Goal: Information Seeking & Learning: Learn about a topic

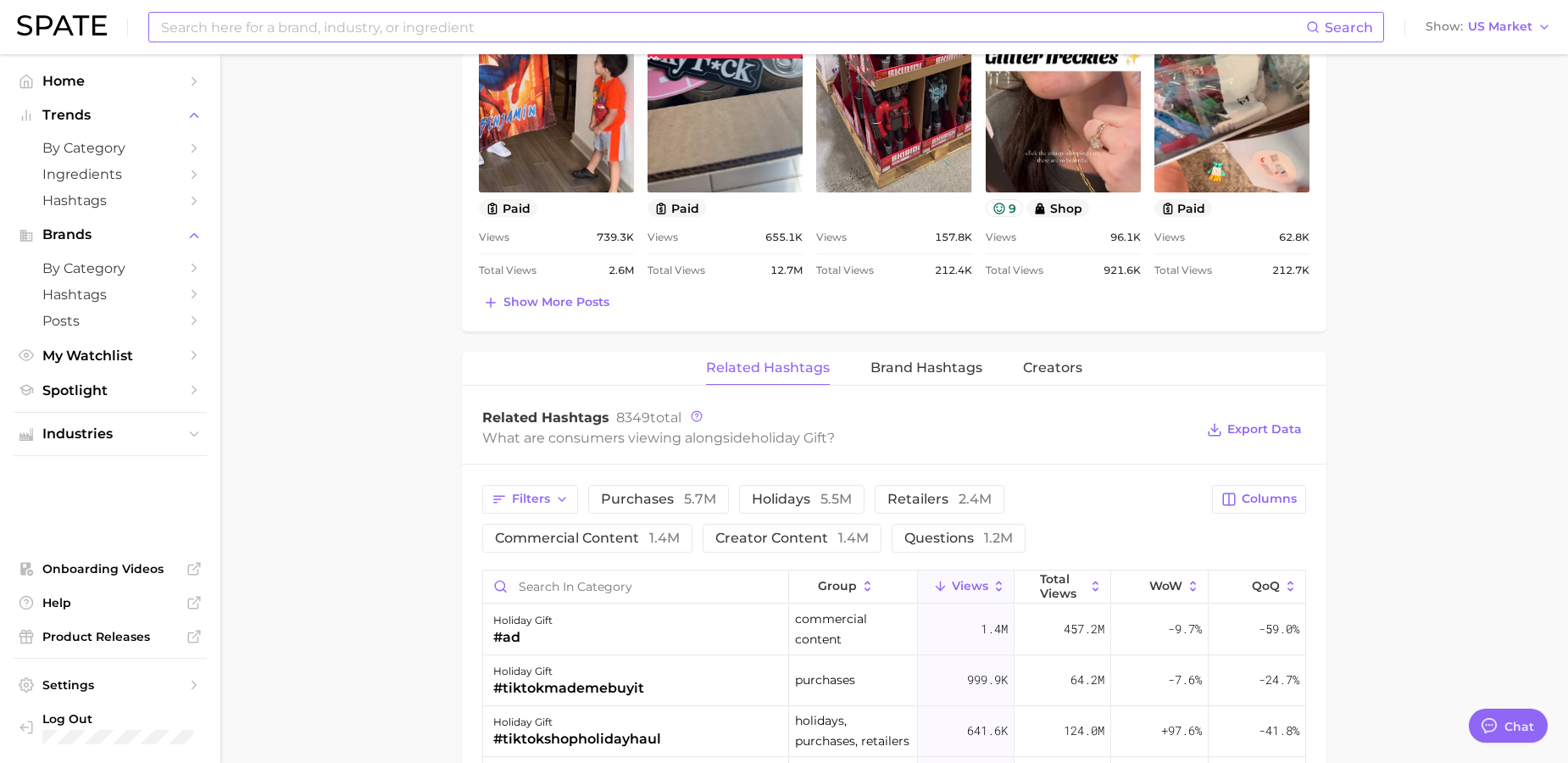
scroll to position [845, 0]
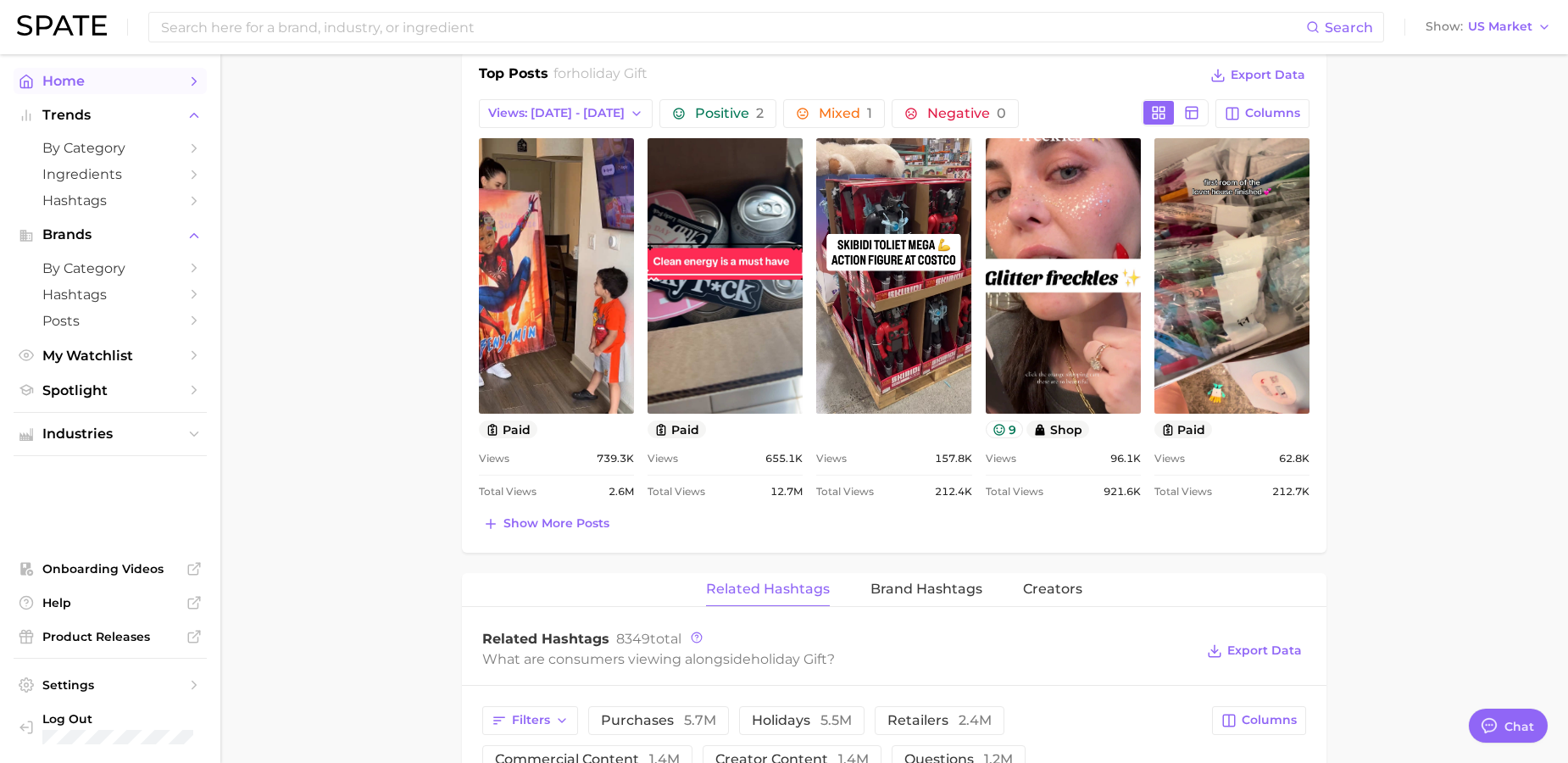
click at [90, 83] on span "Home" at bounding box center [111, 80] width 136 height 16
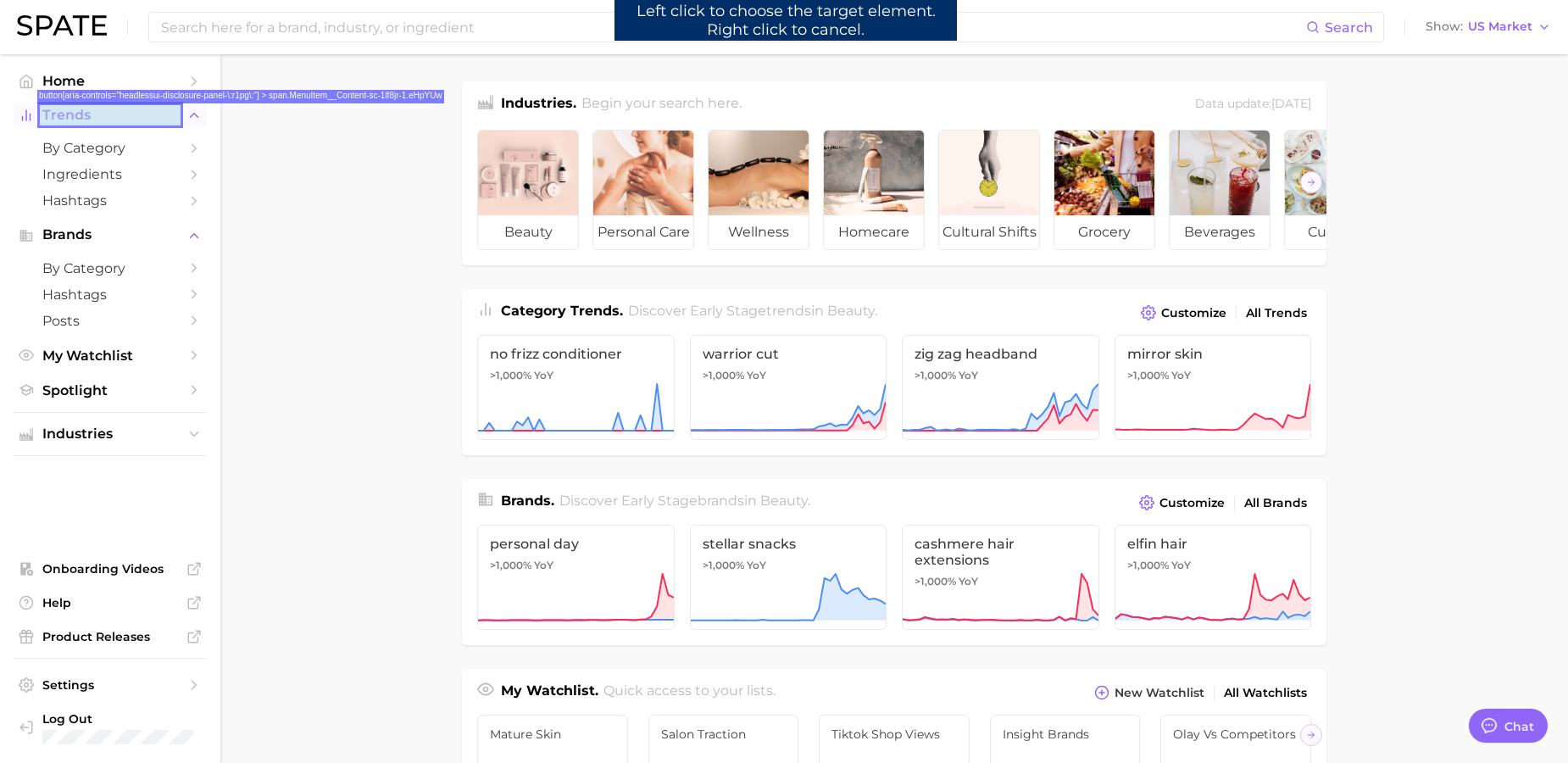
click at [92, 117] on span "Trends" at bounding box center [111, 115] width 136 height 15
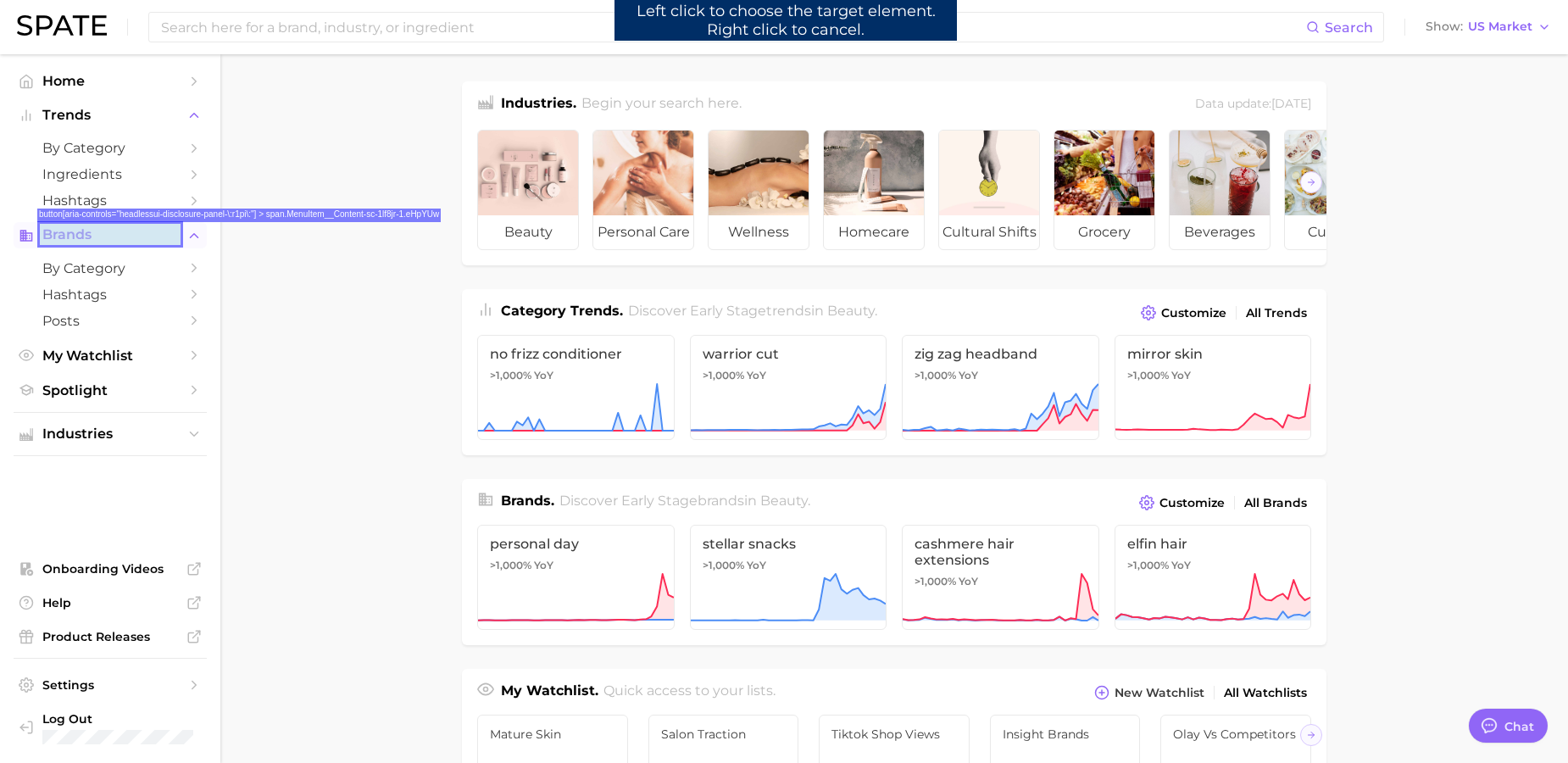
click at [101, 232] on span "Brands" at bounding box center [111, 234] width 136 height 15
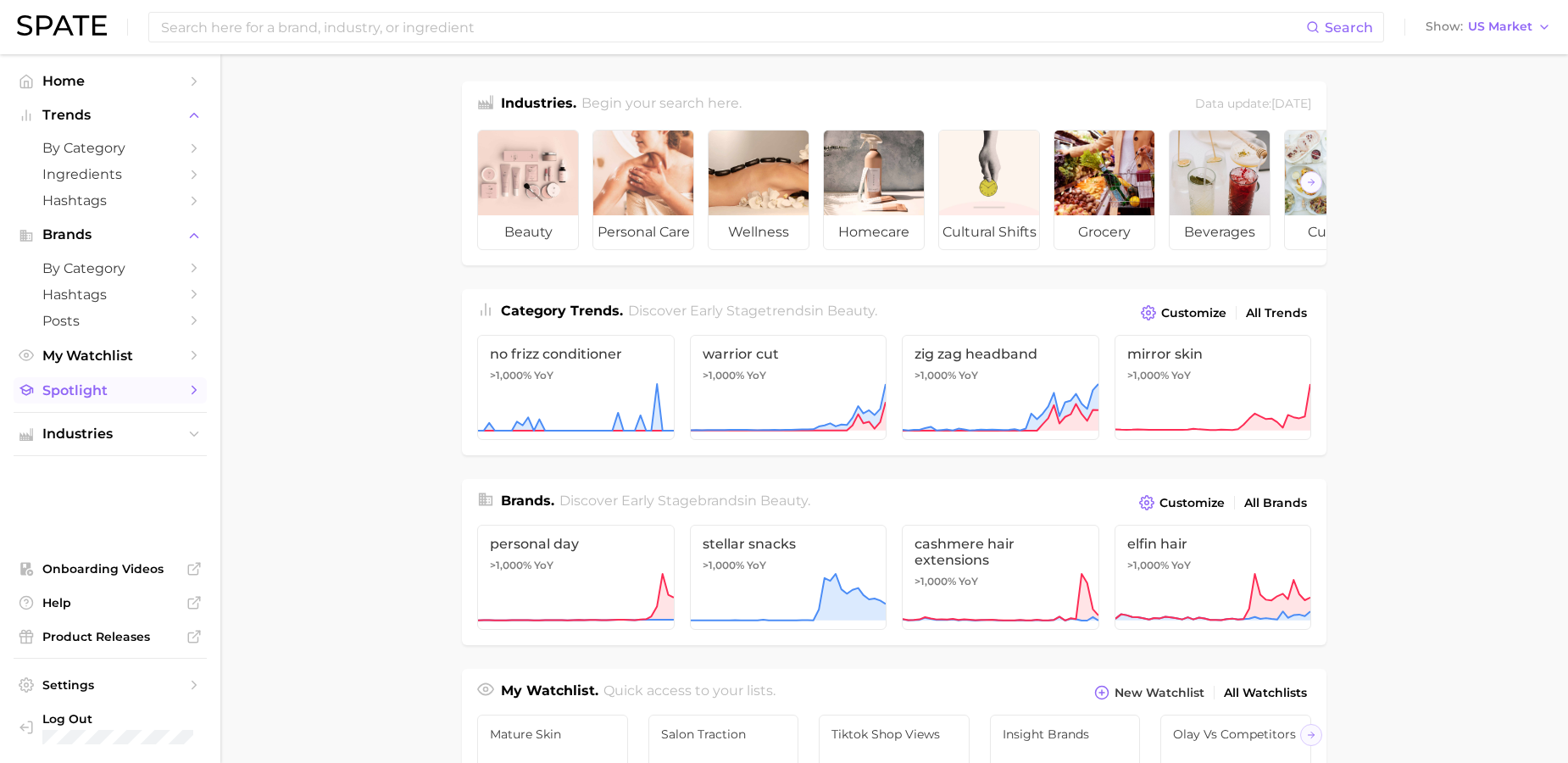
click at [111, 394] on span "Spotlight" at bounding box center [111, 389] width 136 height 16
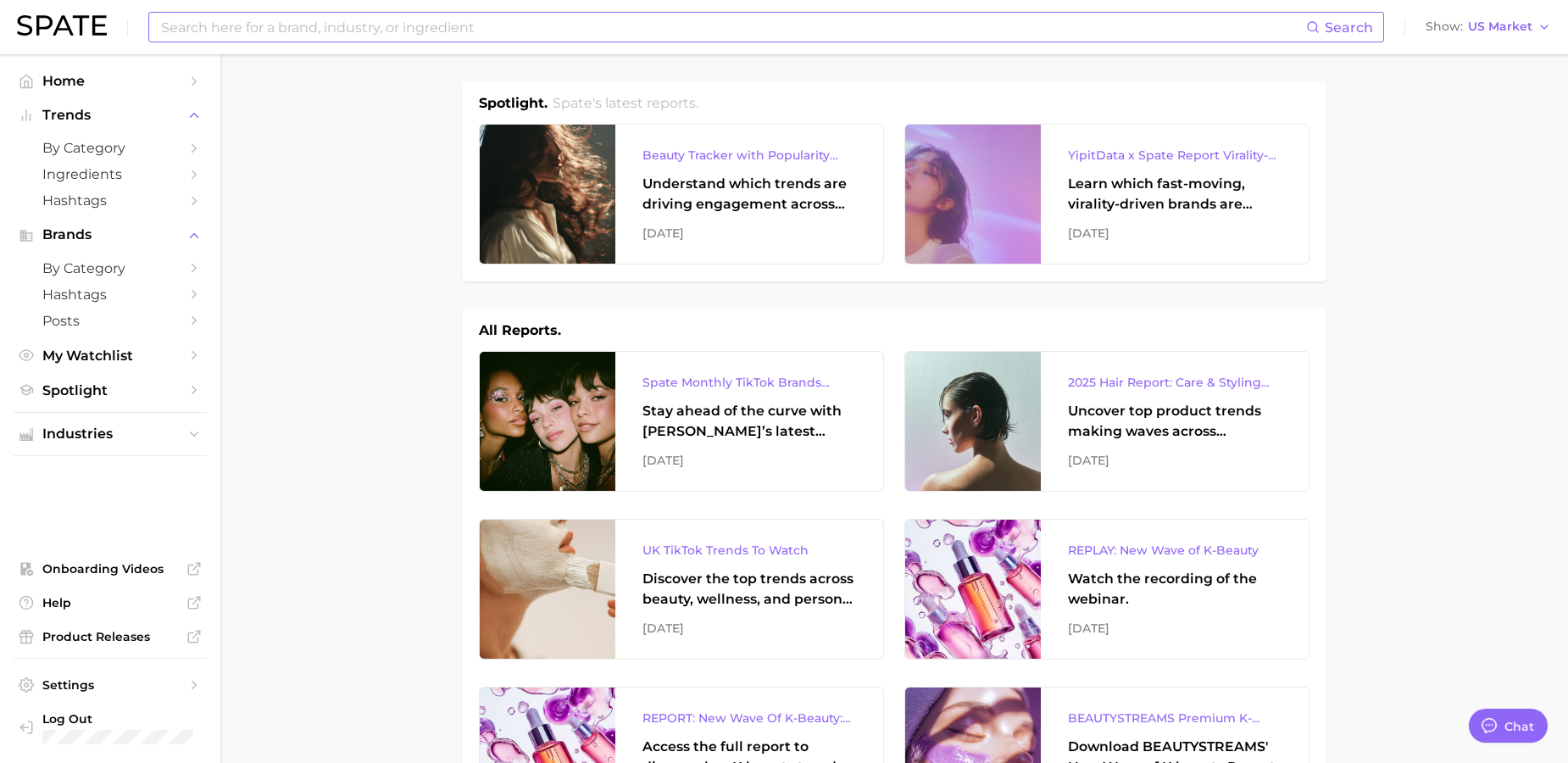
click at [425, 31] on input at bounding box center [732, 27] width 1146 height 29
type input "m"
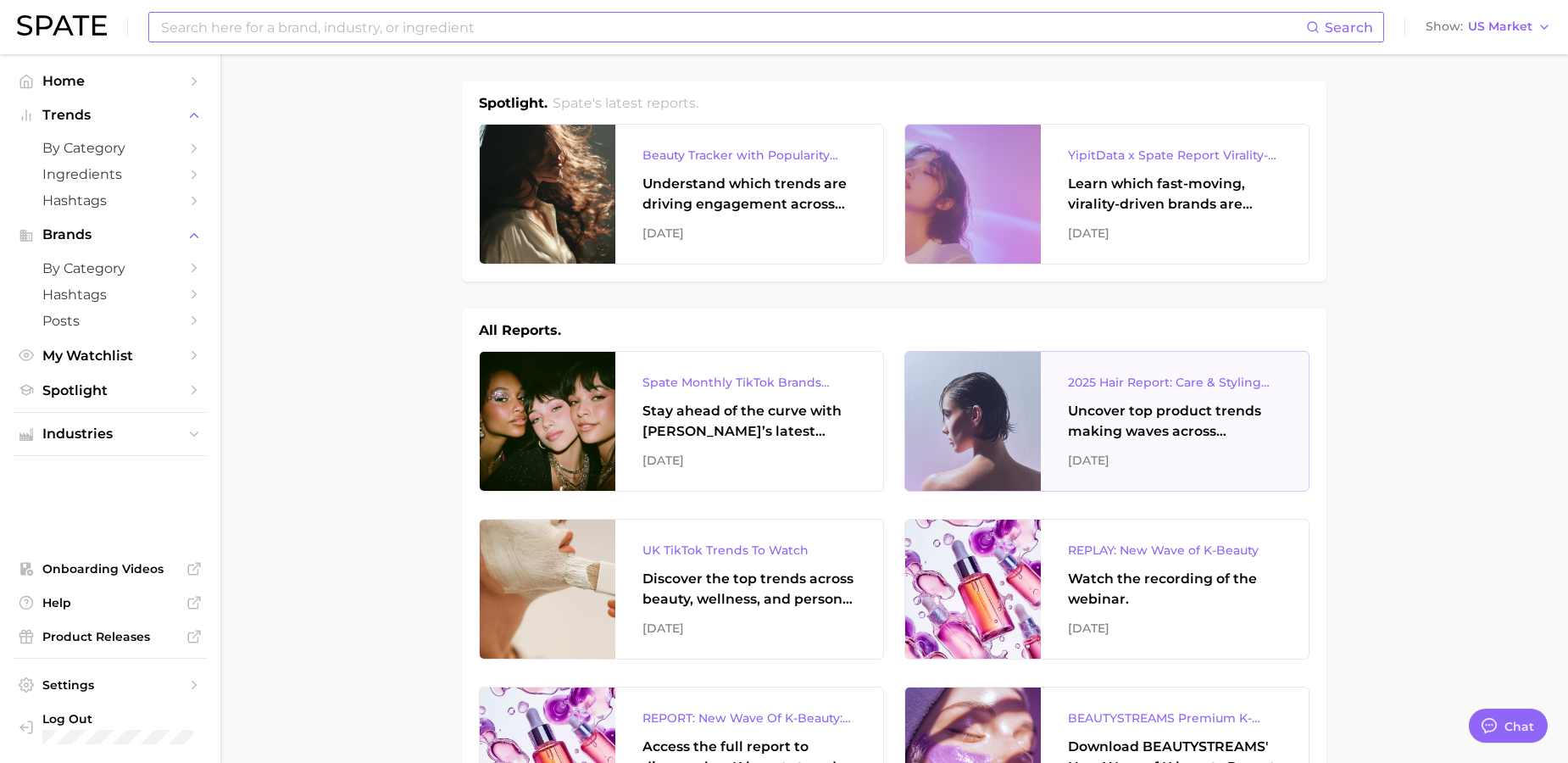
click at [1152, 384] on div "2025 Hair Report: Care & Styling Products" at bounding box center [1174, 382] width 214 height 20
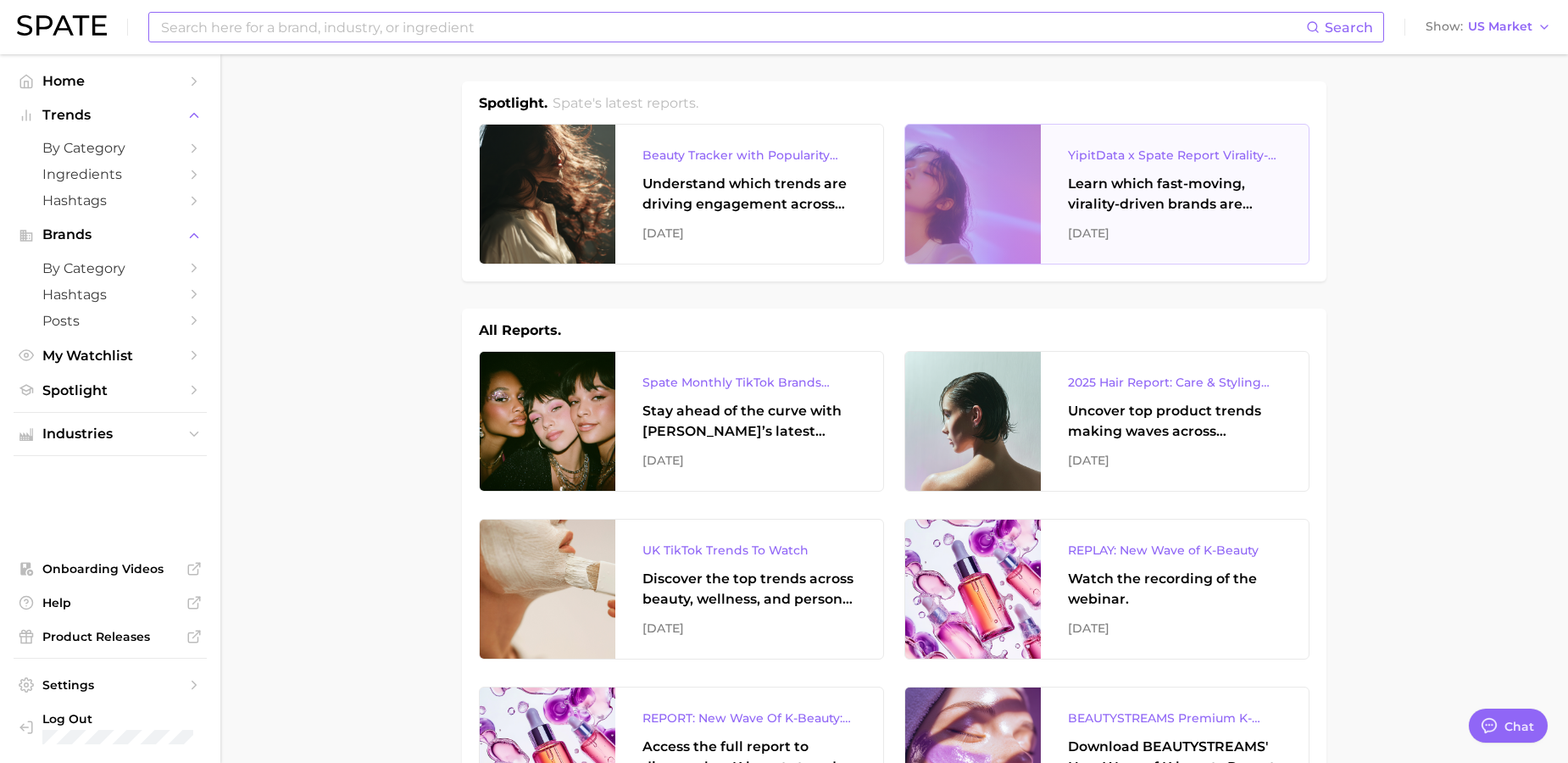
click at [1148, 183] on div "Learn which fast-moving, virality-driven brands are leading the pack, the risks…" at bounding box center [1174, 194] width 214 height 41
click at [133, 432] on span "Industries" at bounding box center [111, 434] width 136 height 15
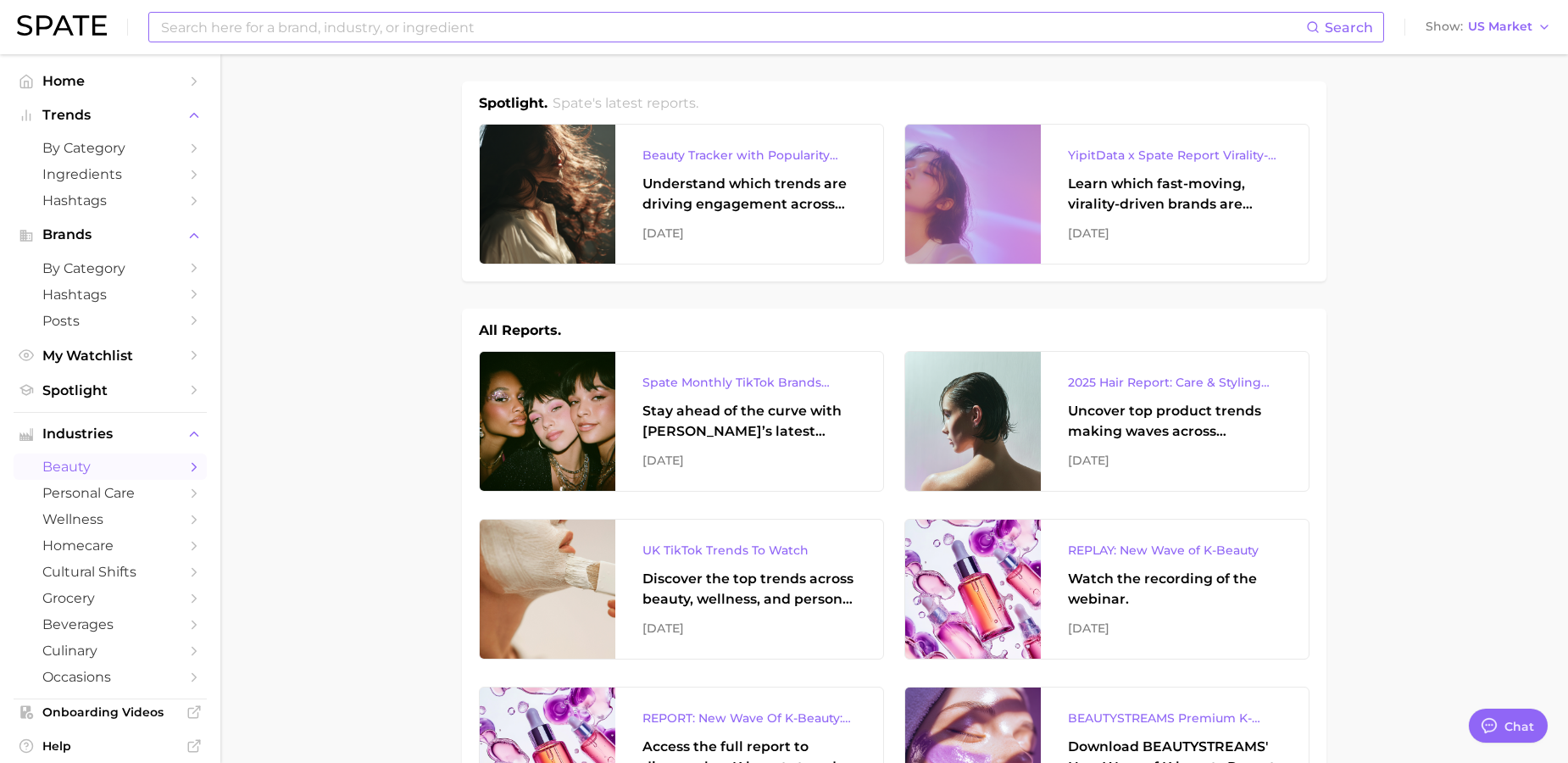
click at [116, 459] on span "beauty" at bounding box center [111, 467] width 136 height 16
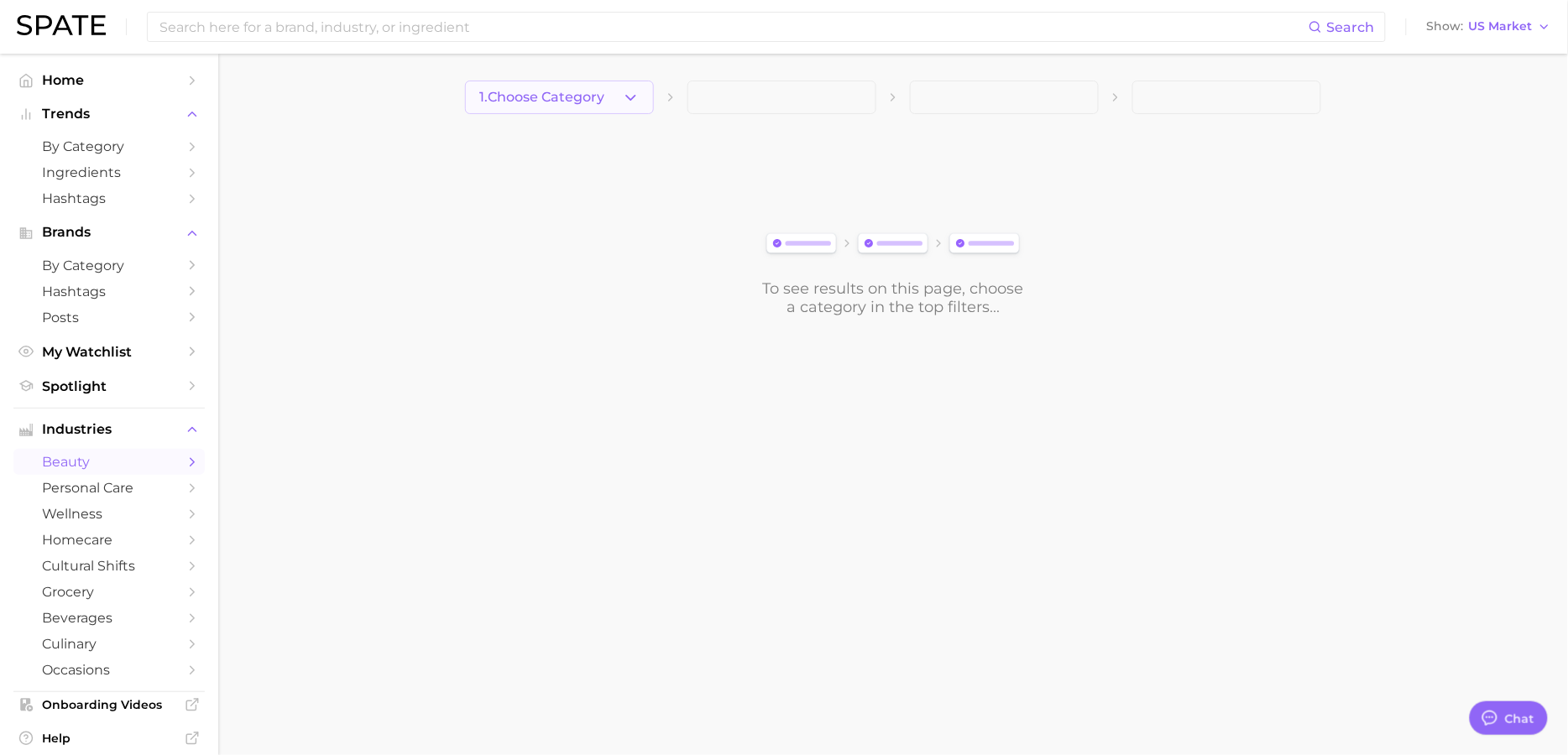
click at [584, 109] on button "1. Choose Category" at bounding box center [559, 97] width 189 height 33
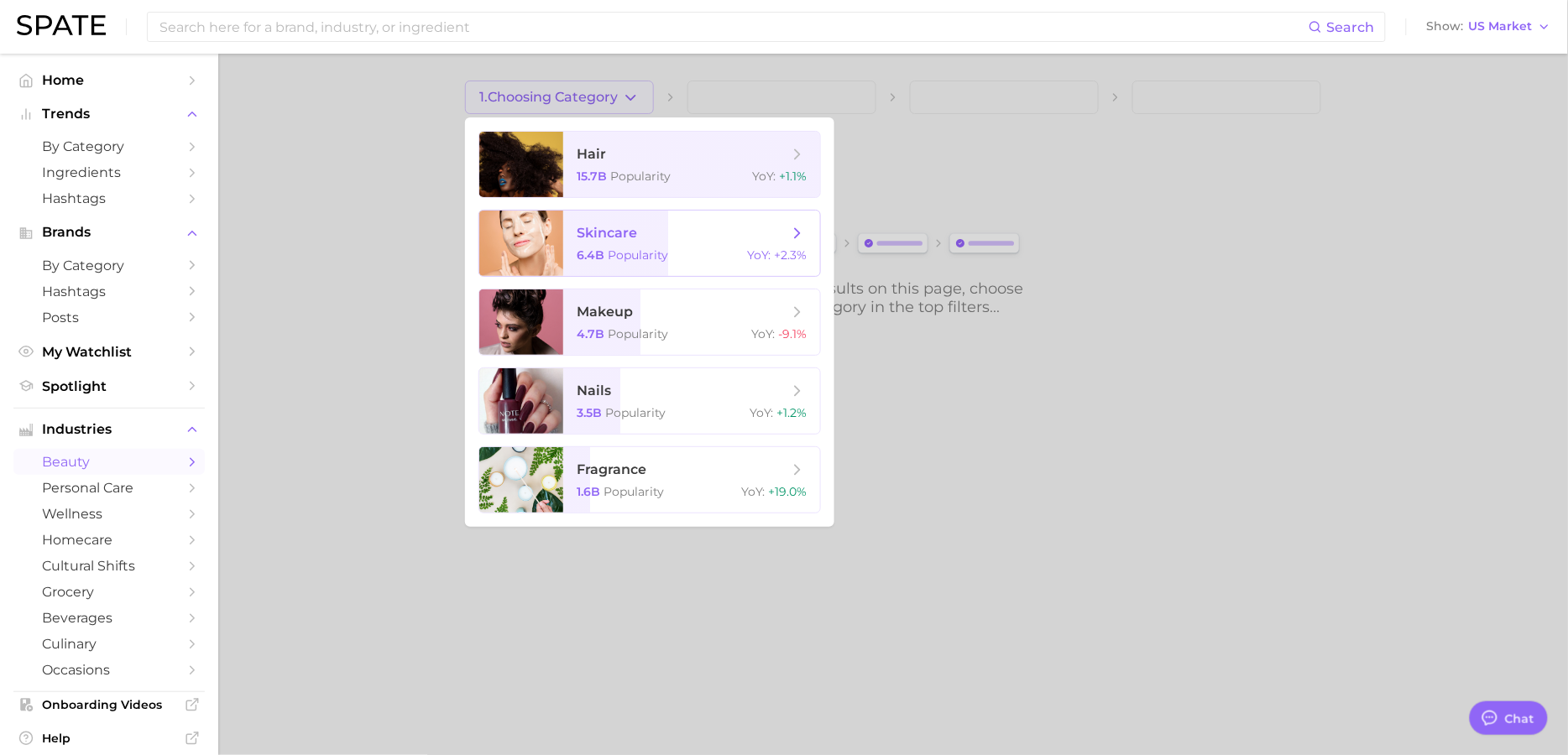
click at [671, 230] on span "skincare" at bounding box center [683, 234] width 212 height 18
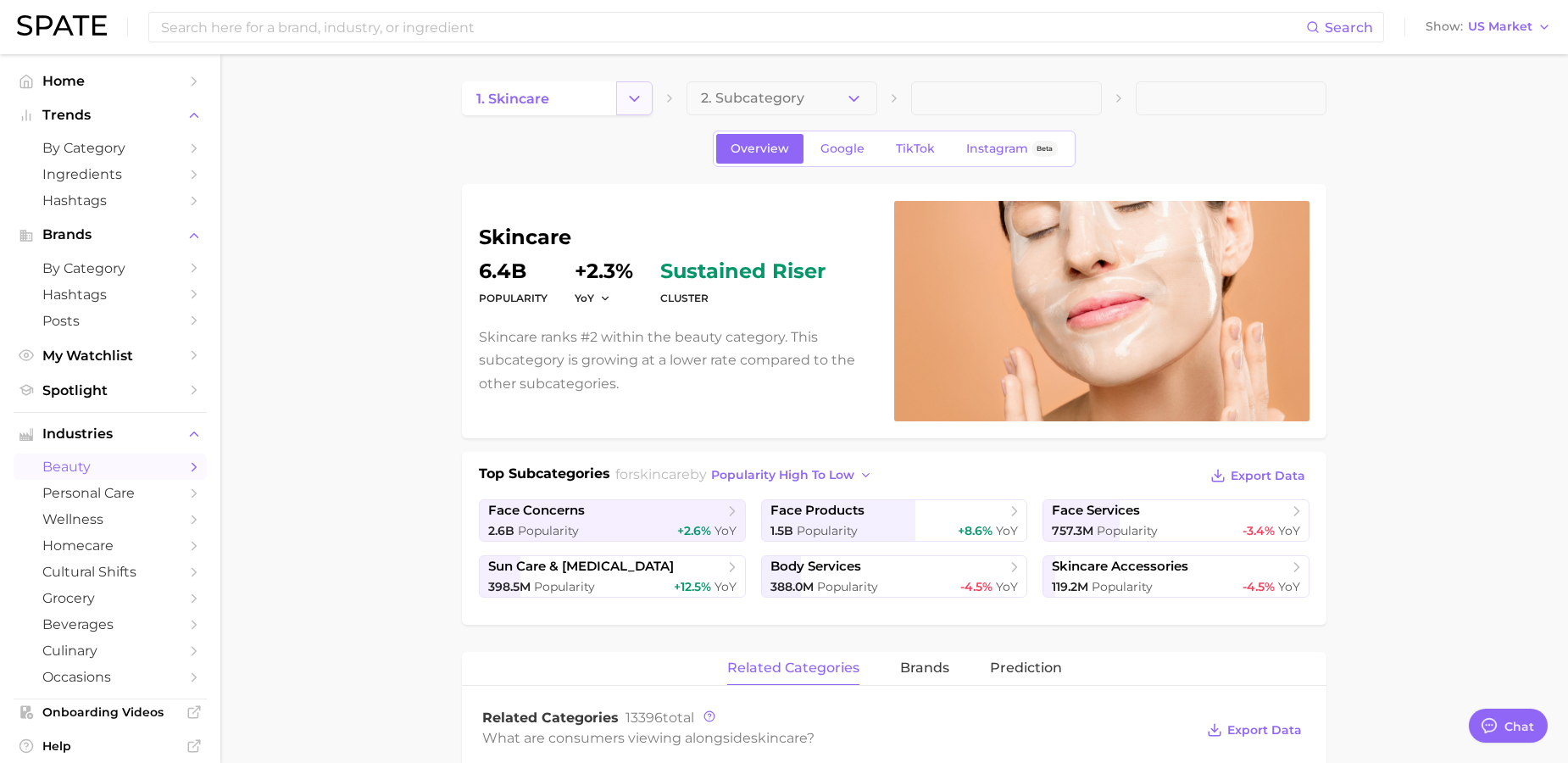
click at [617, 101] on button "Change Category" at bounding box center [634, 99] width 36 height 33
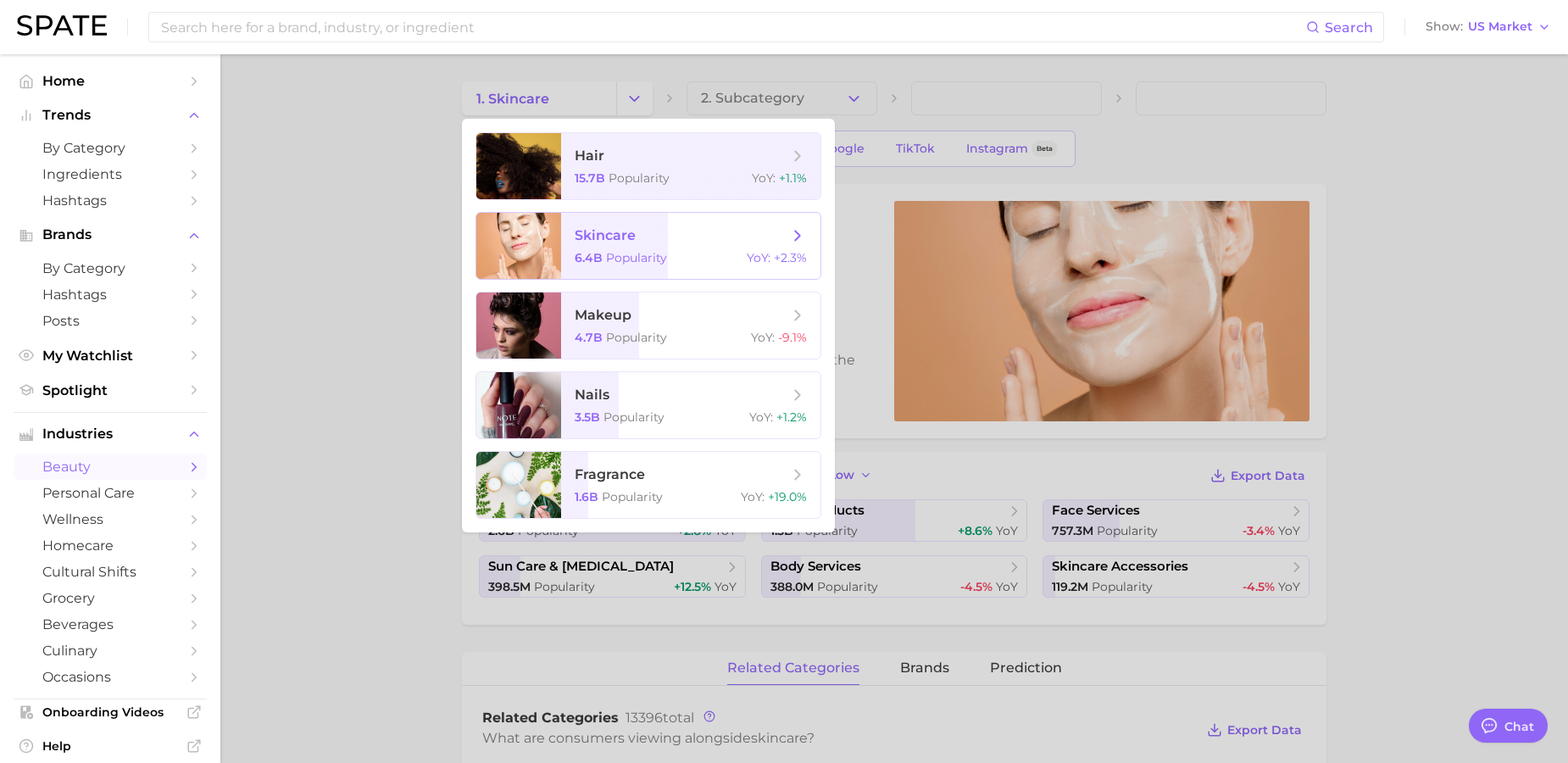
click at [634, 233] on span "skincare" at bounding box center [605, 234] width 61 height 16
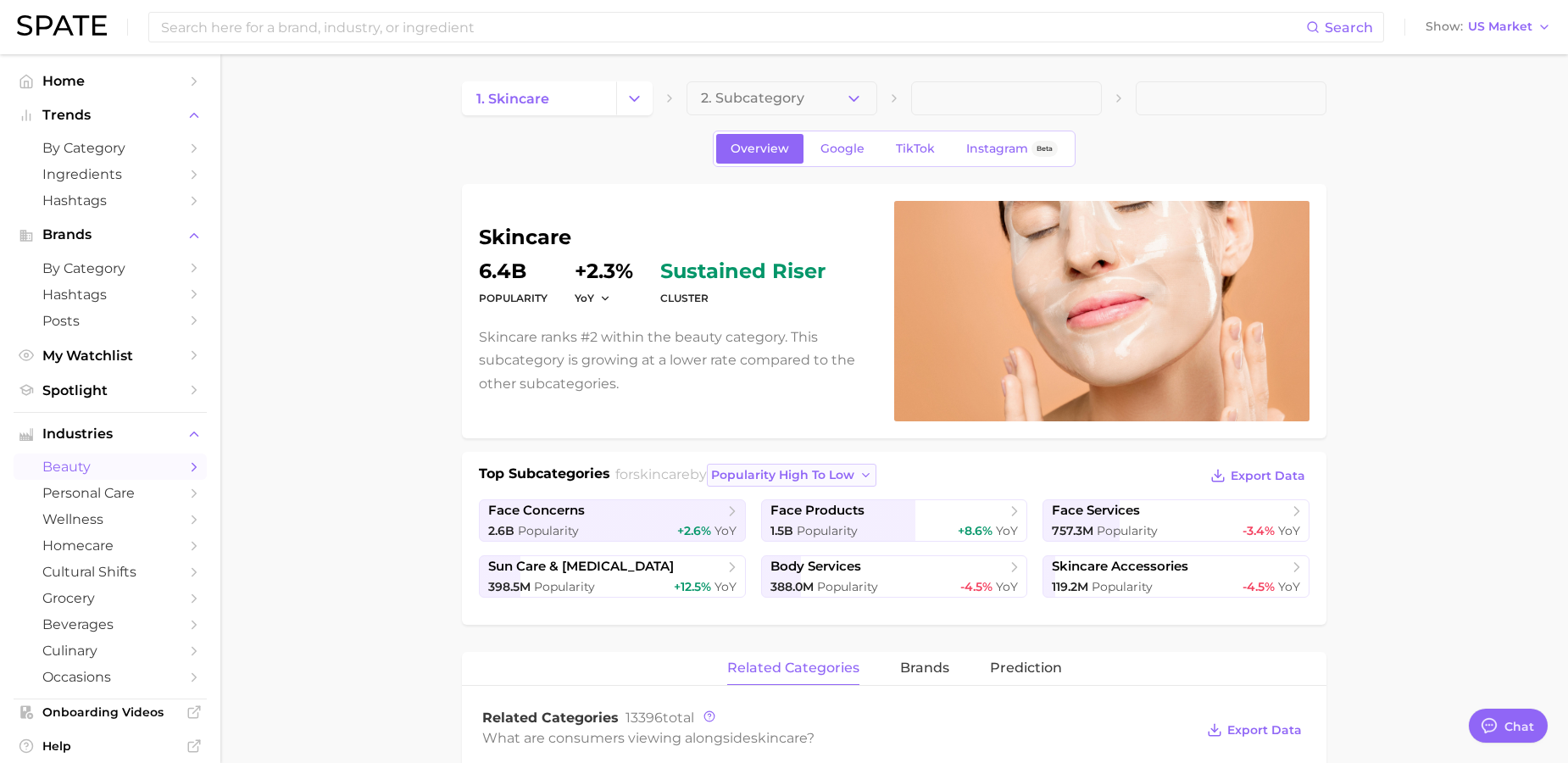
click at [794, 468] on span "popularity high to low" at bounding box center [782, 476] width 143 height 15
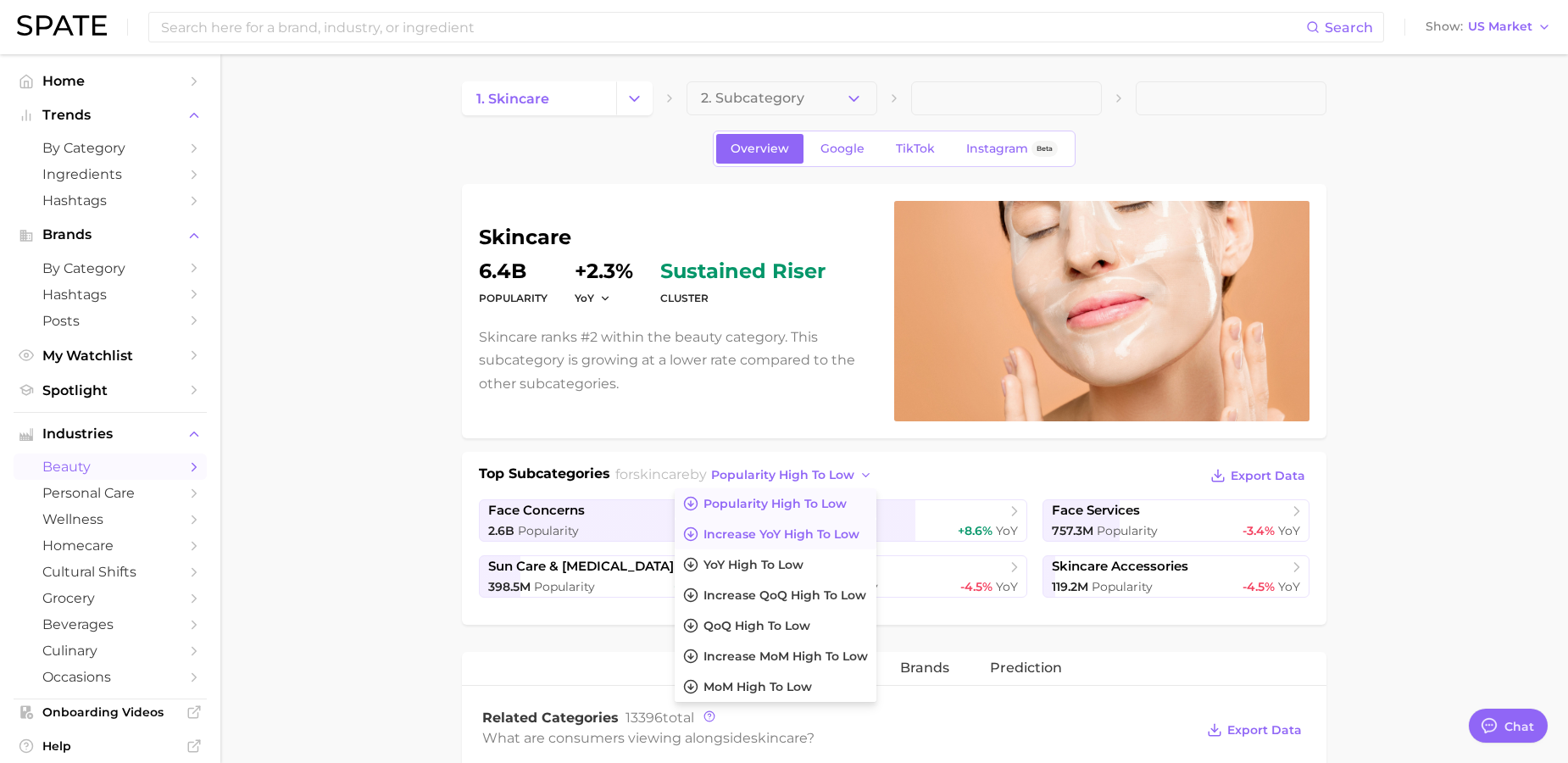
click at [820, 539] on span "Increase YoY high to low" at bounding box center [781, 534] width 156 height 15
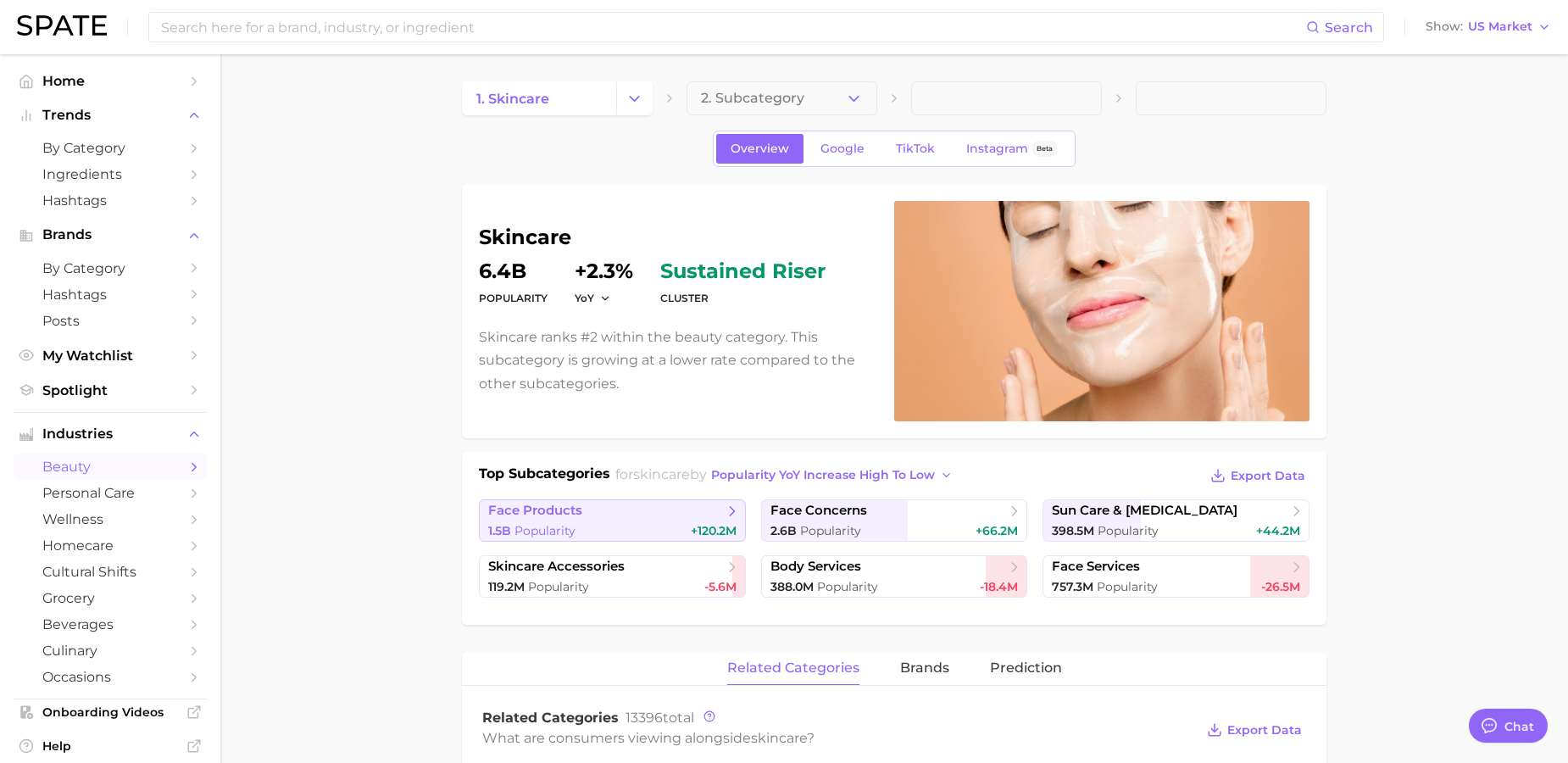
click at [678, 525] on div "1.5b Popularity +120.2m" at bounding box center [611, 531] width 248 height 16
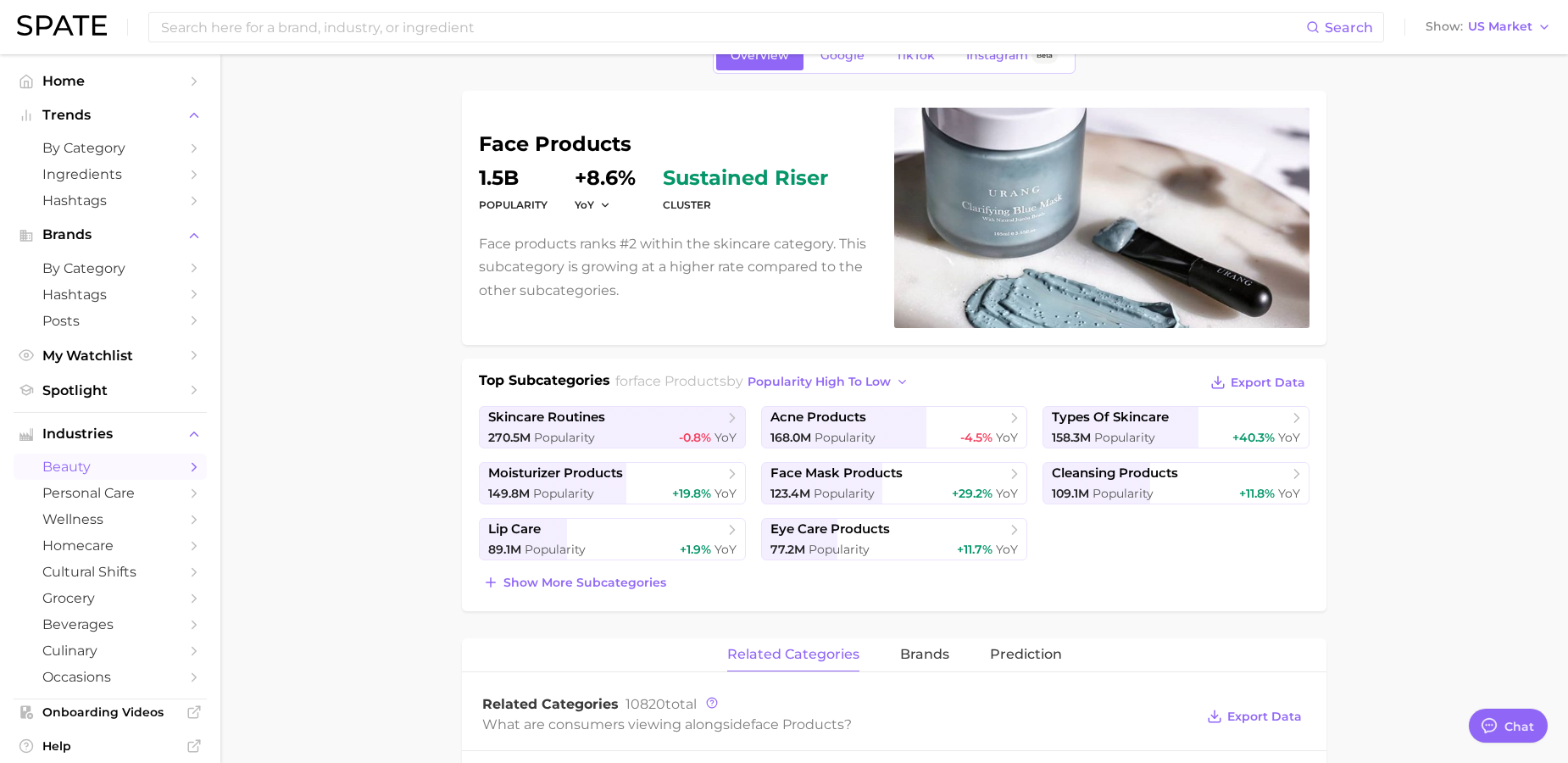
scroll to position [94, 0]
click at [673, 485] on span "+19.8%" at bounding box center [691, 493] width 39 height 15
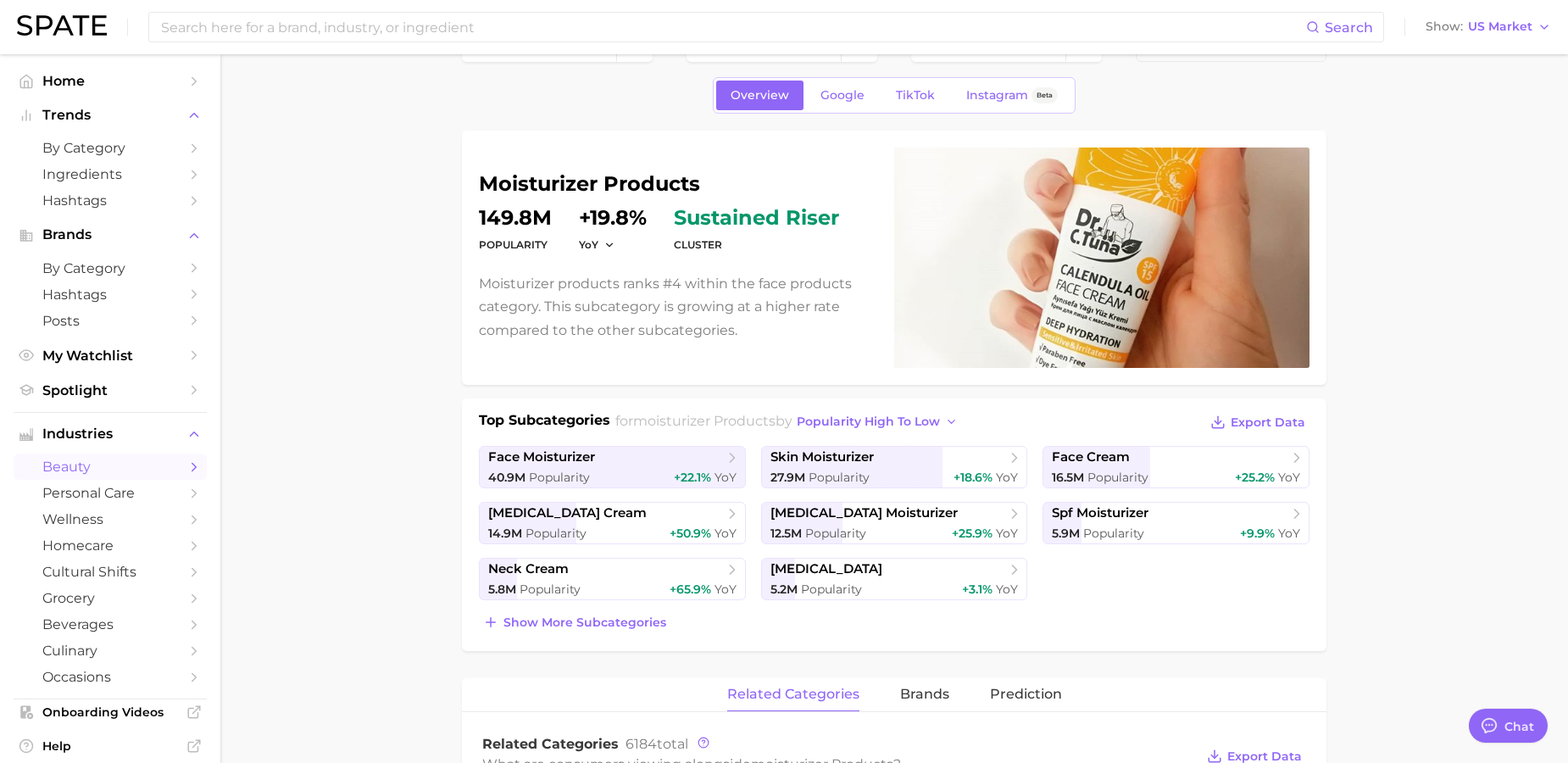
scroll to position [56, 0]
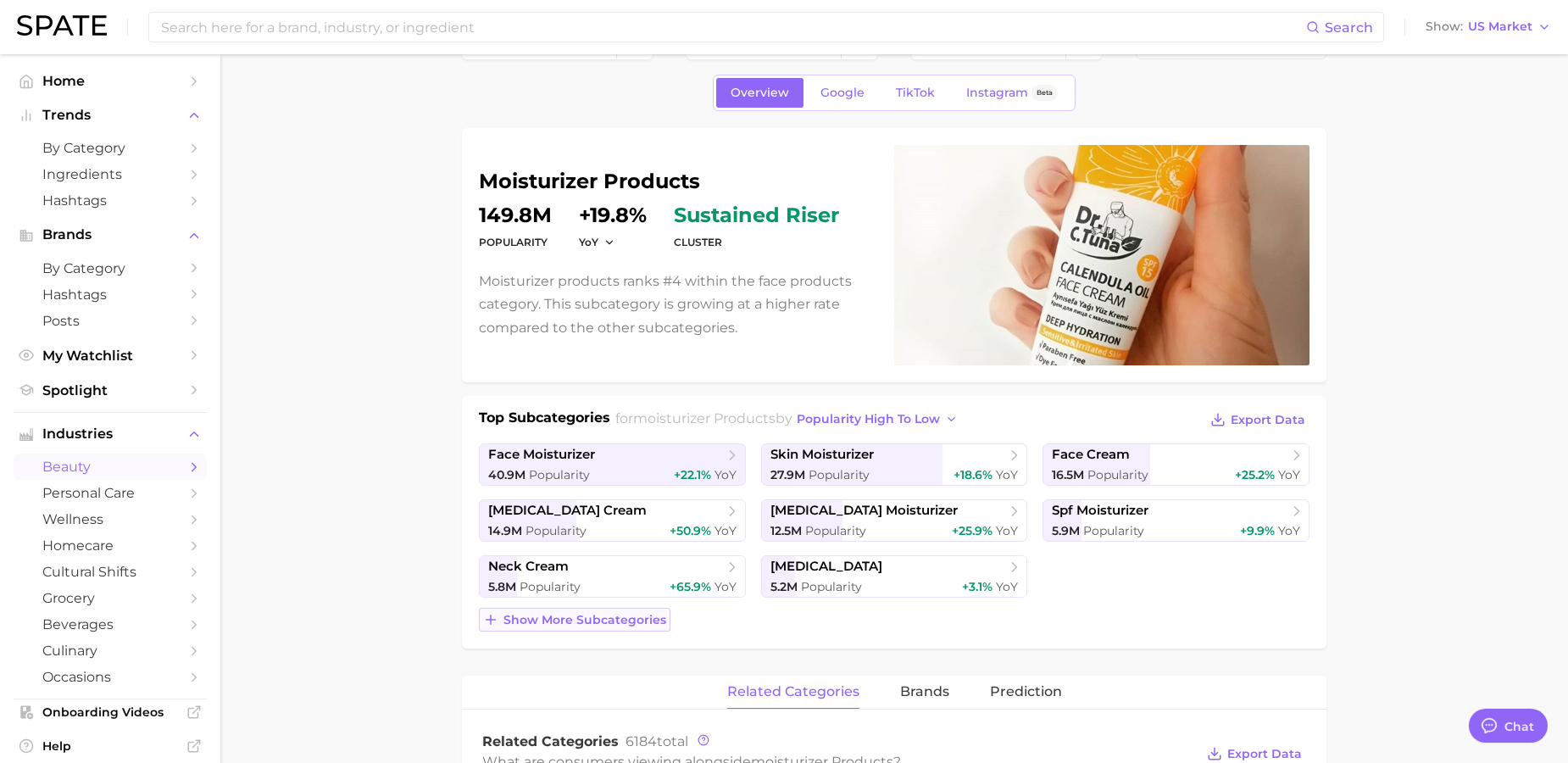
click at [662, 620] on button "Show more subcategories" at bounding box center [574, 620] width 191 height 24
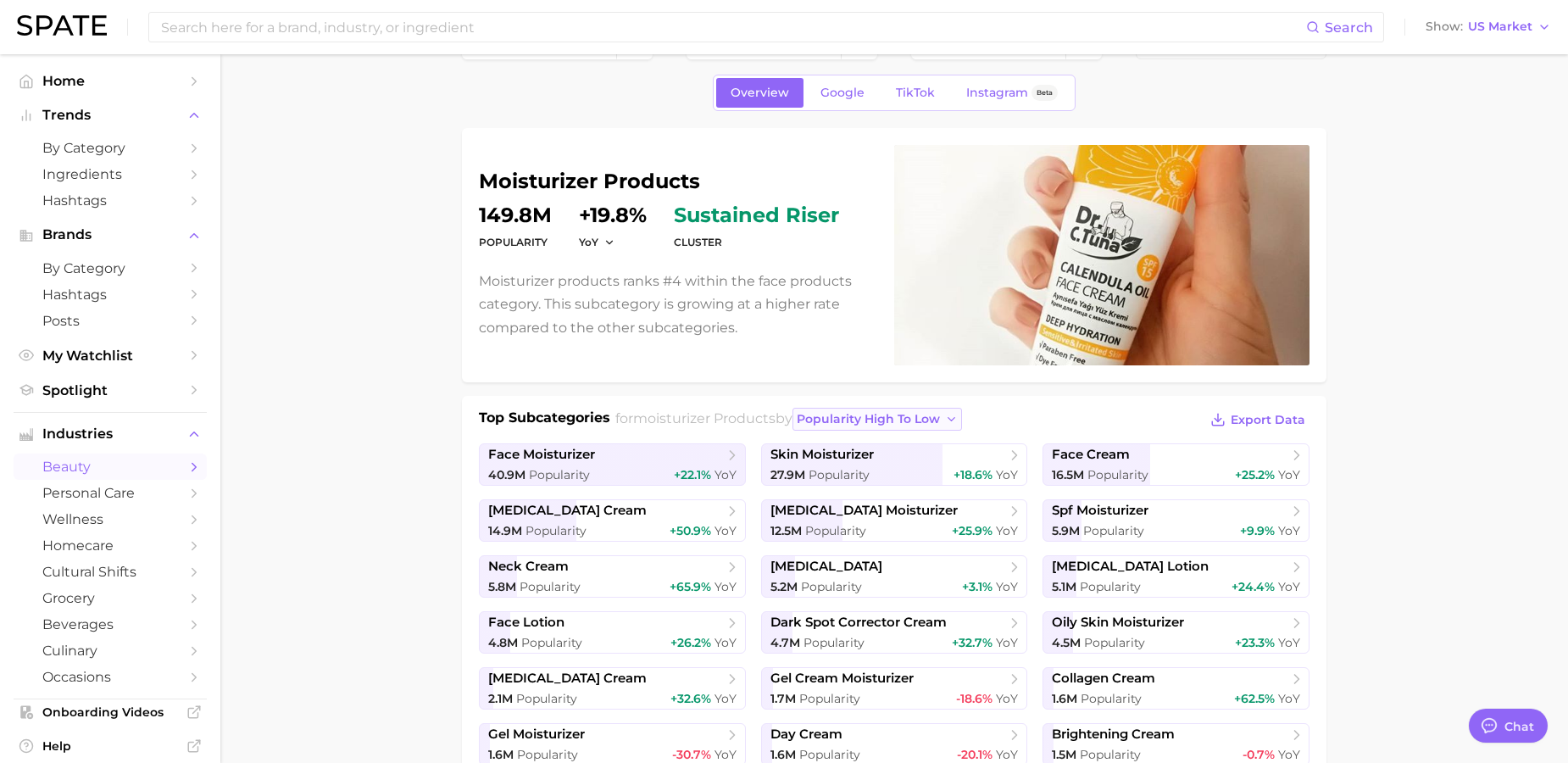
click at [897, 409] on button "popularity high to low" at bounding box center [877, 419] width 170 height 23
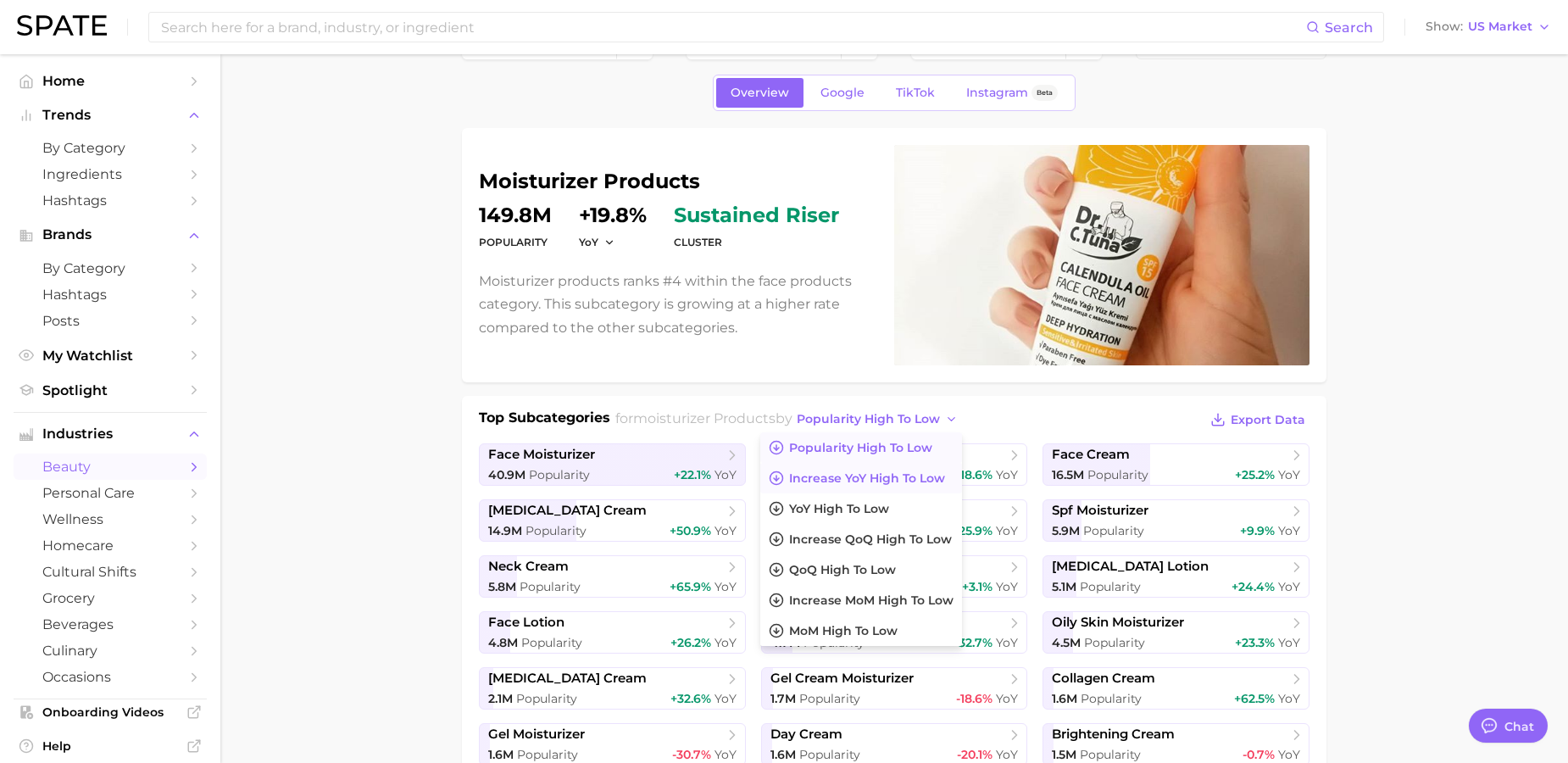
click at [903, 473] on span "Increase YoY high to low" at bounding box center [867, 479] width 156 height 15
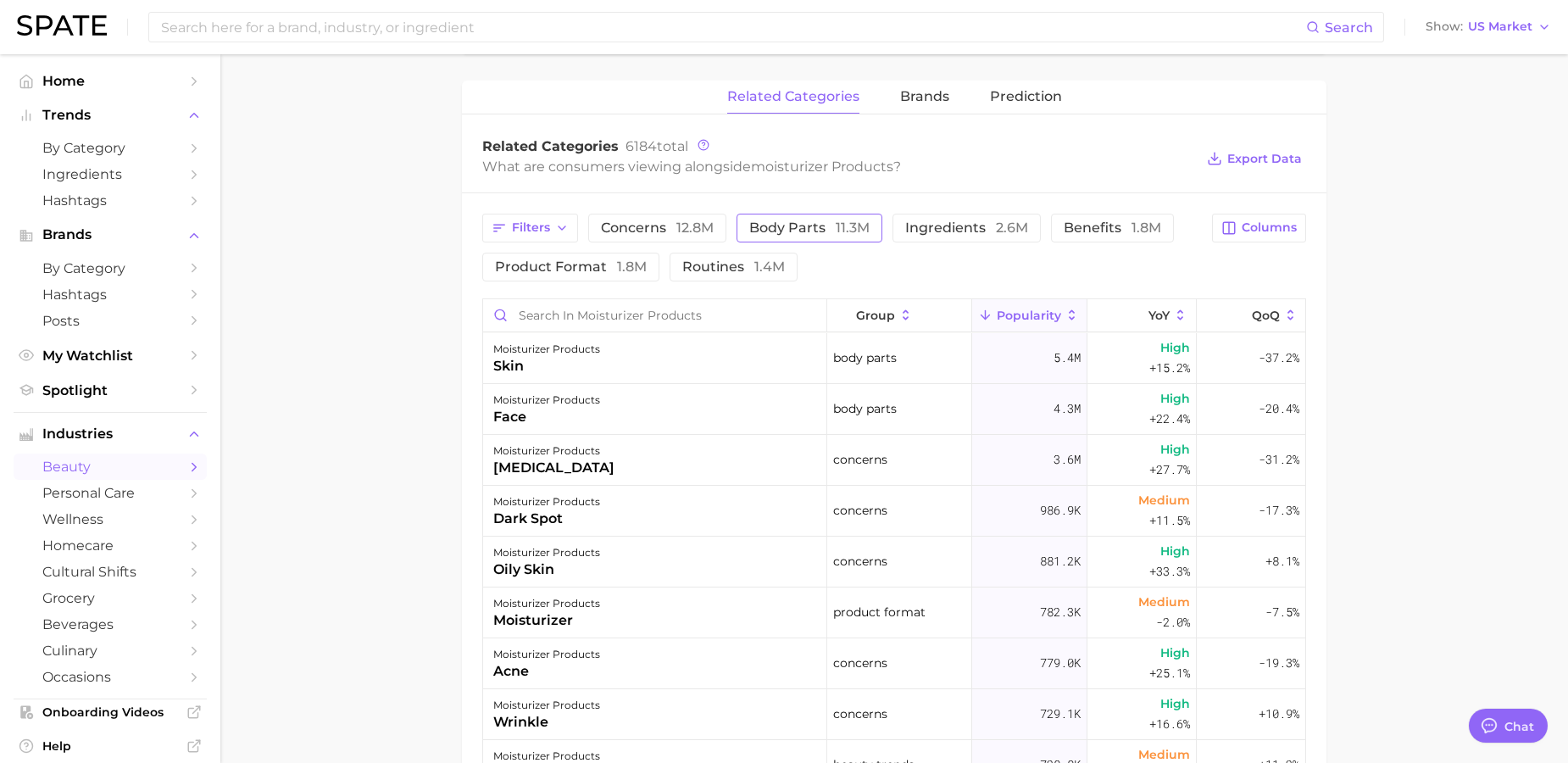
scroll to position [1074, 0]
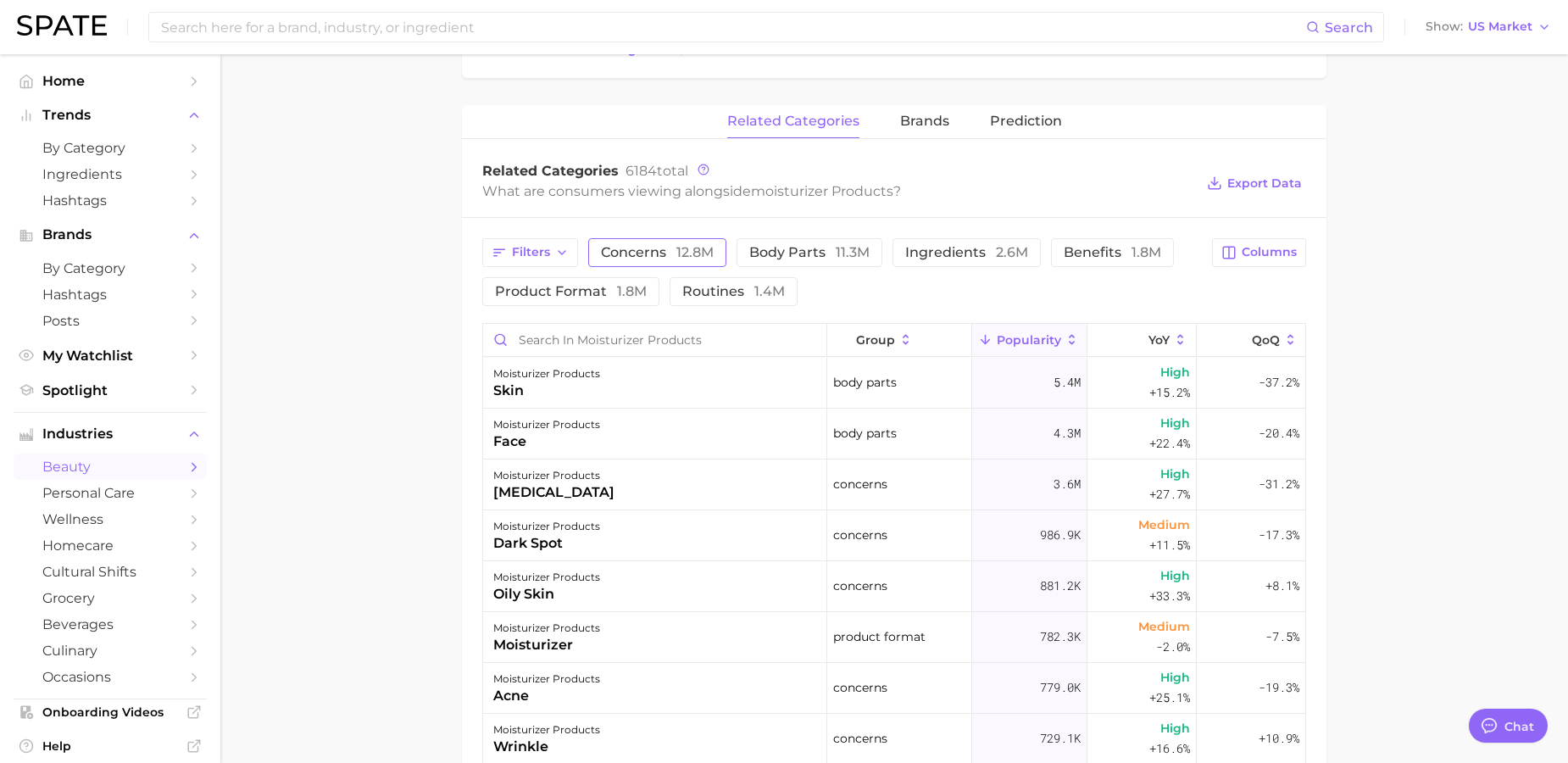
click at [683, 260] on button "concerns 12.8m" at bounding box center [657, 252] width 138 height 29
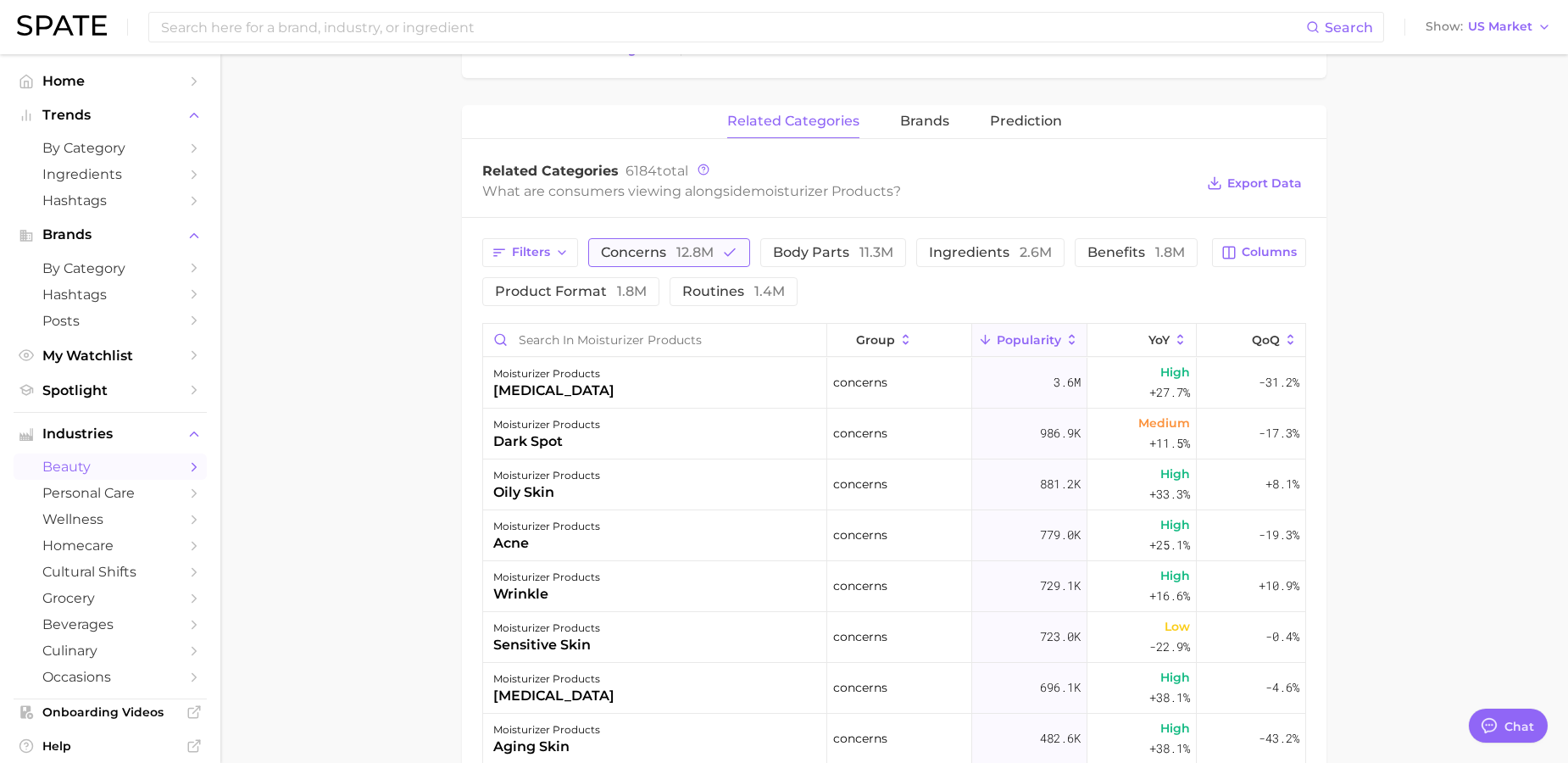
click at [699, 257] on span "12.8m" at bounding box center [695, 252] width 37 height 16
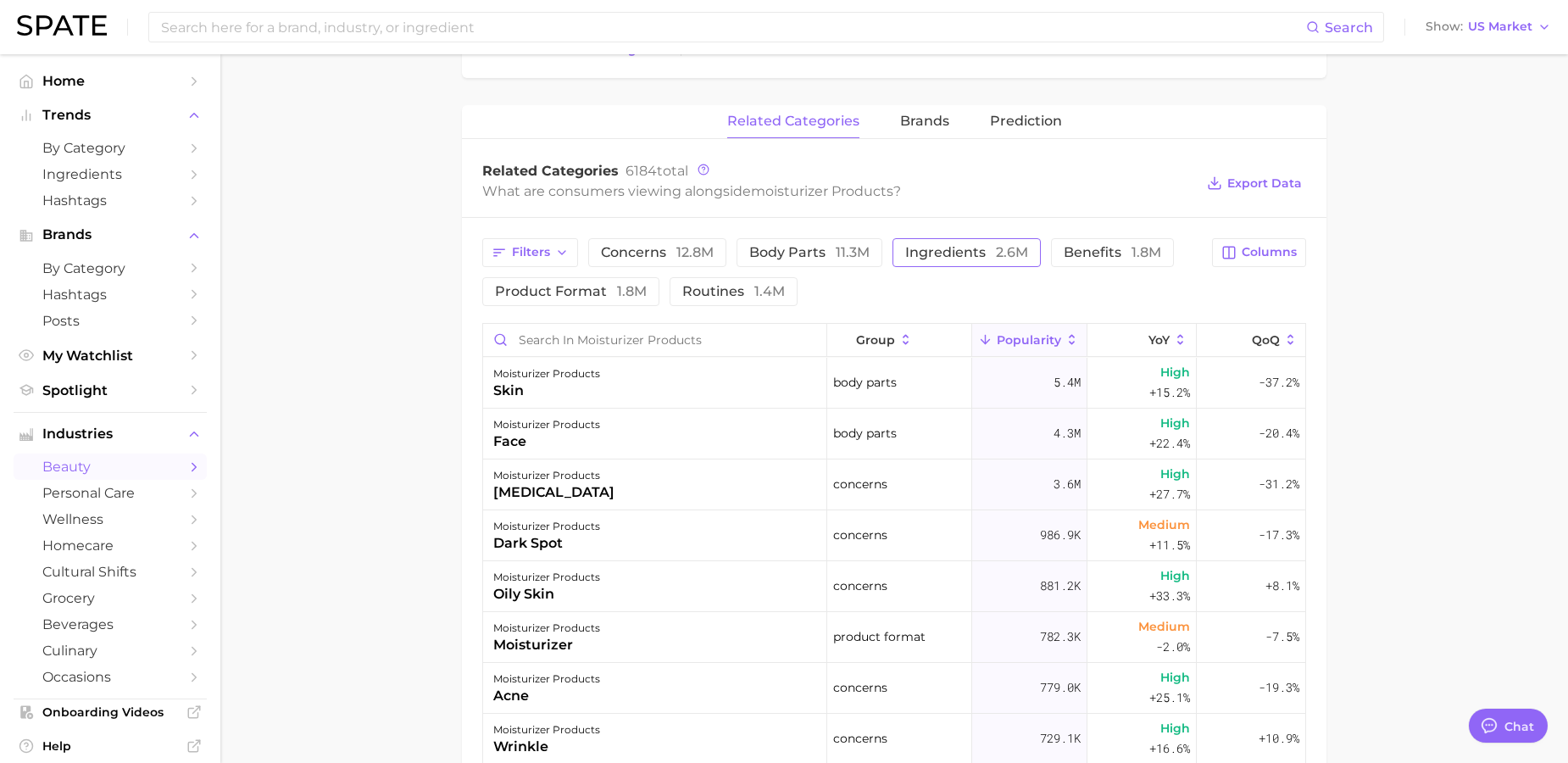
click at [921, 248] on span "ingredients 2.6m" at bounding box center [966, 253] width 123 height 14
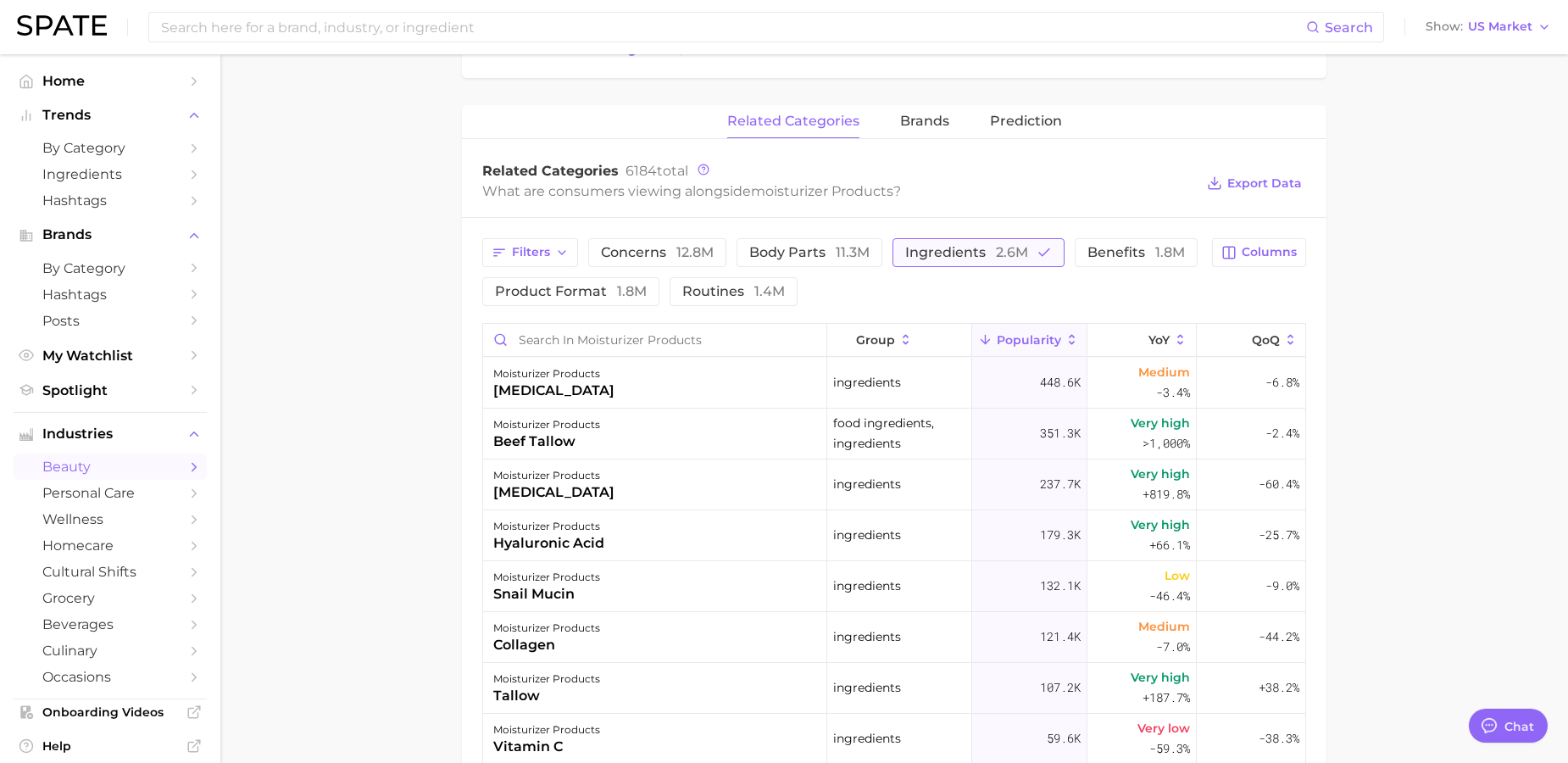
click at [1009, 259] on span "2.6m" at bounding box center [1012, 252] width 33 height 16
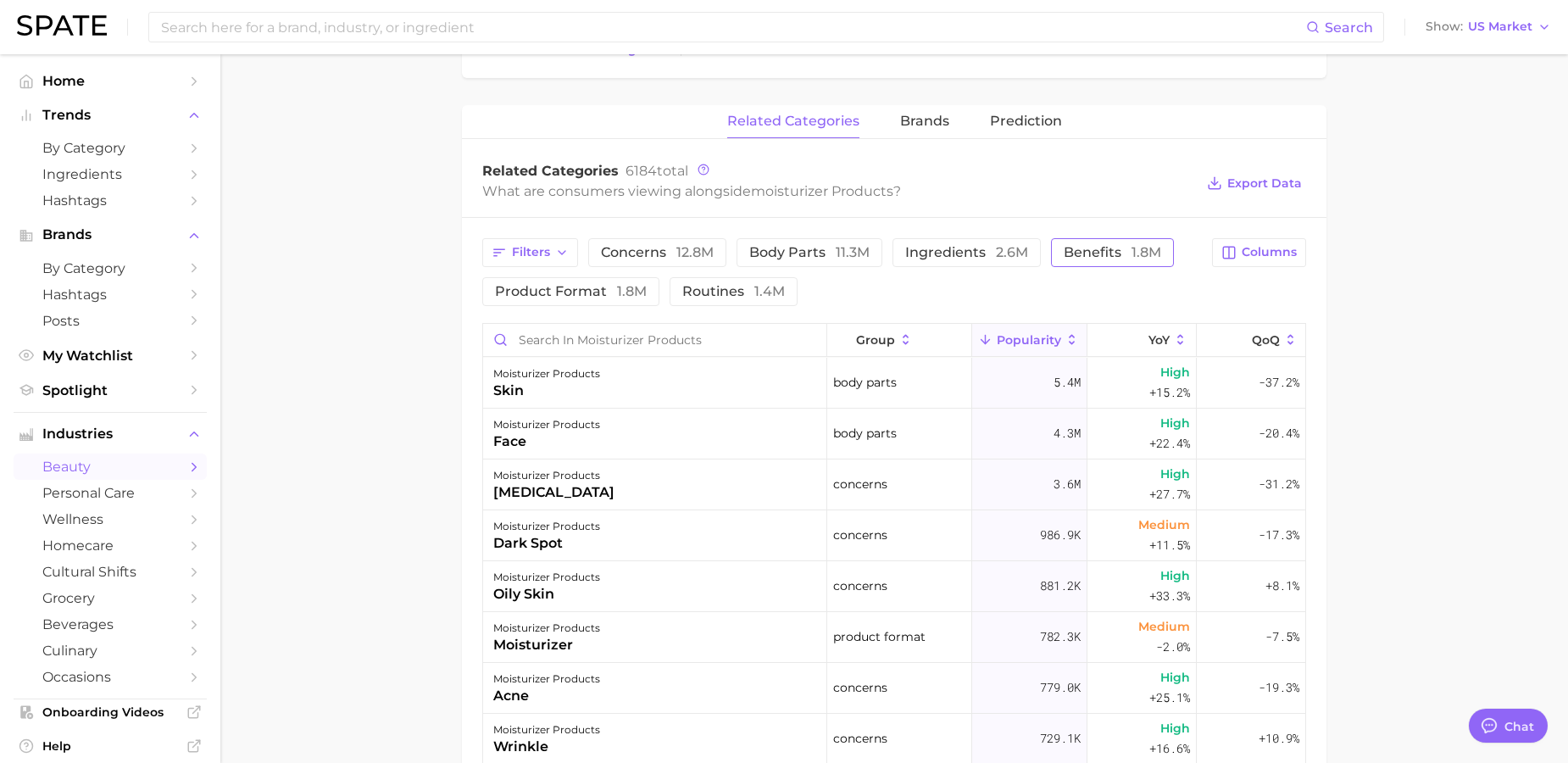
click at [1102, 251] on span "benefits 1.8m" at bounding box center [1112, 253] width 98 height 14
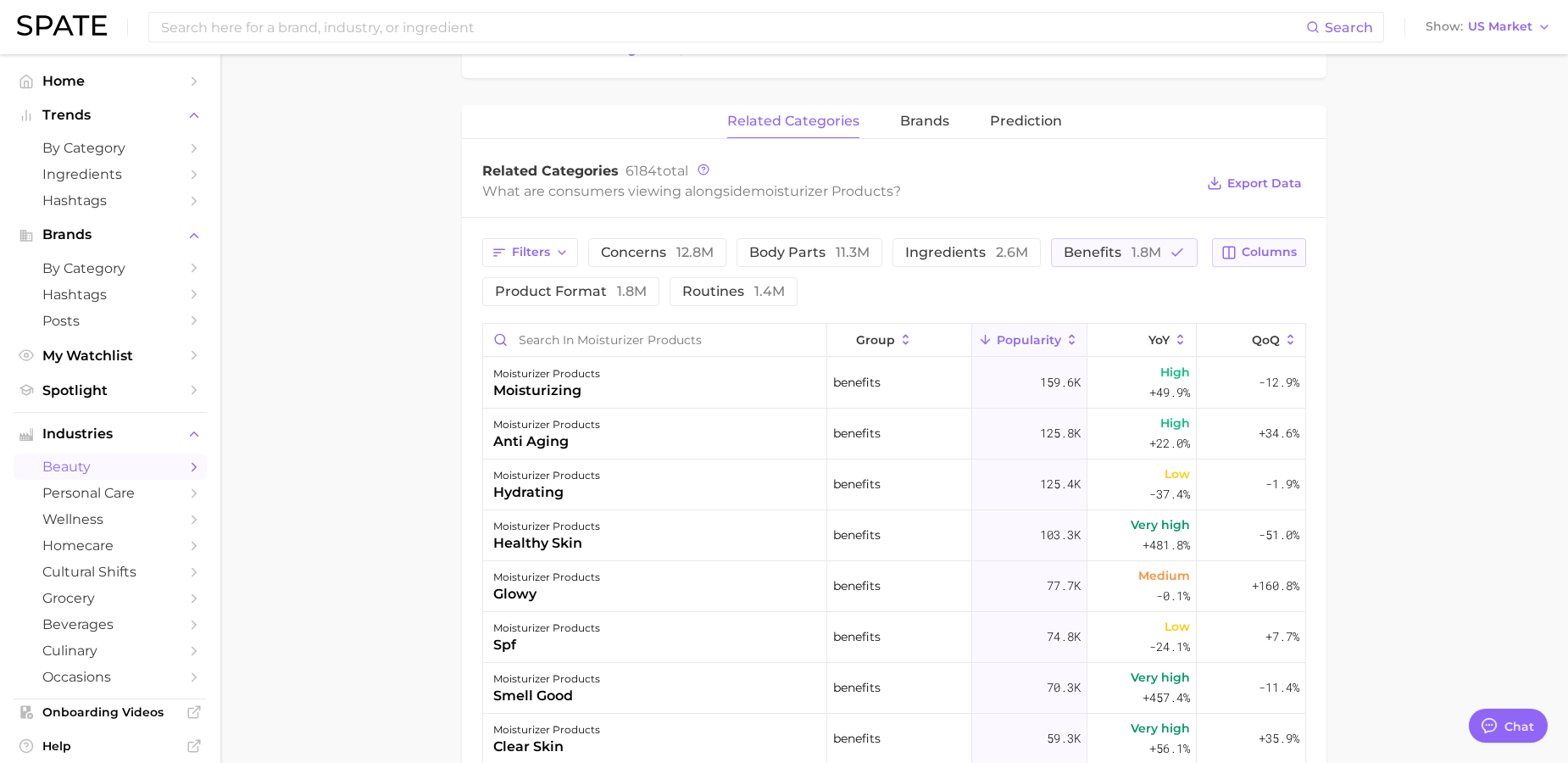
click at [1266, 250] on span "Columns" at bounding box center [1268, 253] width 55 height 15
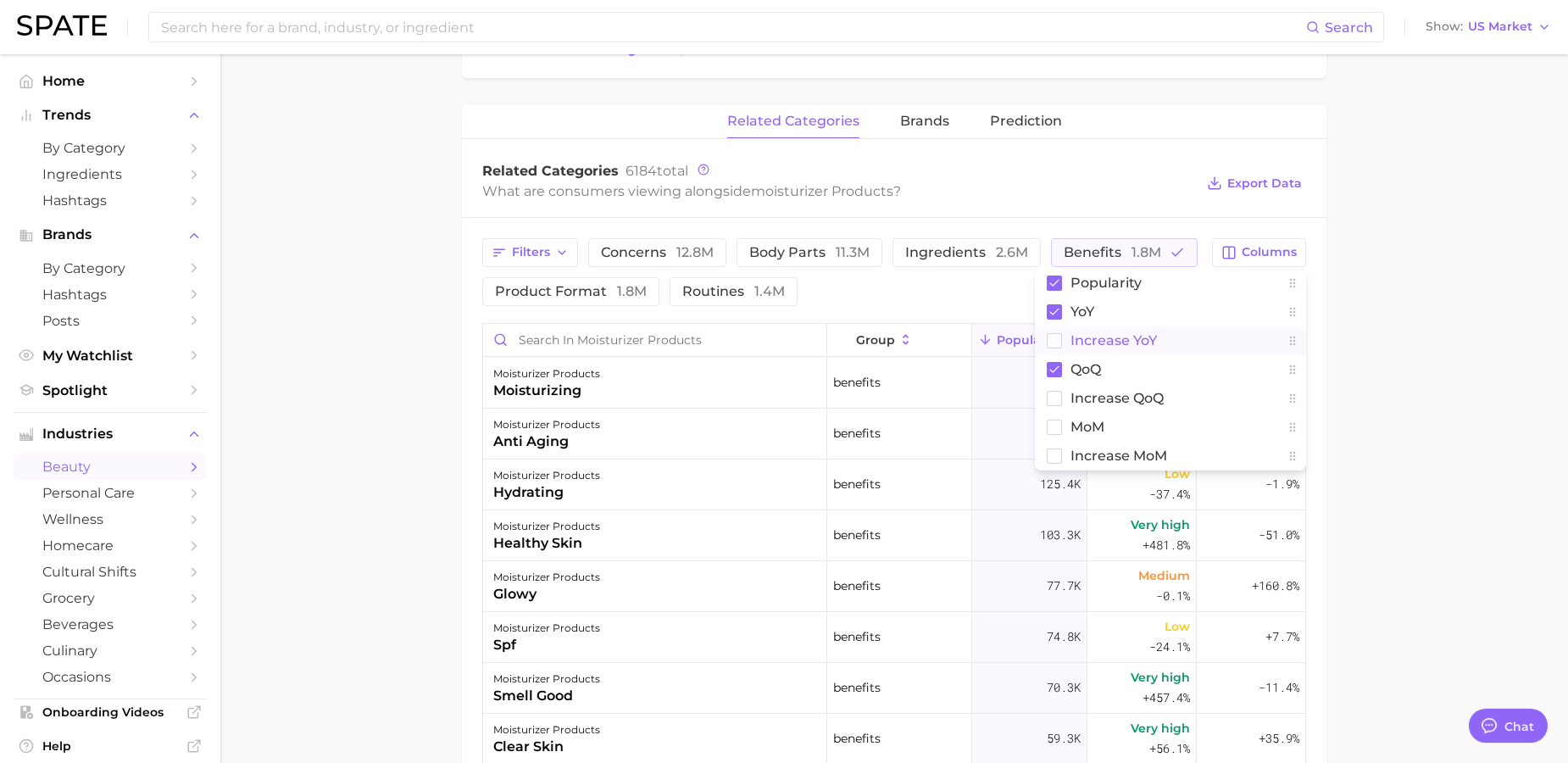
click at [1182, 348] on button "Increase YoY" at bounding box center [1170, 340] width 271 height 29
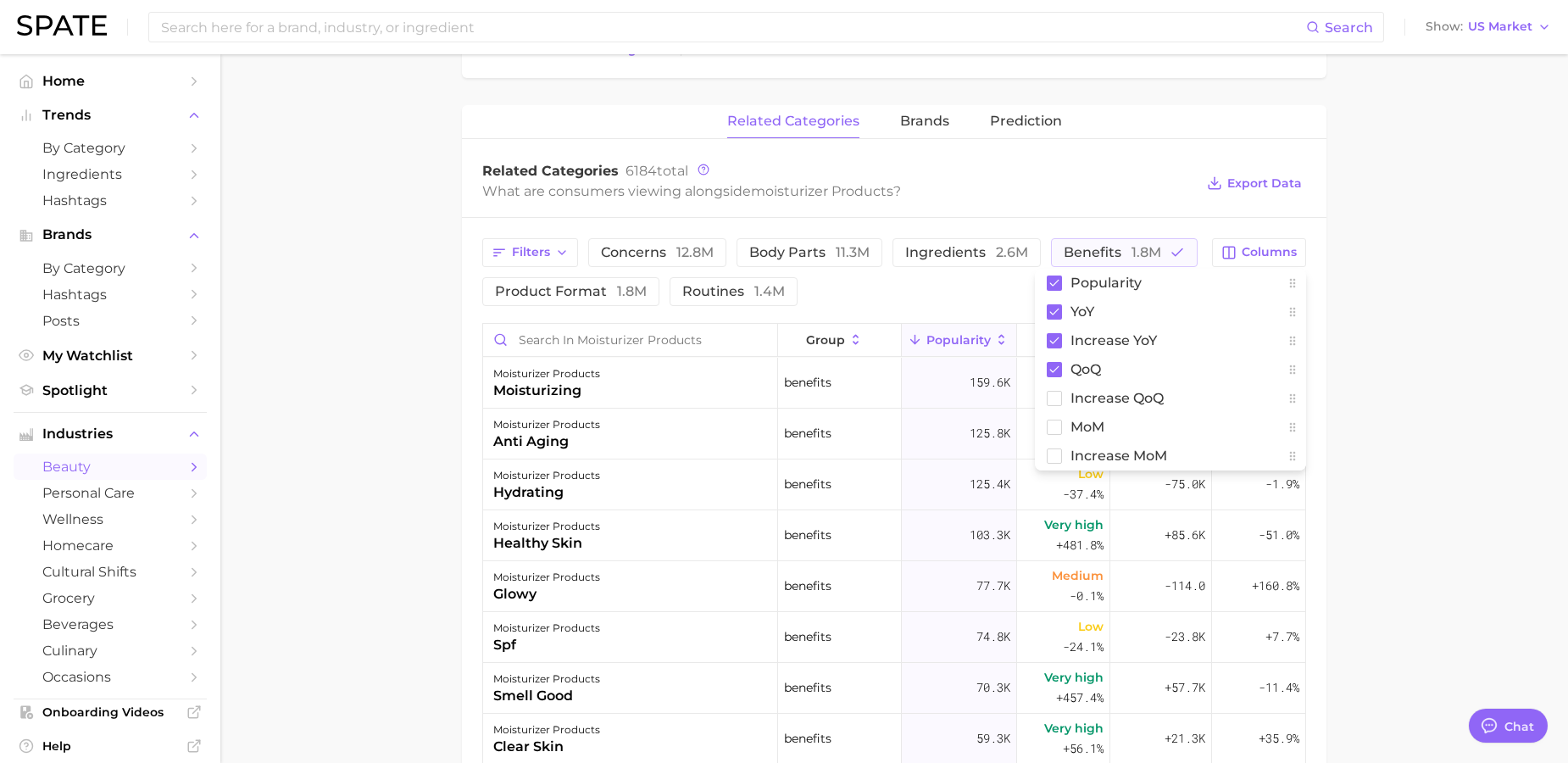
click at [1407, 374] on main "1. skincare 2. face products 3. moisturizer products 4. Subcategory Overview Go…" at bounding box center [894, 86] width 1347 height 2211
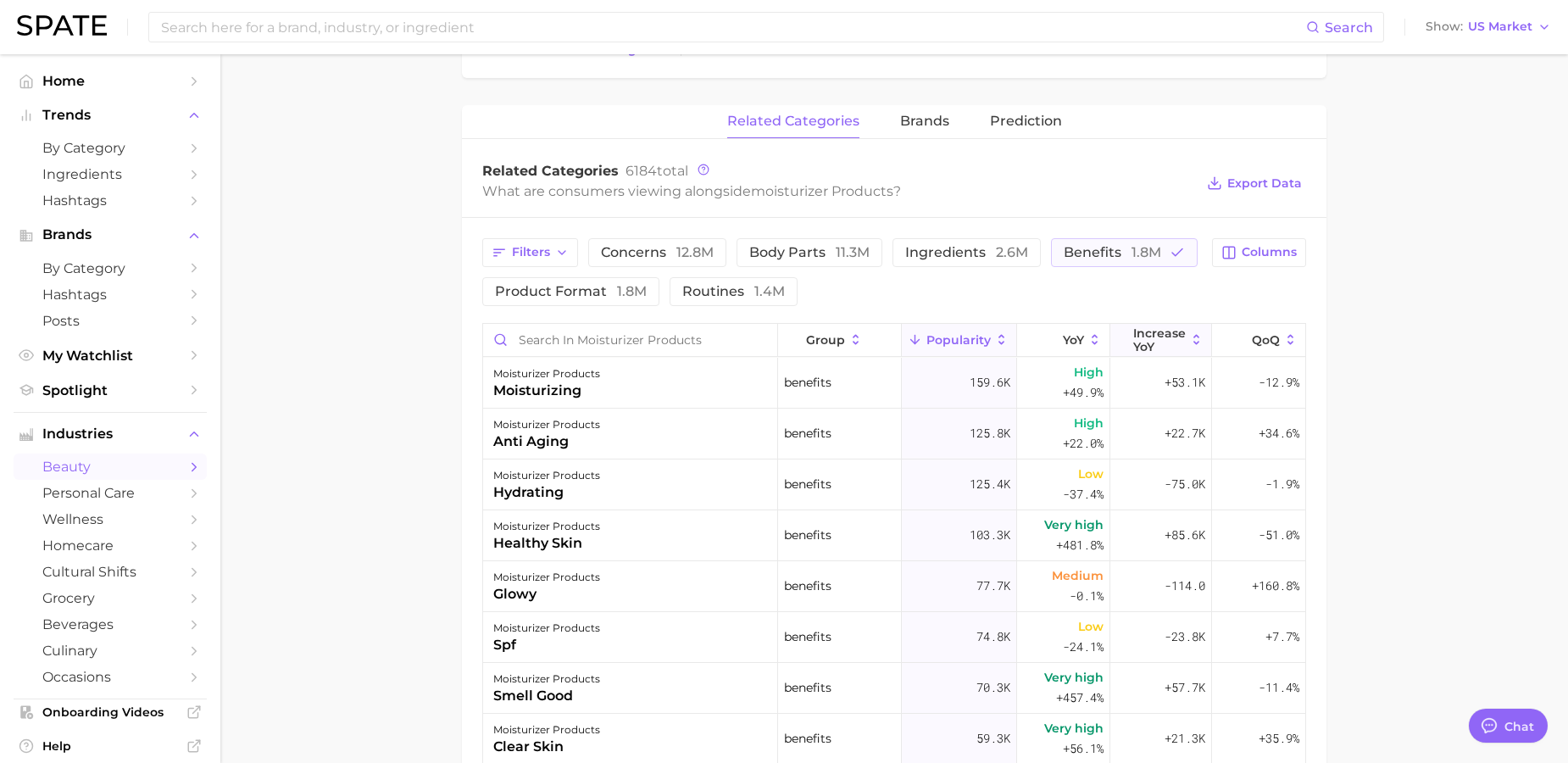
click at [1144, 343] on span "Increase YoY" at bounding box center [1159, 339] width 53 height 27
drag, startPoint x: 1133, startPoint y: 252, endPoint x: 1115, endPoint y: 248, distance: 18.4
click at [1133, 252] on span "1.8m" at bounding box center [1146, 252] width 30 height 16
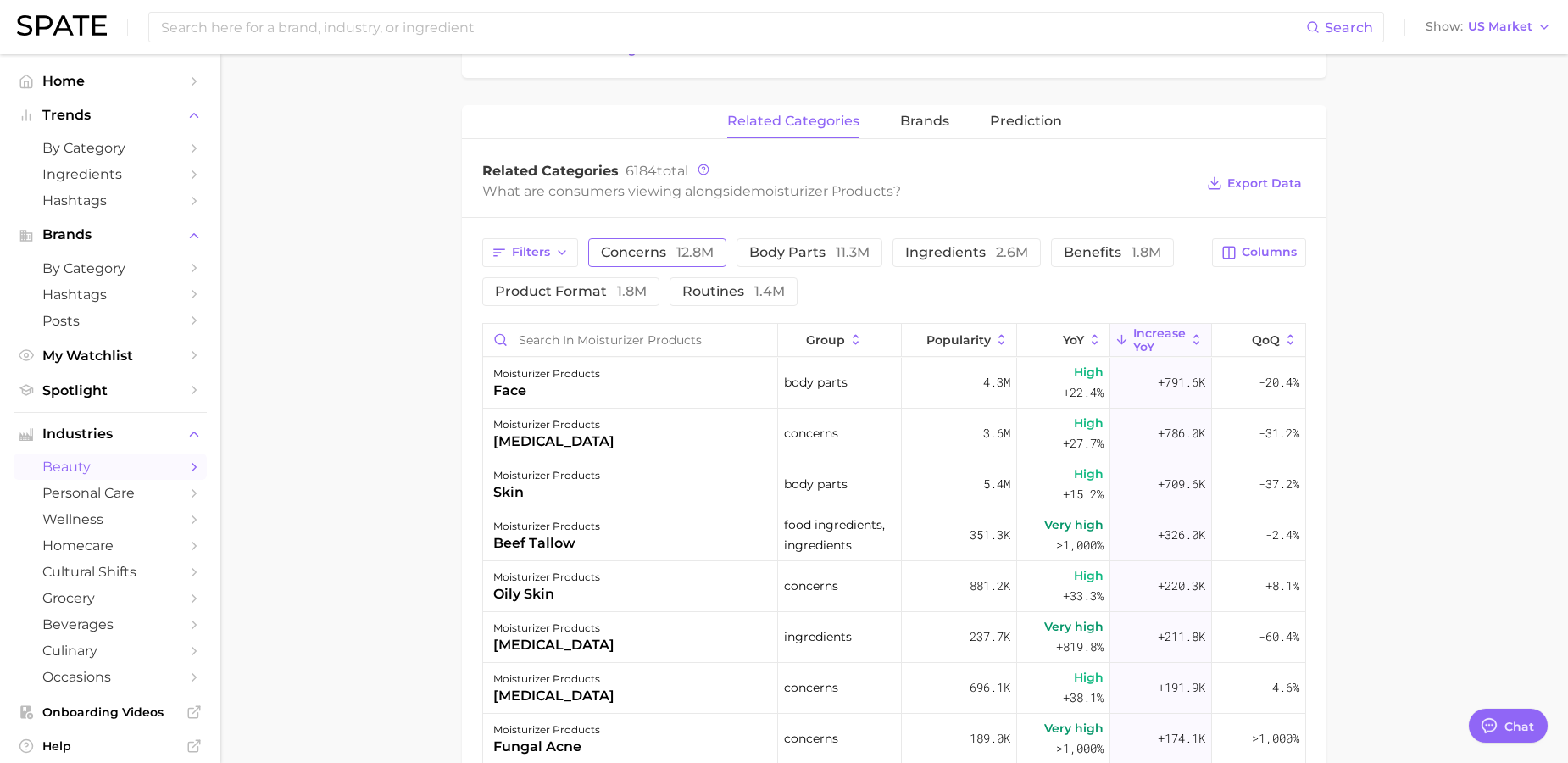
click at [621, 252] on span "concerns 12.8m" at bounding box center [657, 253] width 112 height 14
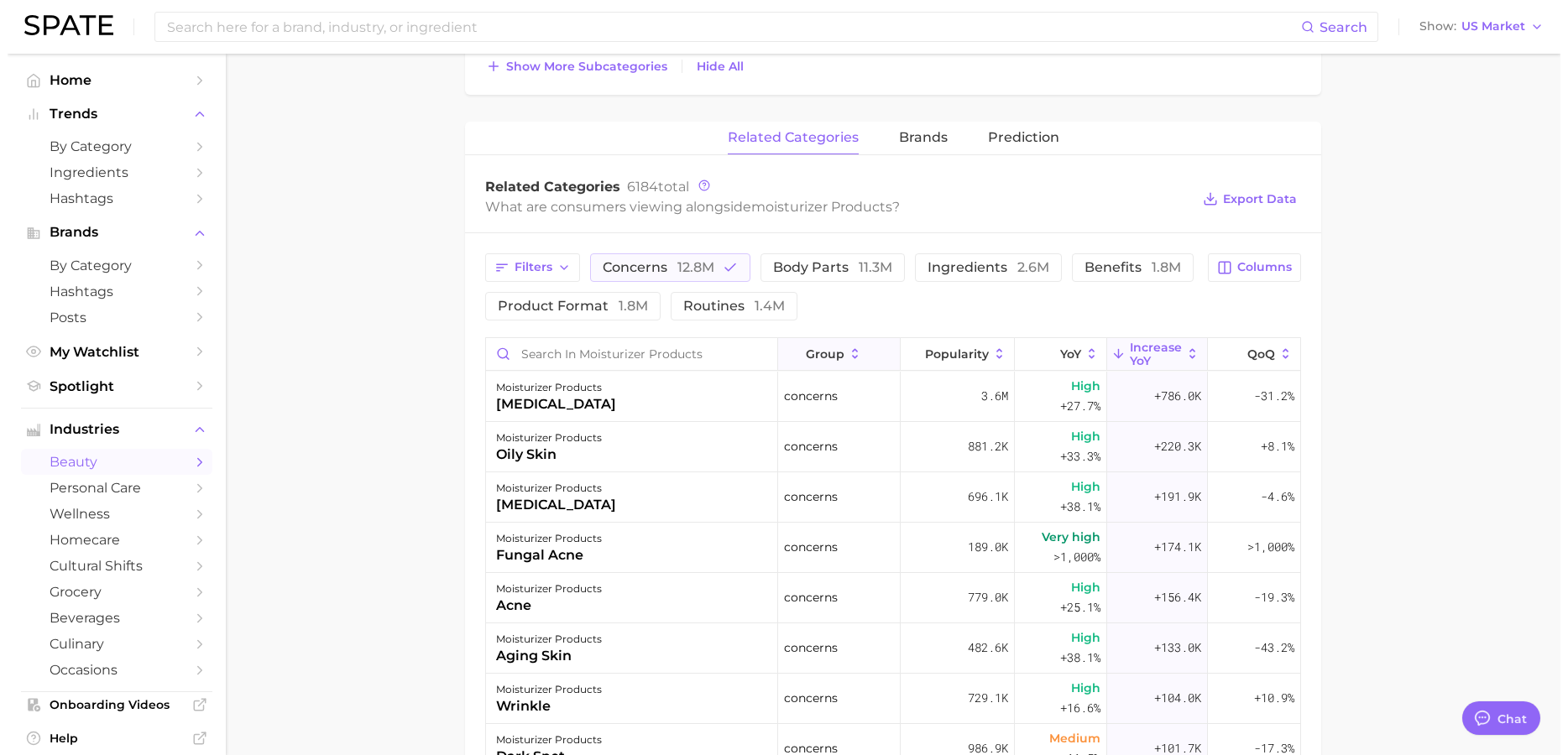
scroll to position [1043, 0]
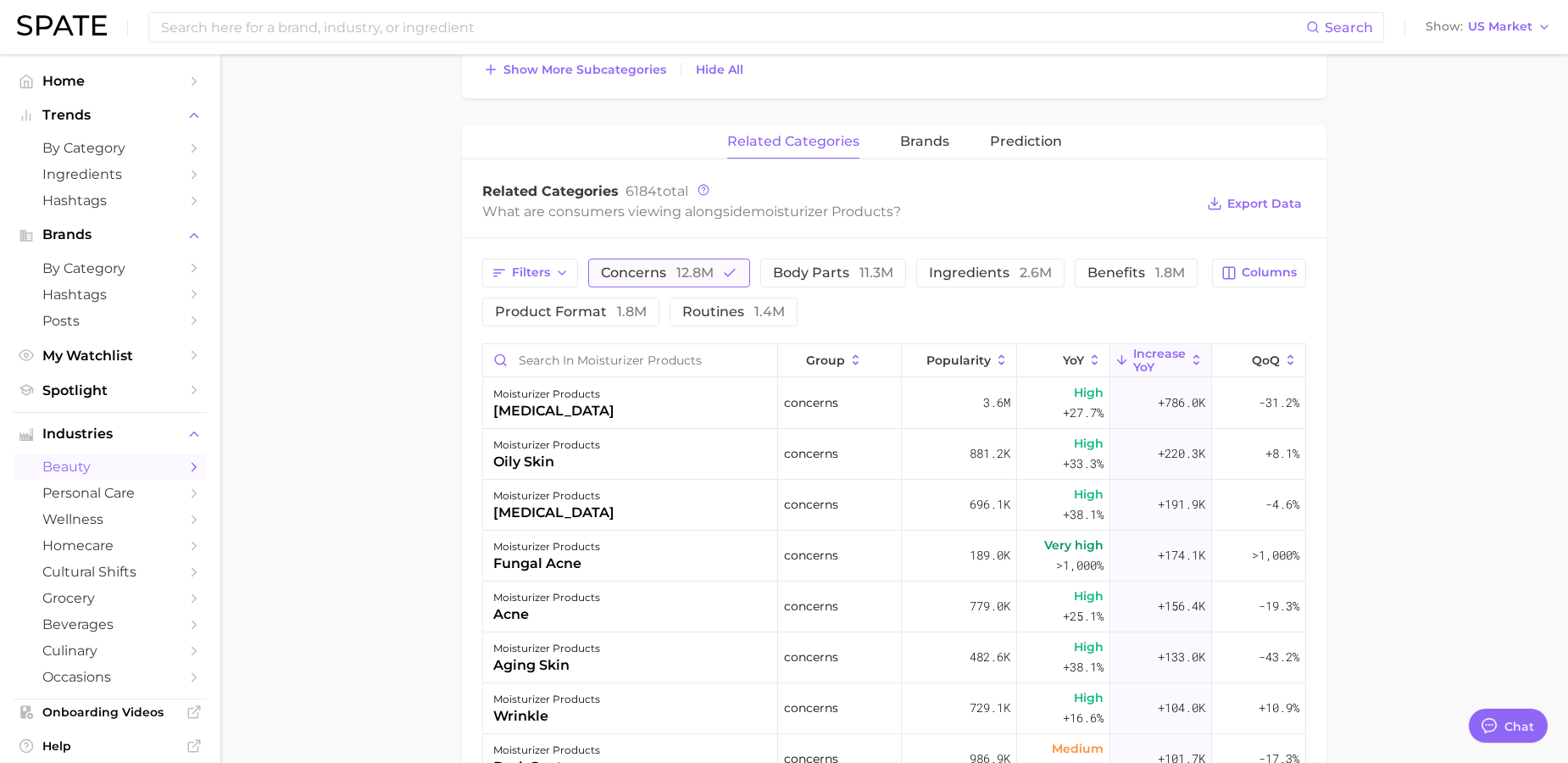
click at [725, 273] on icon "button" at bounding box center [729, 273] width 15 height 15
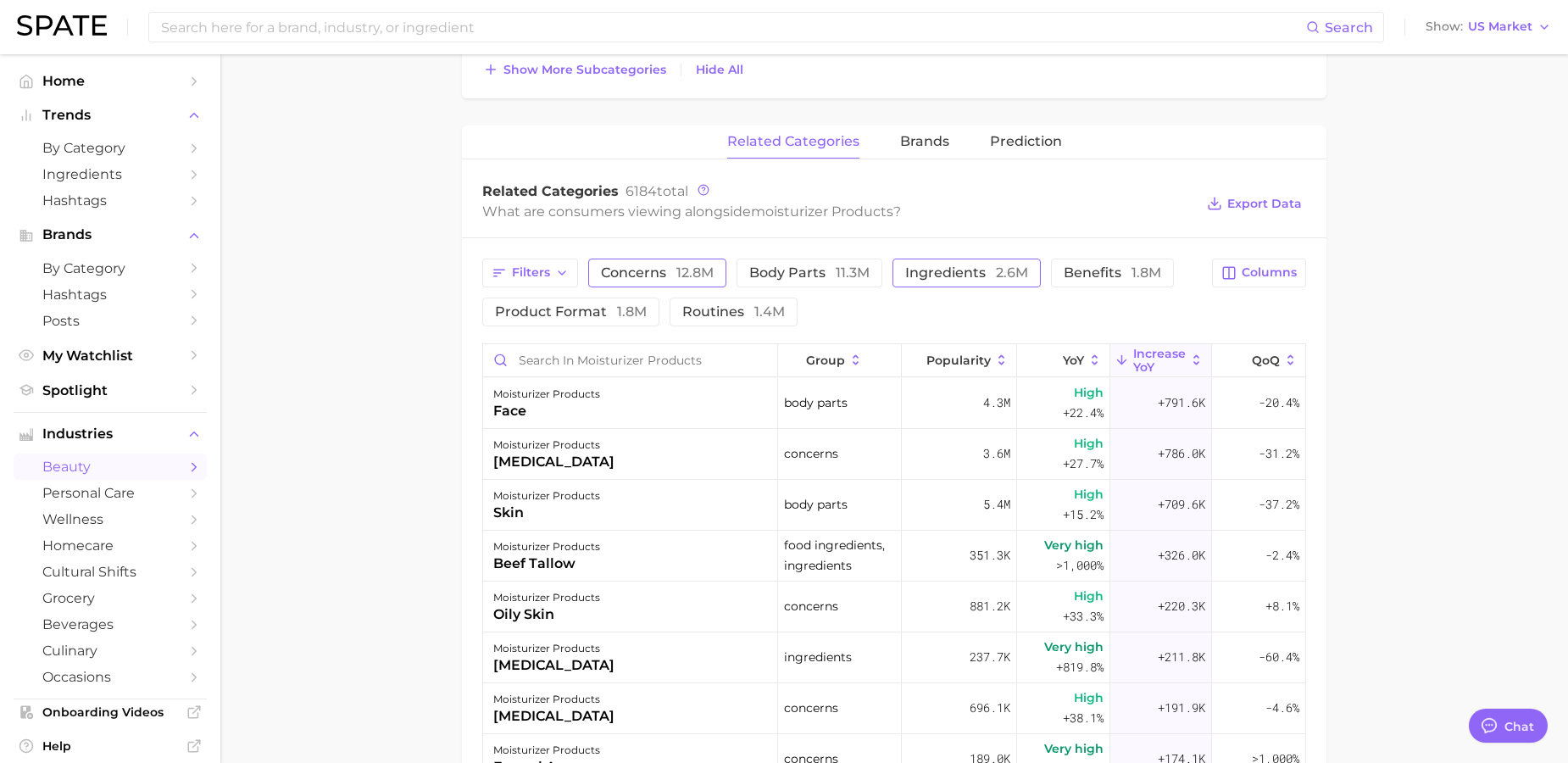
click at [985, 275] on span "ingredients 2.6m" at bounding box center [966, 272] width 123 height 14
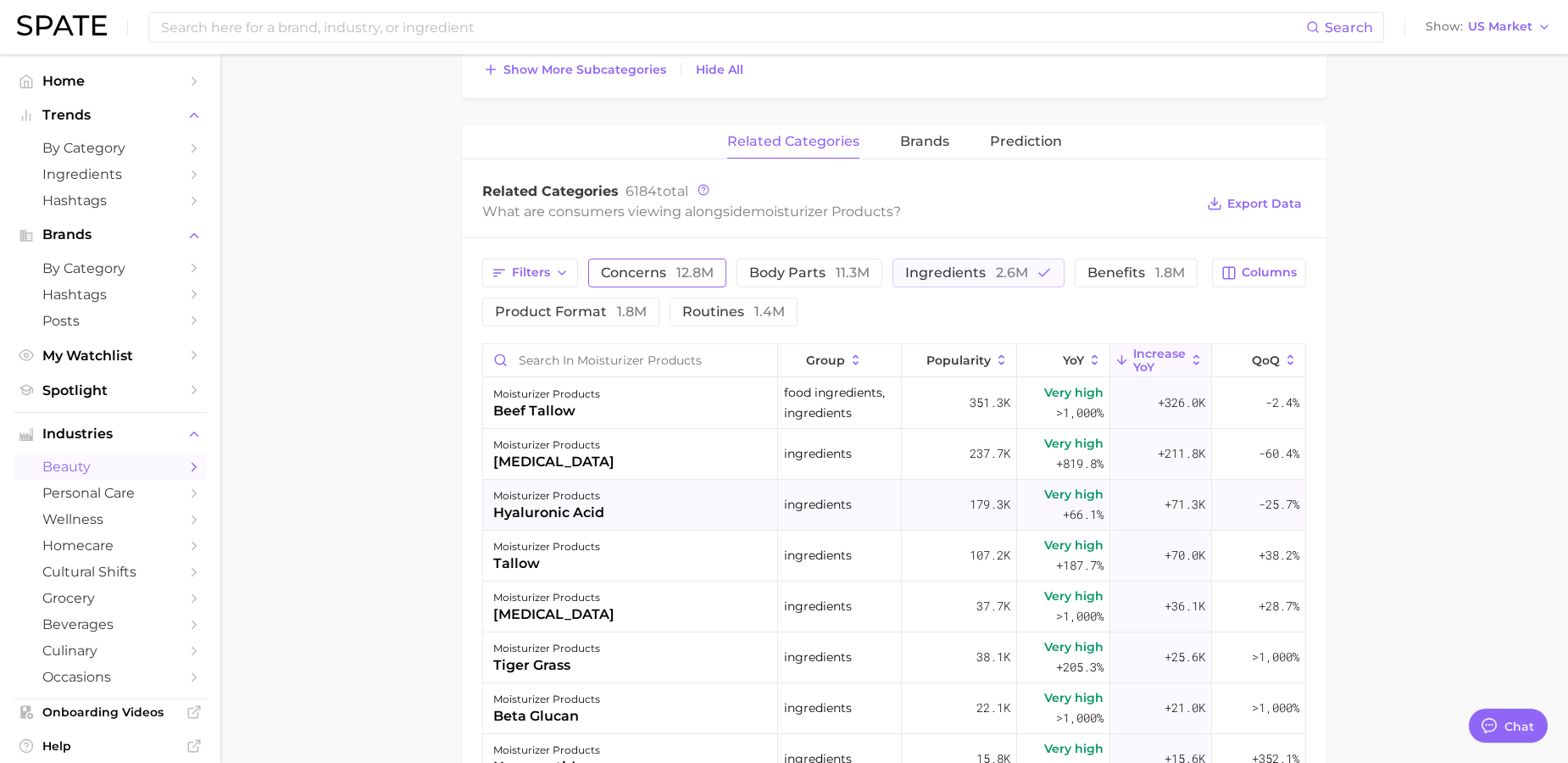
click at [686, 499] on div "moisturizer products [MEDICAL_DATA]" at bounding box center [630, 505] width 294 height 51
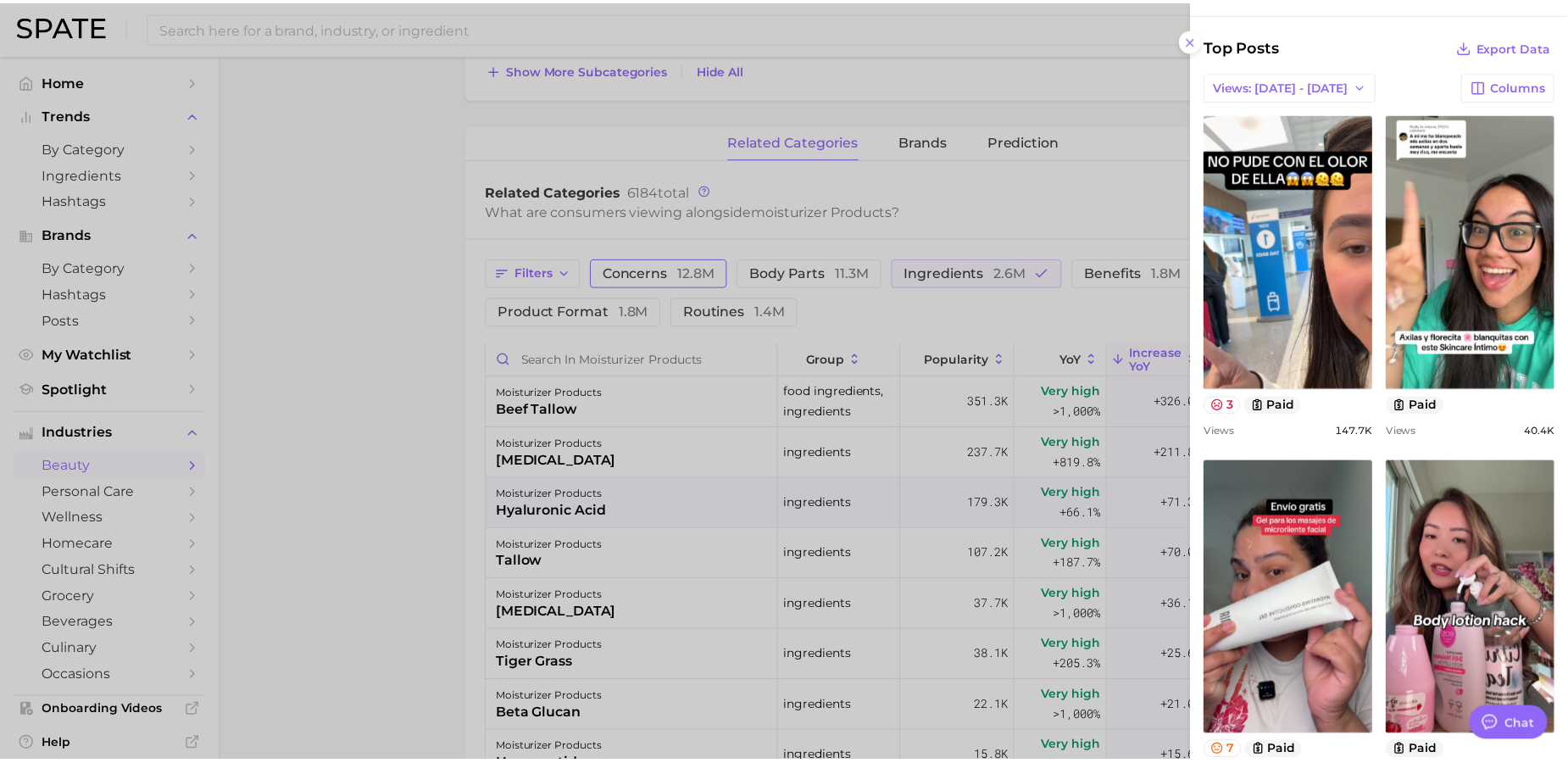
scroll to position [786, 0]
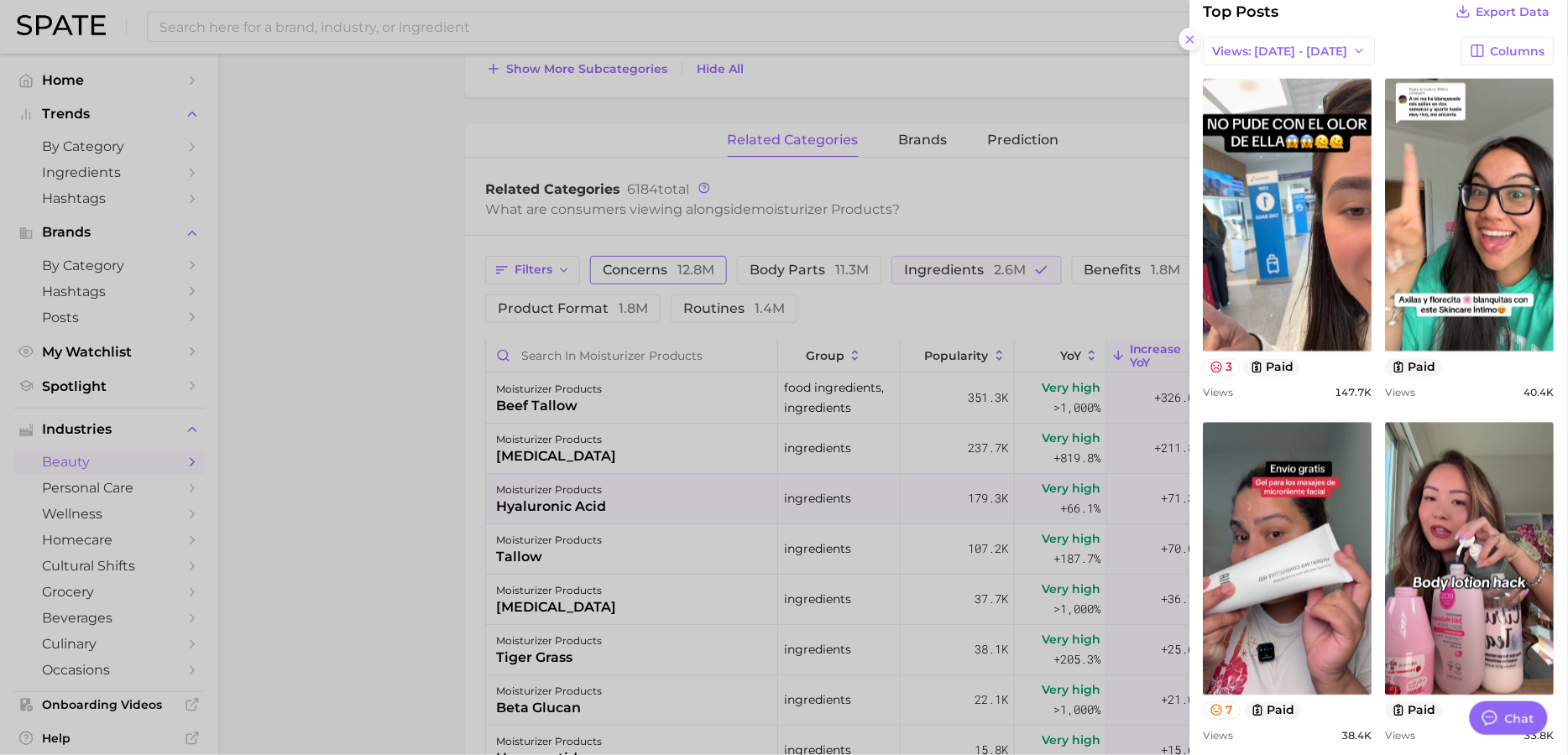
click at [1193, 40] on line at bounding box center [1190, 39] width 6 height 6
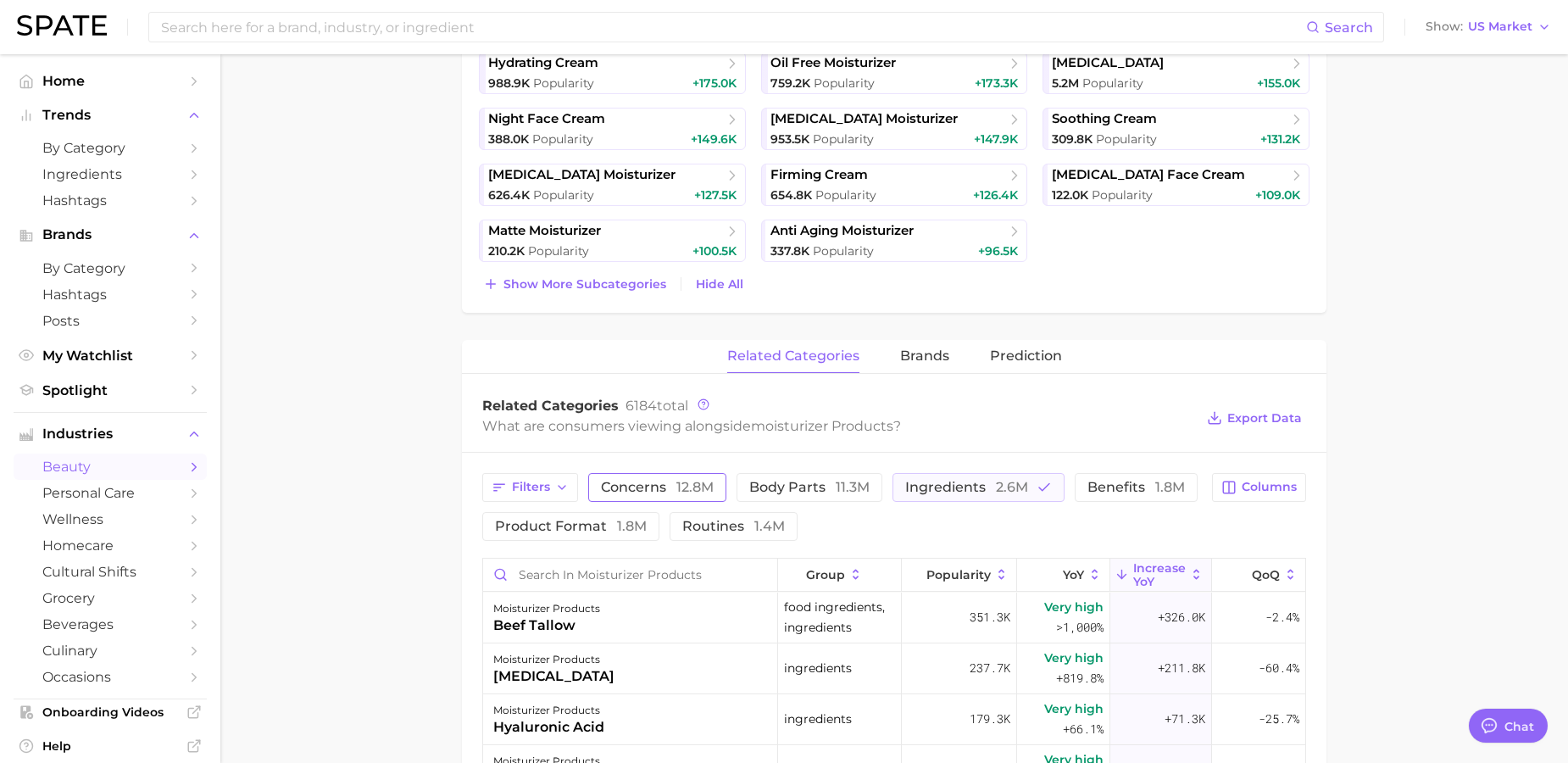
scroll to position [743, 0]
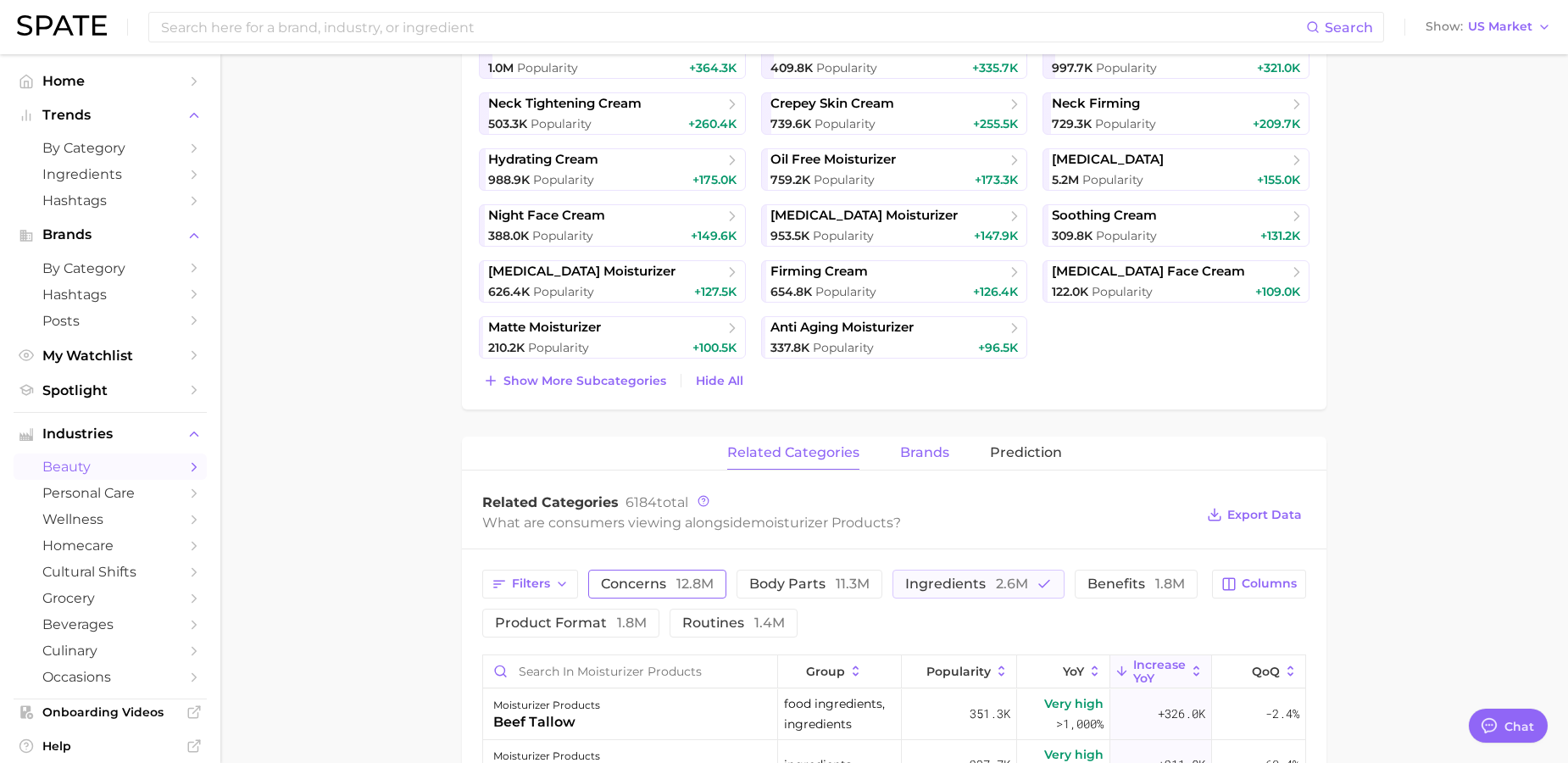
click at [932, 445] on span "brands" at bounding box center [924, 453] width 49 height 15
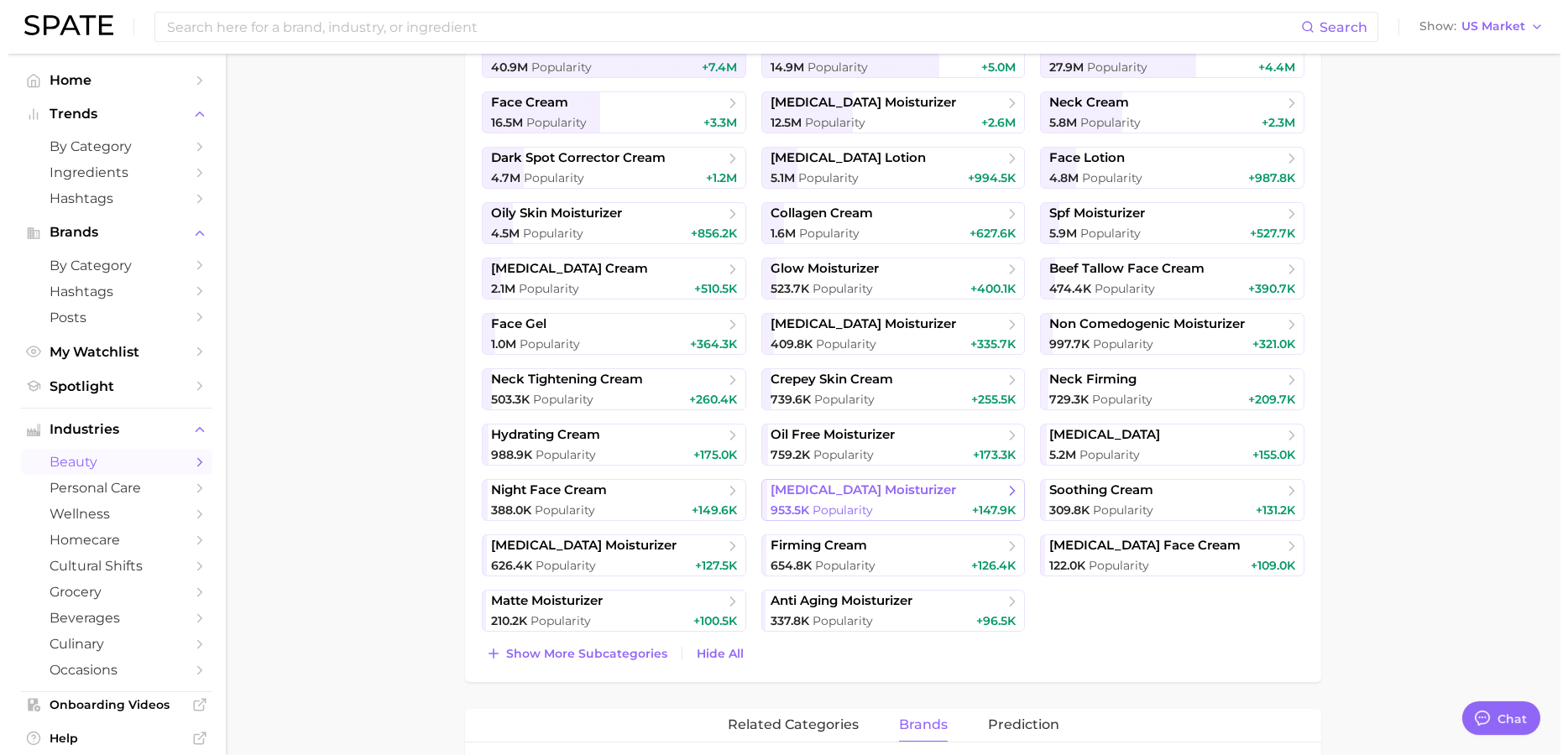
scroll to position [903, 0]
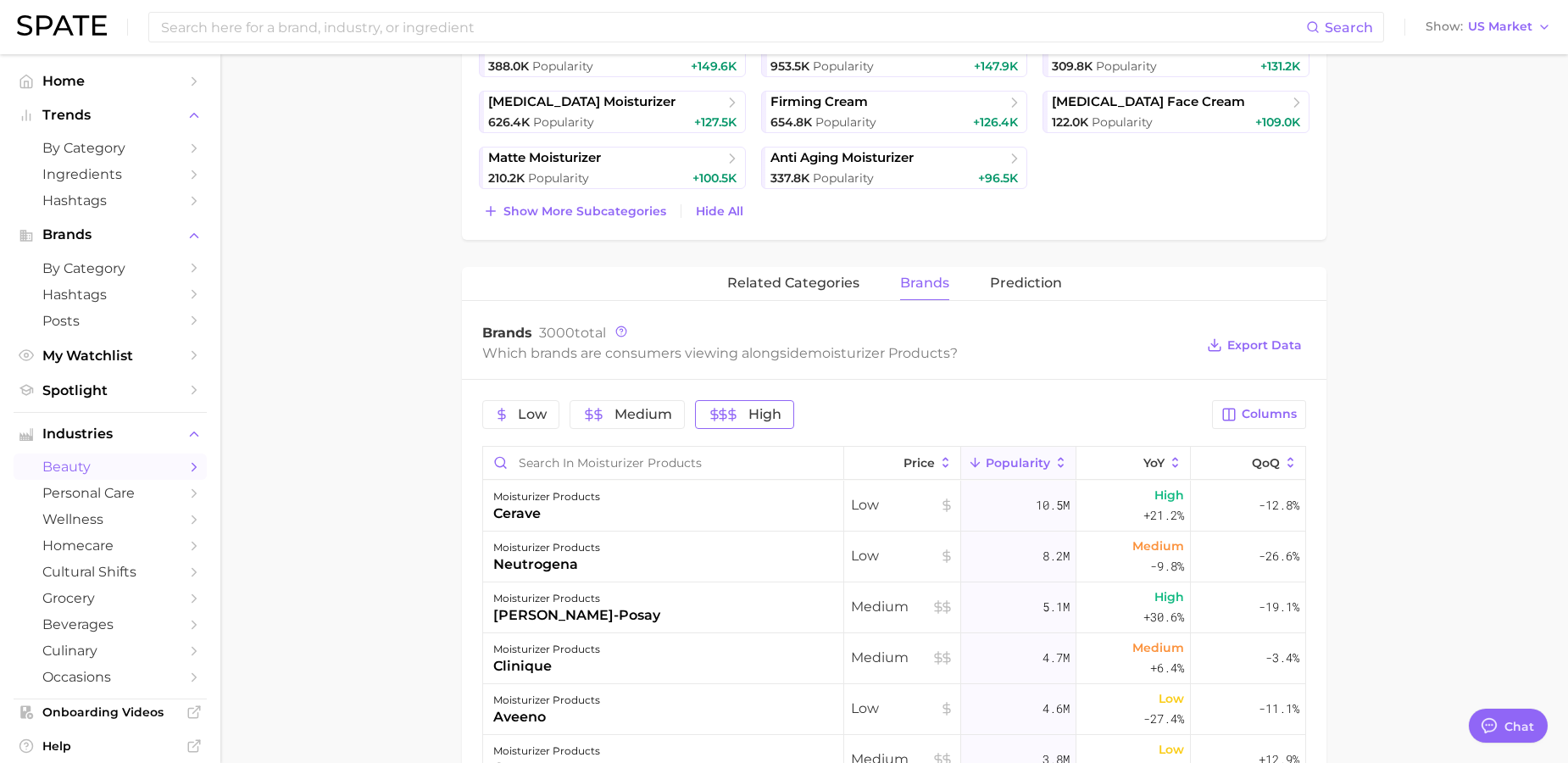
click at [749, 416] on span "High" at bounding box center [764, 414] width 33 height 14
click at [1268, 414] on span "Columns" at bounding box center [1268, 414] width 55 height 15
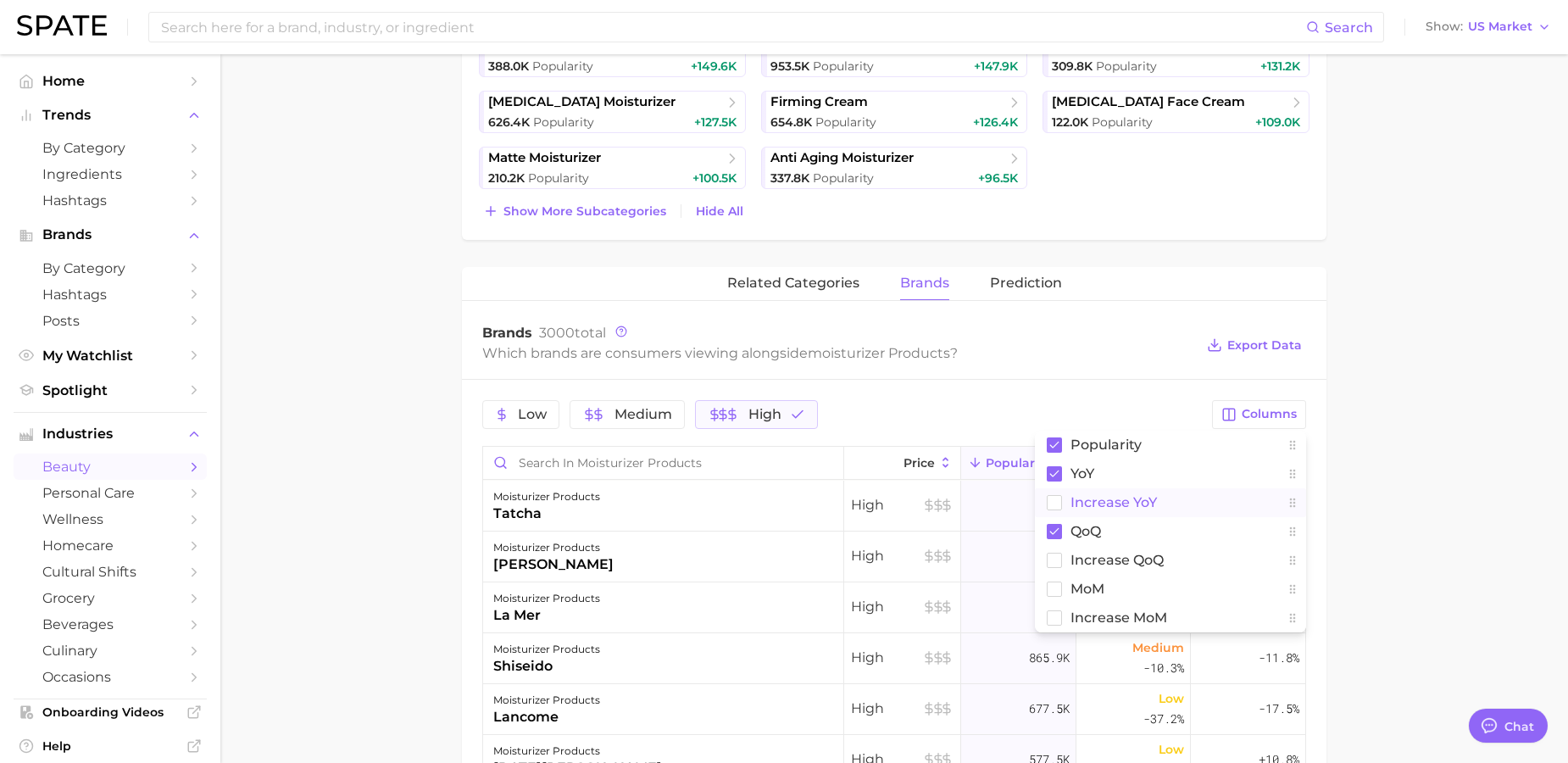
click at [1130, 501] on span "Increase YoY" at bounding box center [1113, 503] width 86 height 15
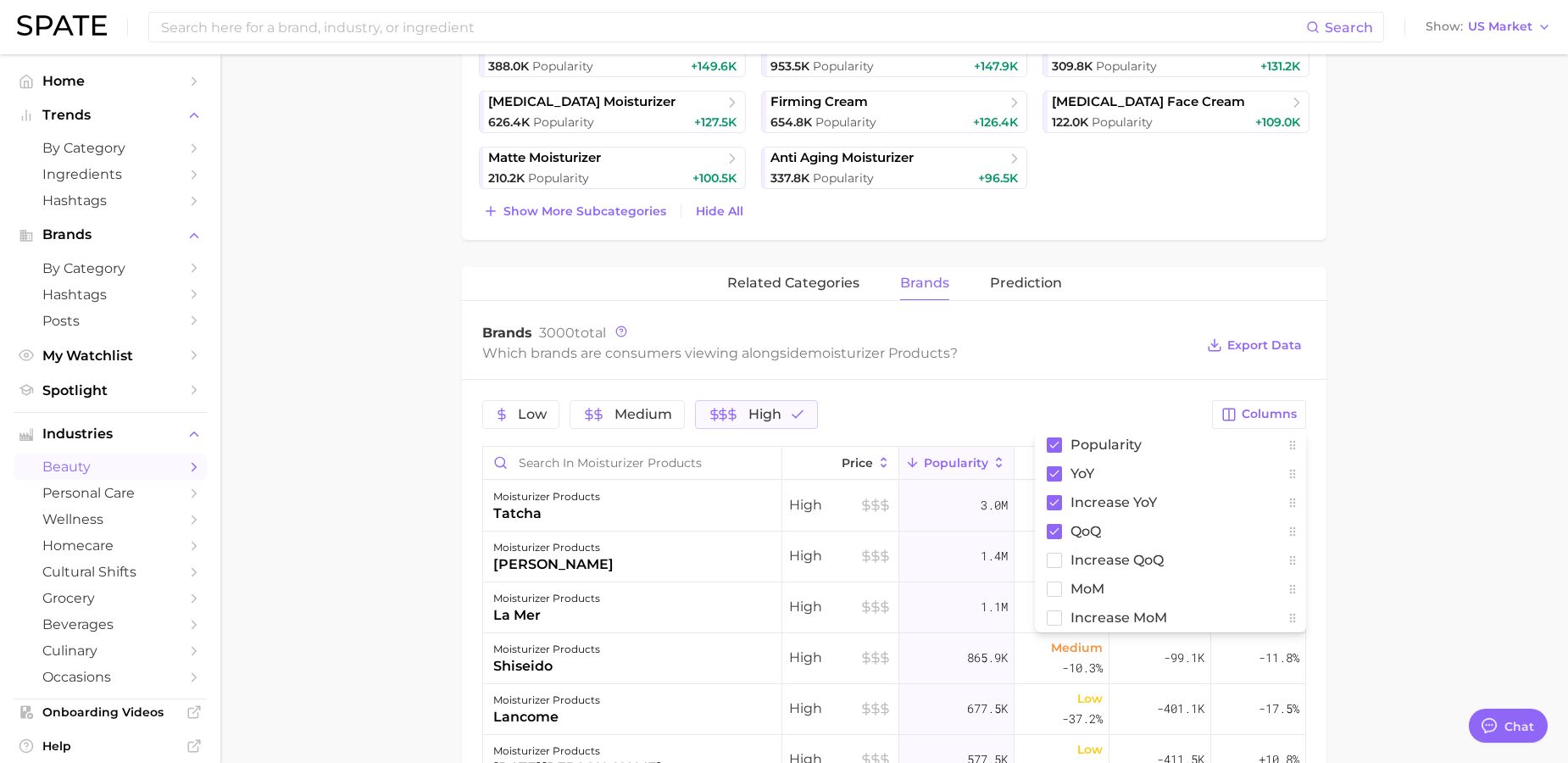
click at [1470, 409] on main "1. skincare 2. face products 3. moisturizer products 4. Subcategory Overview Go…" at bounding box center [894, 228] width 1347 height 2172
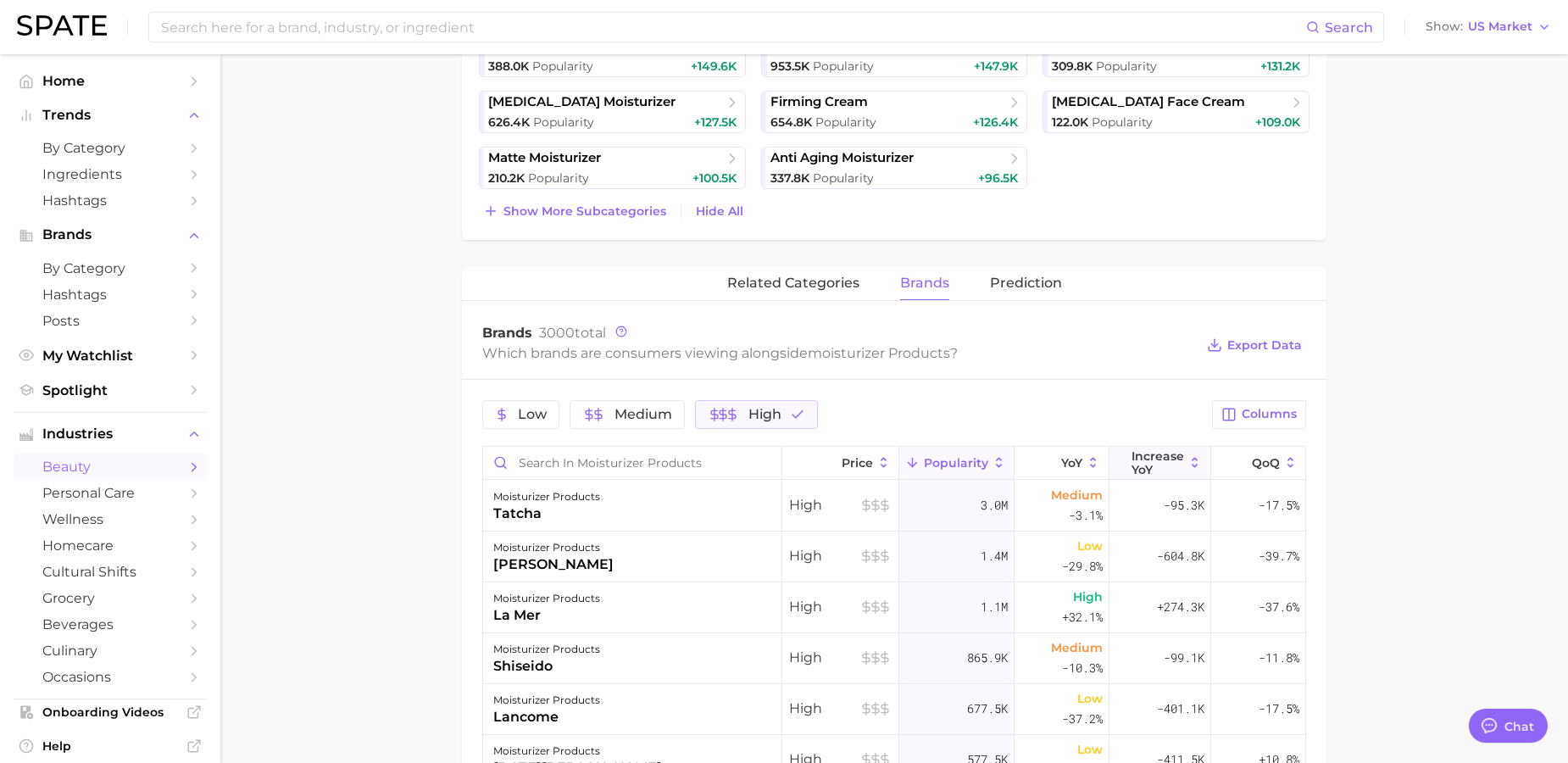
click at [1165, 457] on span "Increase YoY" at bounding box center [1157, 462] width 53 height 27
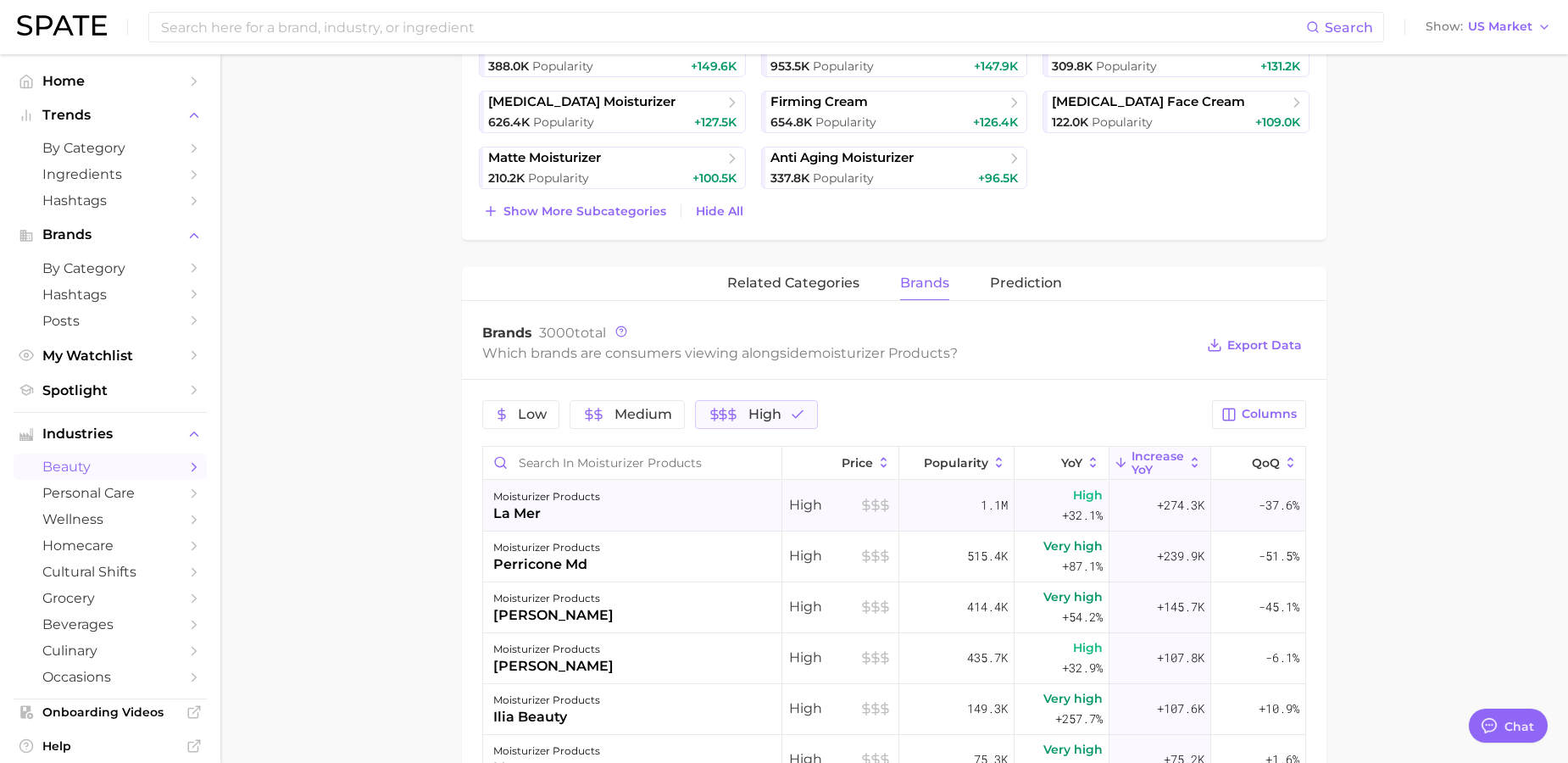
click at [576, 518] on div "la mer" at bounding box center [546, 514] width 107 height 20
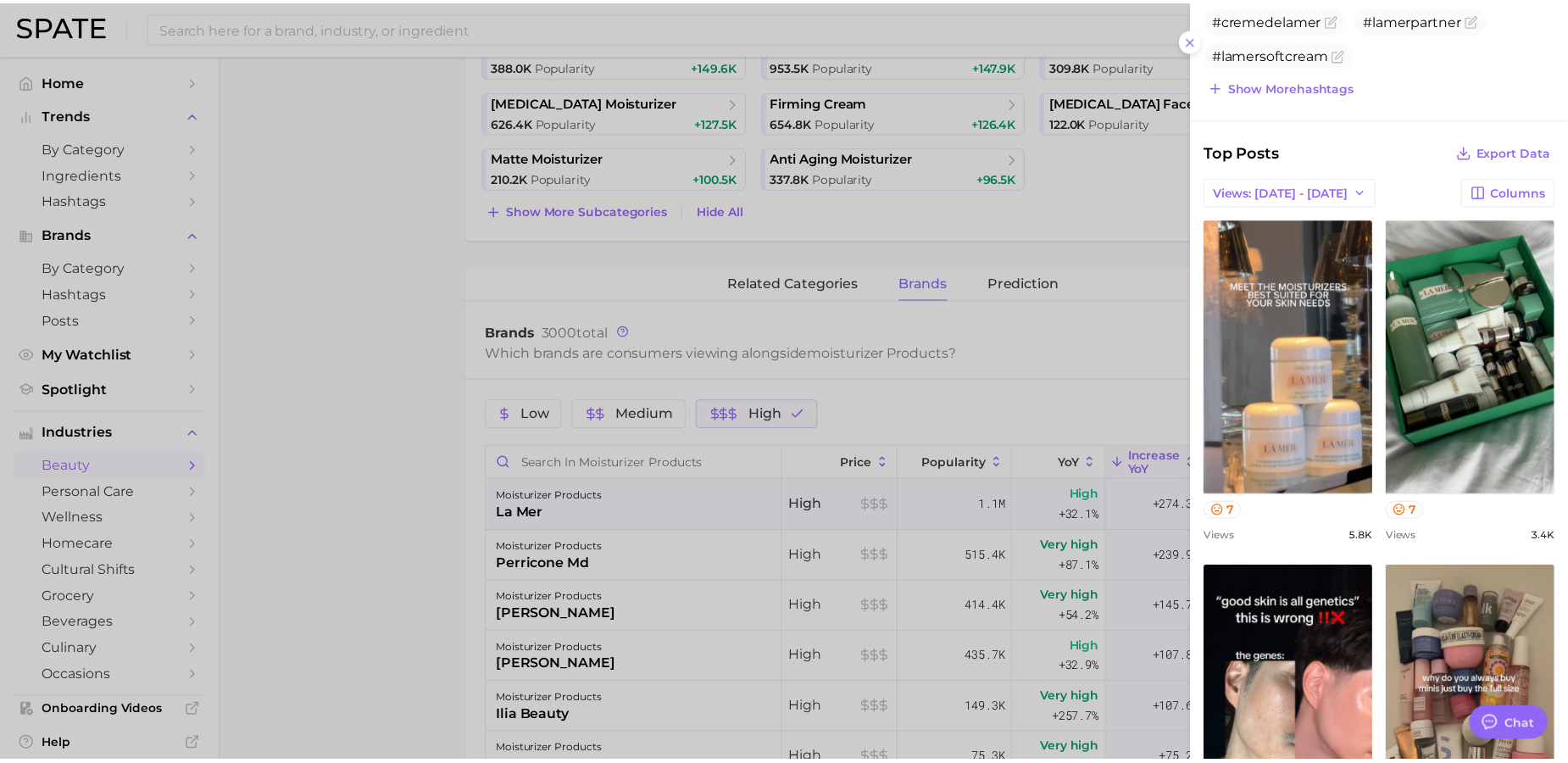
scroll to position [718, 0]
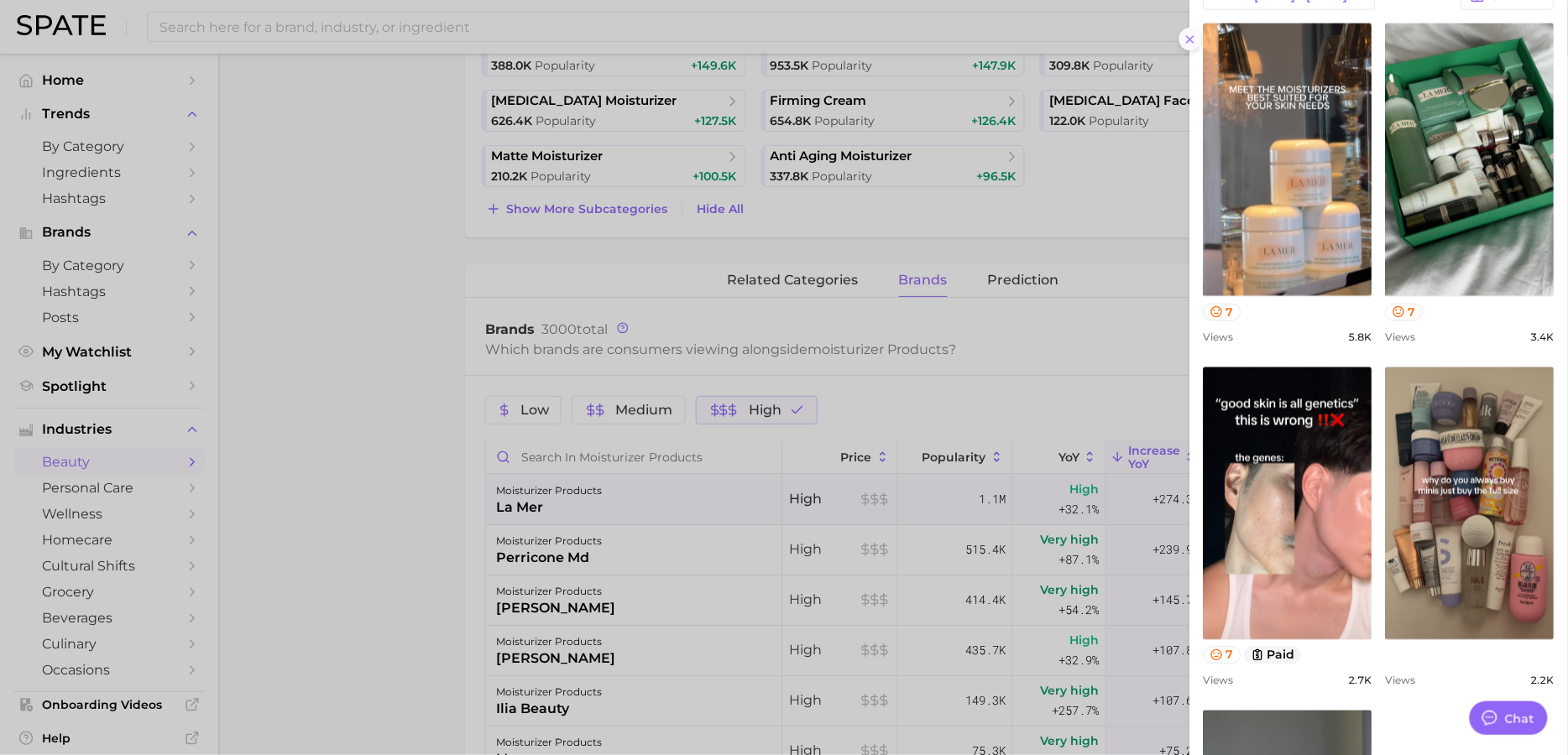
click at [1182, 36] on button at bounding box center [1191, 39] width 23 height 23
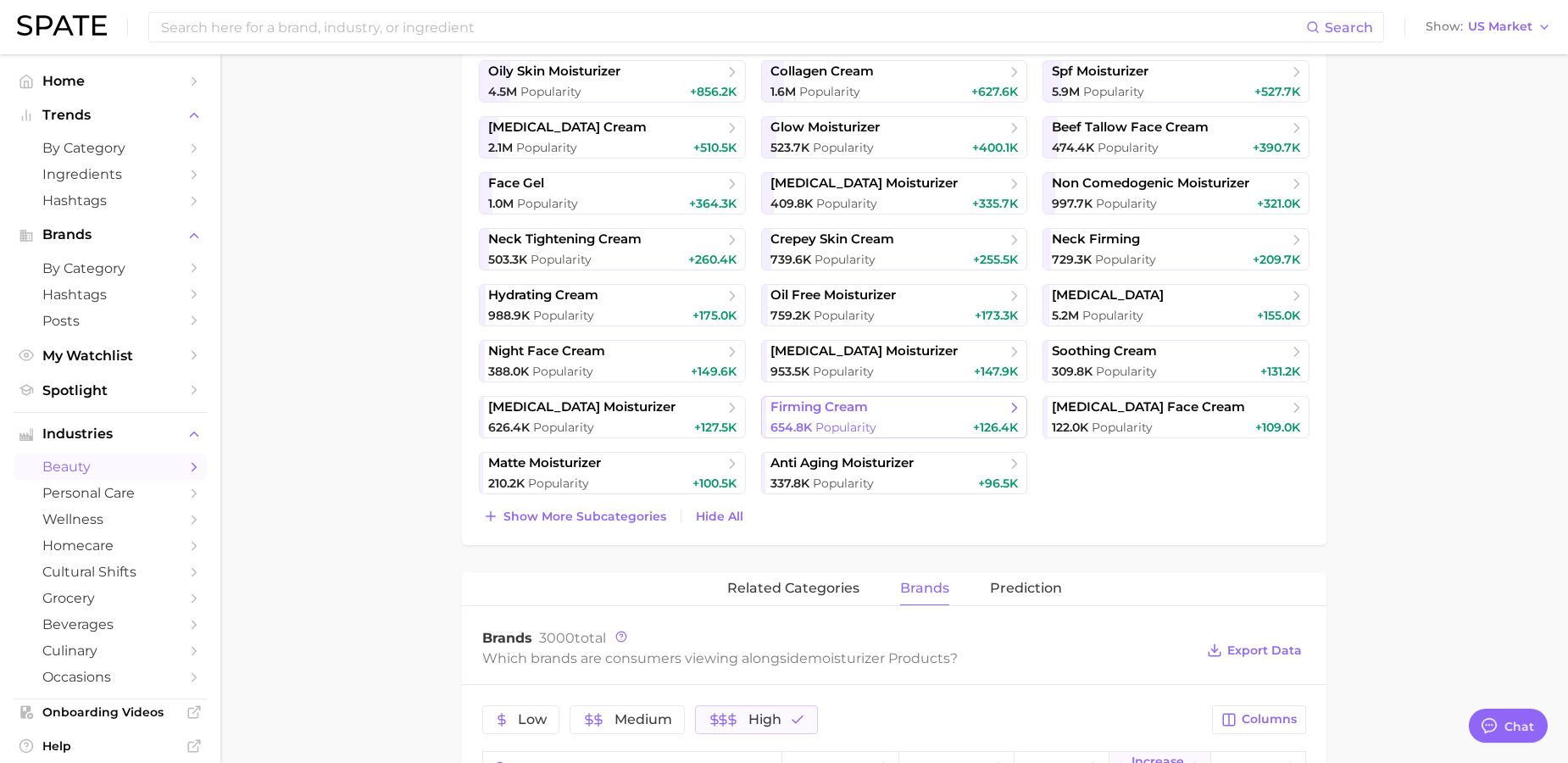
scroll to position [599, 0]
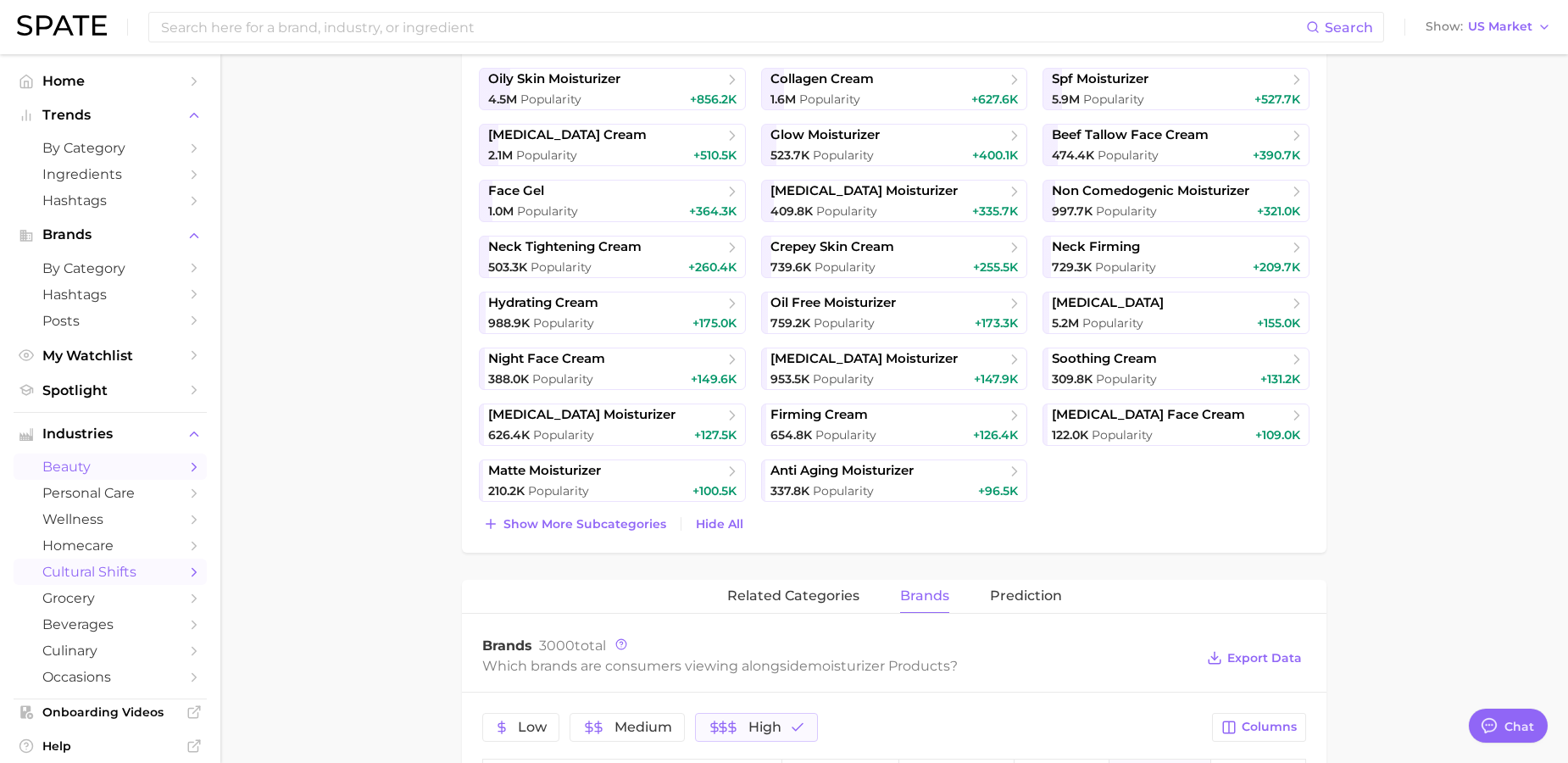
click at [138, 573] on span "cultural shifts" at bounding box center [111, 572] width 136 height 16
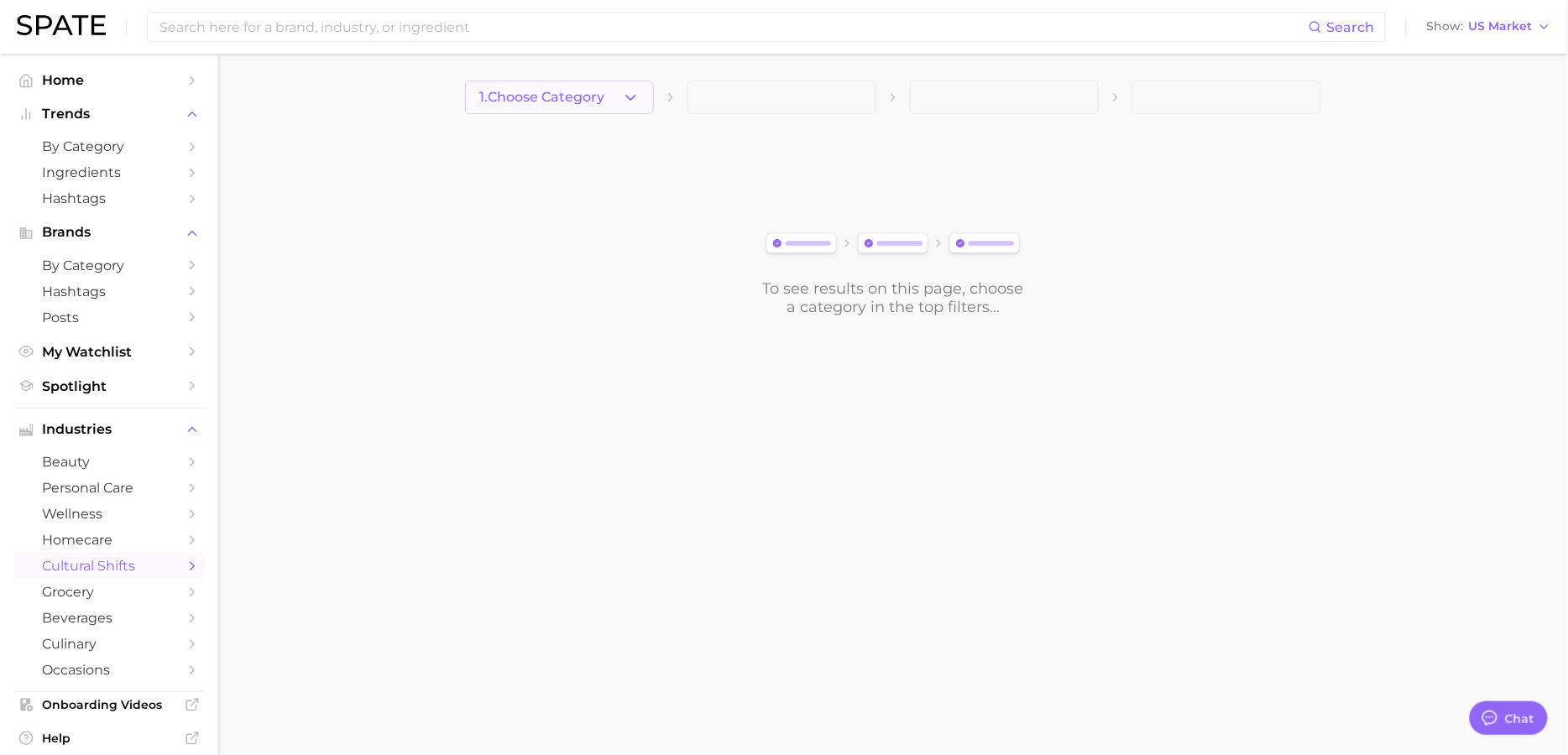
click at [564, 106] on button "1. Choose Category" at bounding box center [559, 97] width 189 height 33
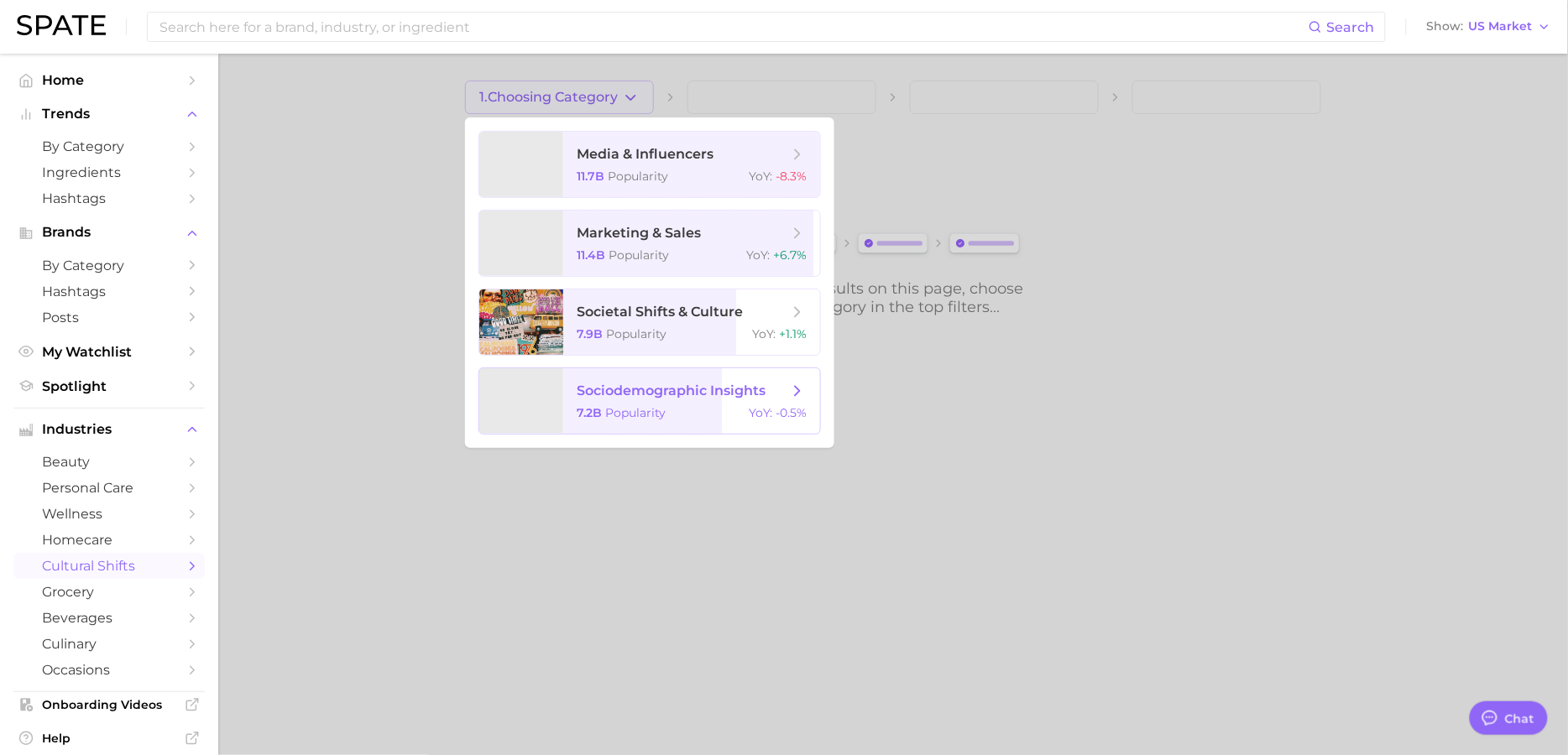
click at [673, 382] on span "sociodemographic insights" at bounding box center [683, 391] width 212 height 18
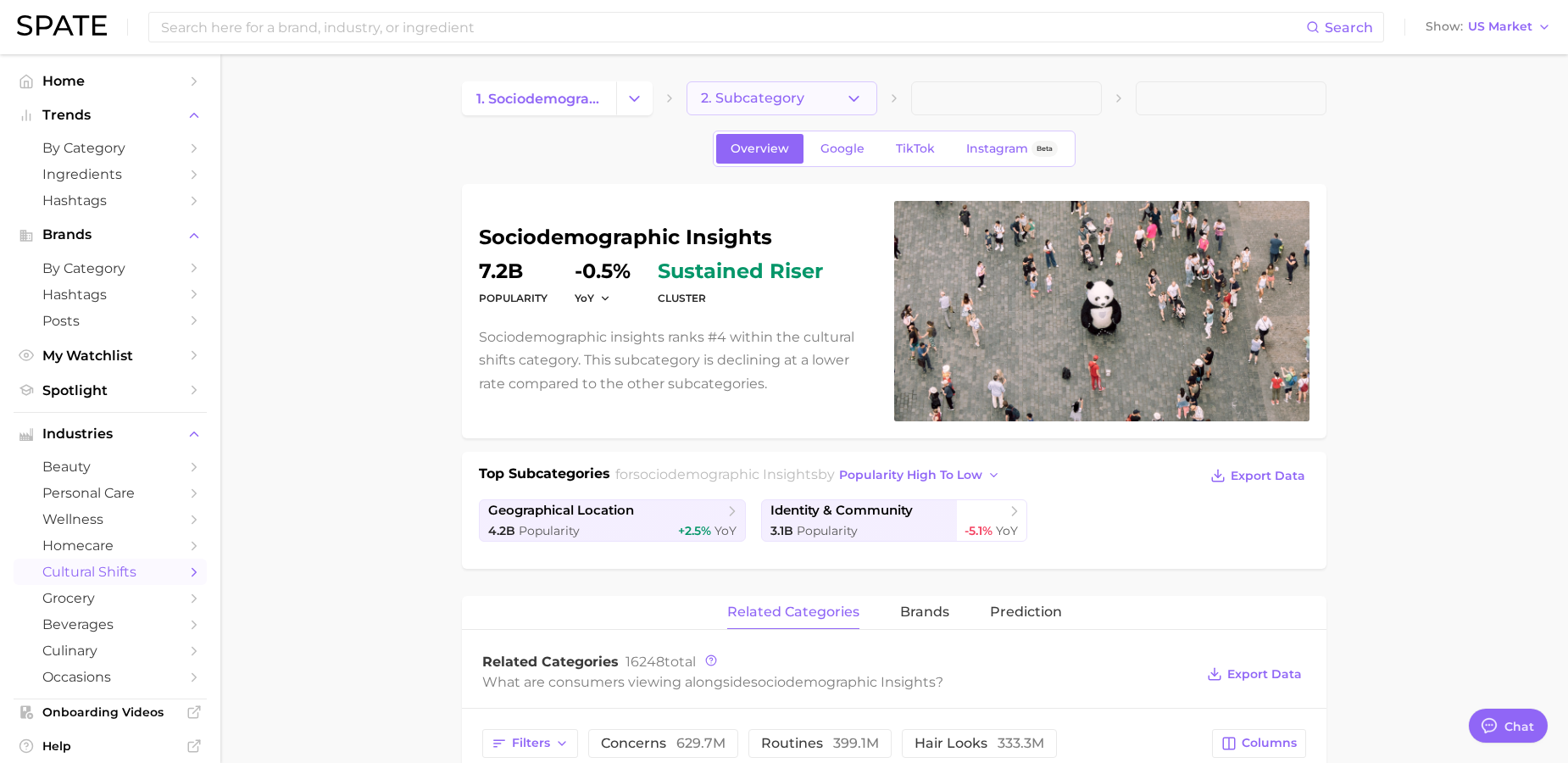
click at [850, 86] on button "2. Subcategory" at bounding box center [781, 99] width 190 height 33
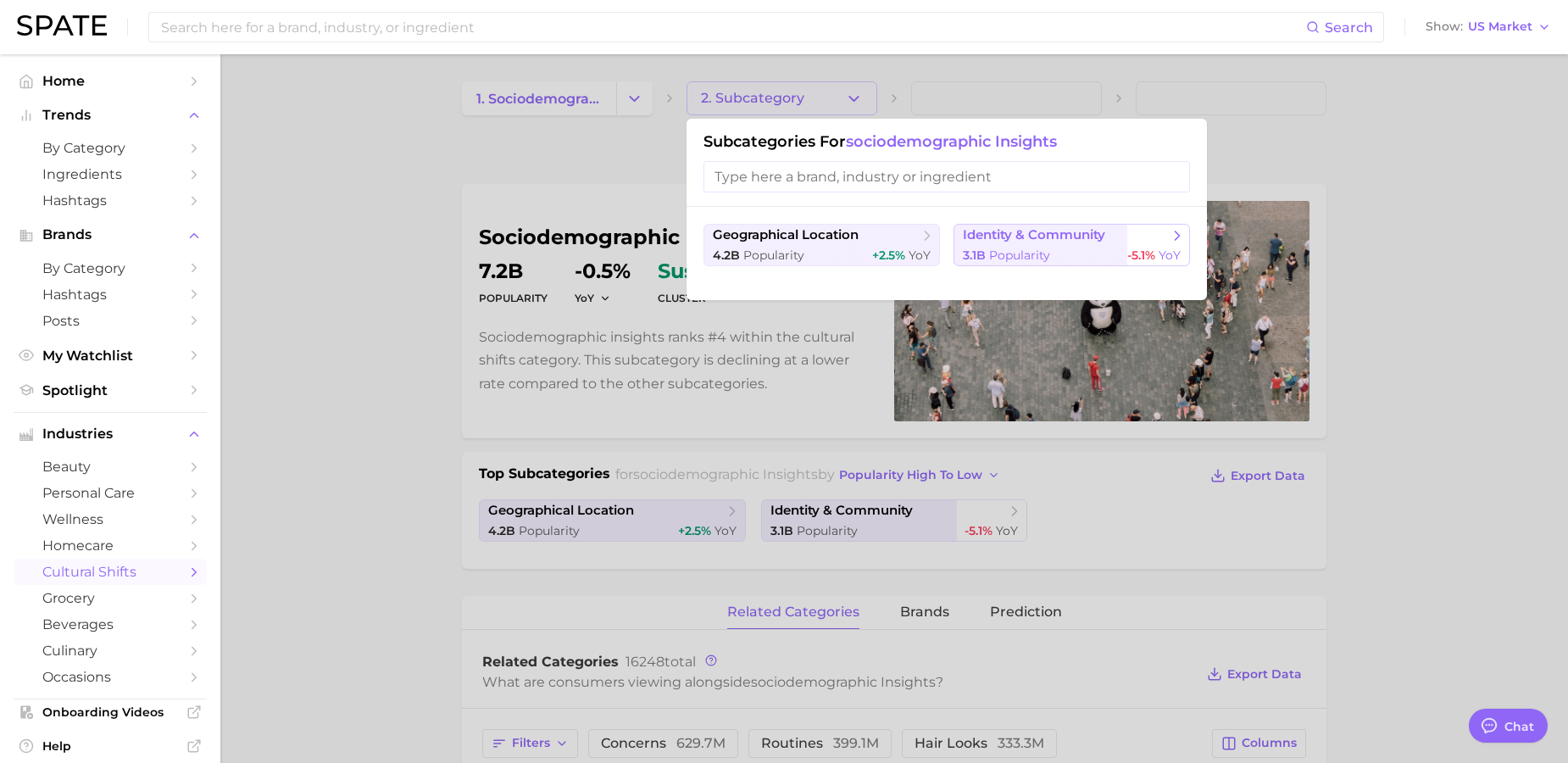
click at [1086, 247] on div "3.1b Popularity -5.1% YoY" at bounding box center [1071, 255] width 217 height 16
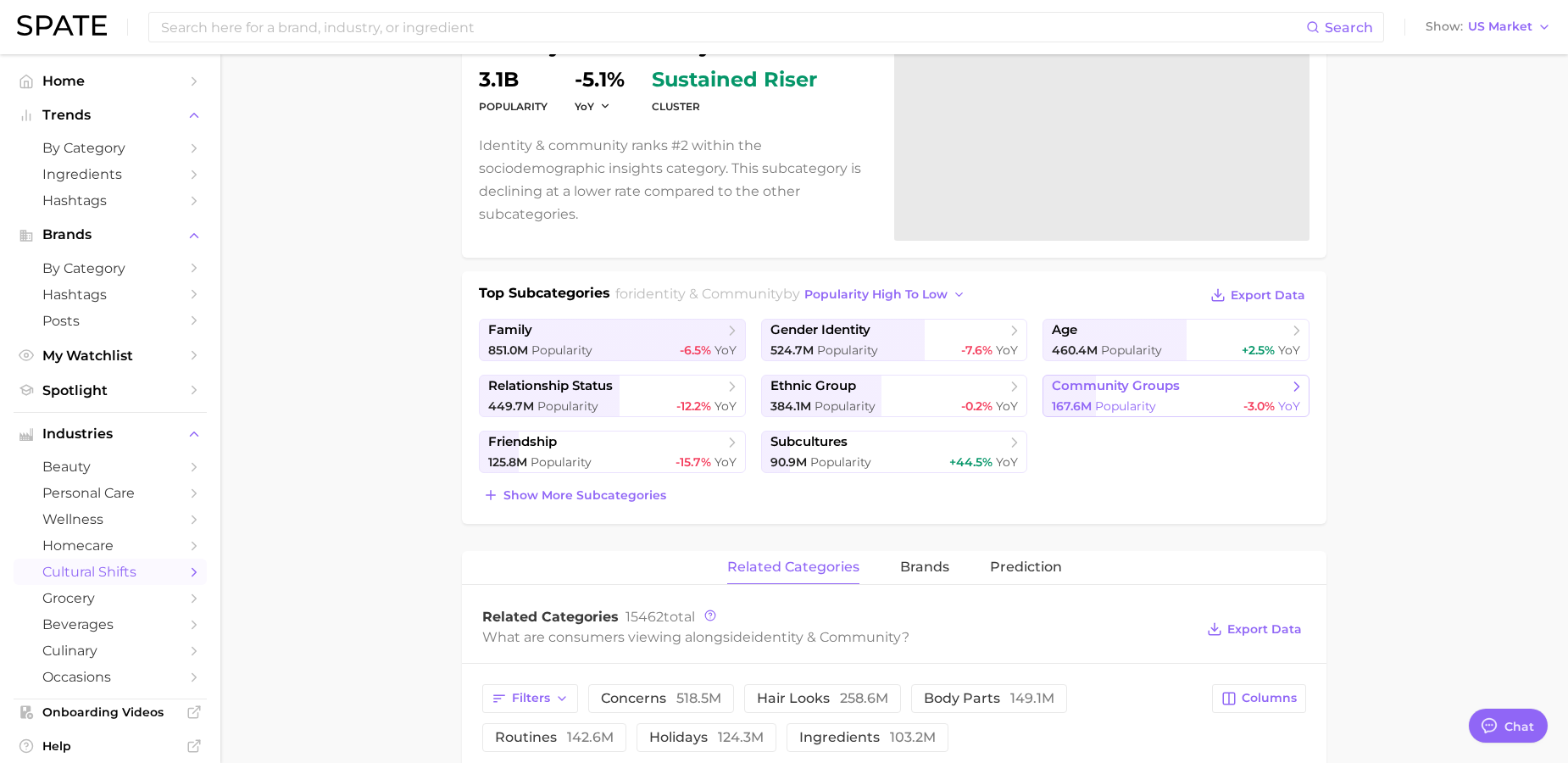
scroll to position [184, 0]
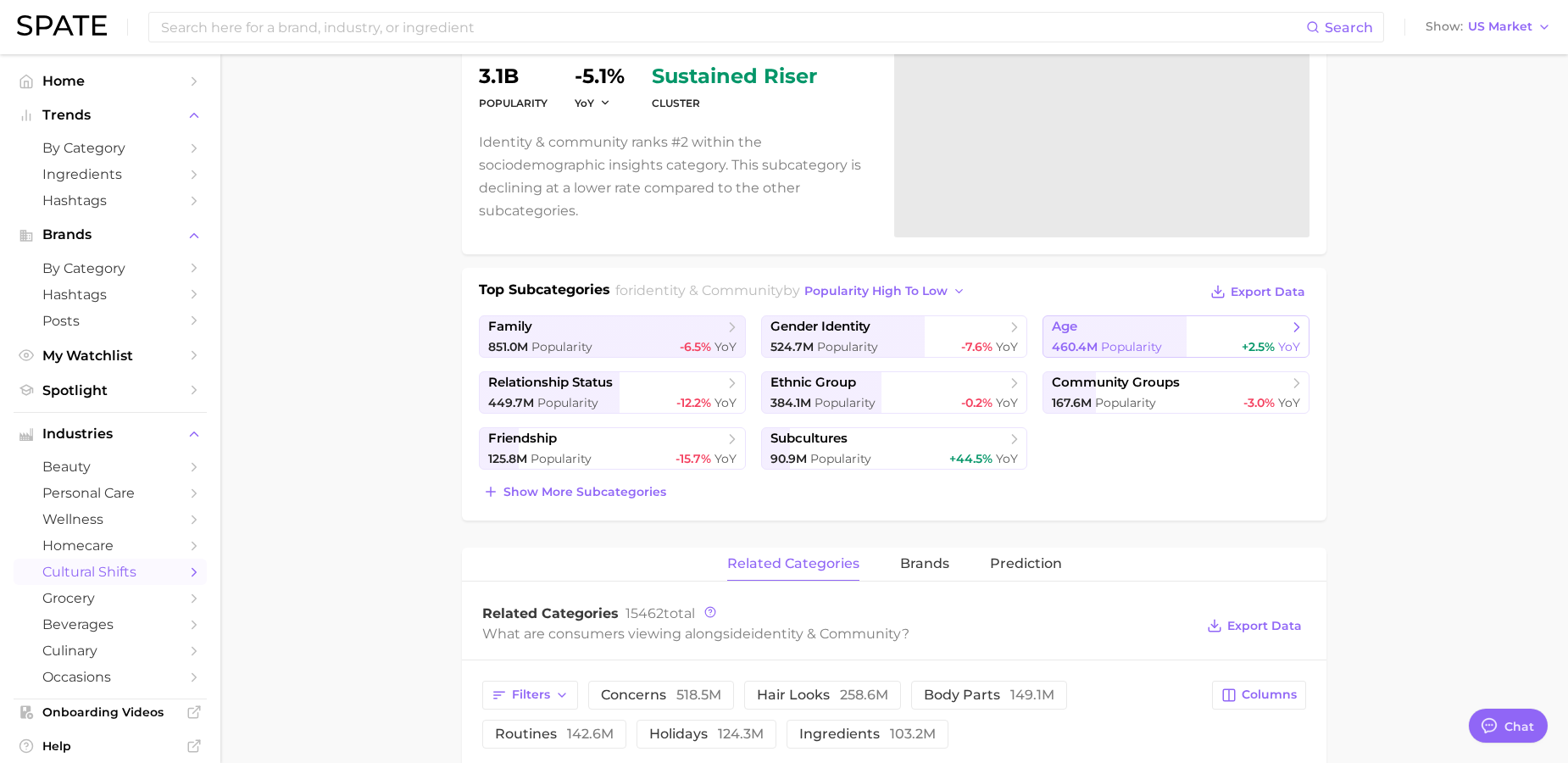
click at [1163, 335] on link "age 460.4m Popularity +2.5% YoY" at bounding box center [1175, 336] width 267 height 43
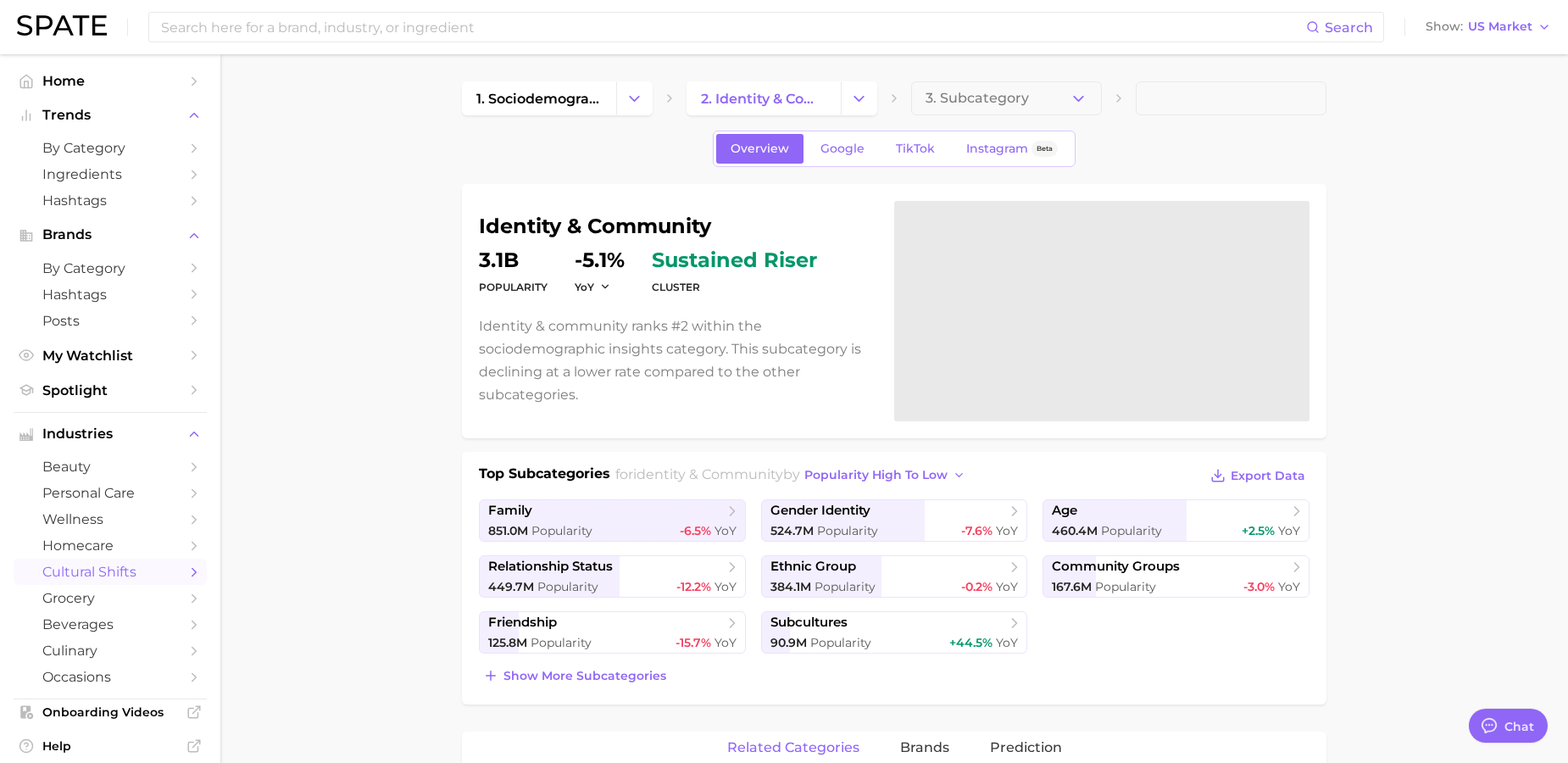
scroll to position [184, 0]
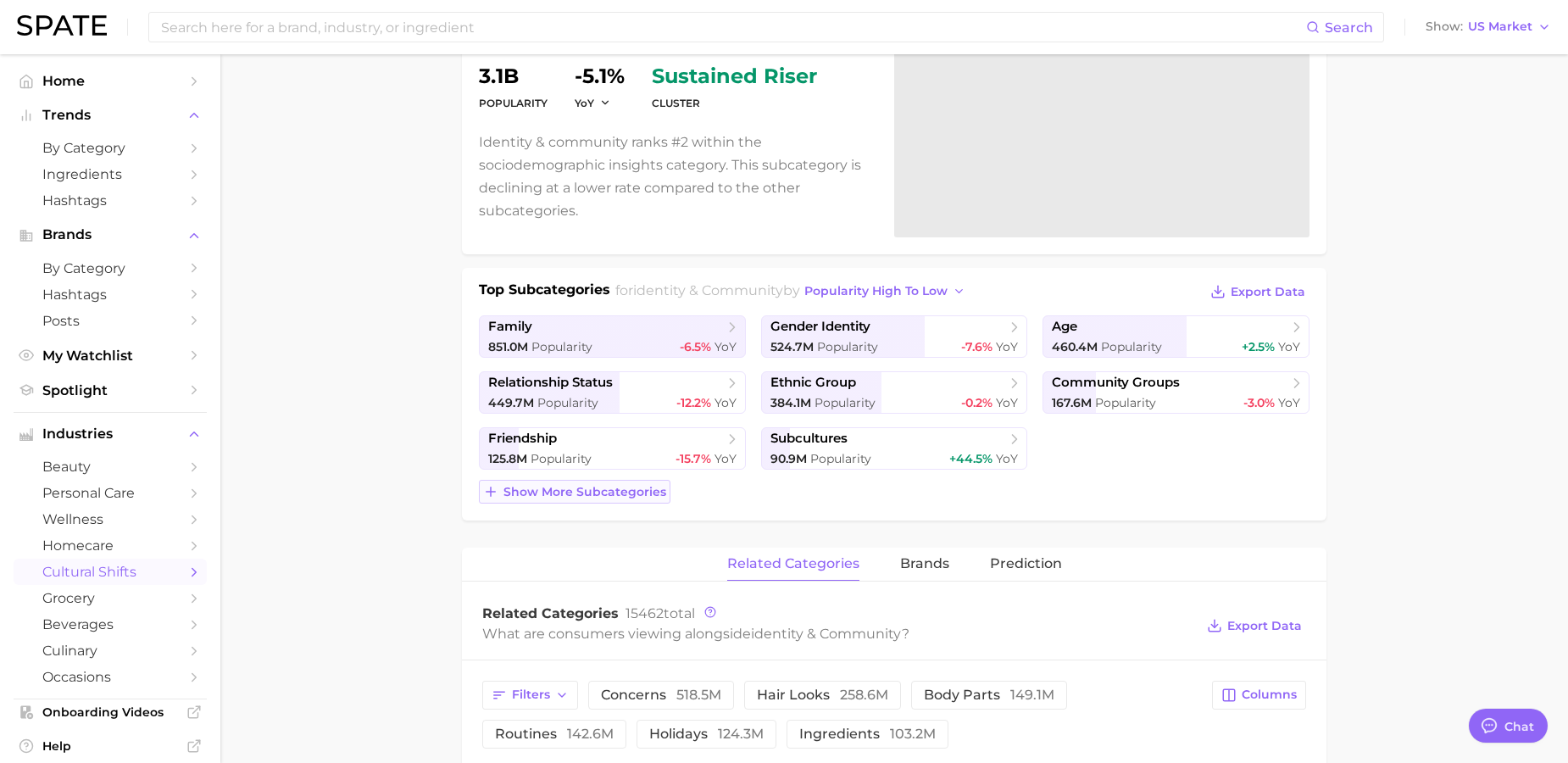
click at [613, 491] on span "Show more subcategories" at bounding box center [584, 493] width 163 height 15
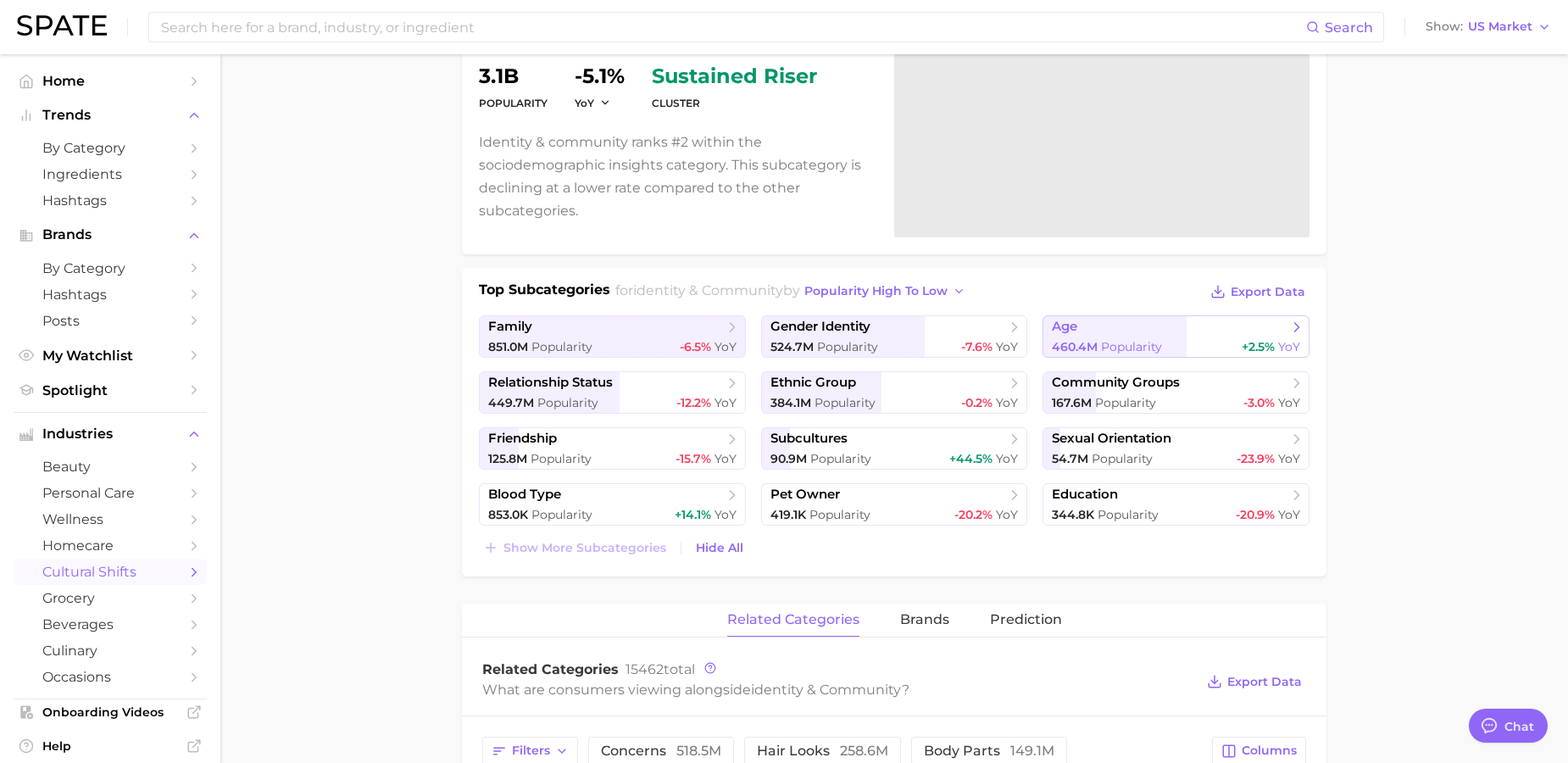
click at [1140, 330] on span "age" at bounding box center [1169, 327] width 236 height 17
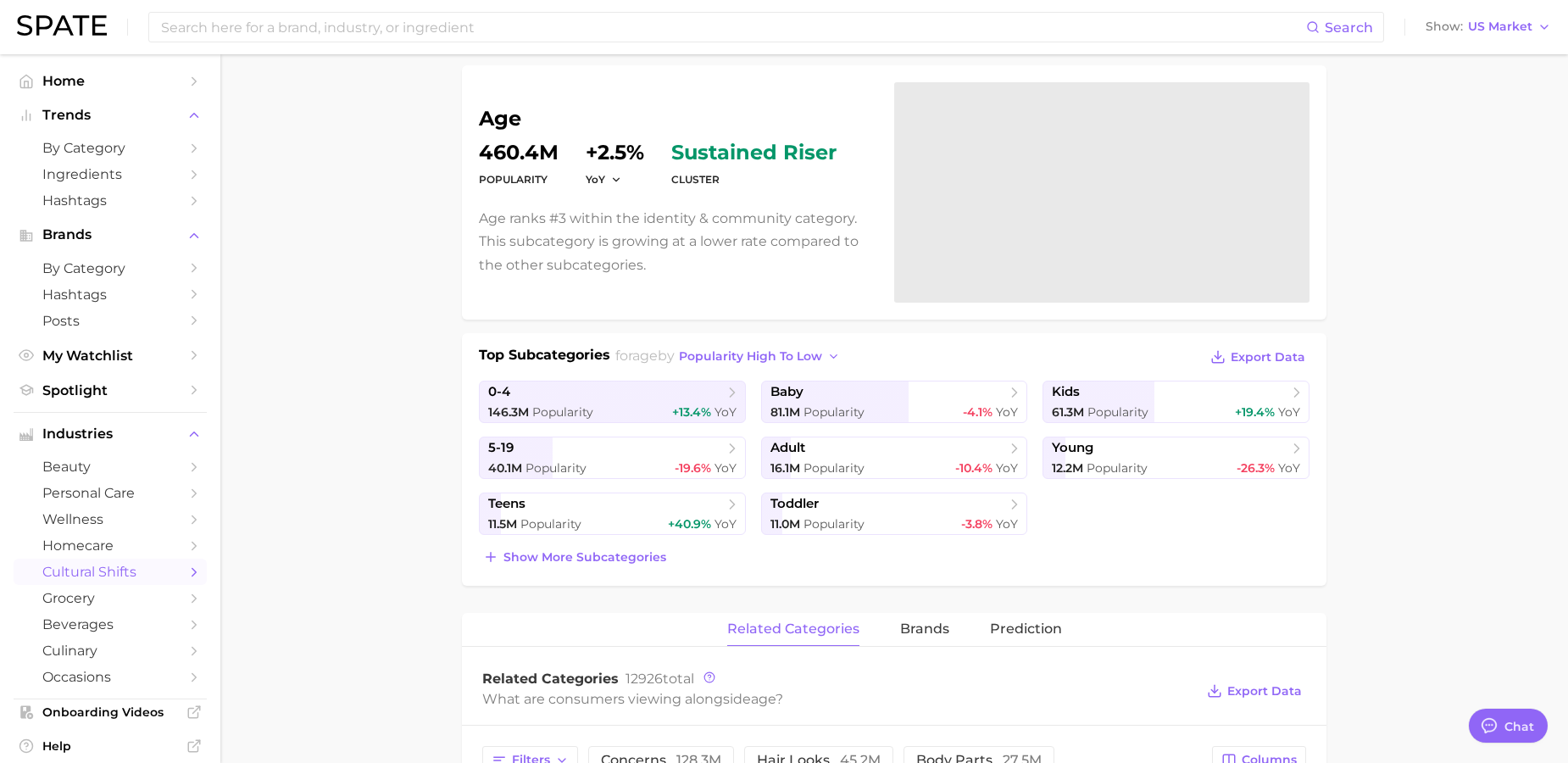
scroll to position [155, 0]
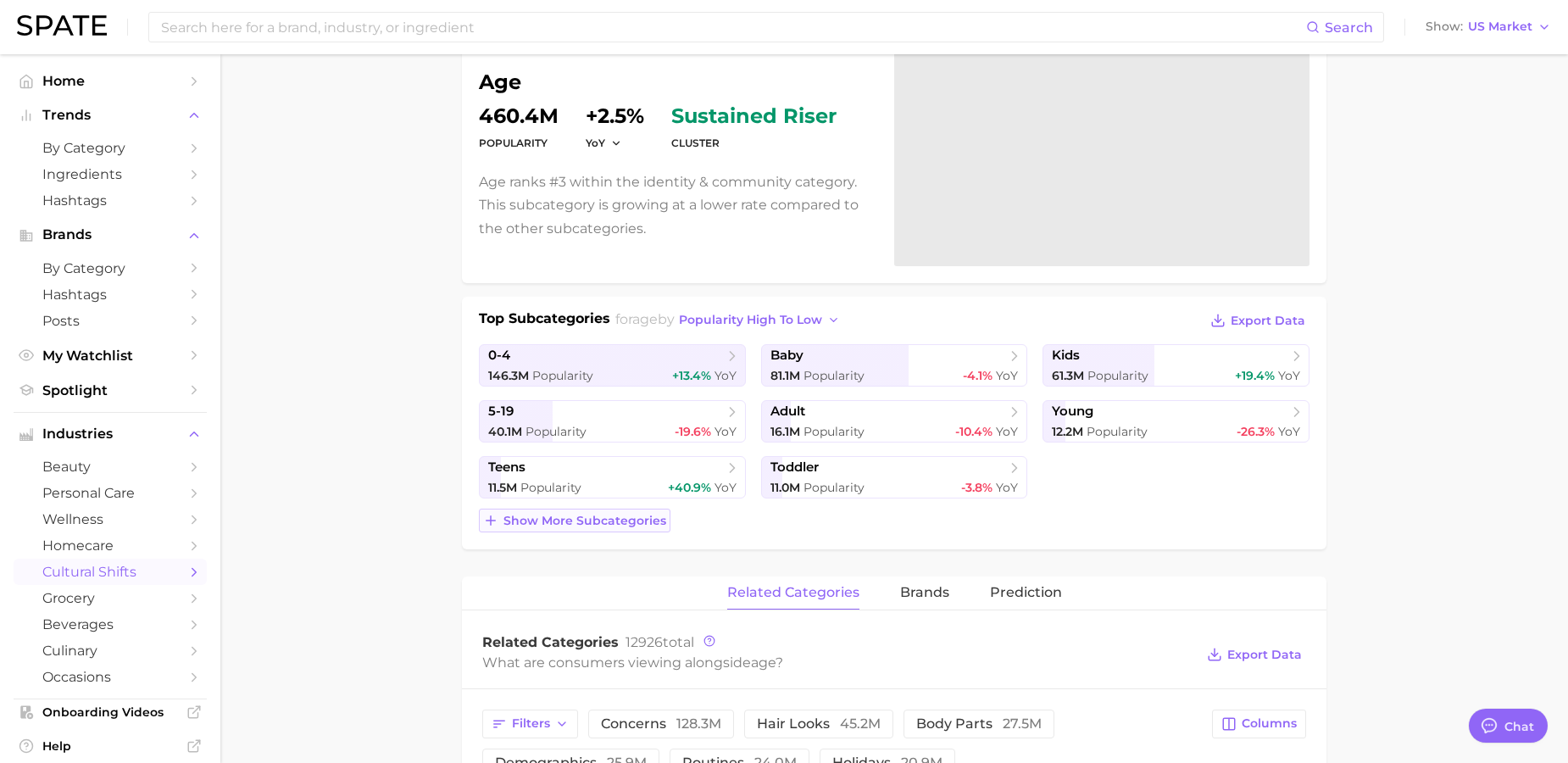
click at [647, 519] on span "Show more subcategories" at bounding box center [584, 521] width 163 height 15
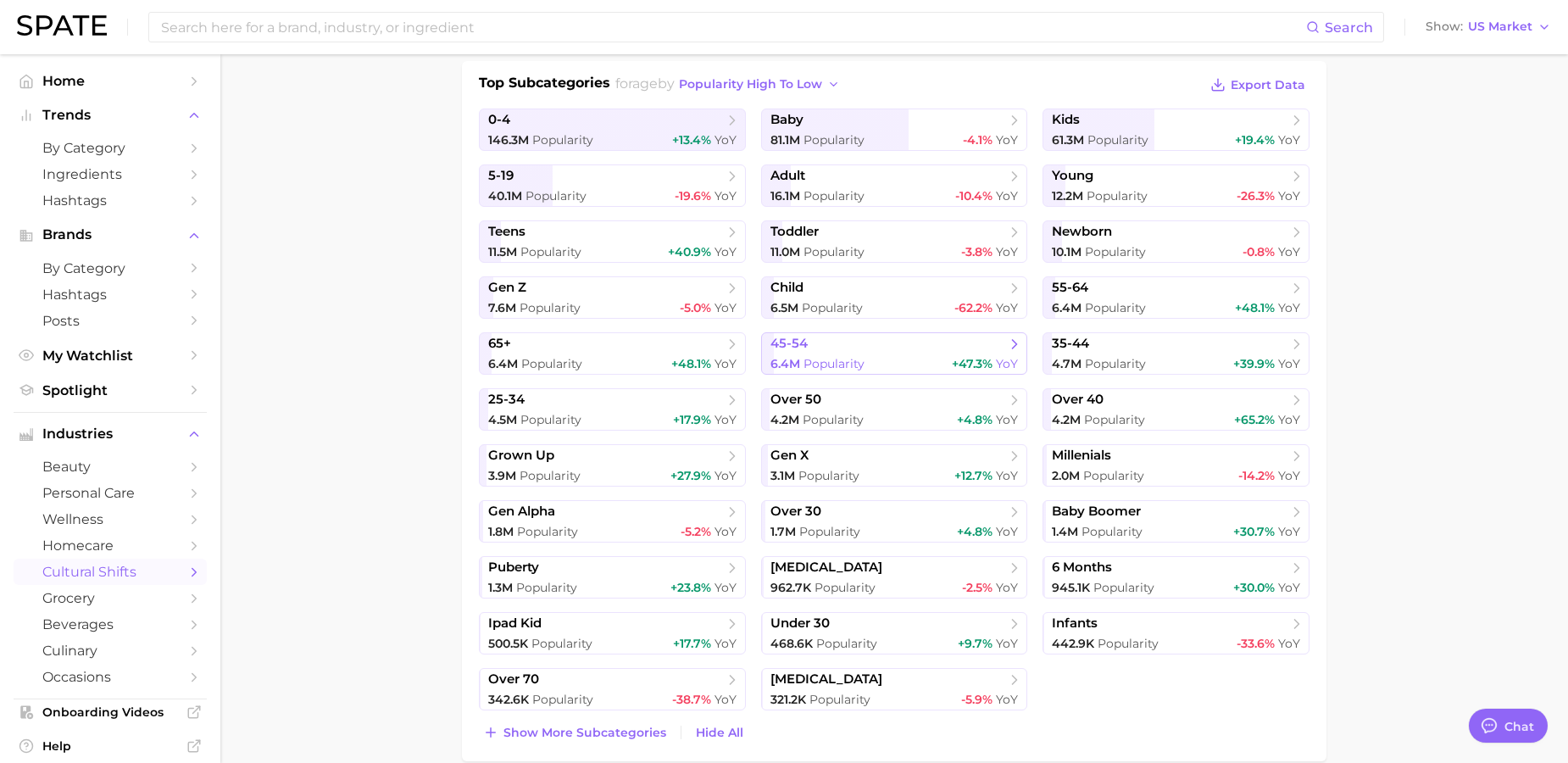
scroll to position [375, 0]
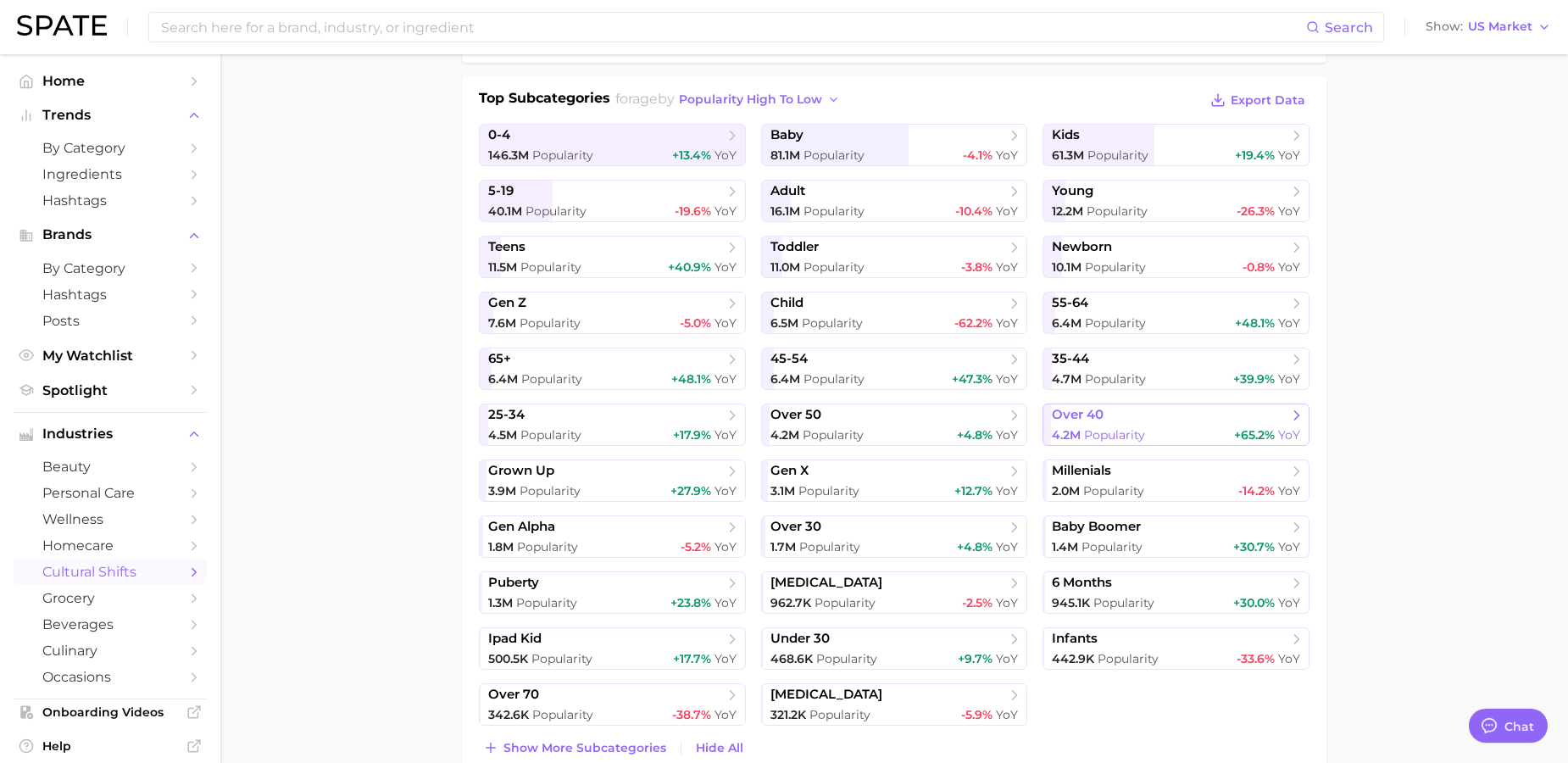
click at [1163, 414] on span "over 40" at bounding box center [1169, 415] width 236 height 17
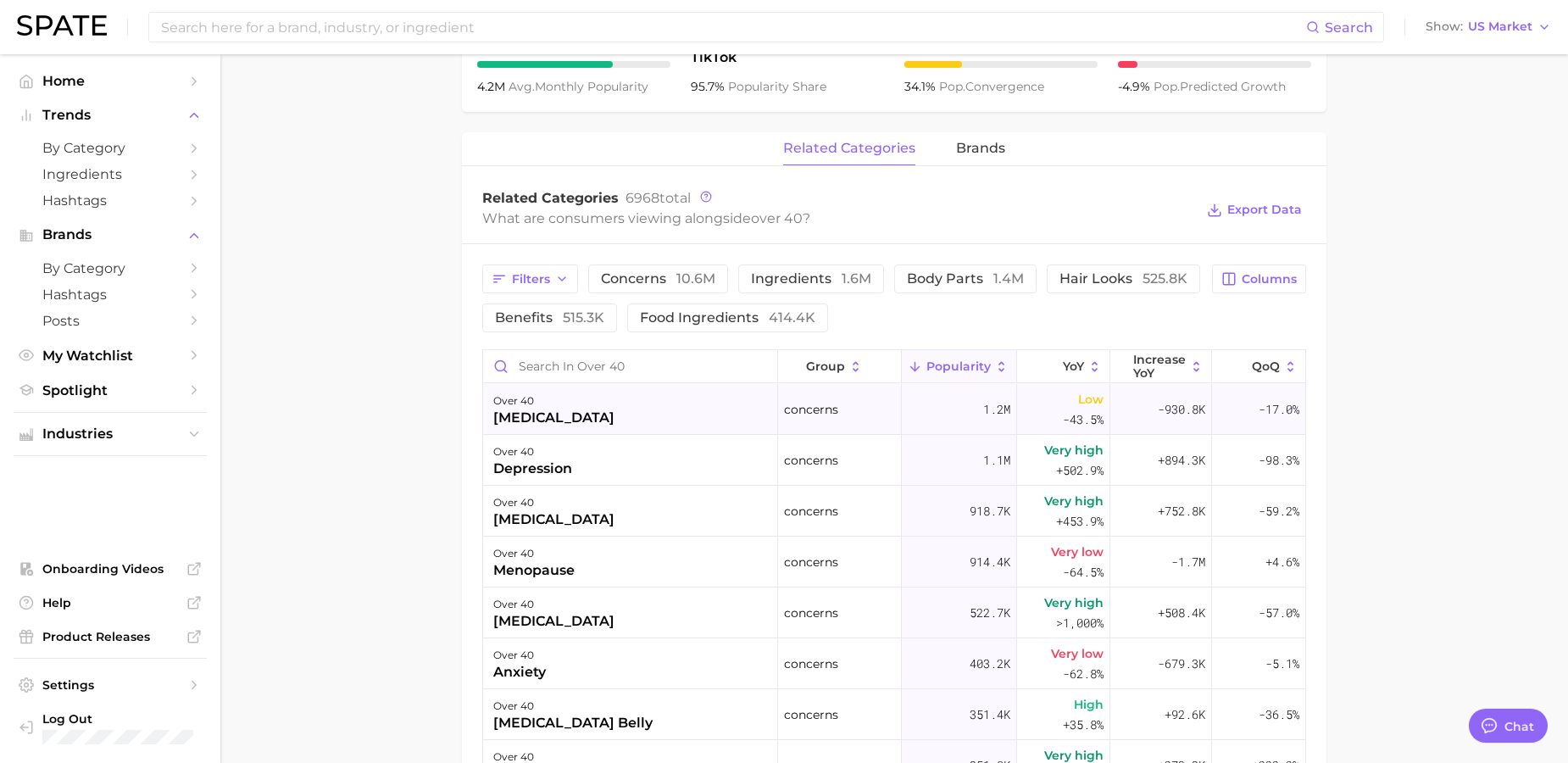
scroll to position [713, 0]
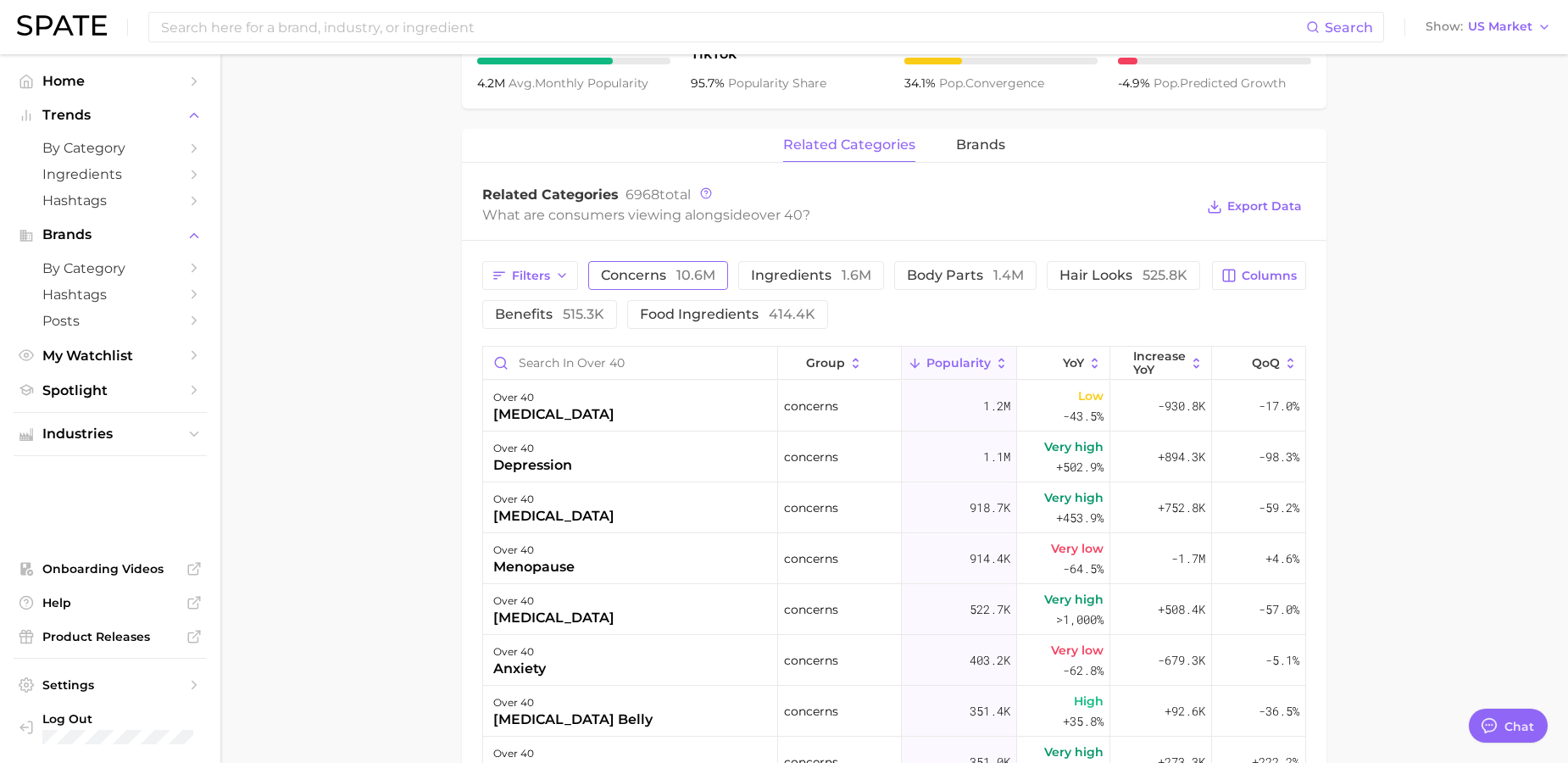
click at [694, 276] on span "10.6m" at bounding box center [696, 274] width 39 height 16
click at [126, 428] on span "Industries" at bounding box center [111, 434] width 136 height 15
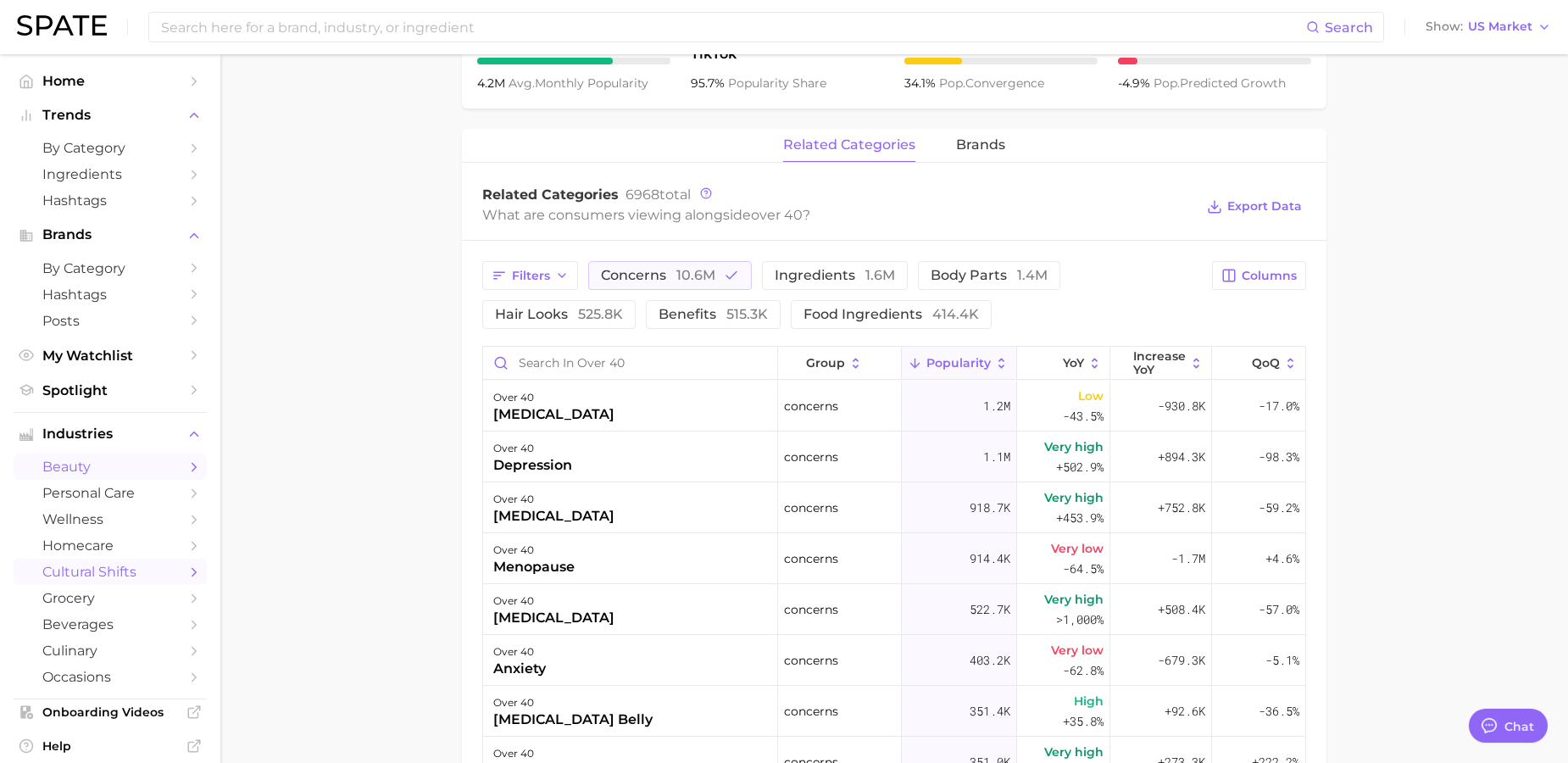
click at [124, 467] on span "beauty" at bounding box center [111, 467] width 136 height 16
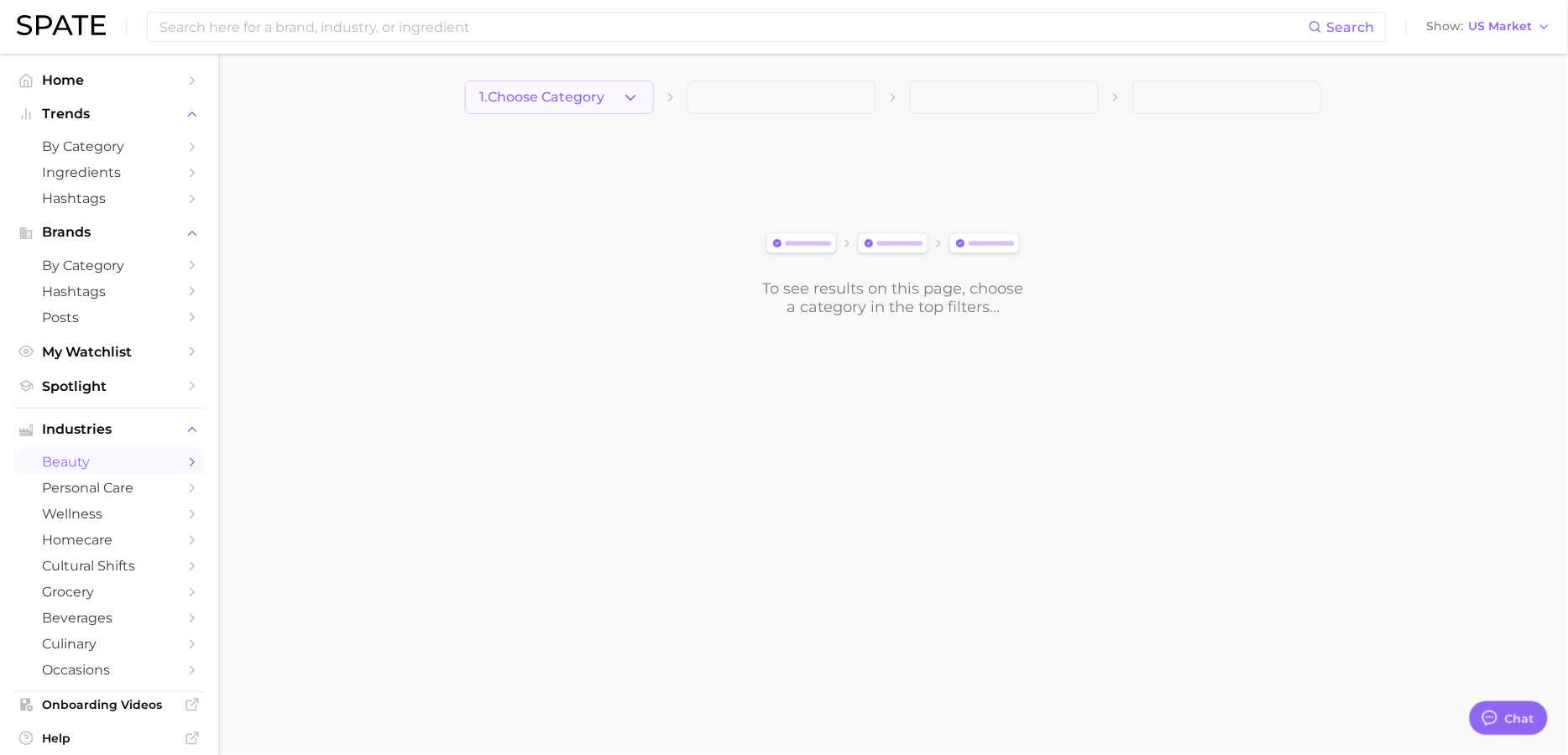
click at [603, 101] on span "1. Choose Category" at bounding box center [542, 97] width 125 height 15
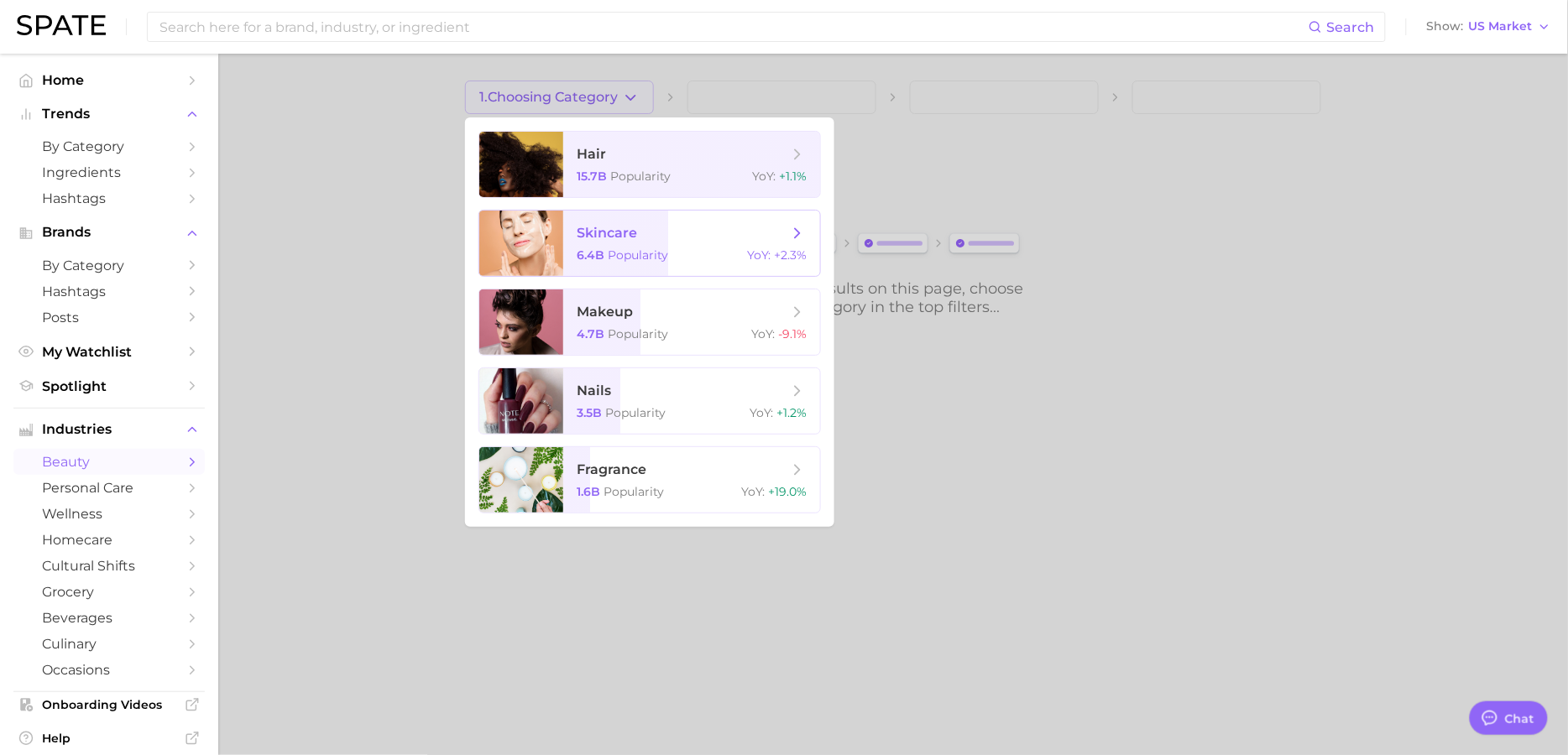
click at [622, 236] on span "skincare" at bounding box center [607, 232] width 61 height 16
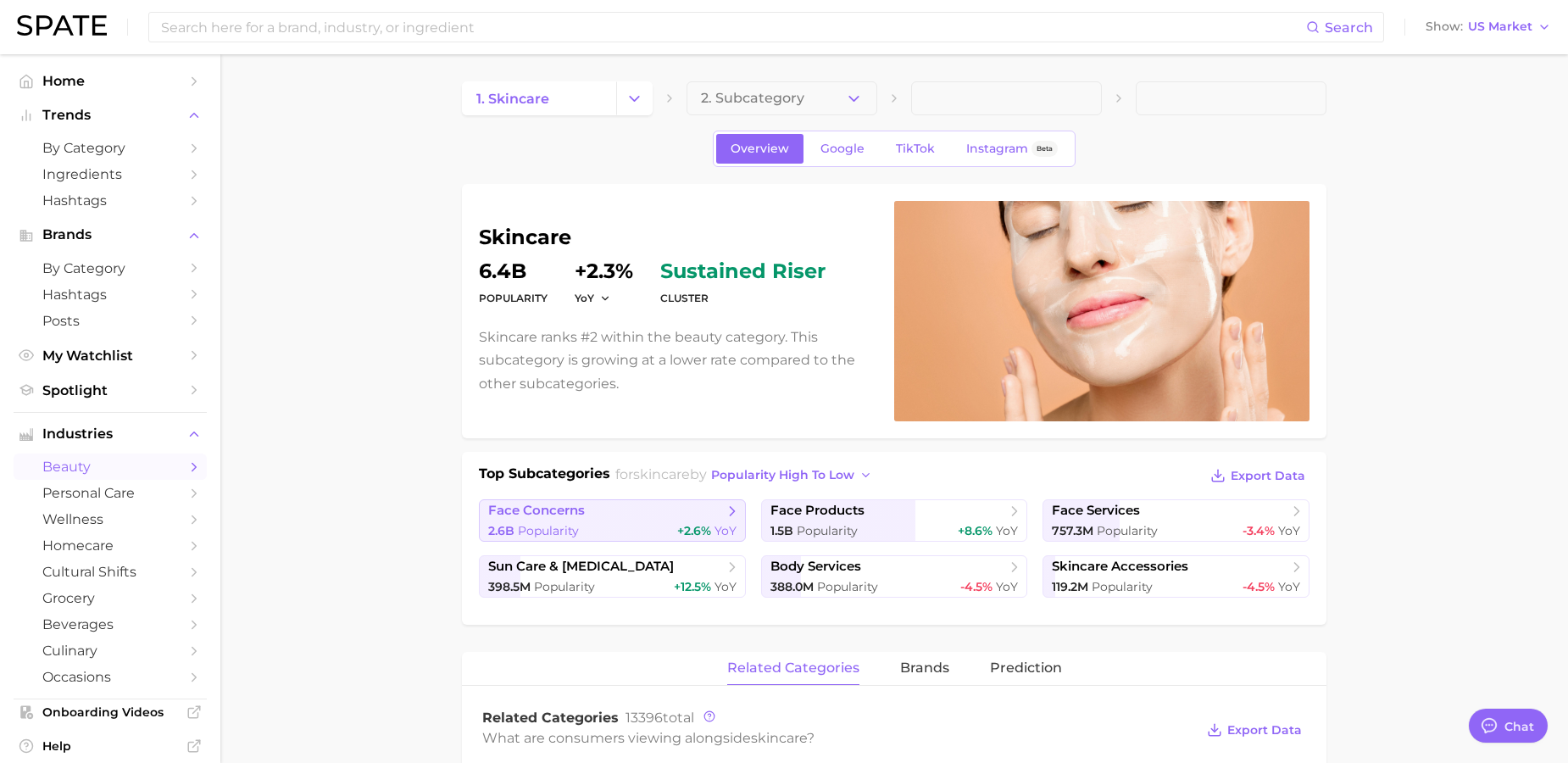
click at [681, 526] on span "+2.6%" at bounding box center [694, 531] width 33 height 15
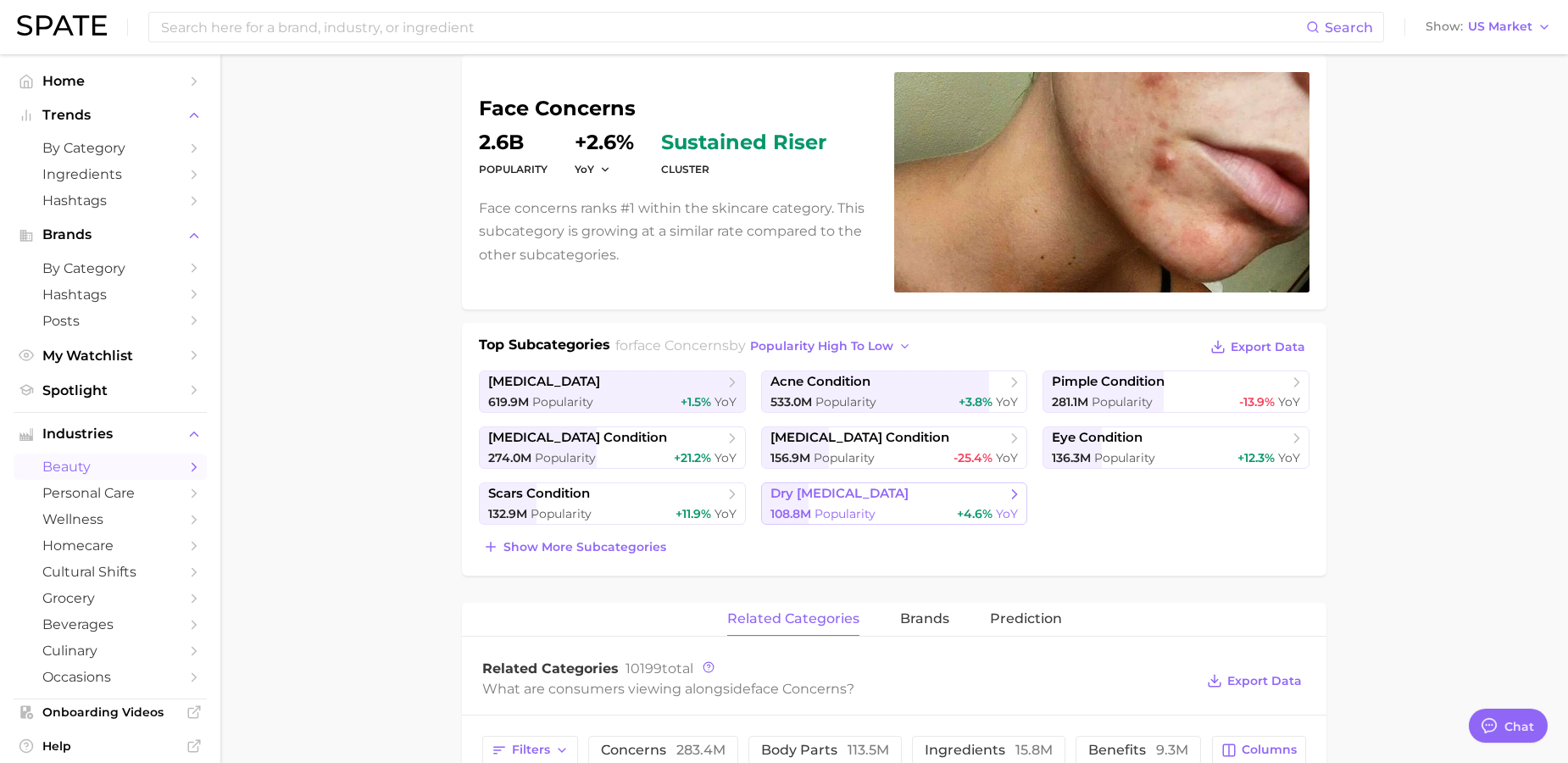
scroll to position [142, 0]
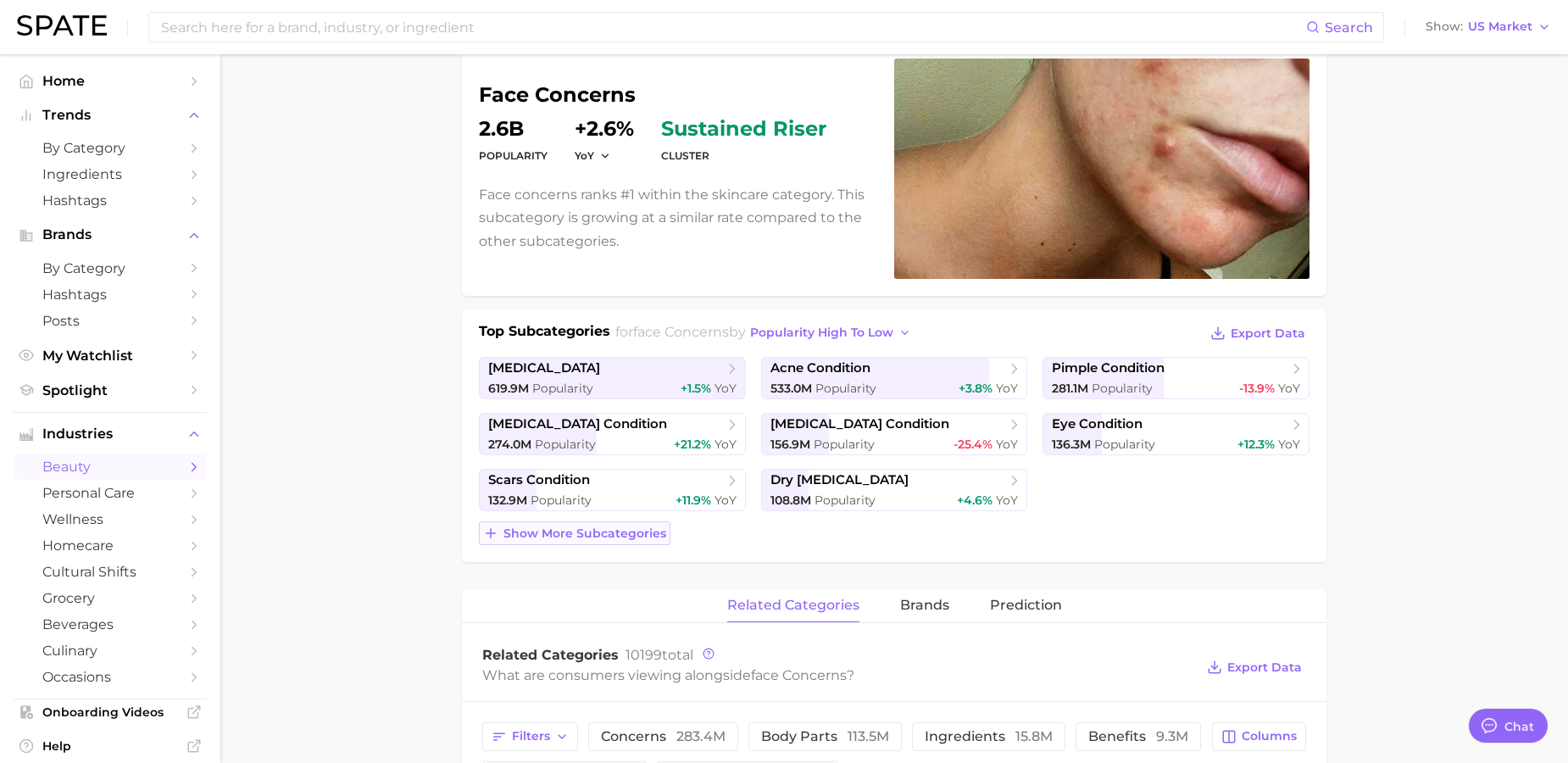
click at [665, 538] on button "Show more subcategories" at bounding box center [574, 533] width 191 height 24
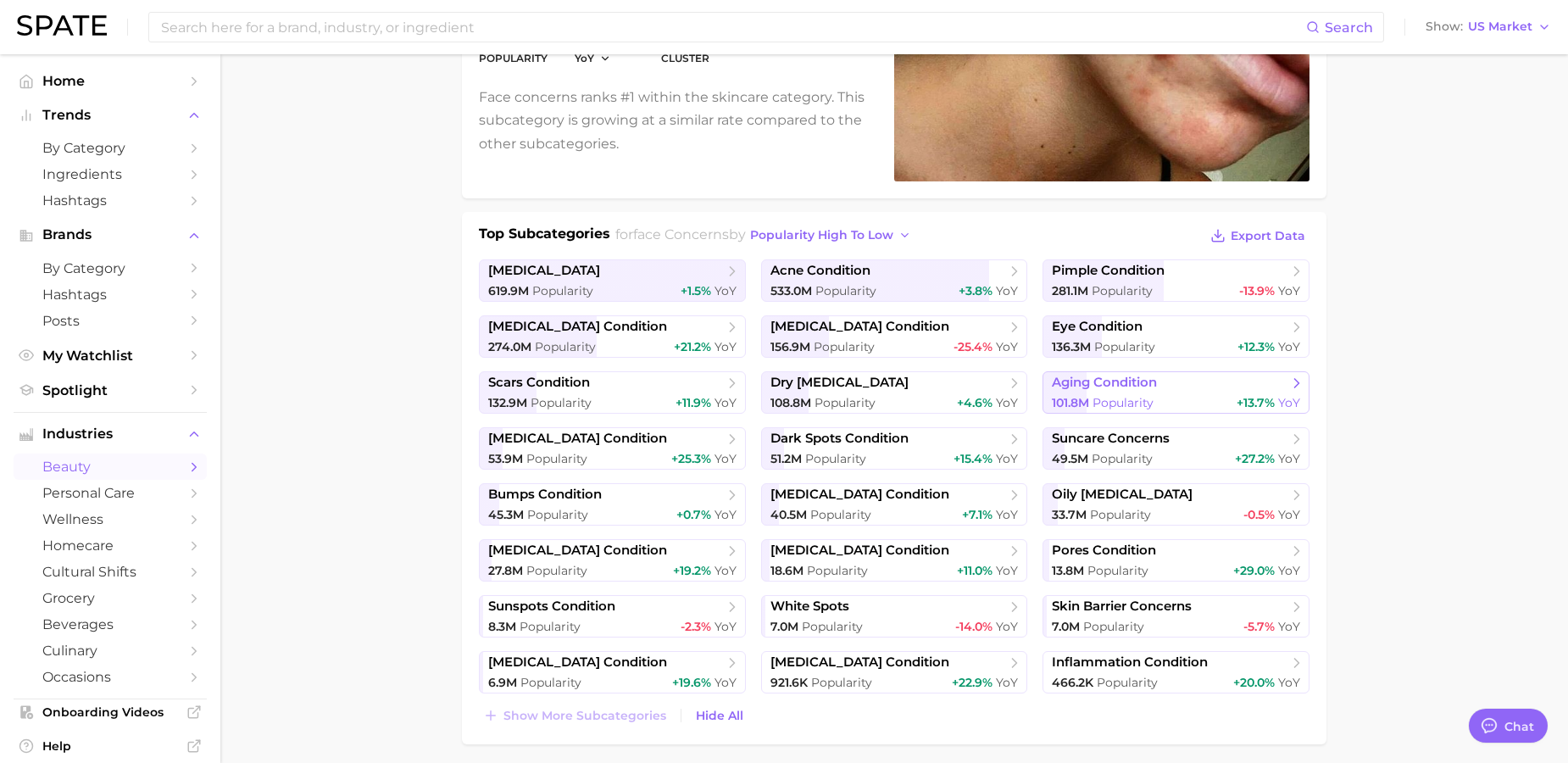
scroll to position [260, 0]
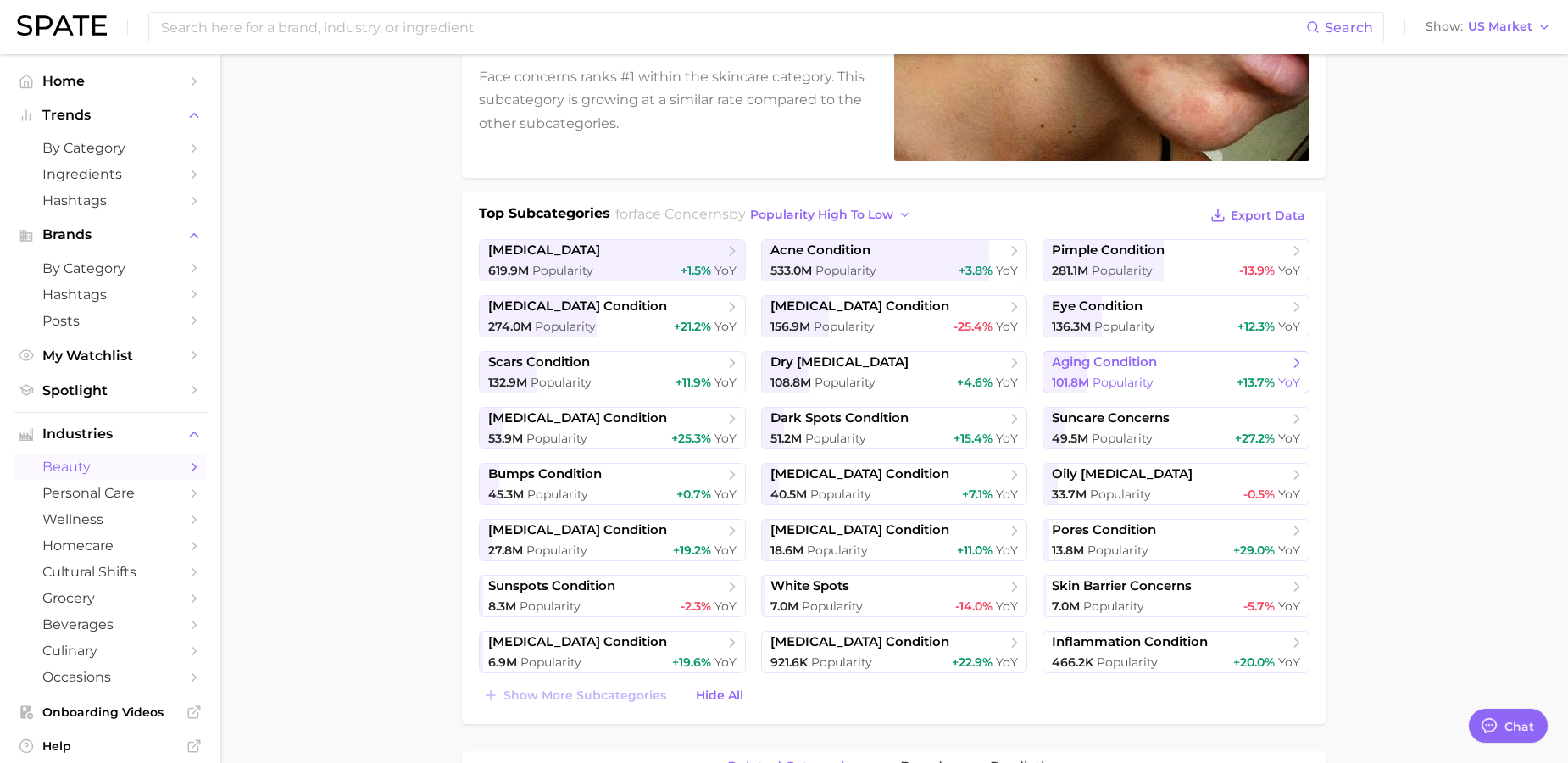
click at [1163, 367] on span "aging condition" at bounding box center [1169, 362] width 236 height 17
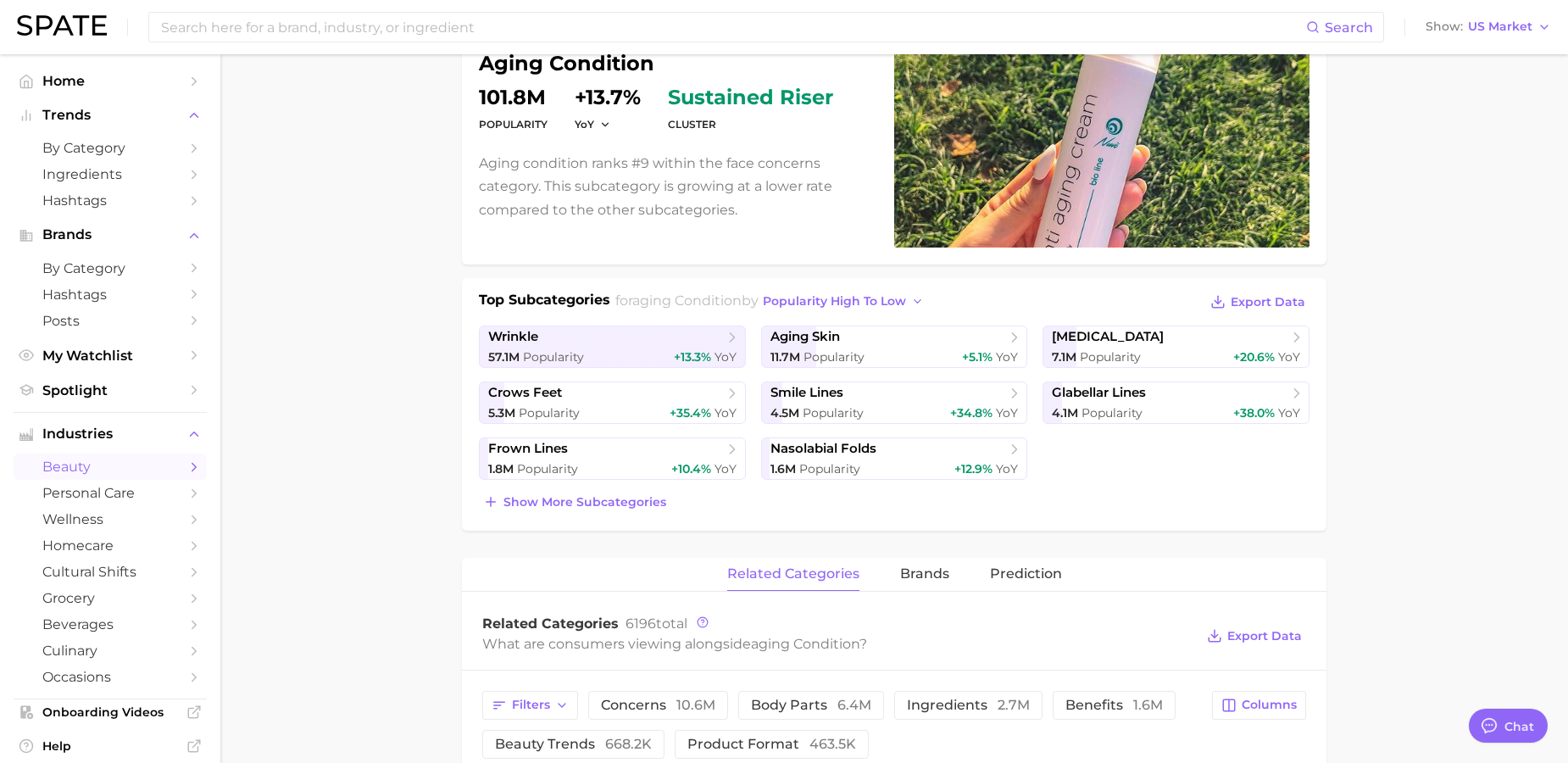
scroll to position [171, 0]
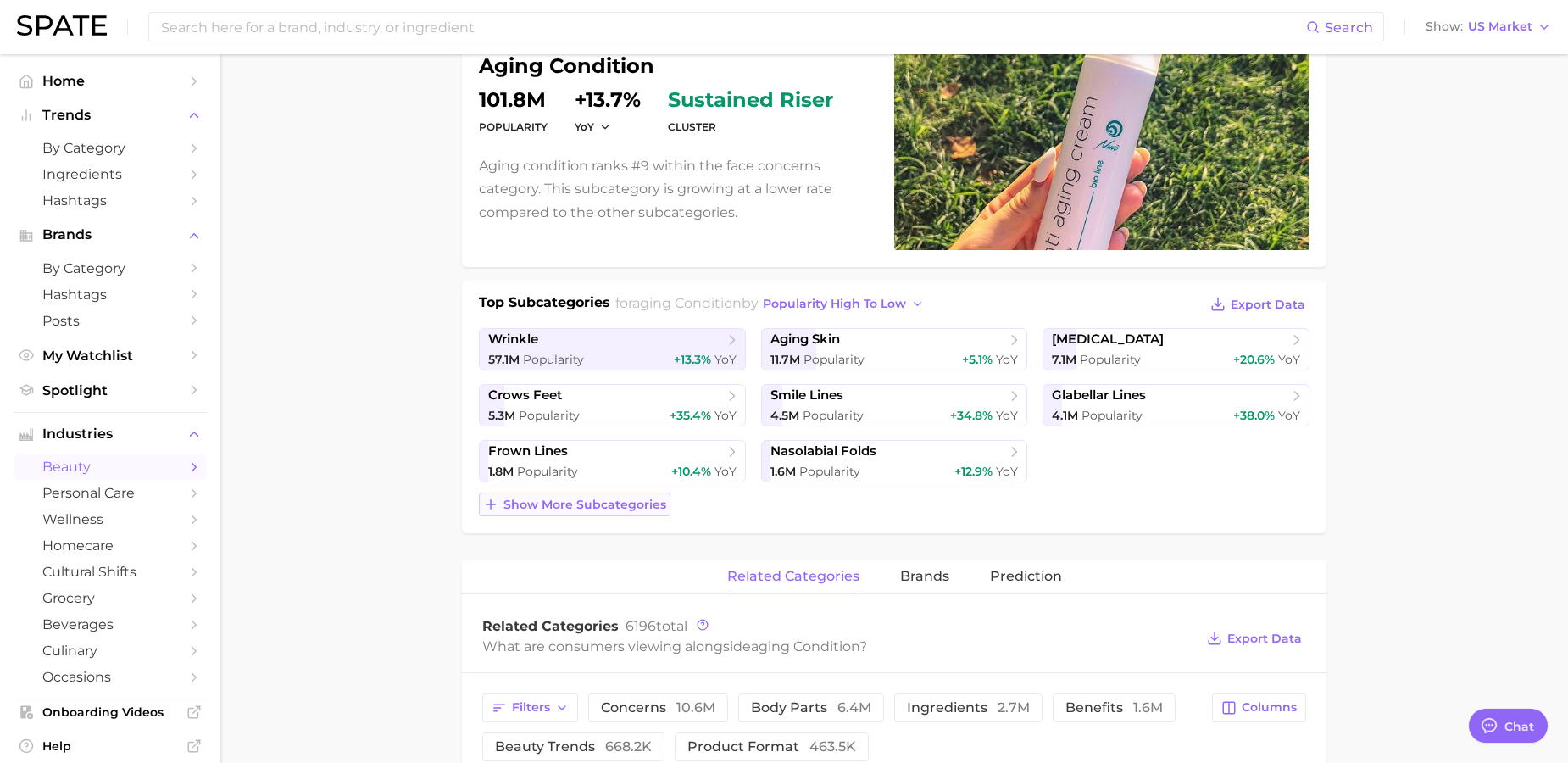
click at [642, 508] on span "Show more subcategories" at bounding box center [584, 505] width 163 height 15
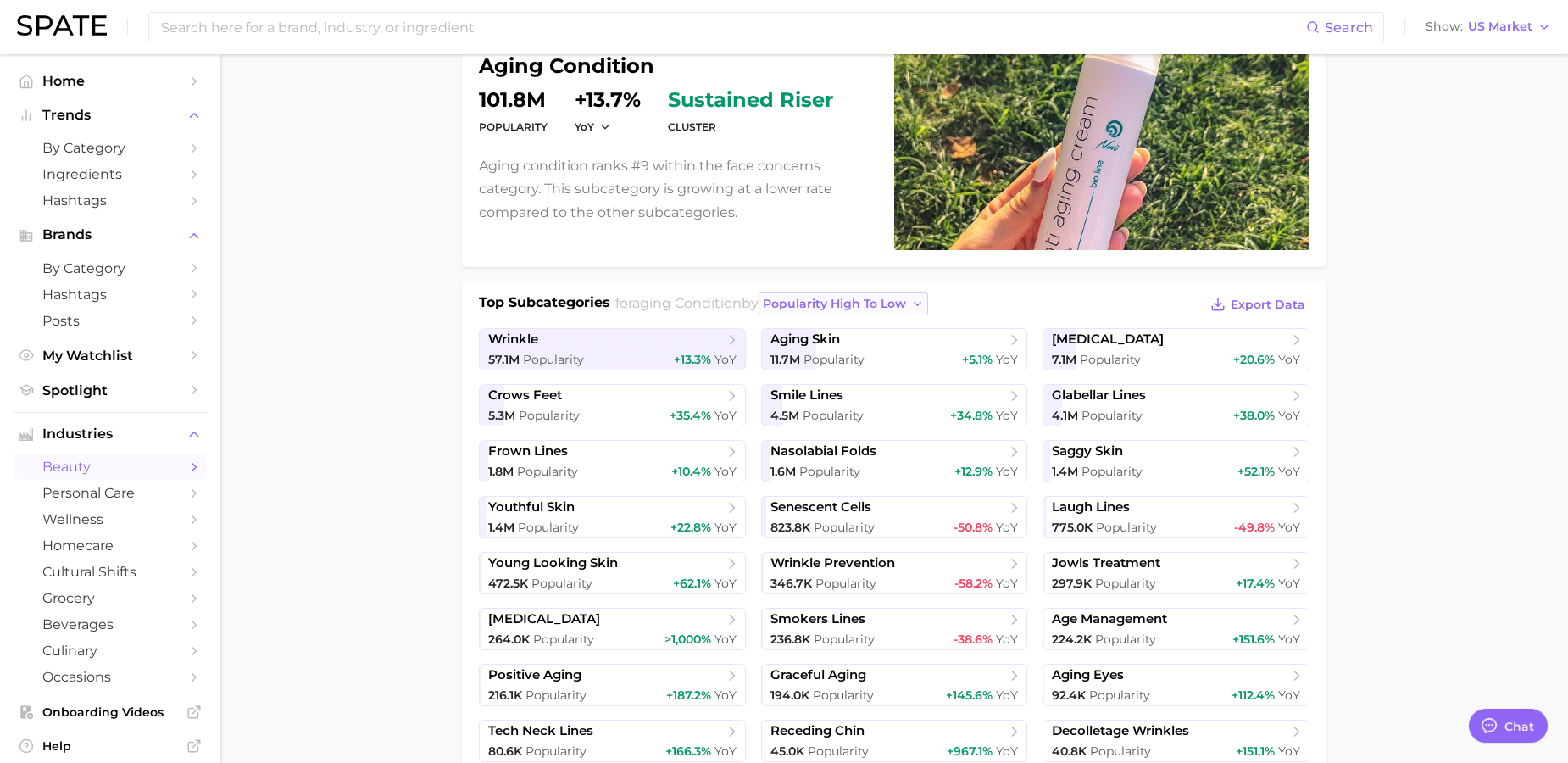
click at [883, 313] on button "popularity high to low" at bounding box center [843, 304] width 170 height 23
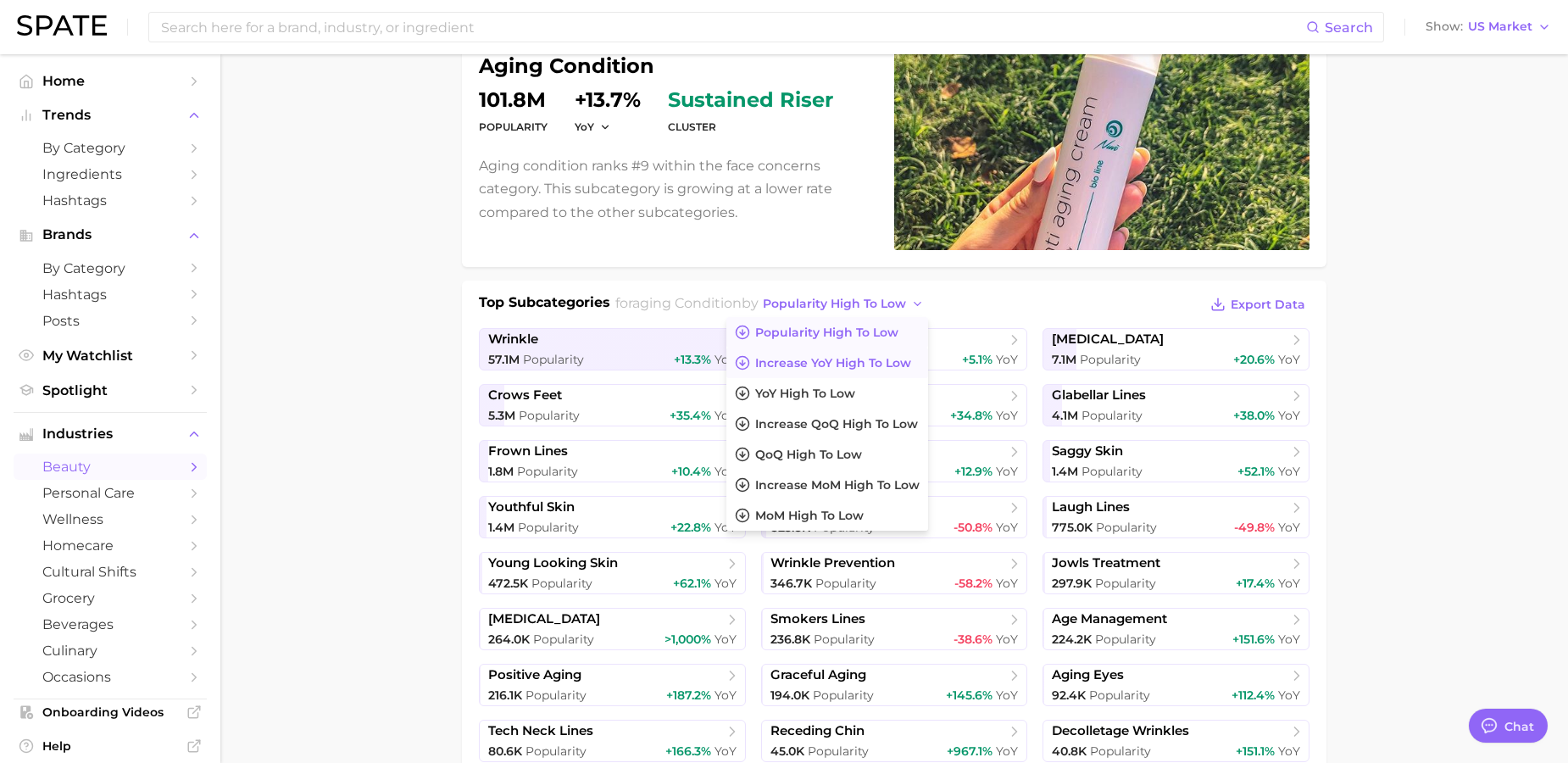
click at [891, 352] on button "Increase YoY high to low" at bounding box center [827, 362] width 202 height 31
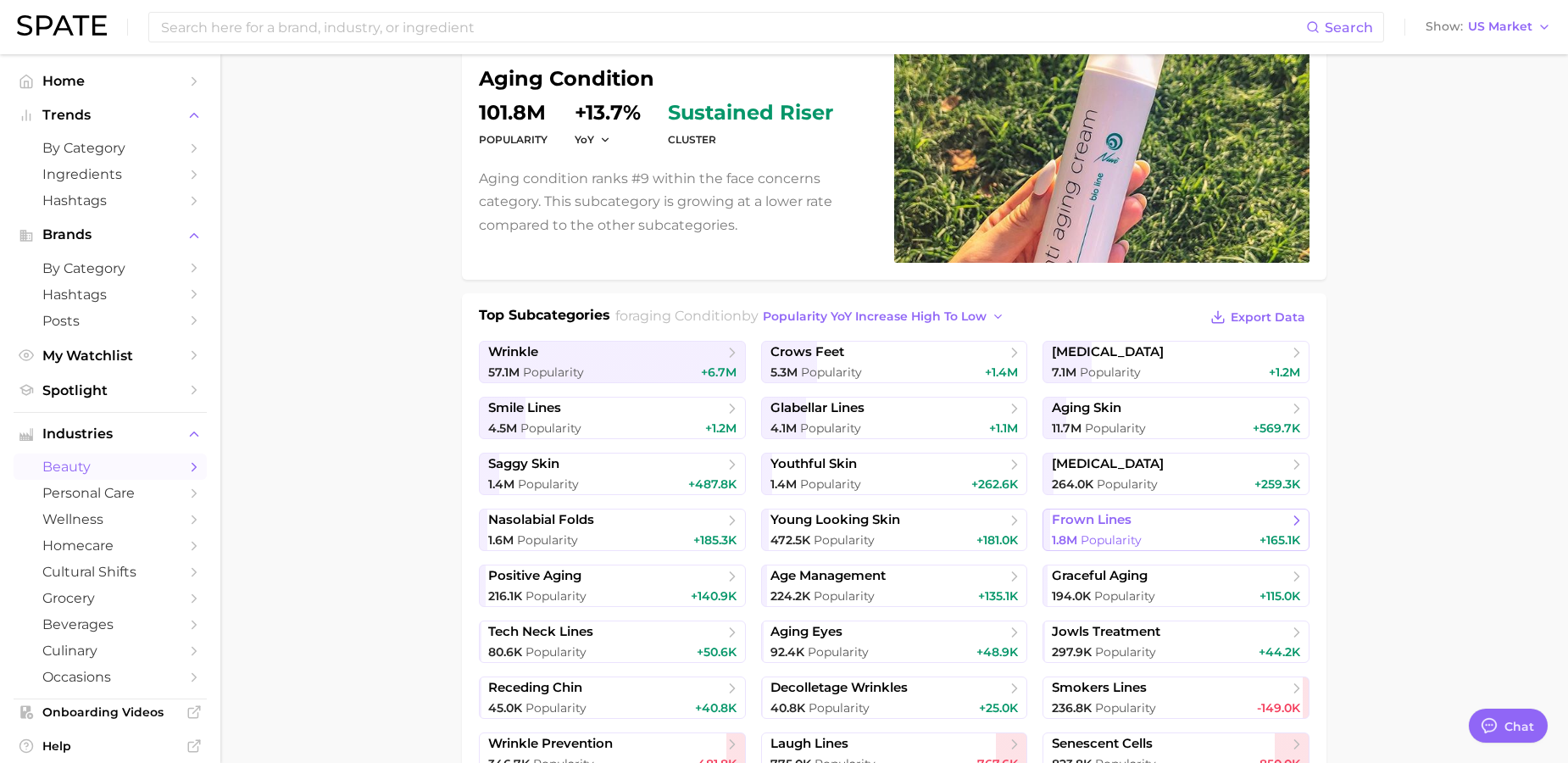
scroll to position [168, 0]
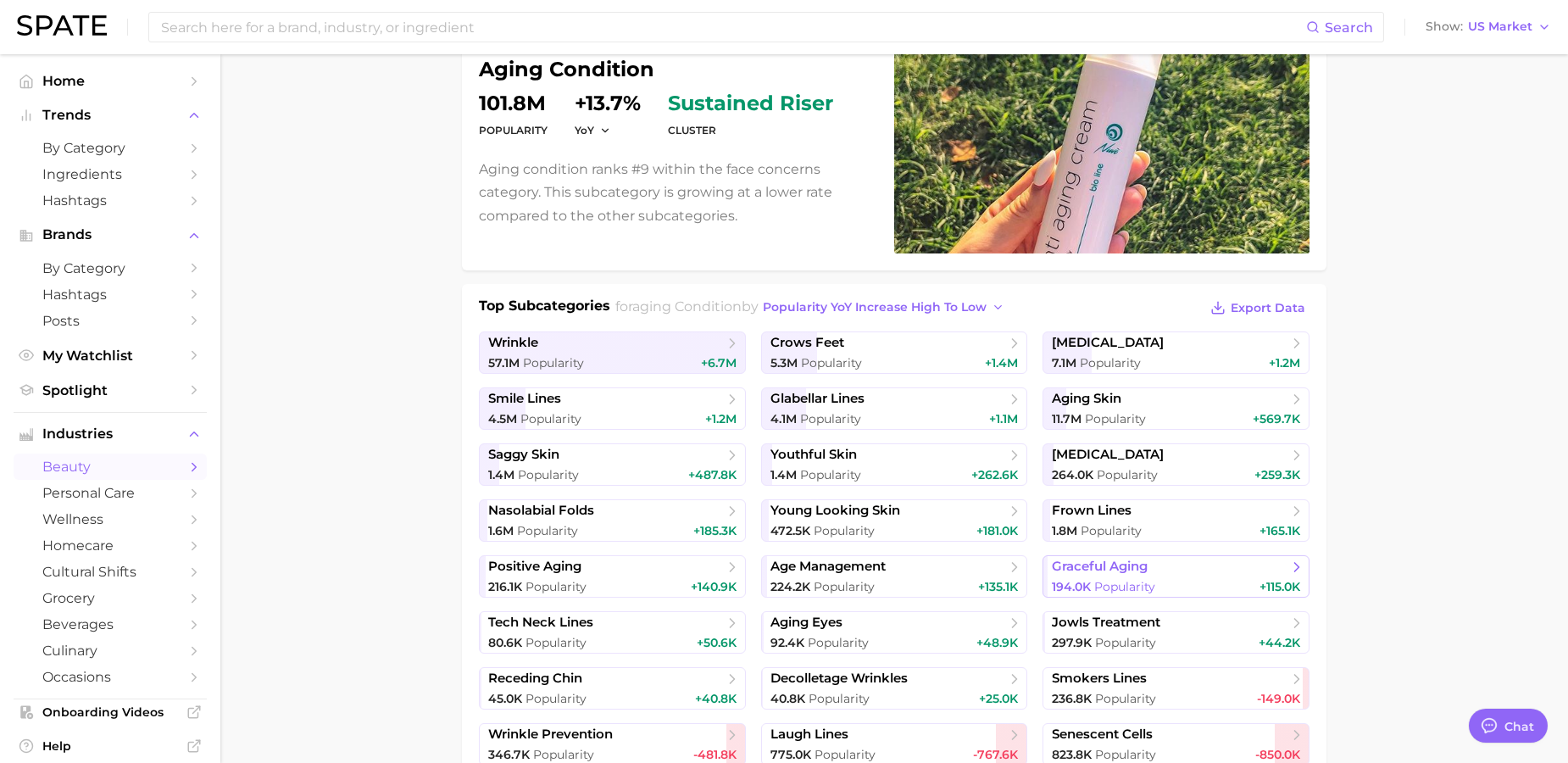
click at [1123, 579] on span "Popularity" at bounding box center [1125, 586] width 61 height 15
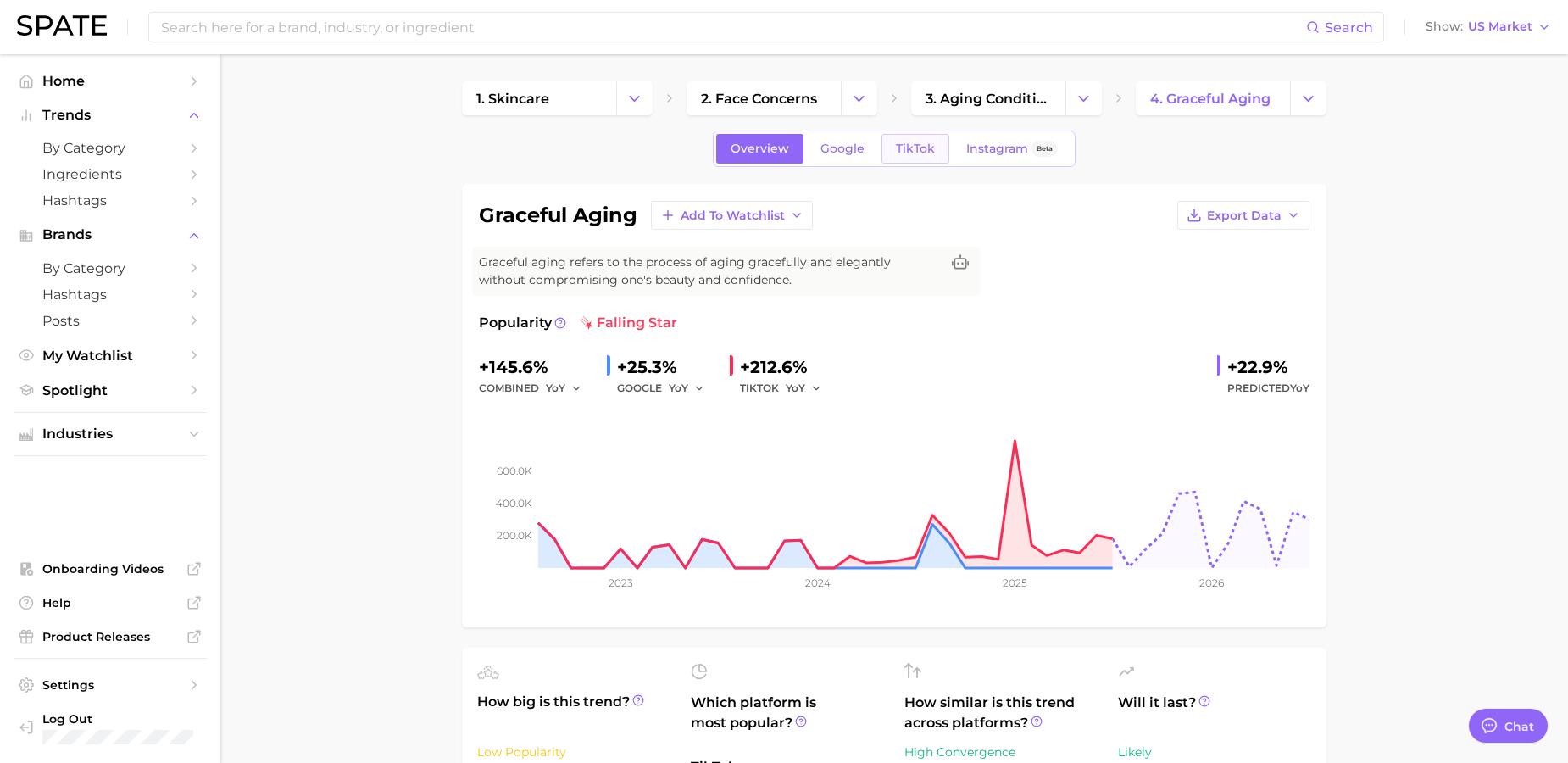
click at [916, 148] on span "TikTok" at bounding box center [915, 149] width 39 height 15
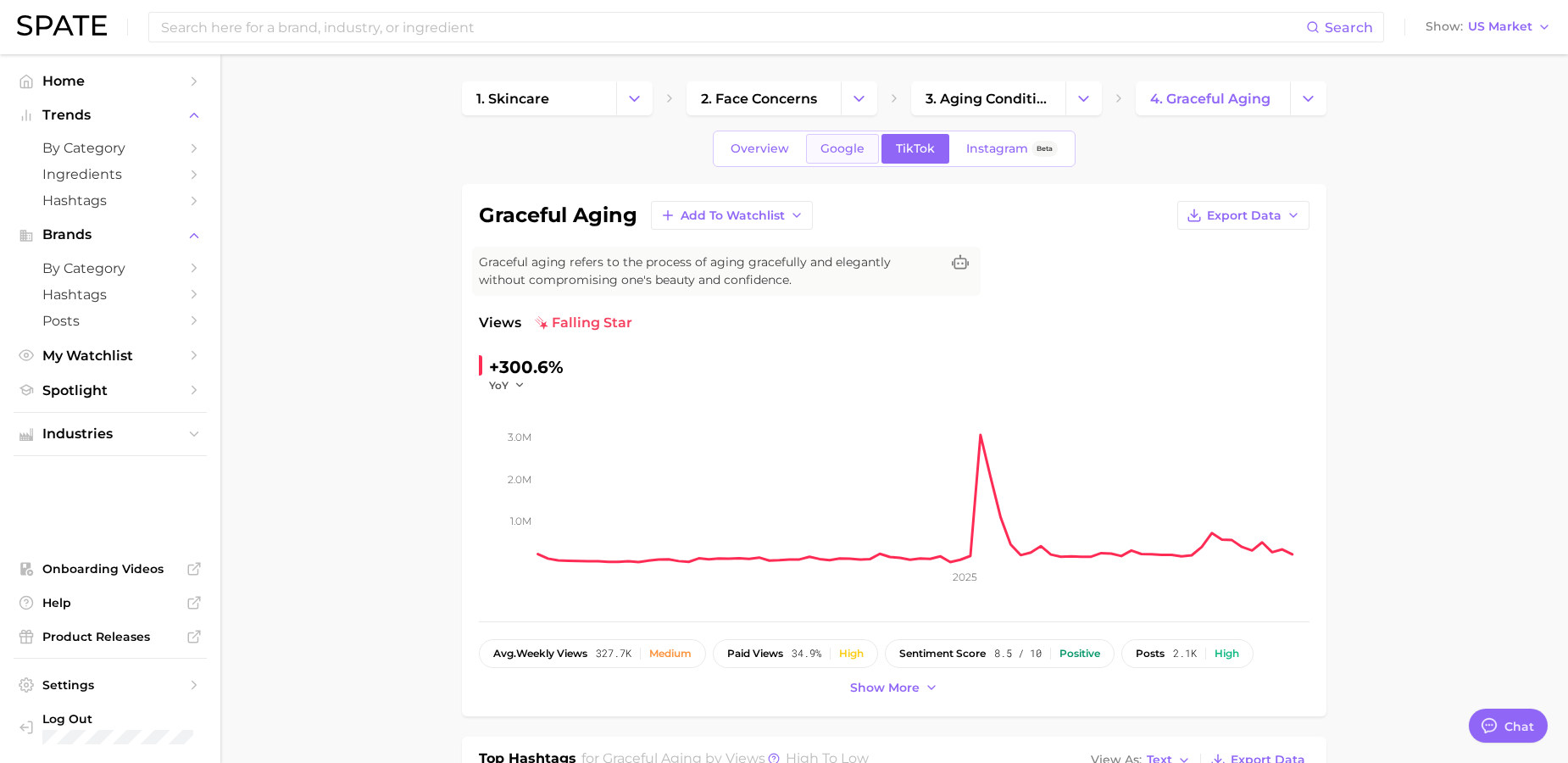
click at [839, 153] on span "Google" at bounding box center [842, 149] width 44 height 15
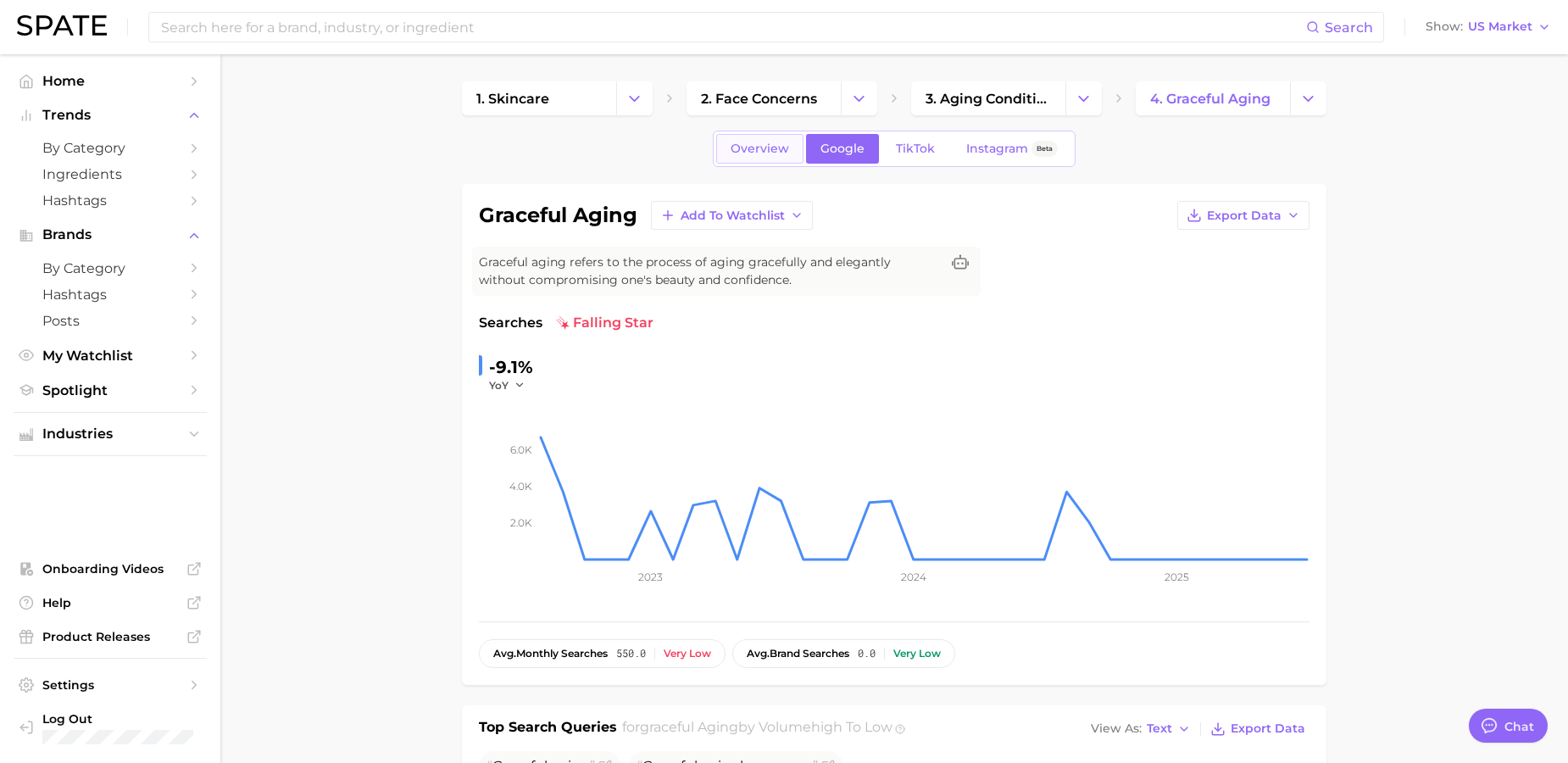
click at [763, 154] on span "Overview" at bounding box center [759, 149] width 59 height 15
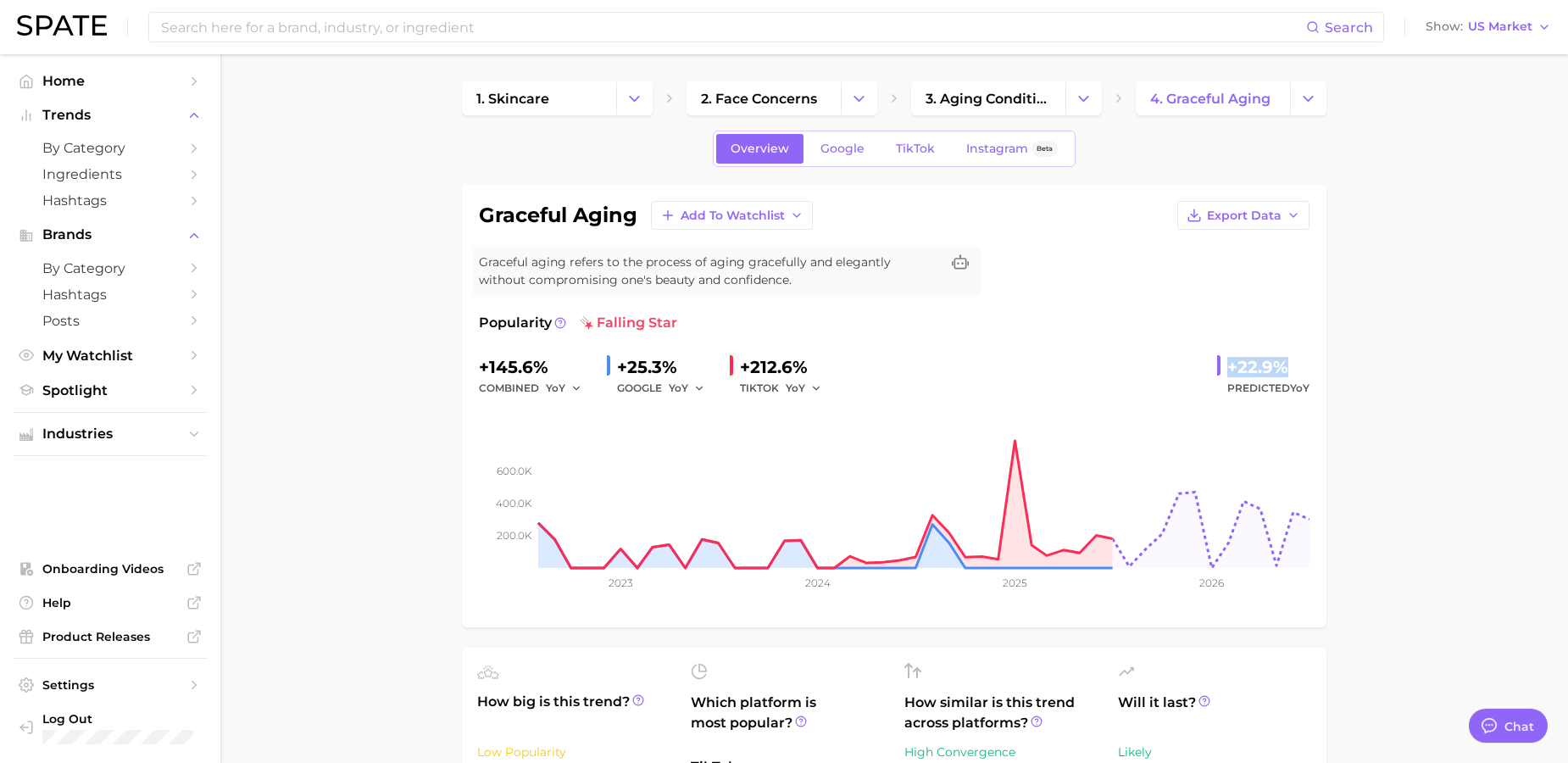
drag, startPoint x: 1288, startPoint y: 367, endPoint x: 1204, endPoint y: 362, distance: 84.1
click at [1204, 362] on div "+145.6% combined YoY +25.3% GOOGLE YoY +212.6% TIKTOK YoY +22.9% Predicted YoY" at bounding box center [894, 375] width 830 height 45
click at [556, 322] on icon at bounding box center [560, 322] width 12 height 12
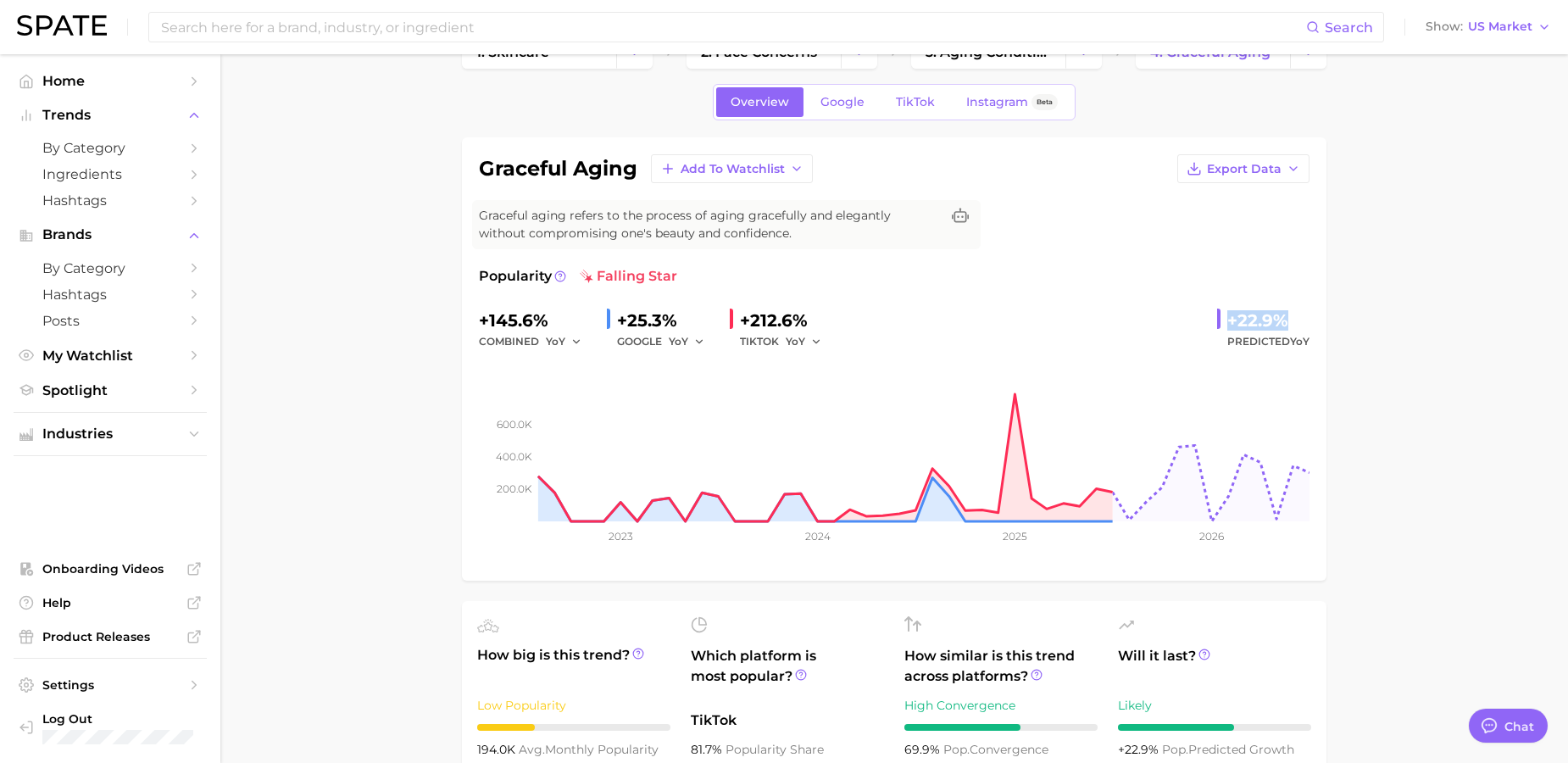
scroll to position [49, 0]
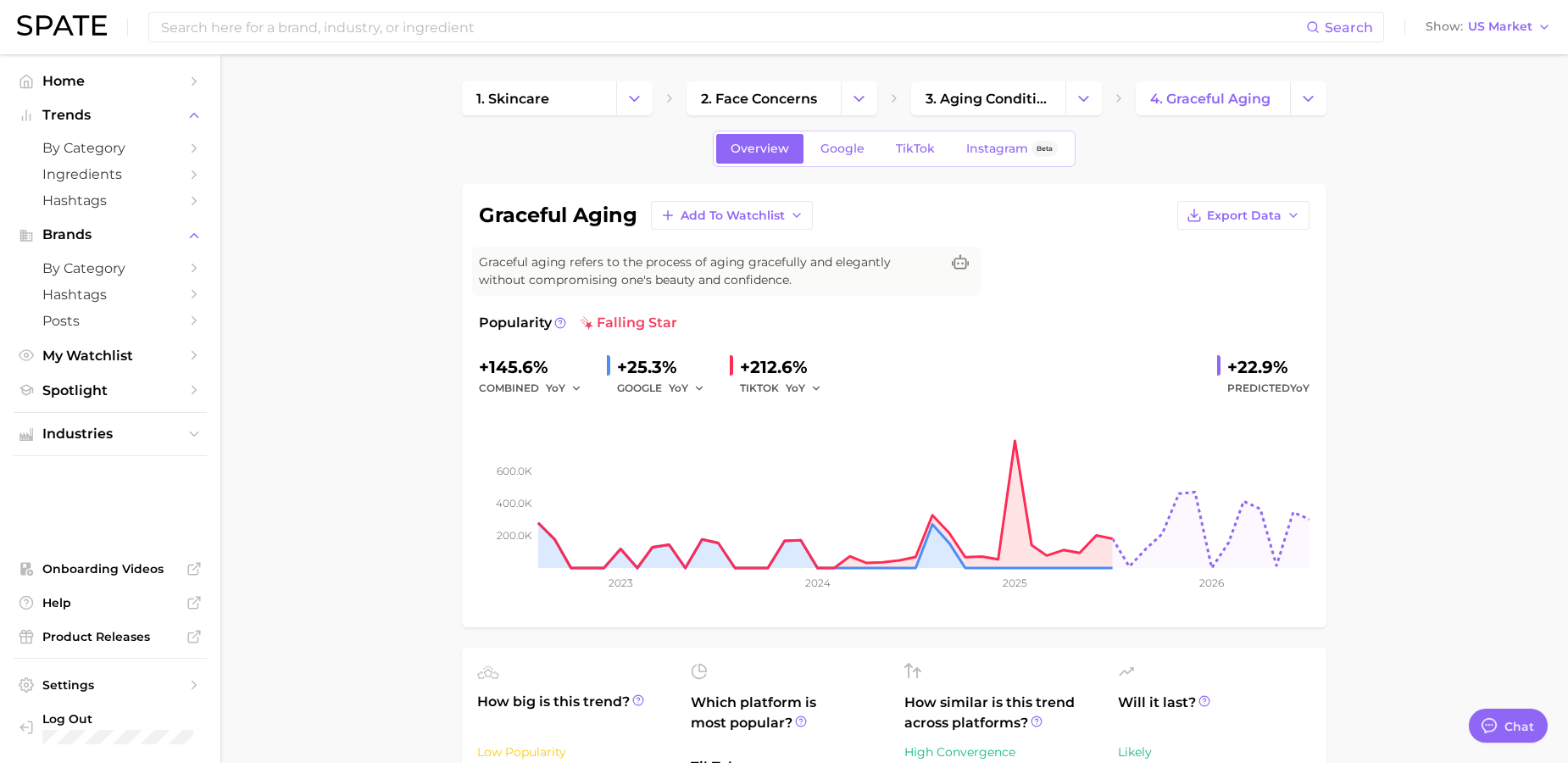
scroll to position [168, 0]
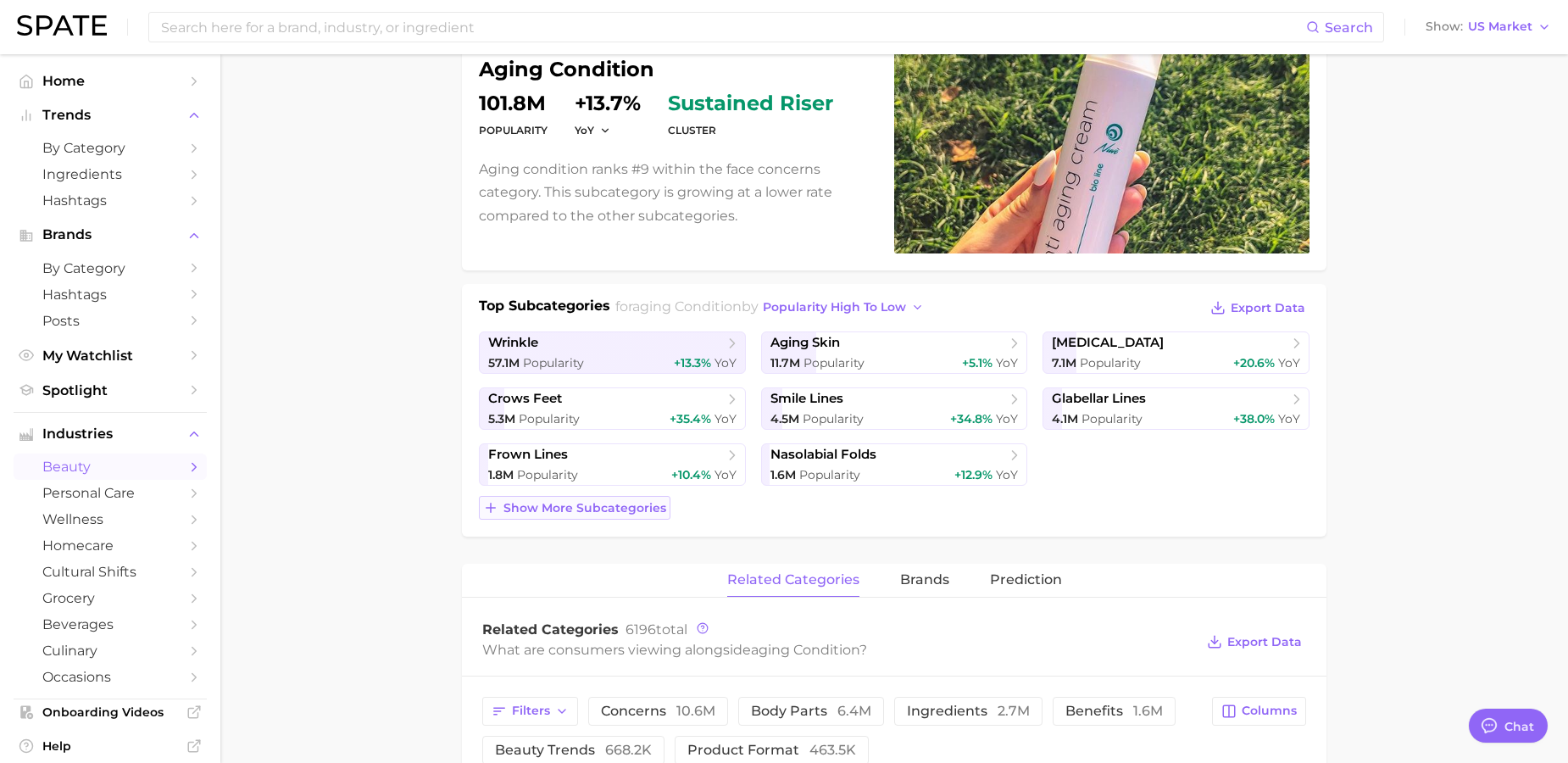
click at [625, 508] on span "Show more subcategories" at bounding box center [584, 508] width 163 height 15
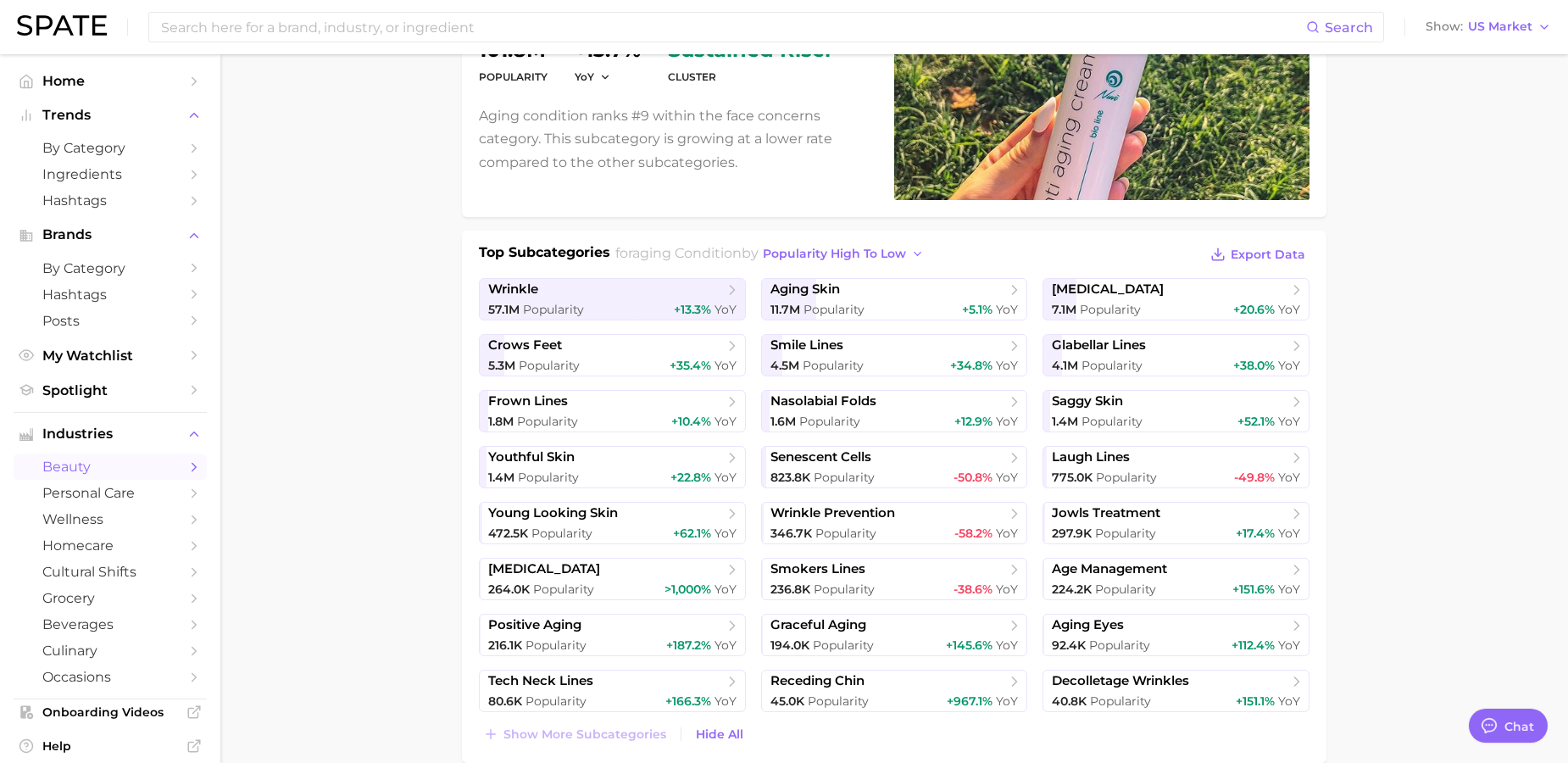
scroll to position [222, 0]
click at [596, 638] on div "216.1k Popularity +187.2% YoY" at bounding box center [611, 644] width 248 height 16
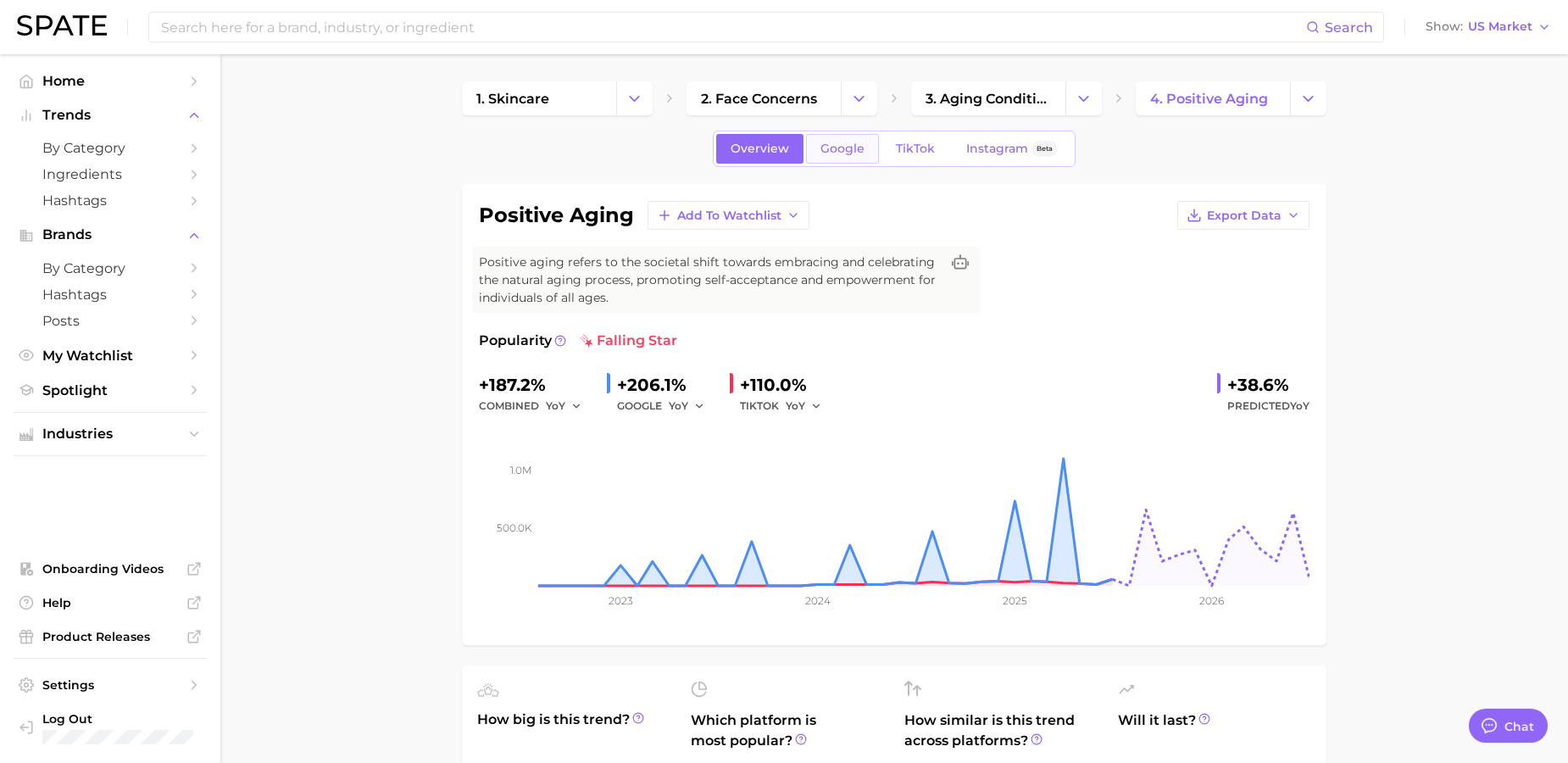
click at [844, 154] on span "Google" at bounding box center [842, 149] width 44 height 15
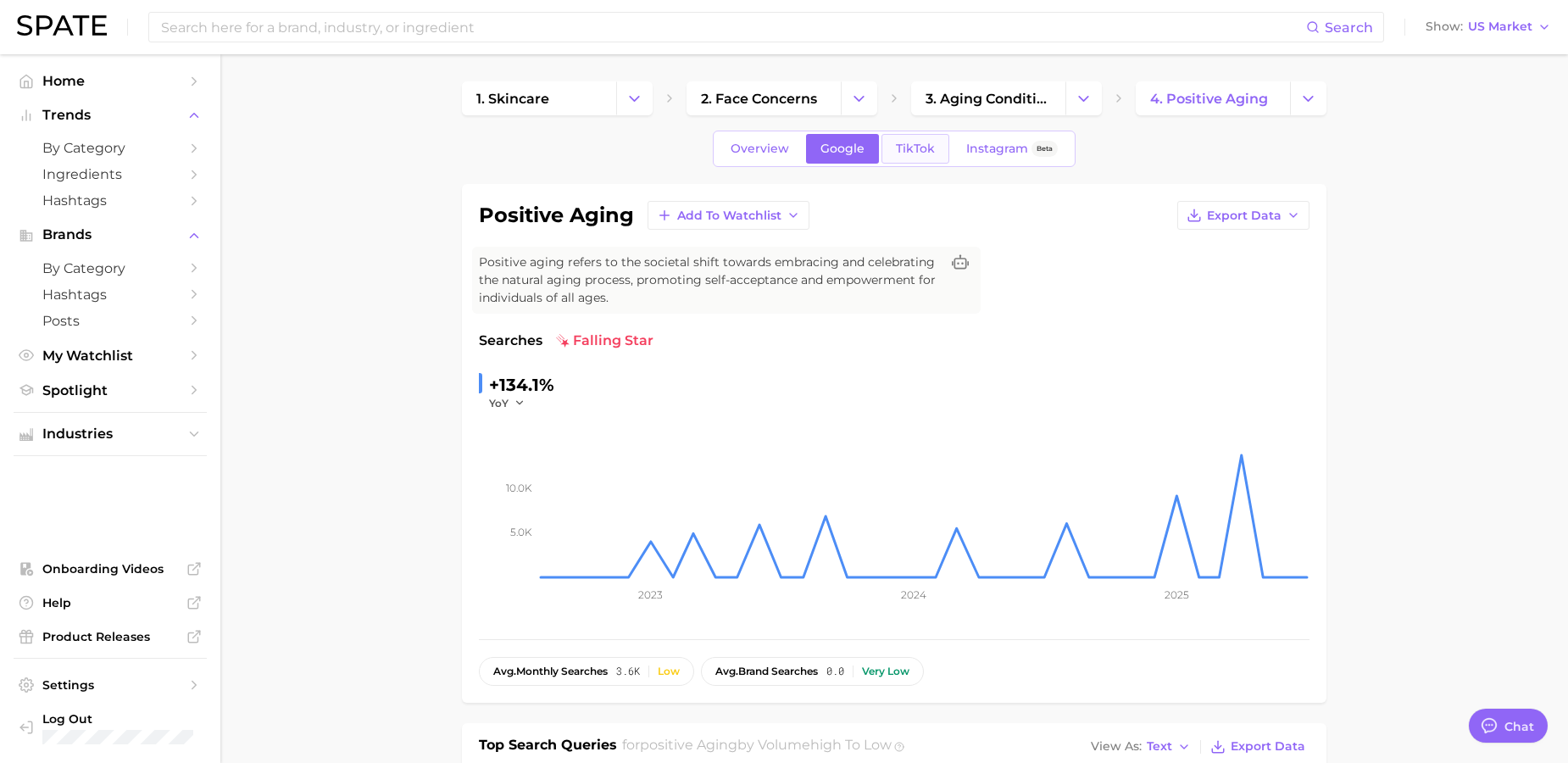
click at [928, 149] on span "TikTok" at bounding box center [915, 149] width 39 height 15
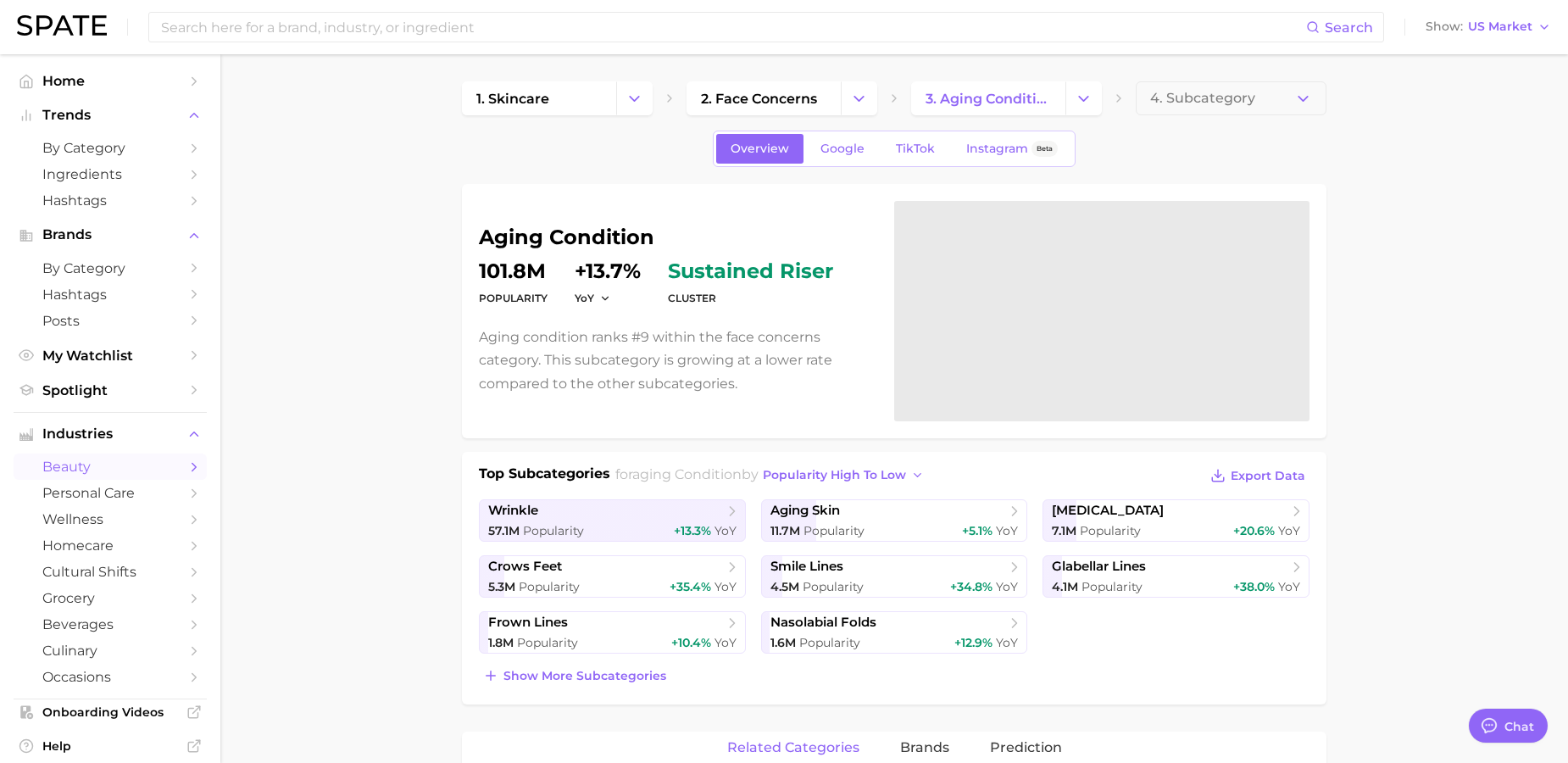
scroll to position [222, 0]
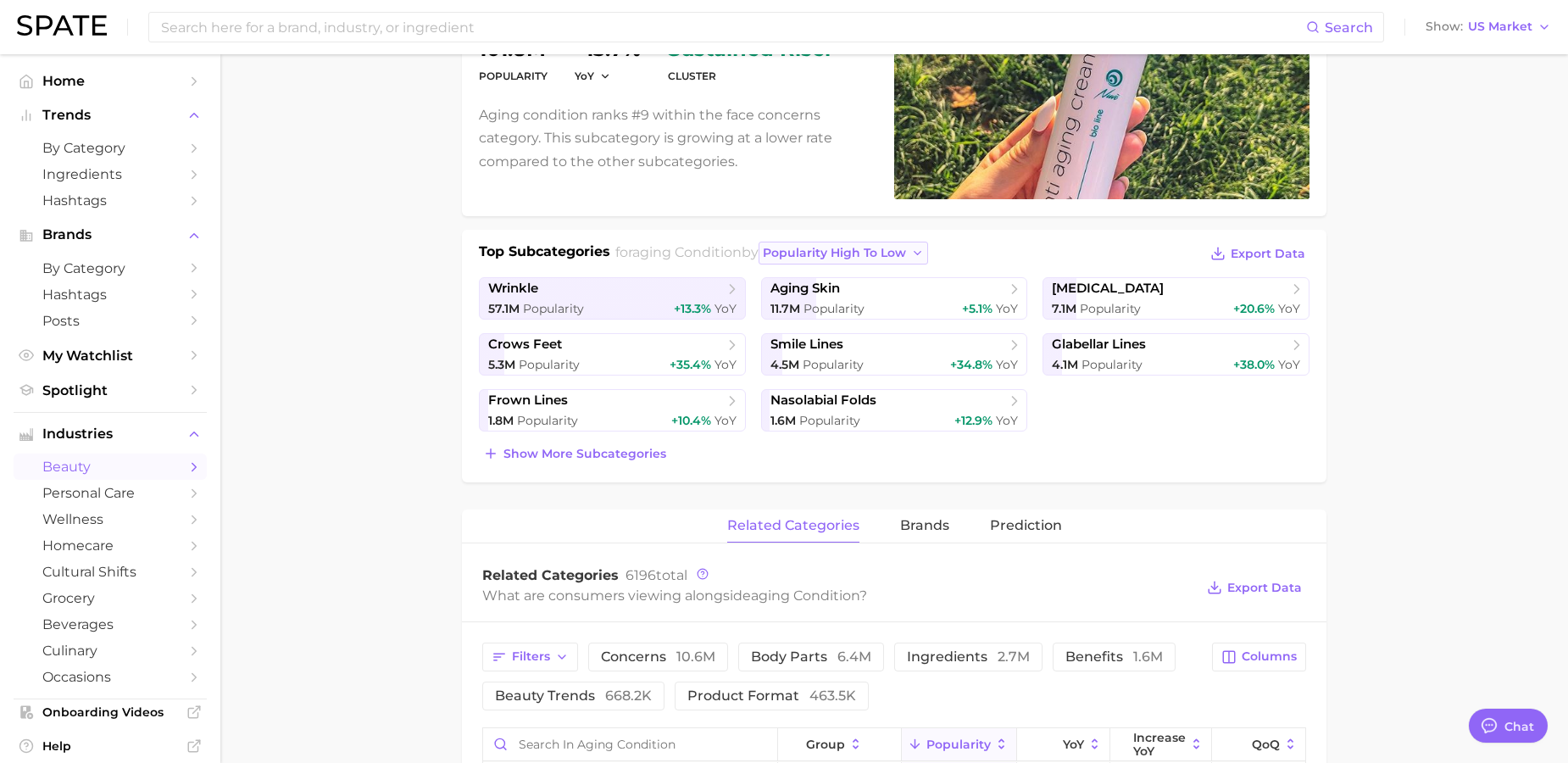
click at [883, 254] on span "popularity high to low" at bounding box center [834, 254] width 143 height 15
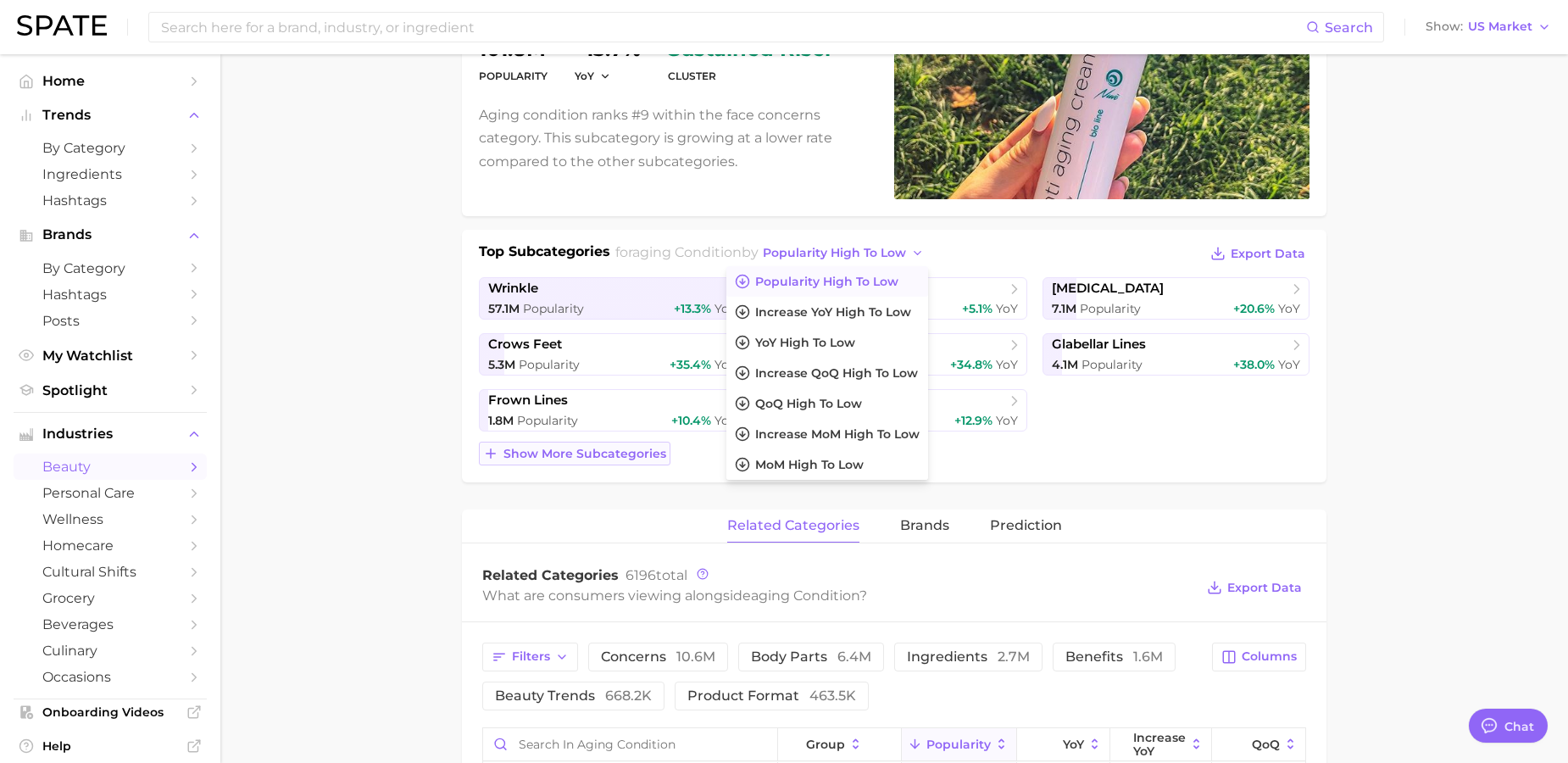
click at [604, 457] on span "Show more subcategories" at bounding box center [584, 454] width 163 height 15
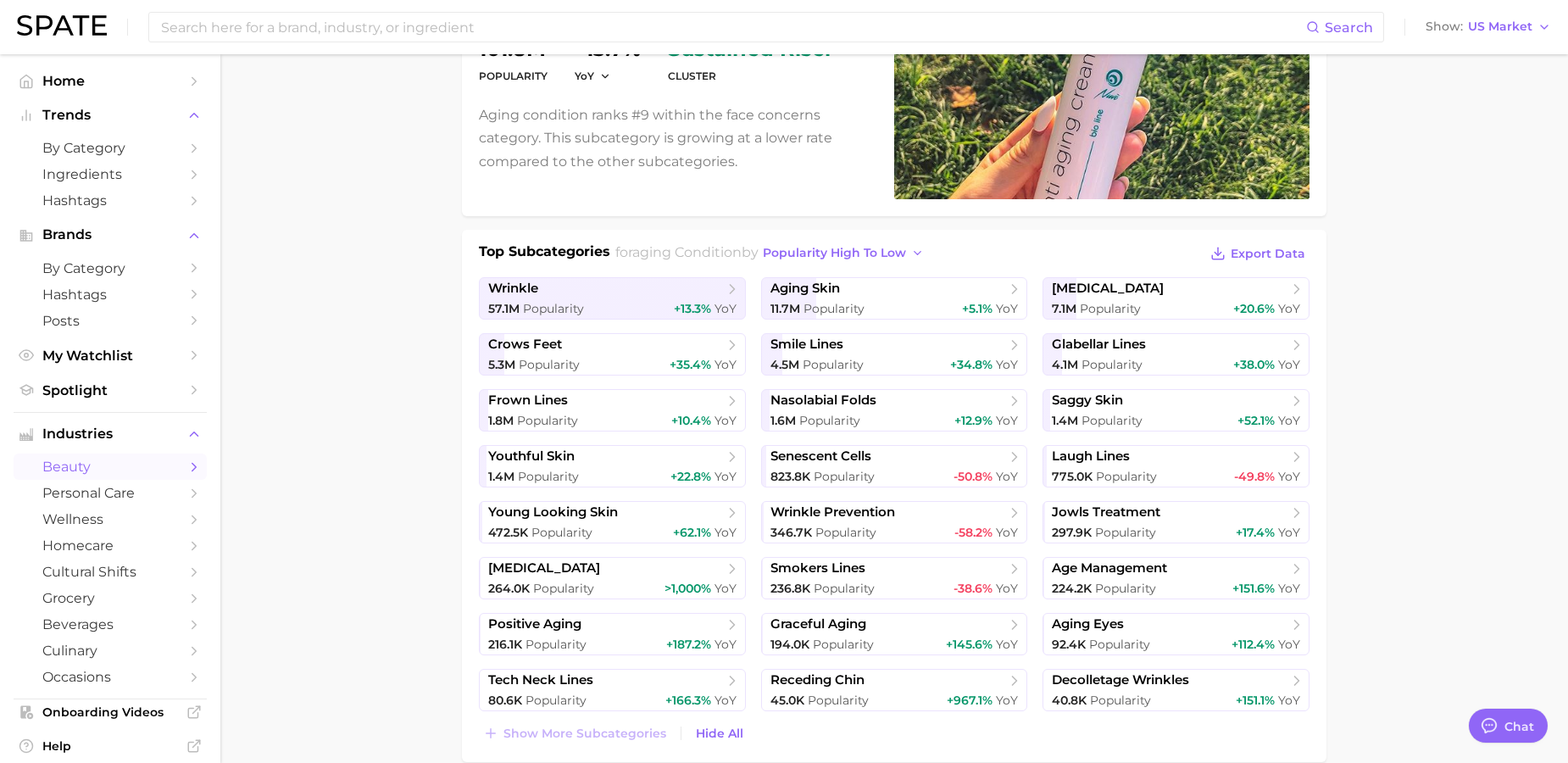
scroll to position [227, 0]
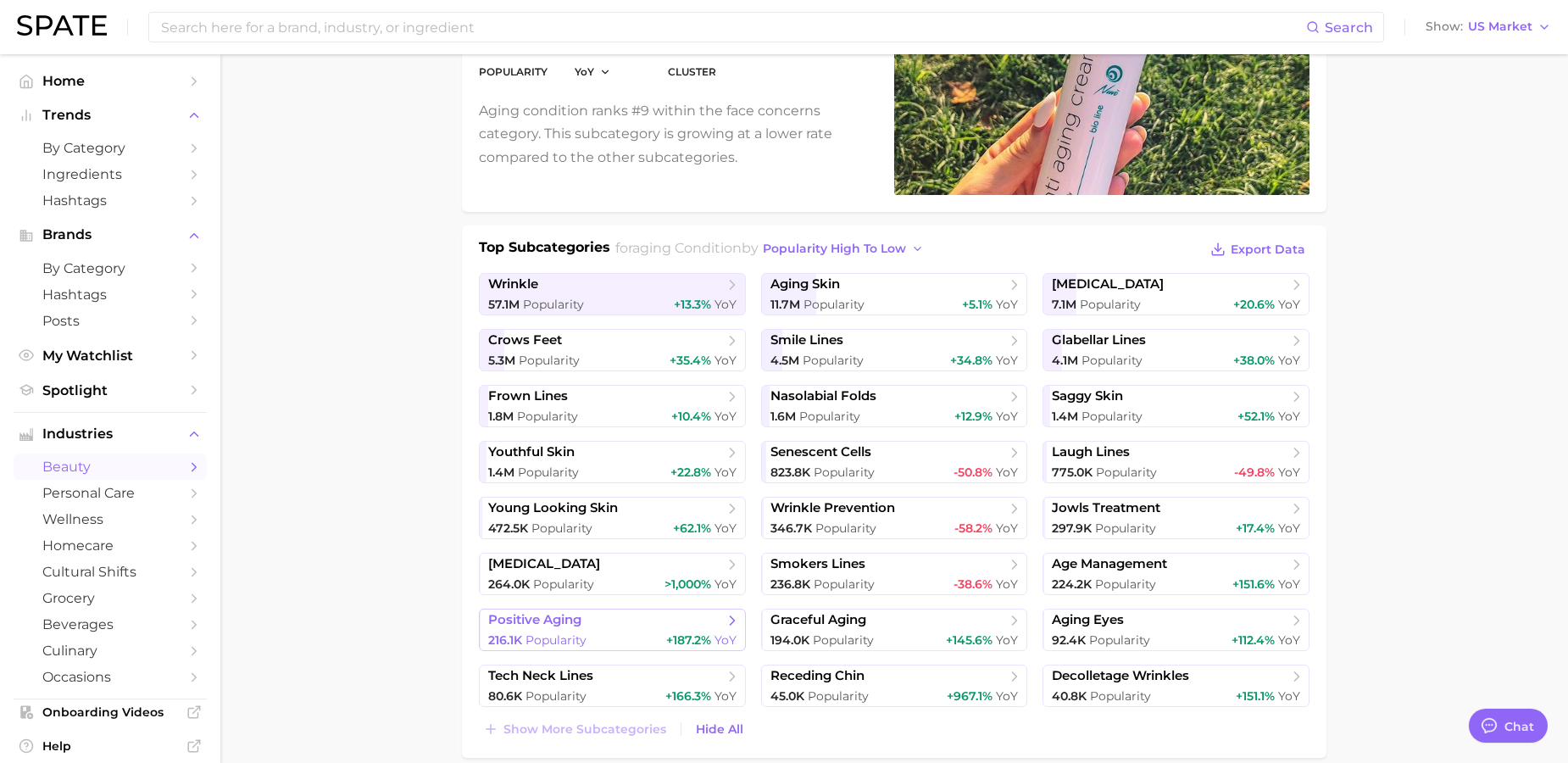
click at [639, 621] on span "positive aging" at bounding box center [606, 621] width 236 height 17
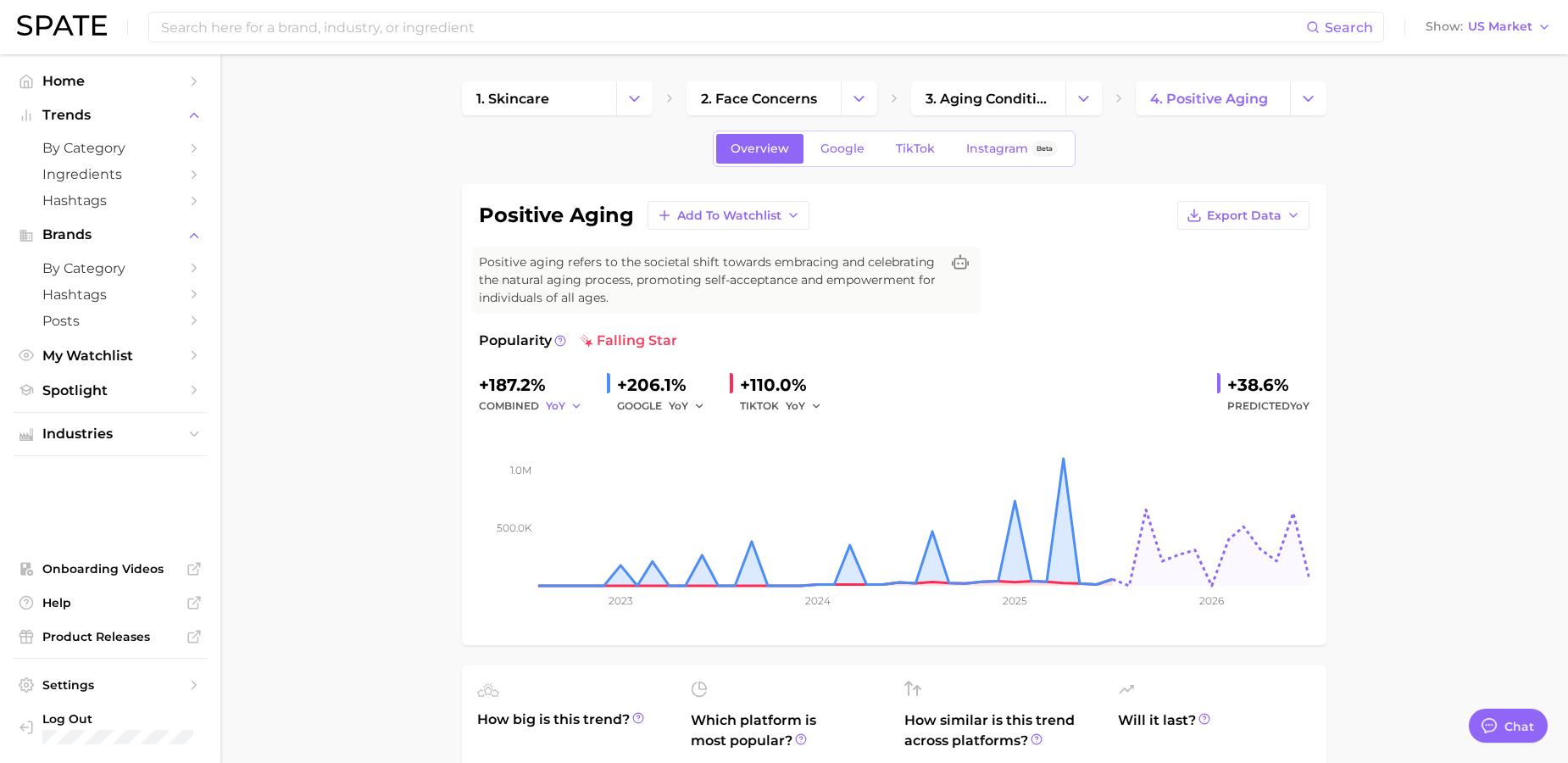
click at [563, 406] on span "YoY" at bounding box center [555, 406] width 20 height 15
click at [526, 465] on button "QoQ" at bounding box center [500, 464] width 187 height 31
click at [575, 405] on icon "button" at bounding box center [580, 406] width 12 height 12
click at [506, 485] on button "MoM" at bounding box center [500, 493] width 187 height 31
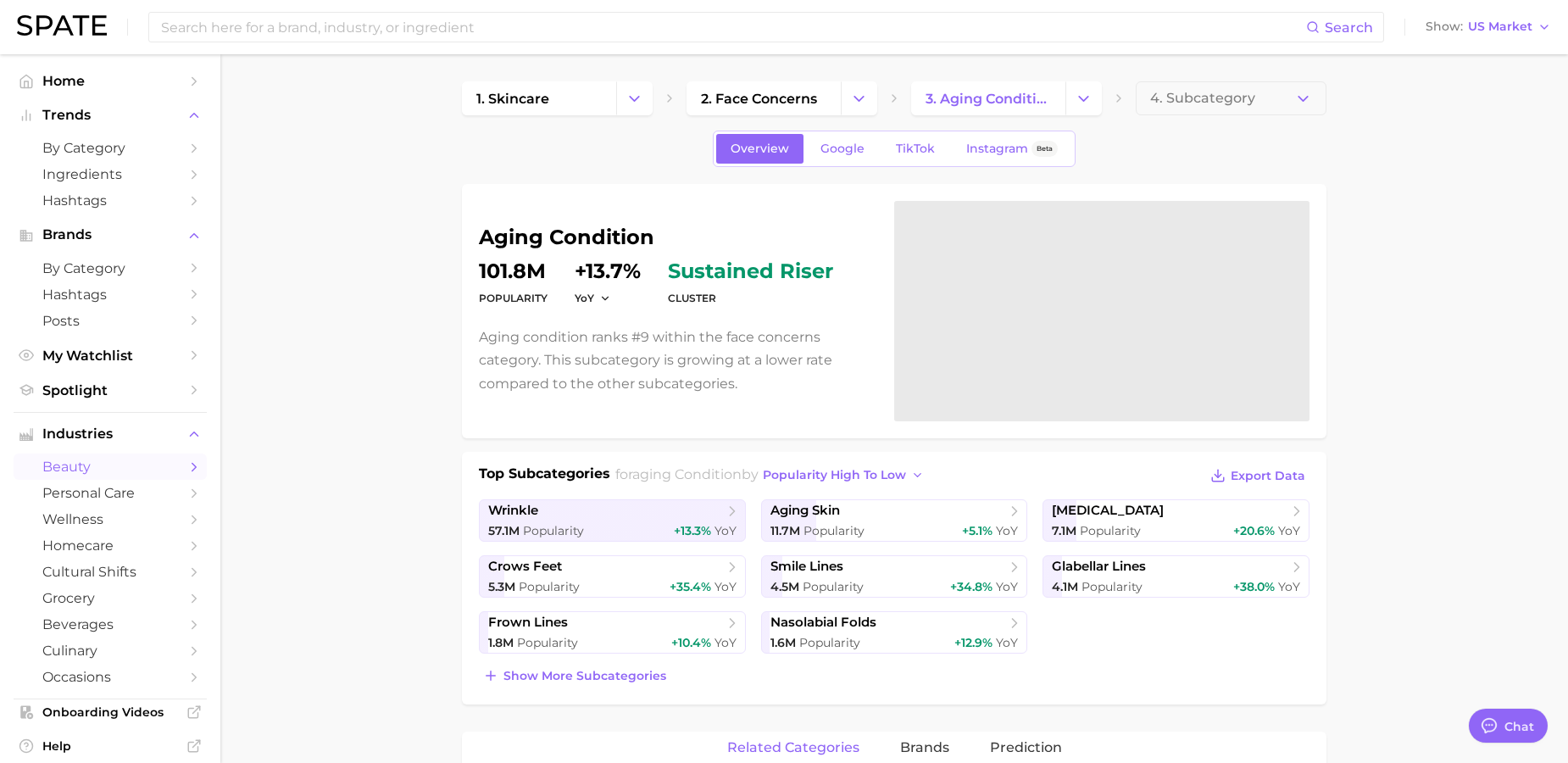
scroll to position [227, 0]
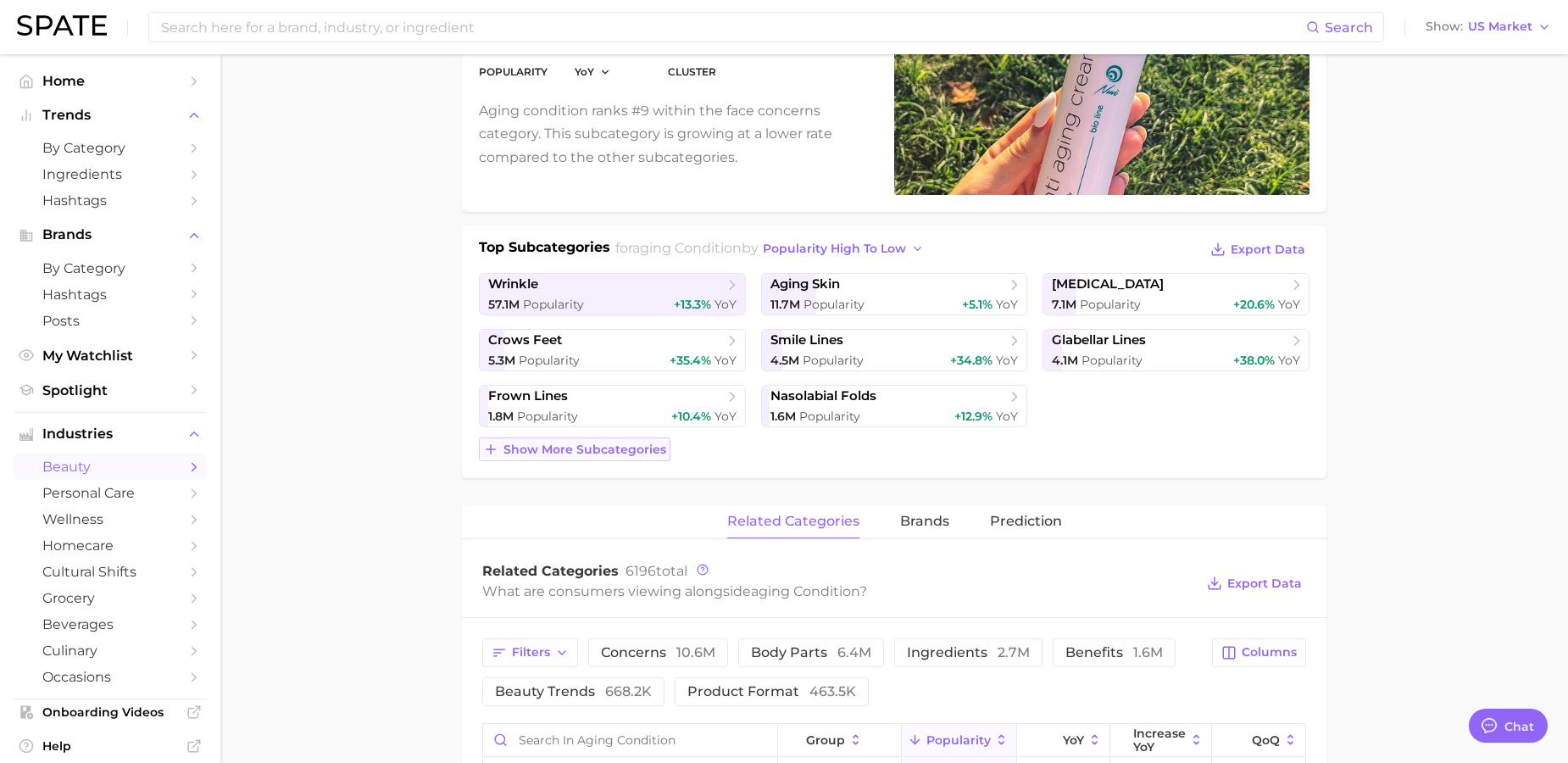
click at [602, 449] on span "Show more subcategories" at bounding box center [584, 450] width 163 height 15
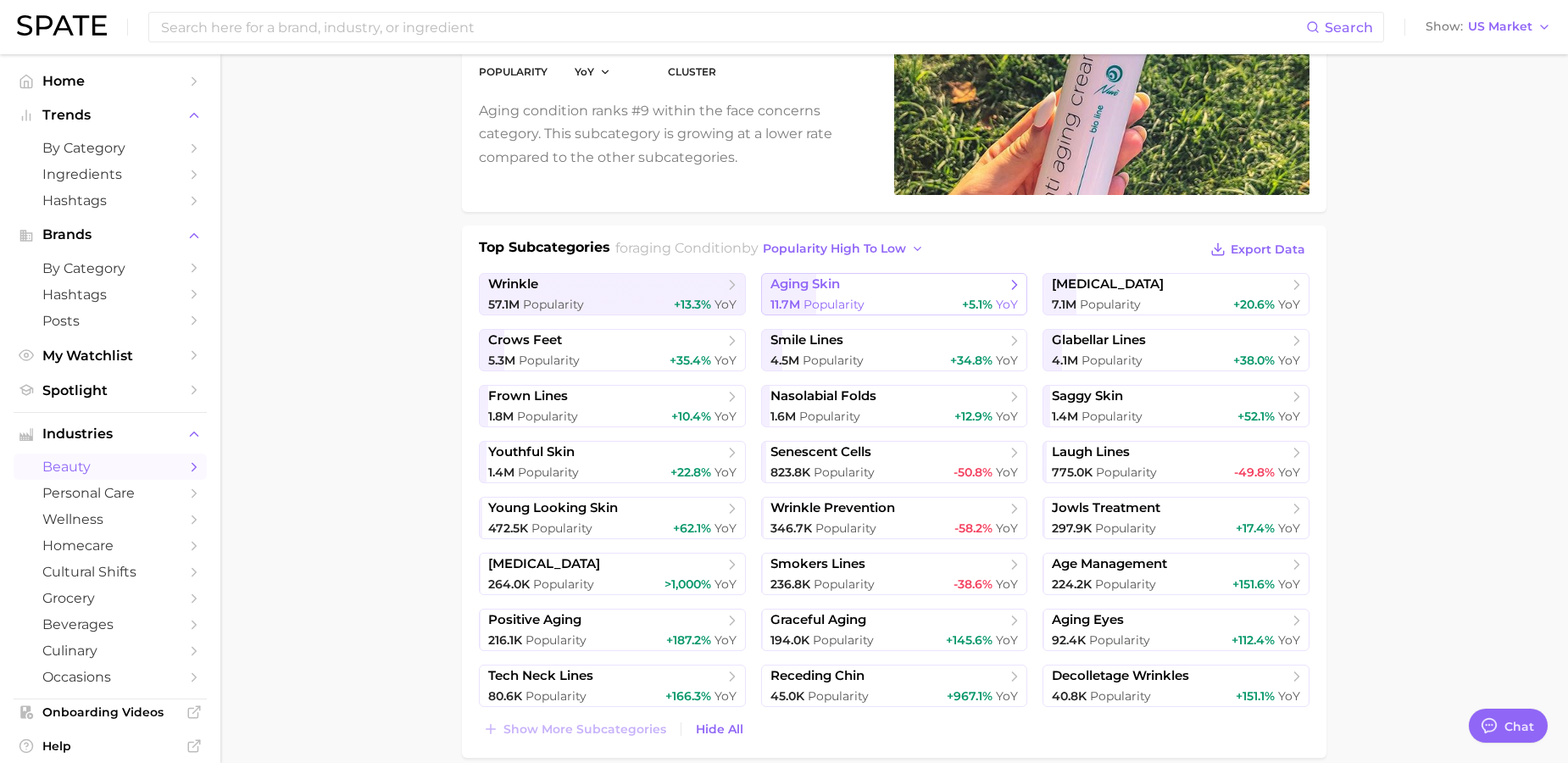
click at [888, 294] on link "aging skin 11.7m Popularity +5.1% YoY" at bounding box center [894, 295] width 267 height 43
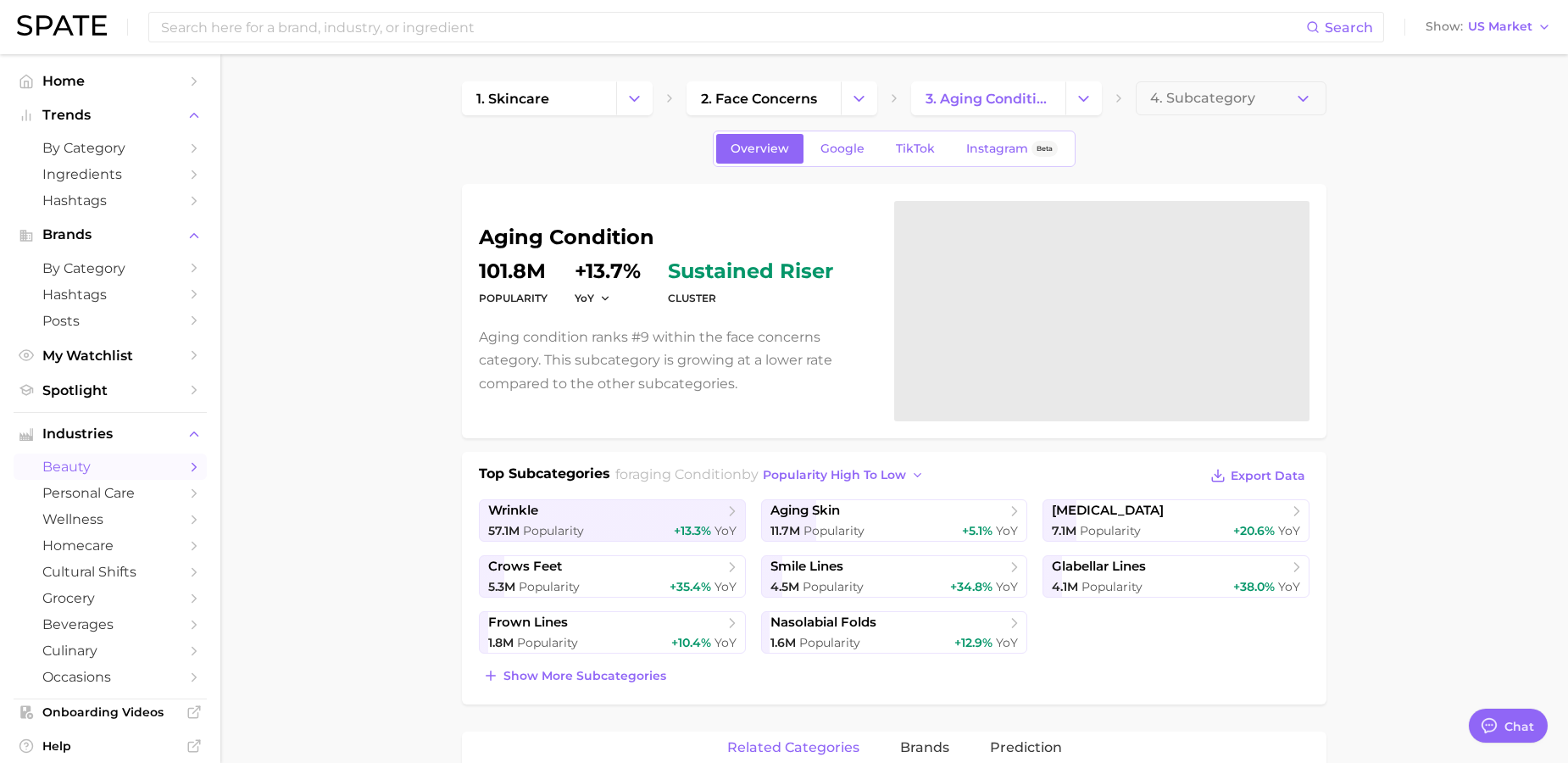
scroll to position [227, 0]
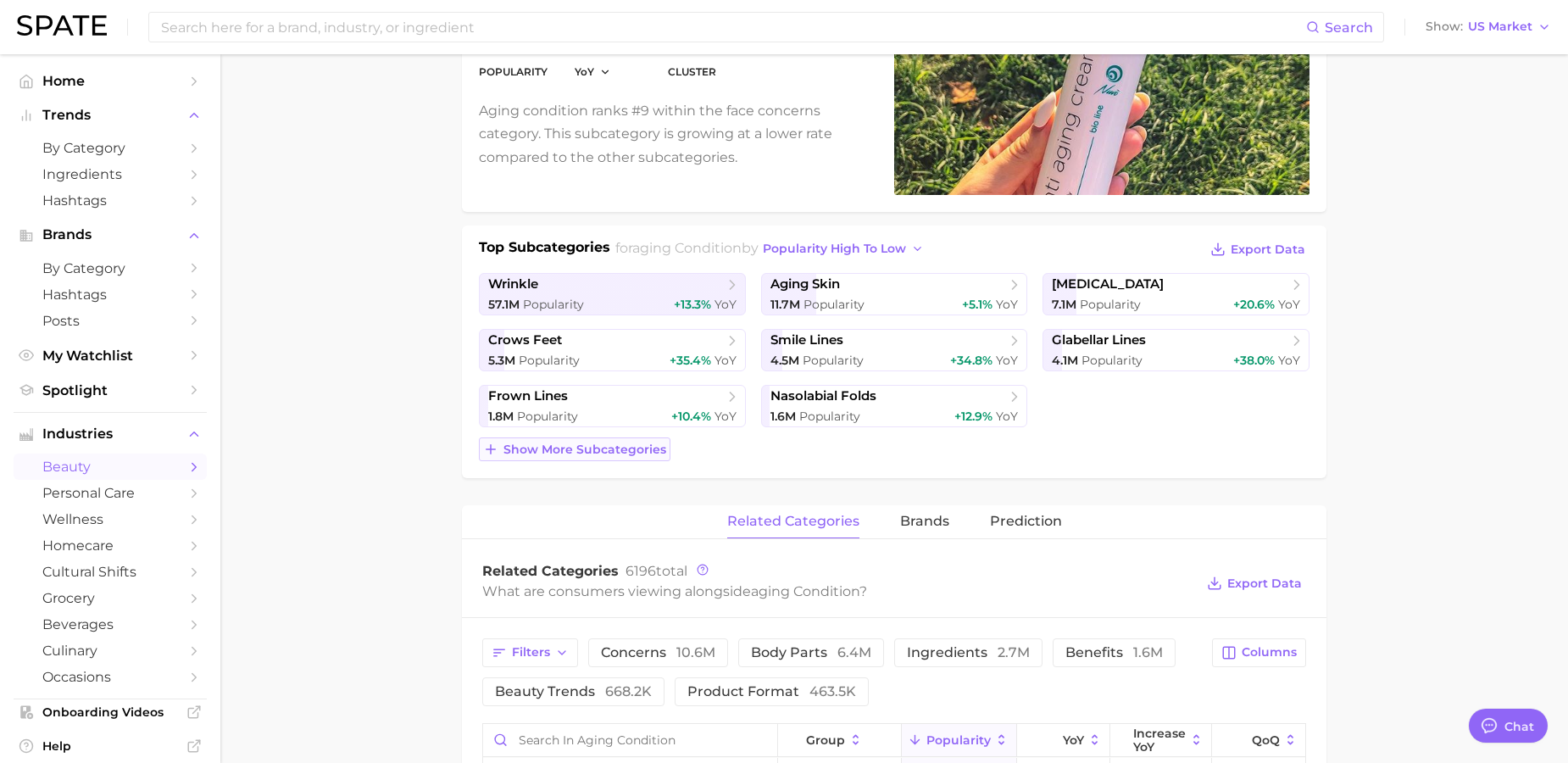
click at [640, 447] on span "Show more subcategories" at bounding box center [584, 450] width 163 height 15
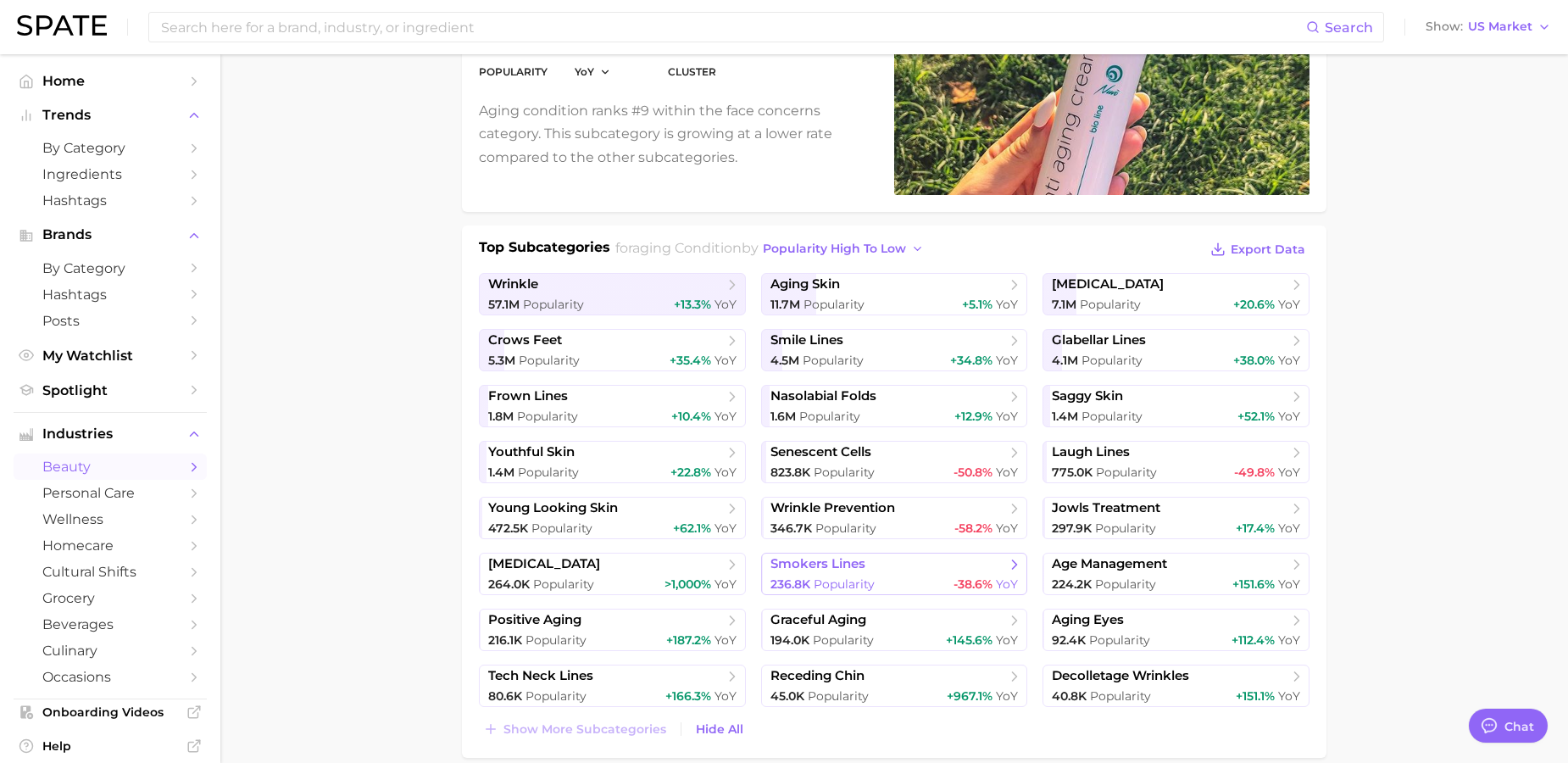
scroll to position [426, 0]
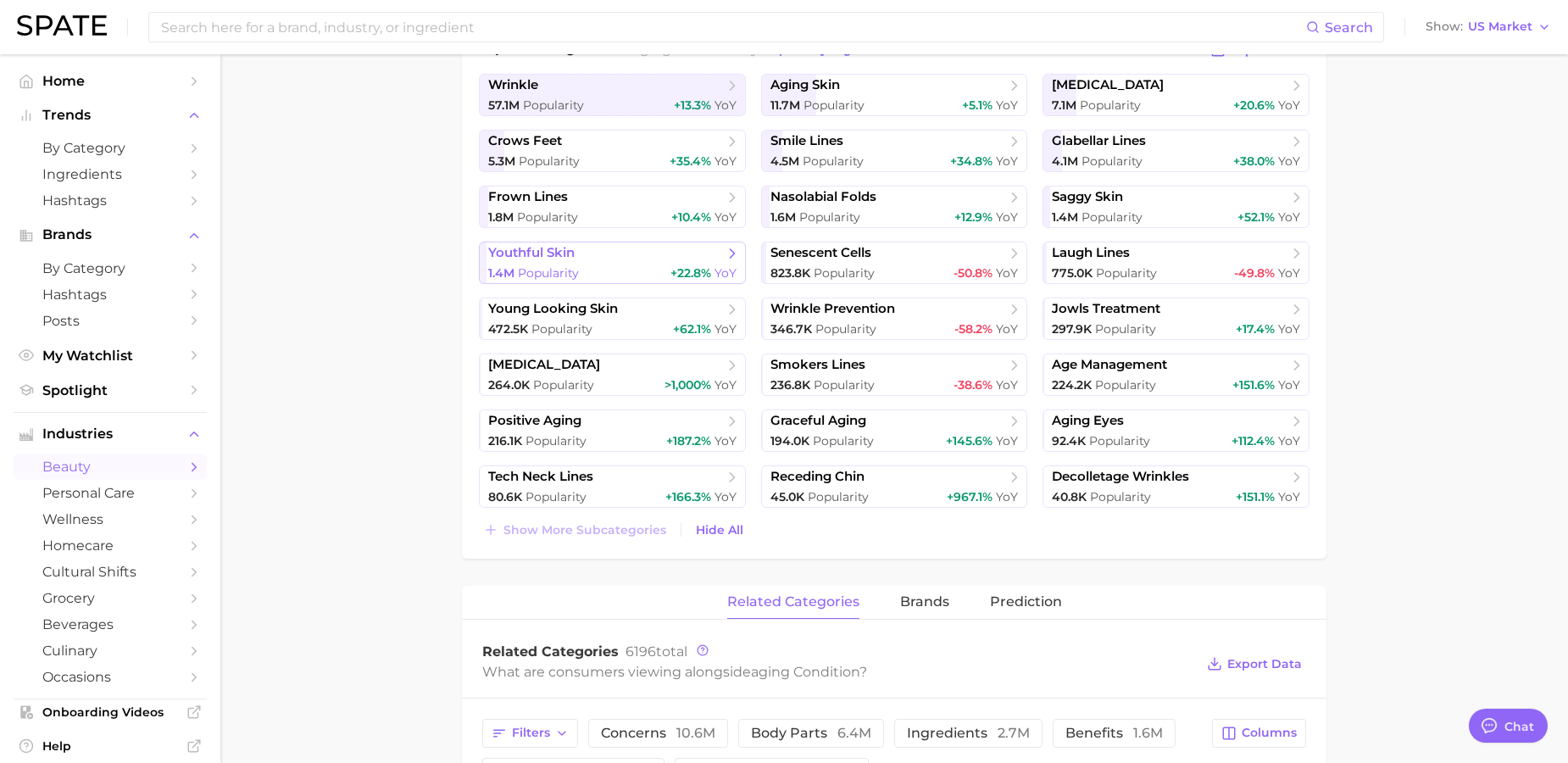
click at [576, 256] on span "youthful skin" at bounding box center [606, 254] width 236 height 17
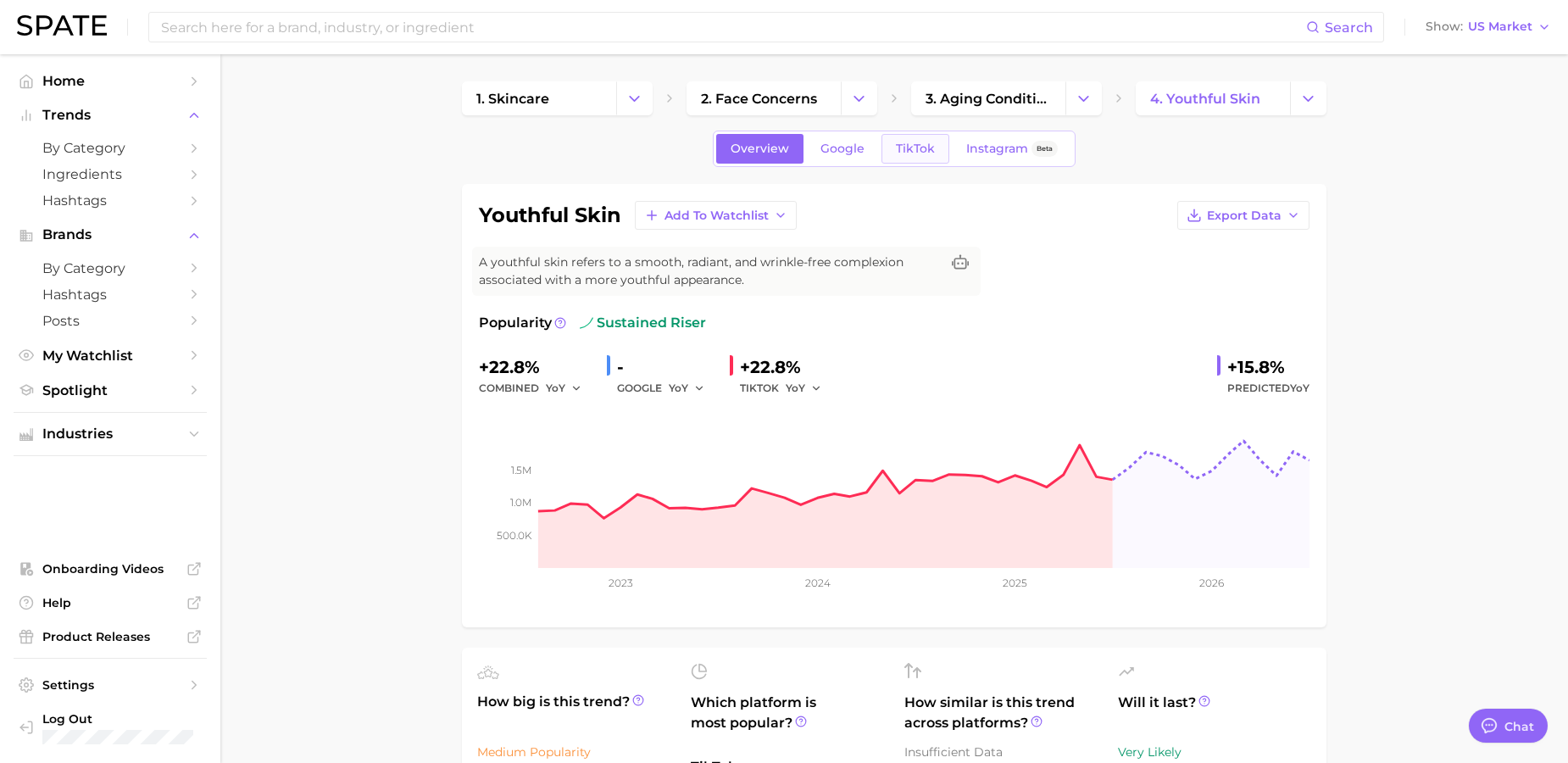
click at [906, 150] on span "TikTok" at bounding box center [915, 149] width 39 height 15
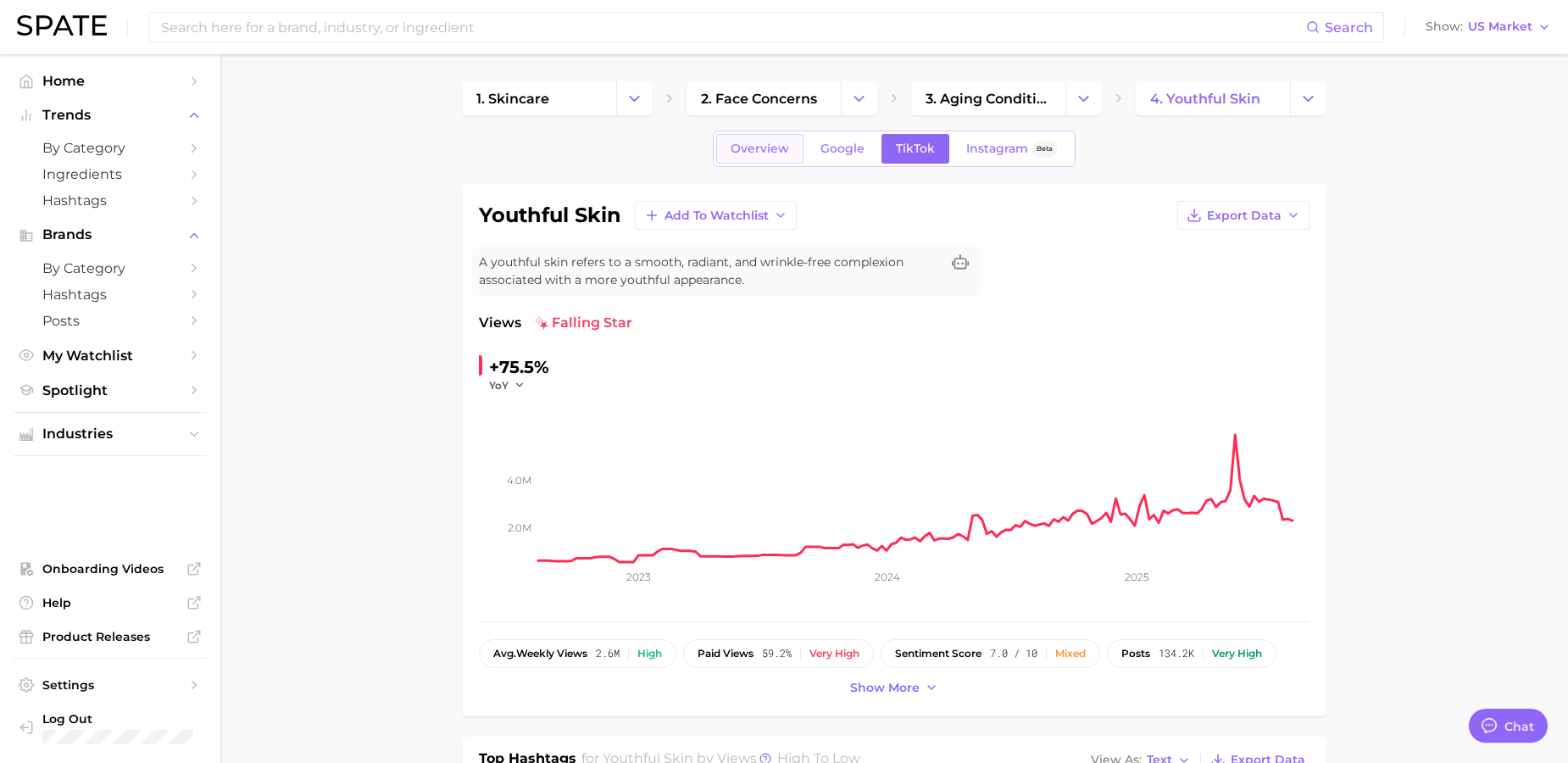
click at [769, 145] on span "Overview" at bounding box center [759, 149] width 59 height 15
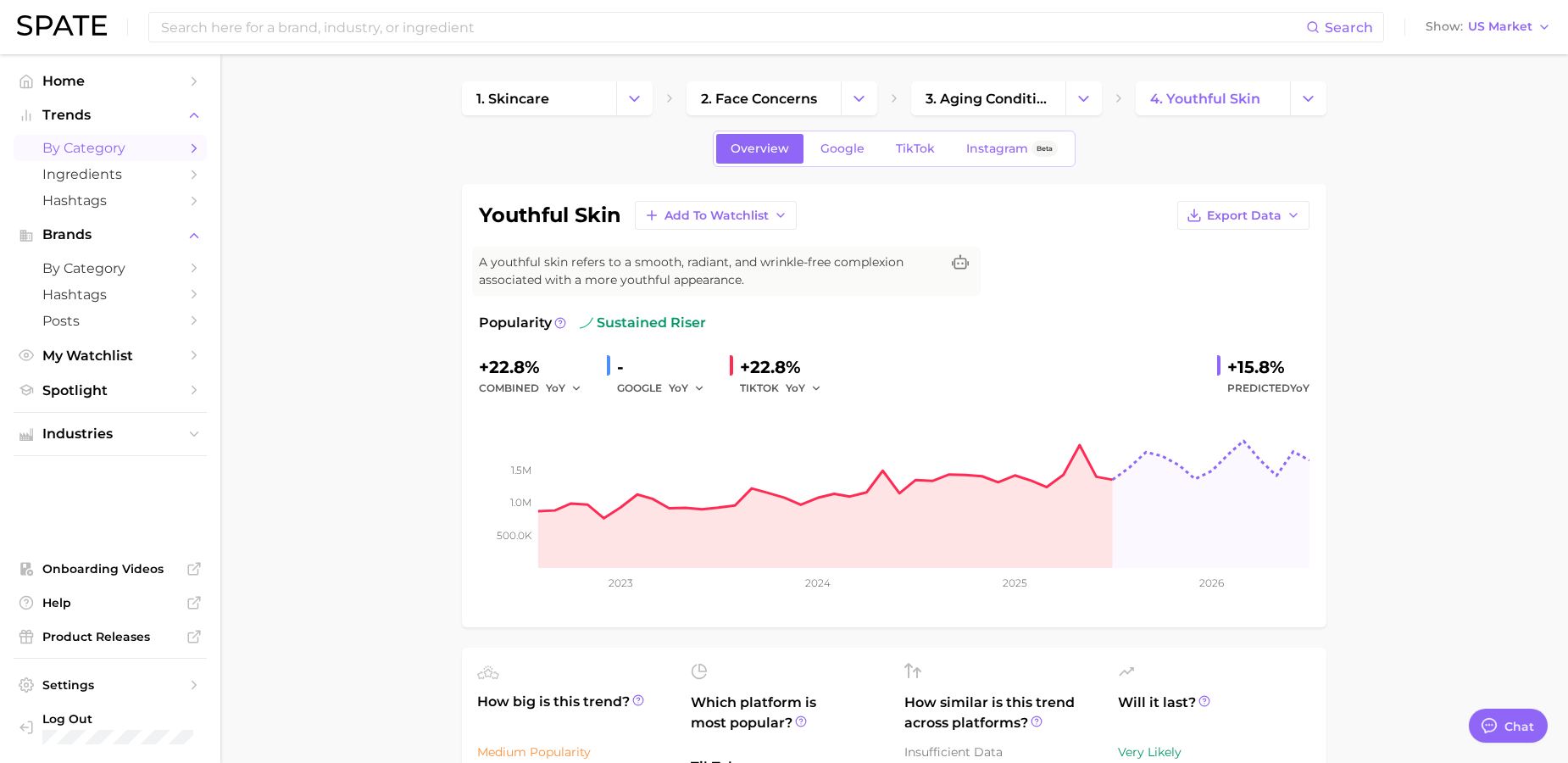
click at [149, 157] on link "by Category" at bounding box center [111, 148] width 193 height 26
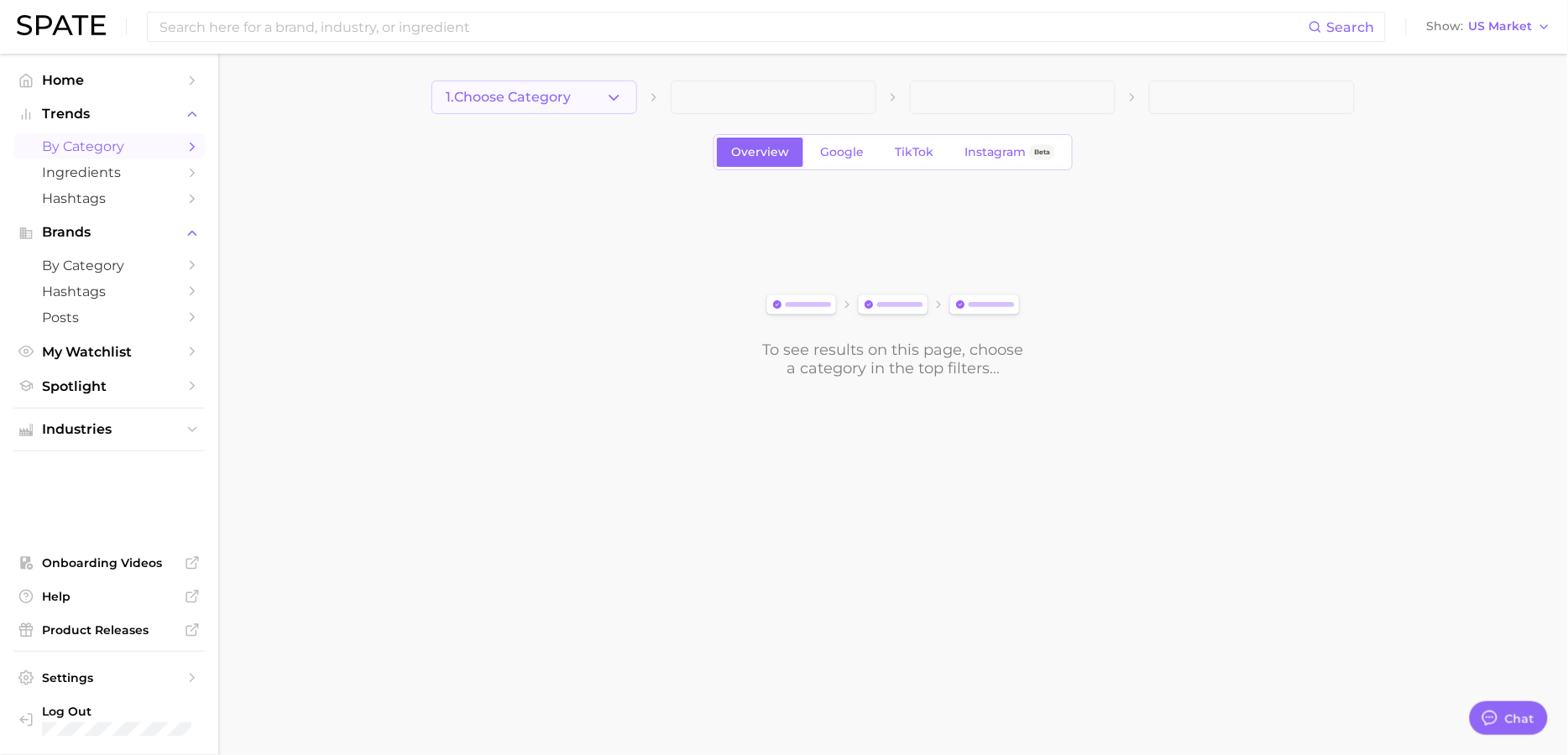
click at [549, 86] on button "1. Choose Category" at bounding box center [534, 97] width 205 height 33
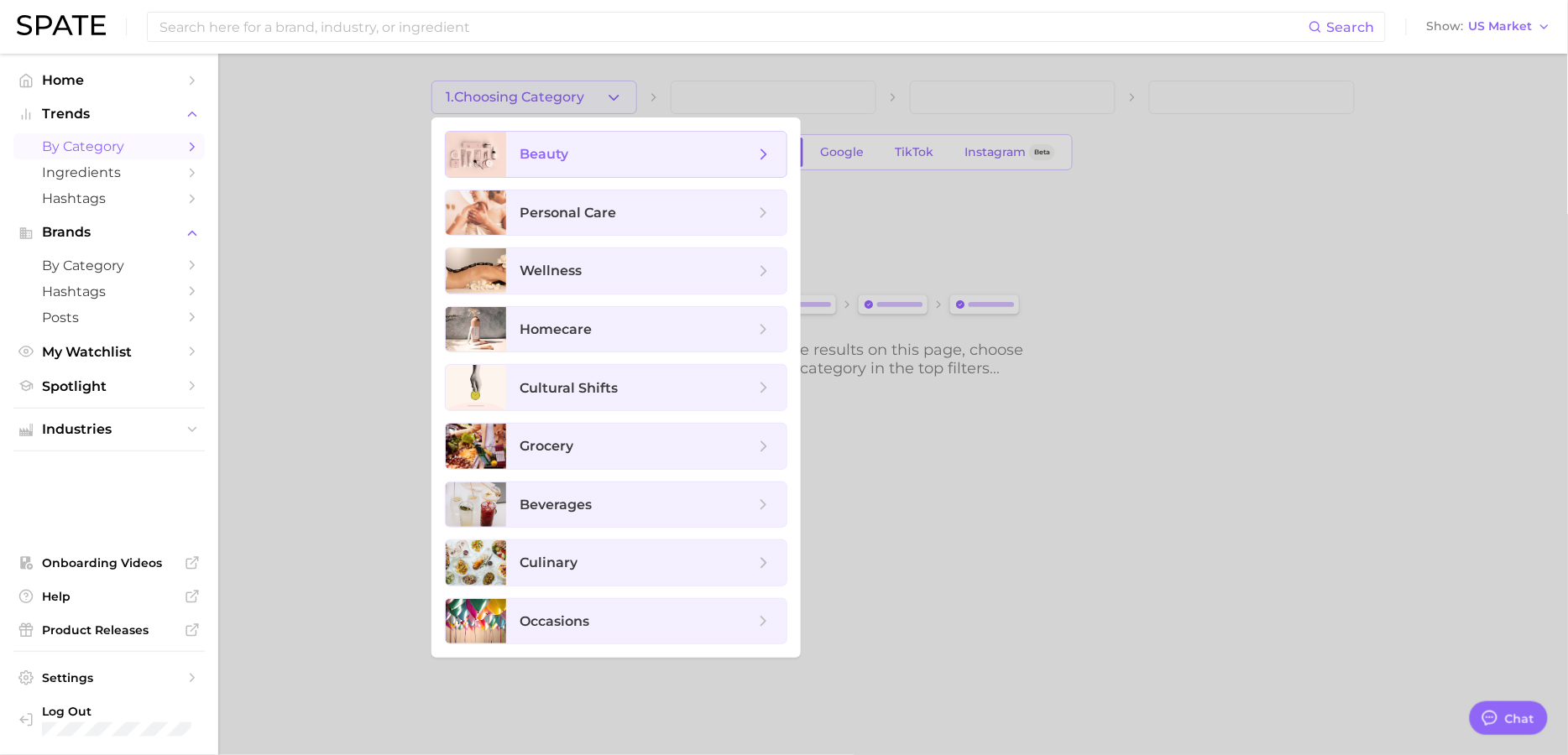
click at [605, 166] on span "beauty" at bounding box center [646, 154] width 281 height 45
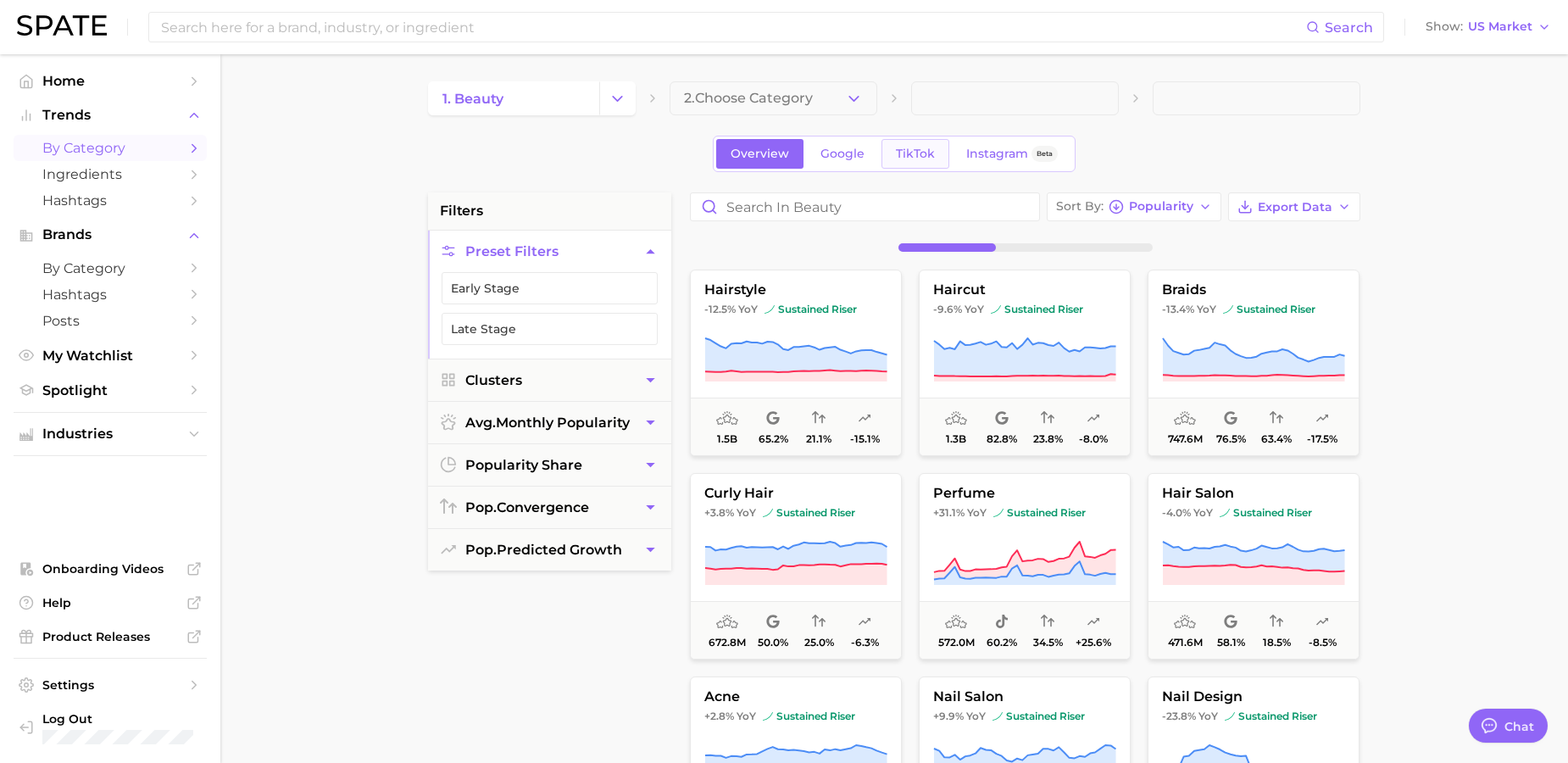
click at [910, 155] on span "TikTok" at bounding box center [915, 154] width 39 height 15
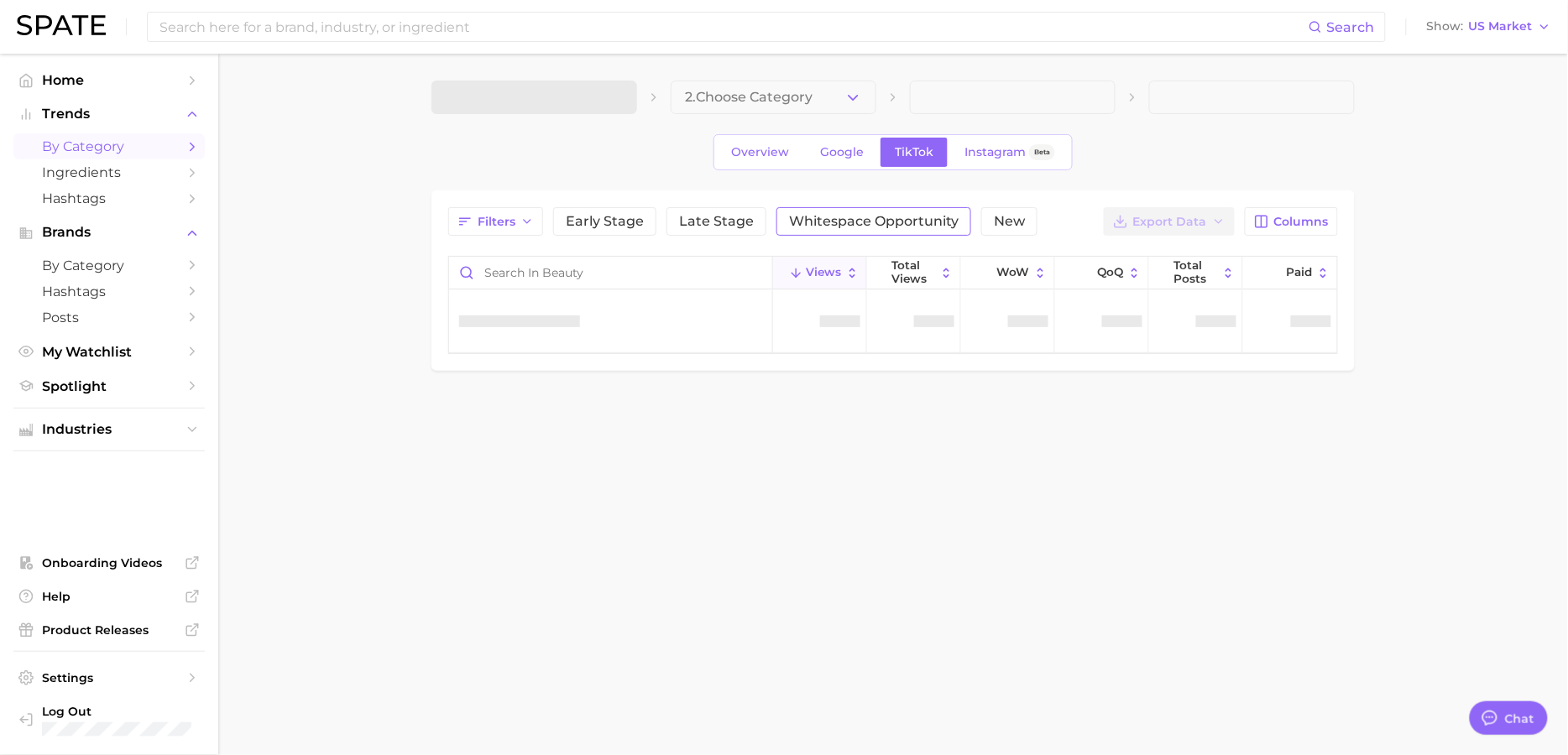
click at [907, 228] on span "Whitespace Opportunity" at bounding box center [873, 222] width 169 height 14
type textarea "x"
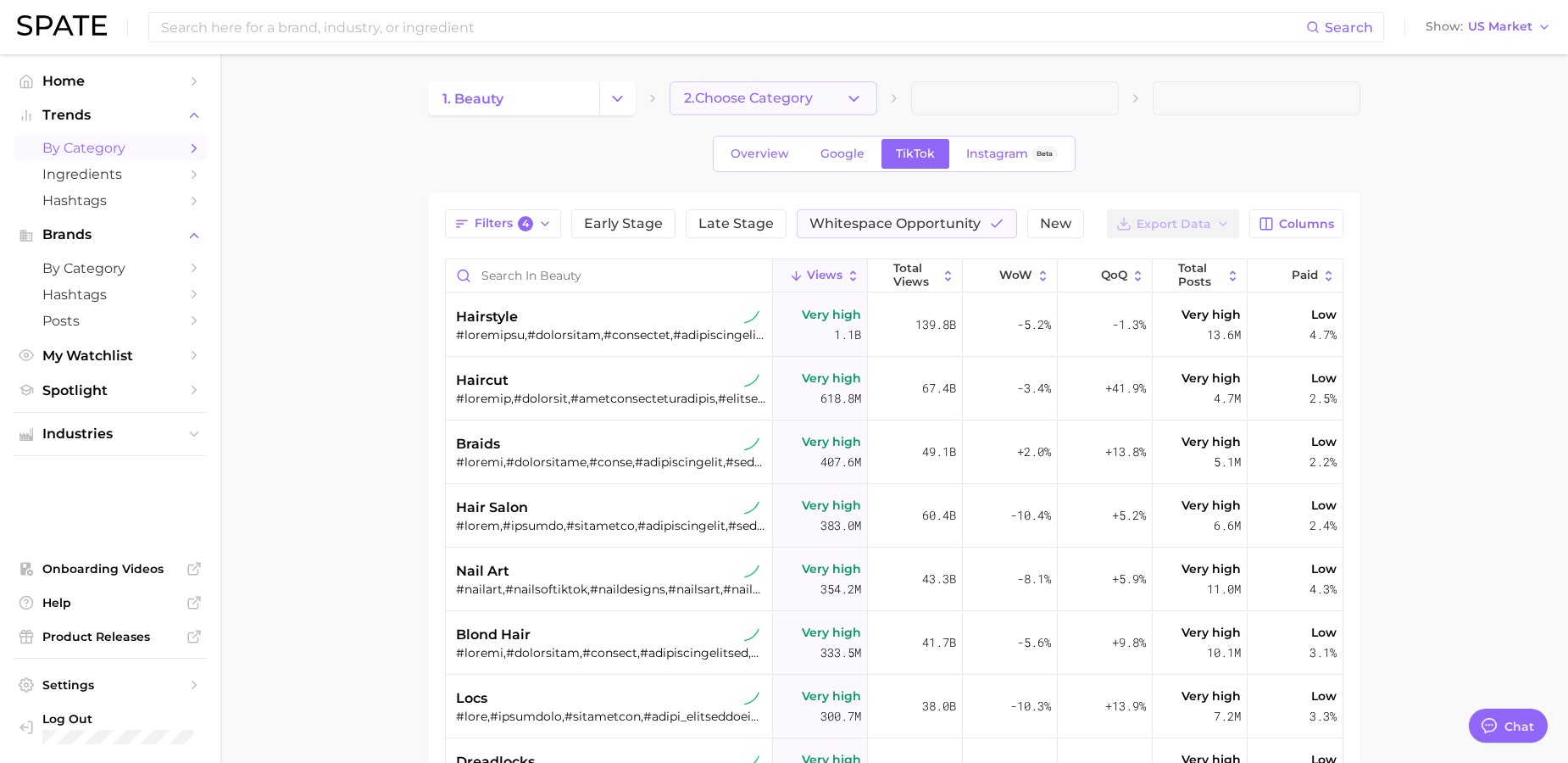
click at [773, 95] on span "2. Choose Category" at bounding box center [748, 99] width 129 height 15
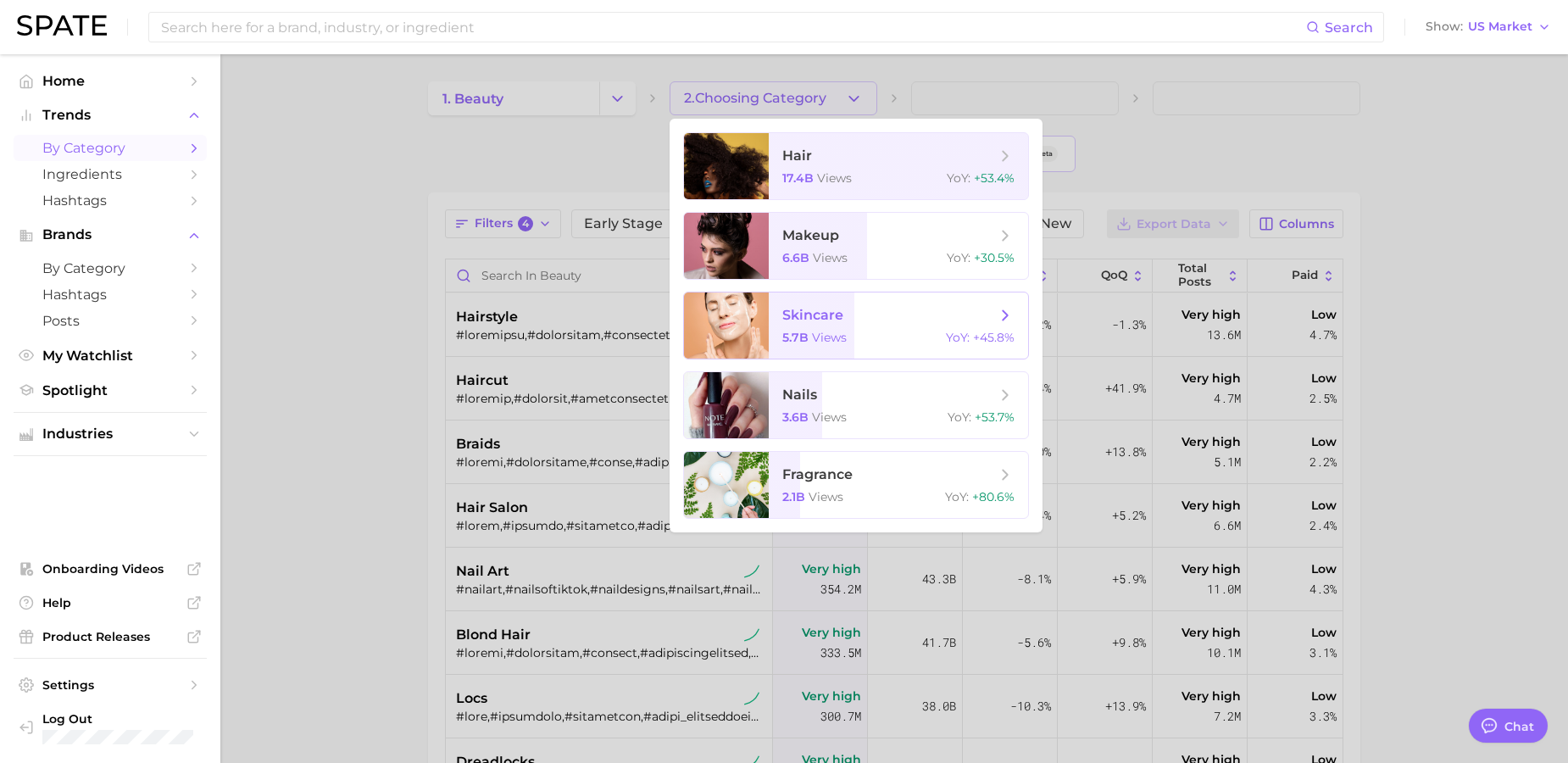
click at [857, 303] on span "skincare 5.7b views YoY : +45.8%" at bounding box center [897, 325] width 259 height 66
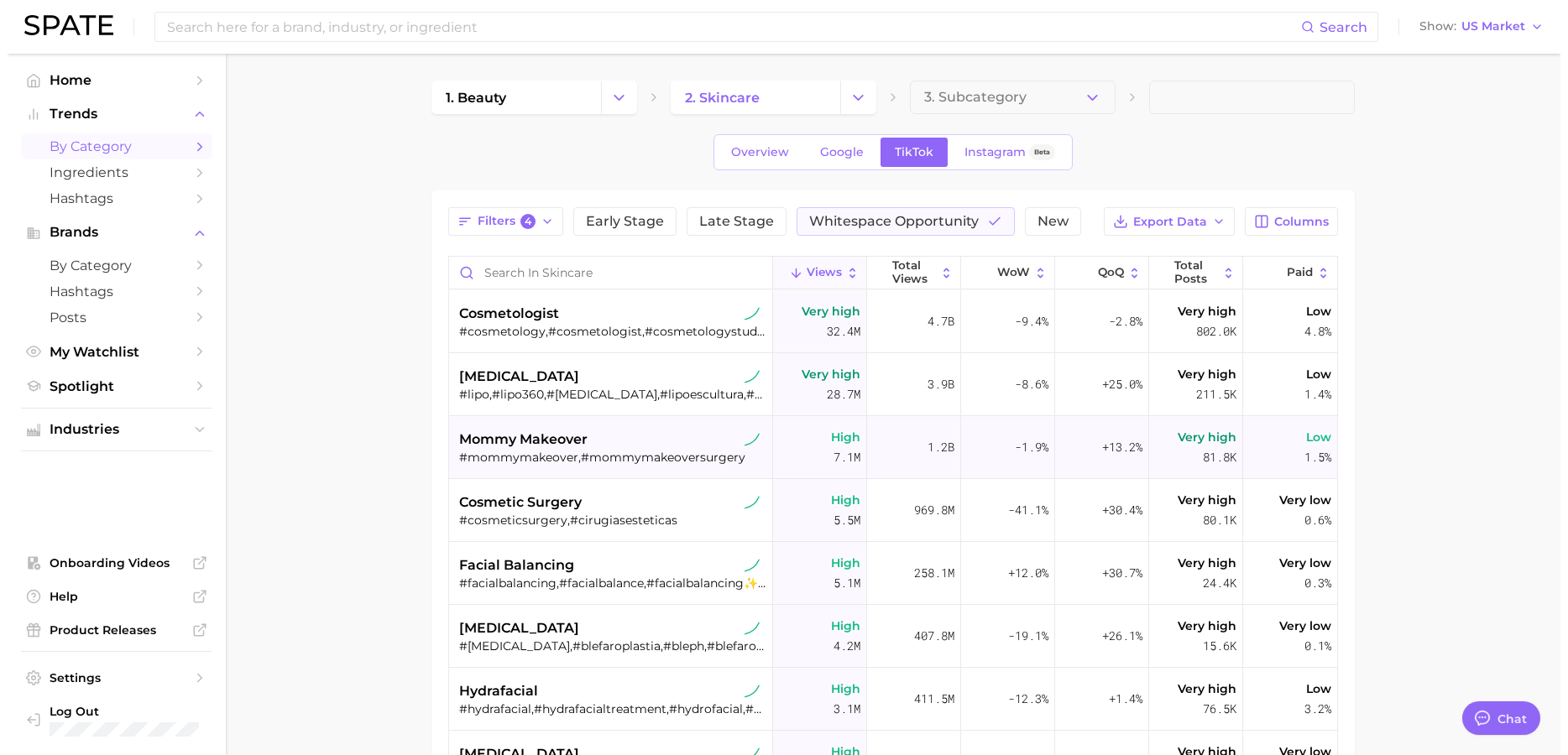
scroll to position [5, 0]
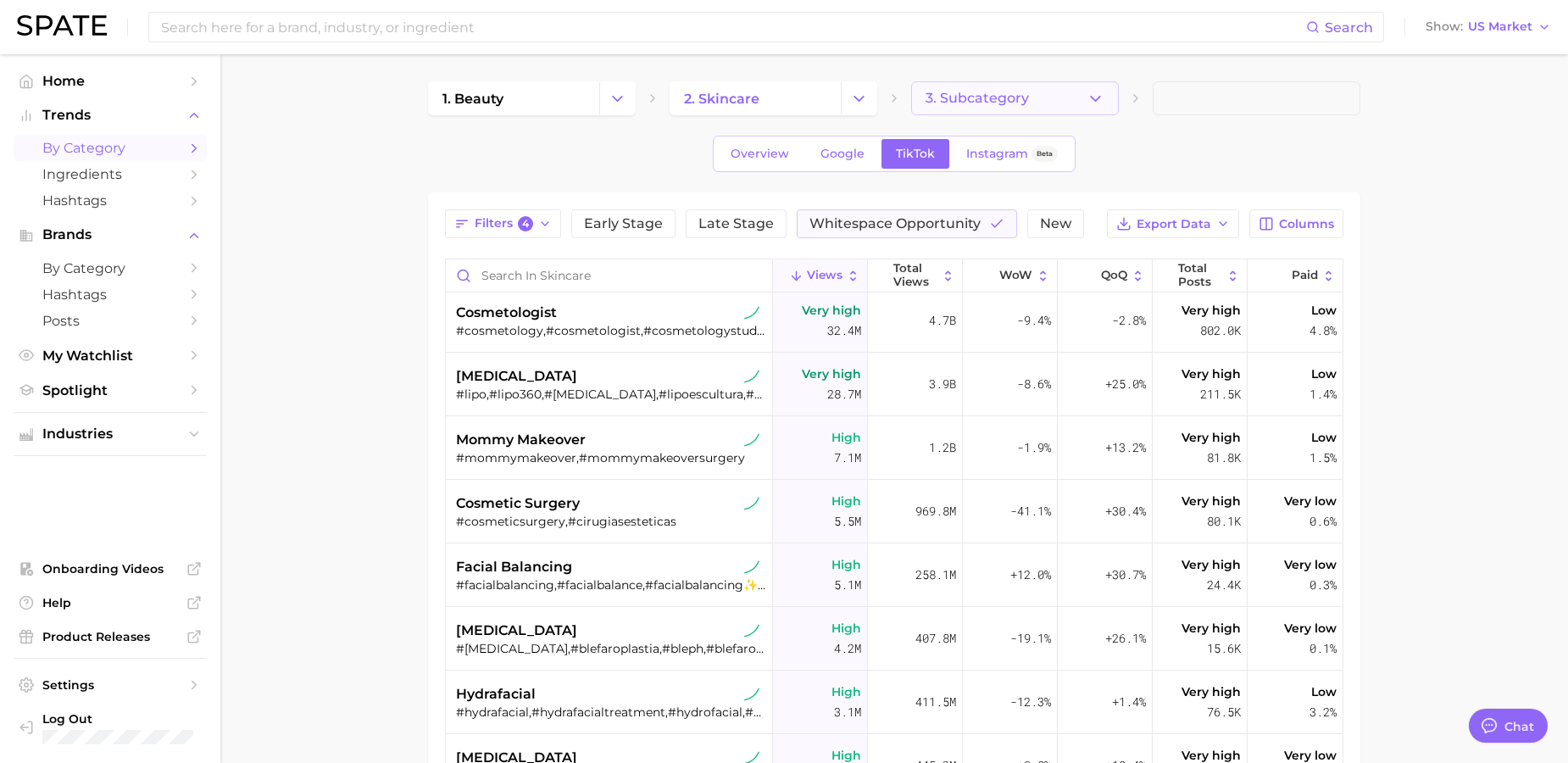
click at [970, 101] on span "3. Subcategory" at bounding box center [976, 99] width 103 height 15
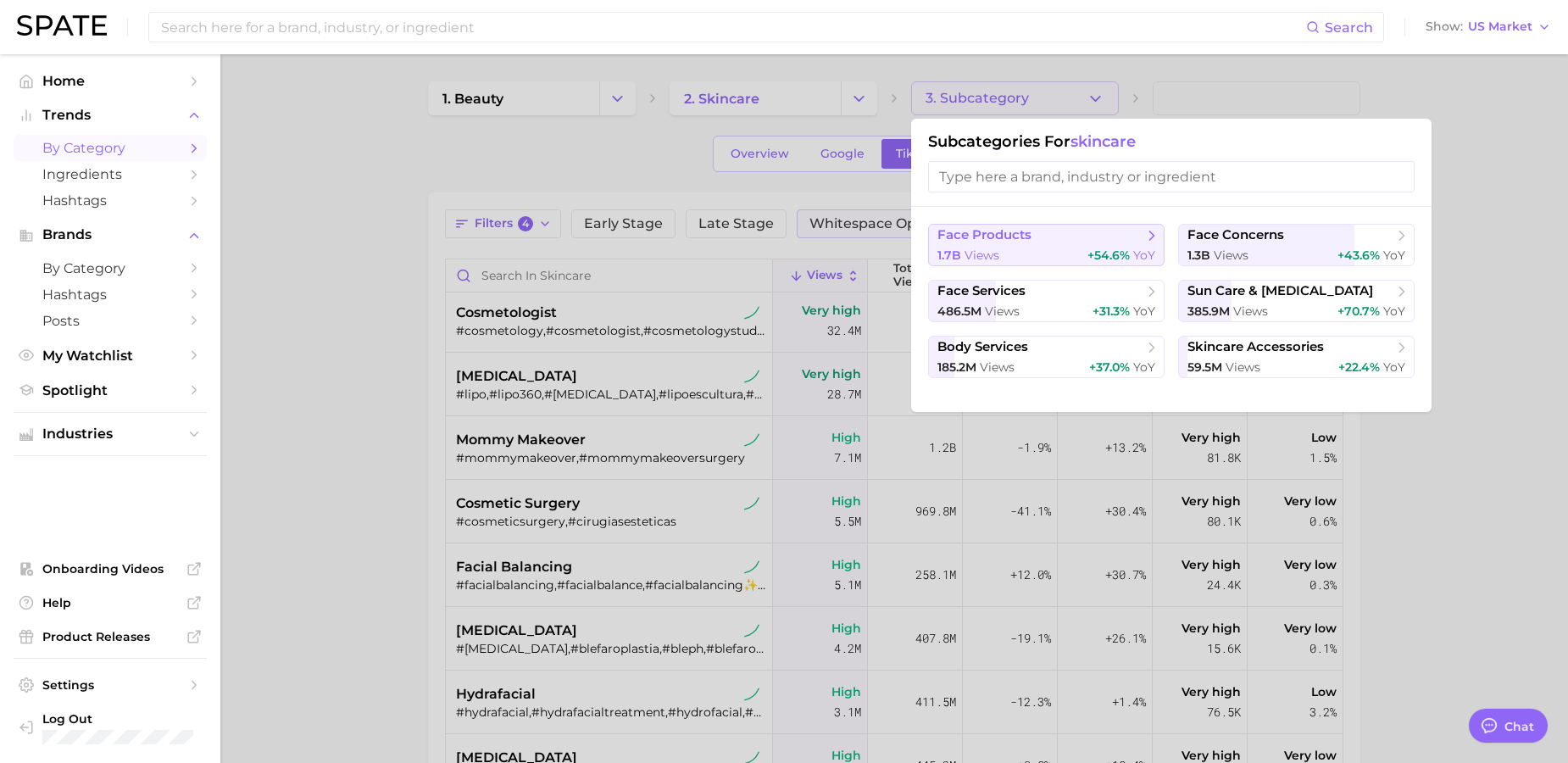
click at [1110, 255] on span "+54.6%" at bounding box center [1108, 255] width 43 height 15
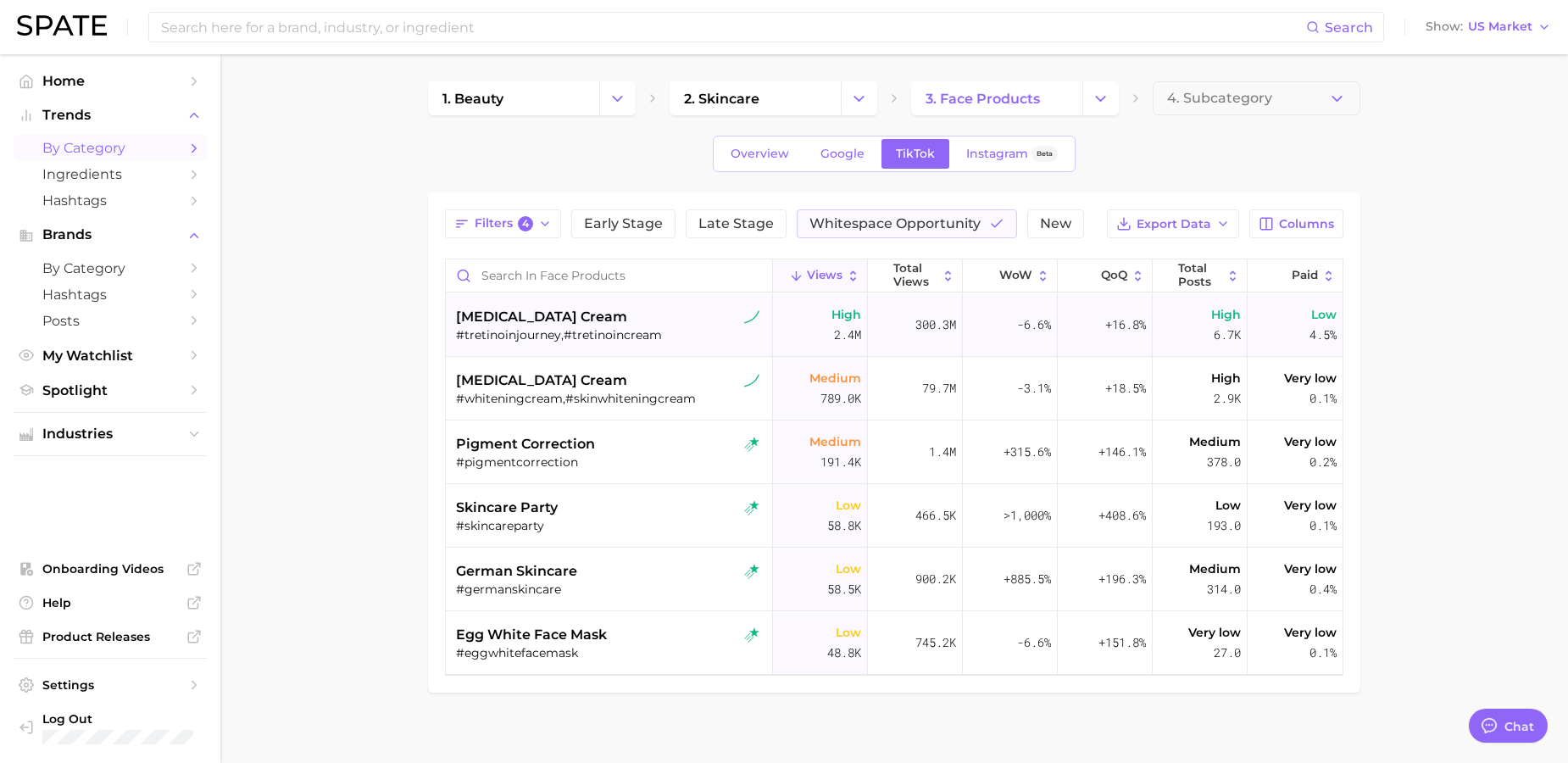
click at [565, 320] on span "[MEDICAL_DATA] cream" at bounding box center [542, 317] width 171 height 20
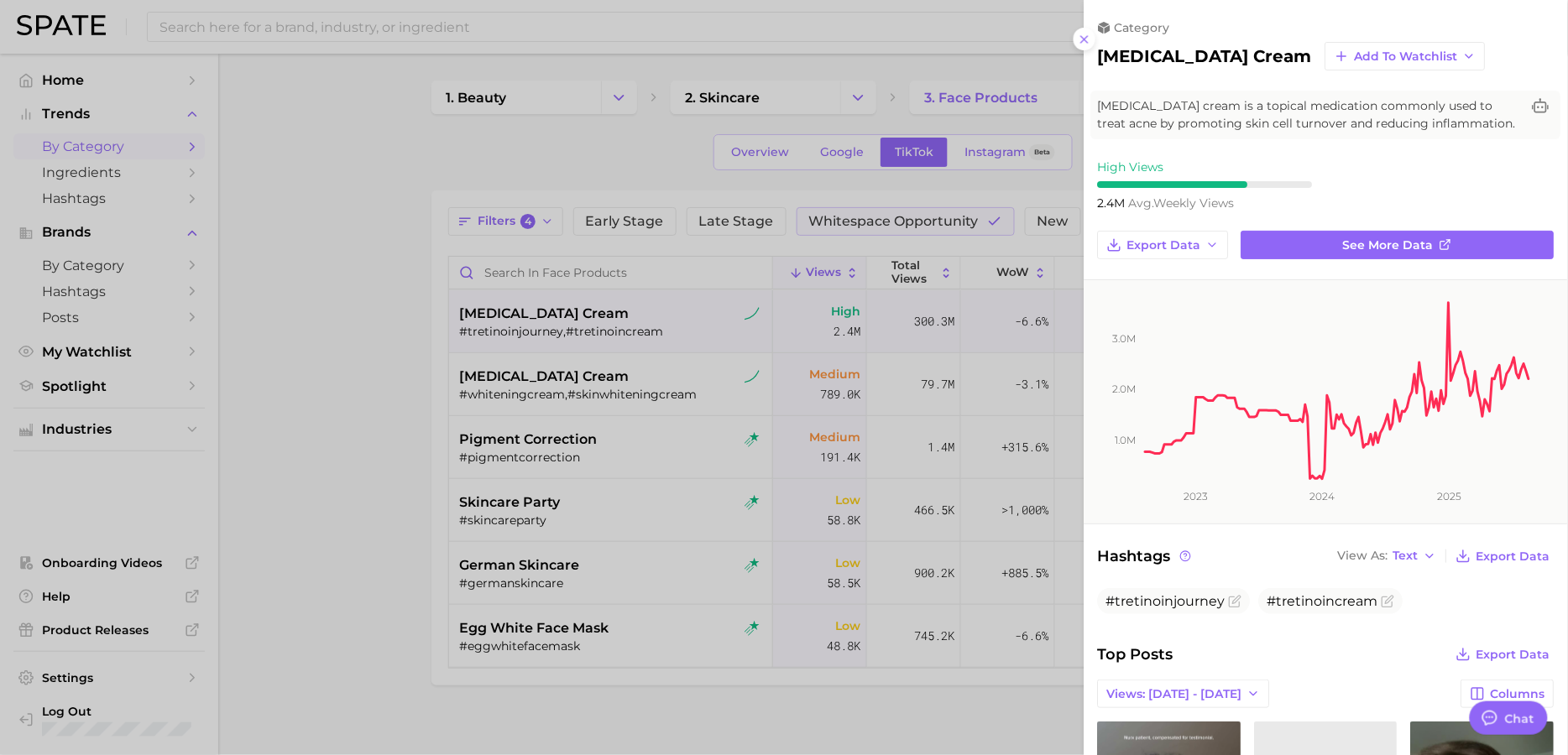
click at [1338, 227] on div "category [MEDICAL_DATA] cream Add to Watchlist [MEDICAL_DATA] cream is a topica…" at bounding box center [1326, 741] width 483 height 1483
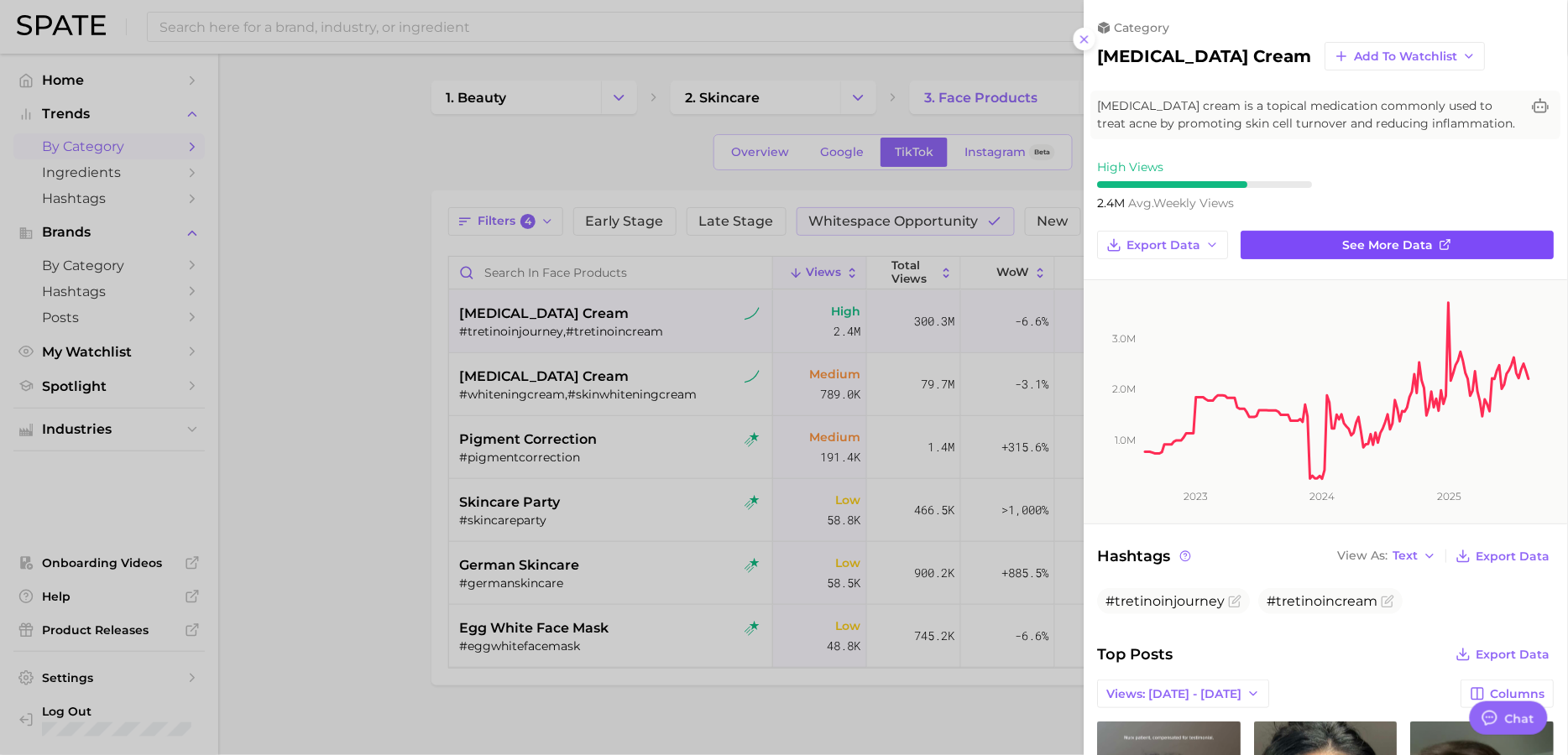
click at [1347, 244] on span "See more data" at bounding box center [1389, 246] width 91 height 15
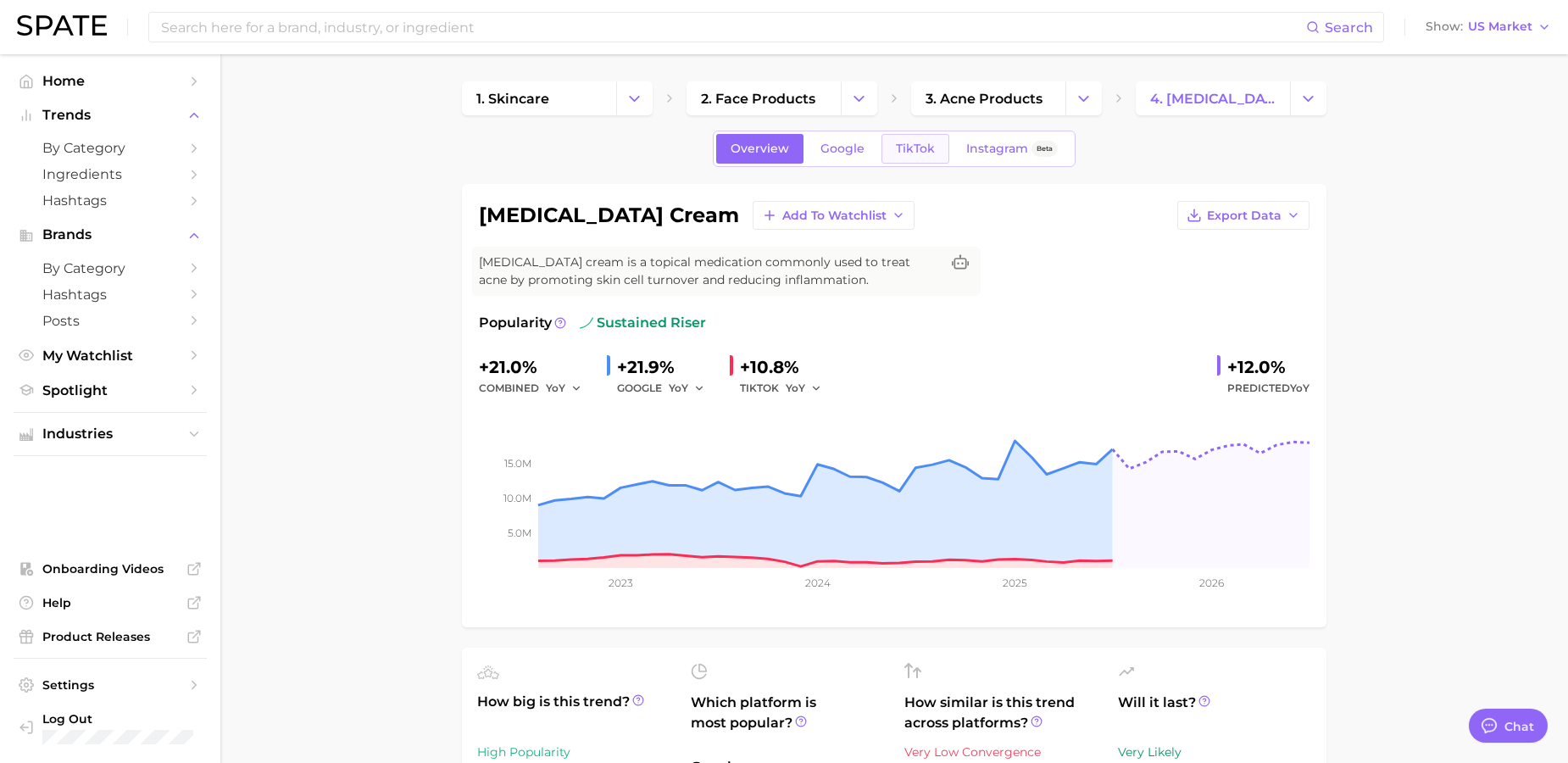
click at [914, 141] on span "TikTok" at bounding box center [915, 149] width 39 height 15
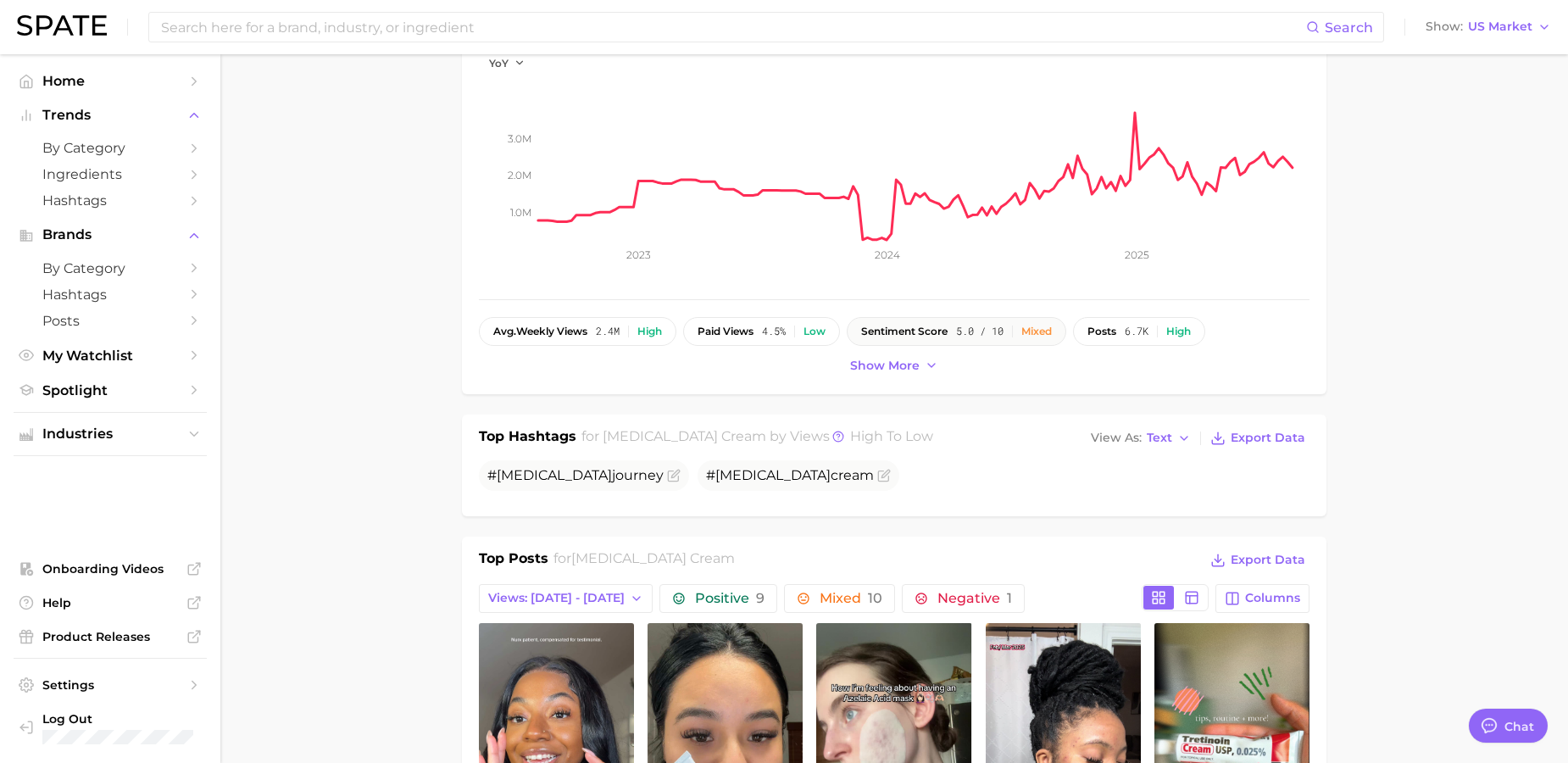
scroll to position [329, 0]
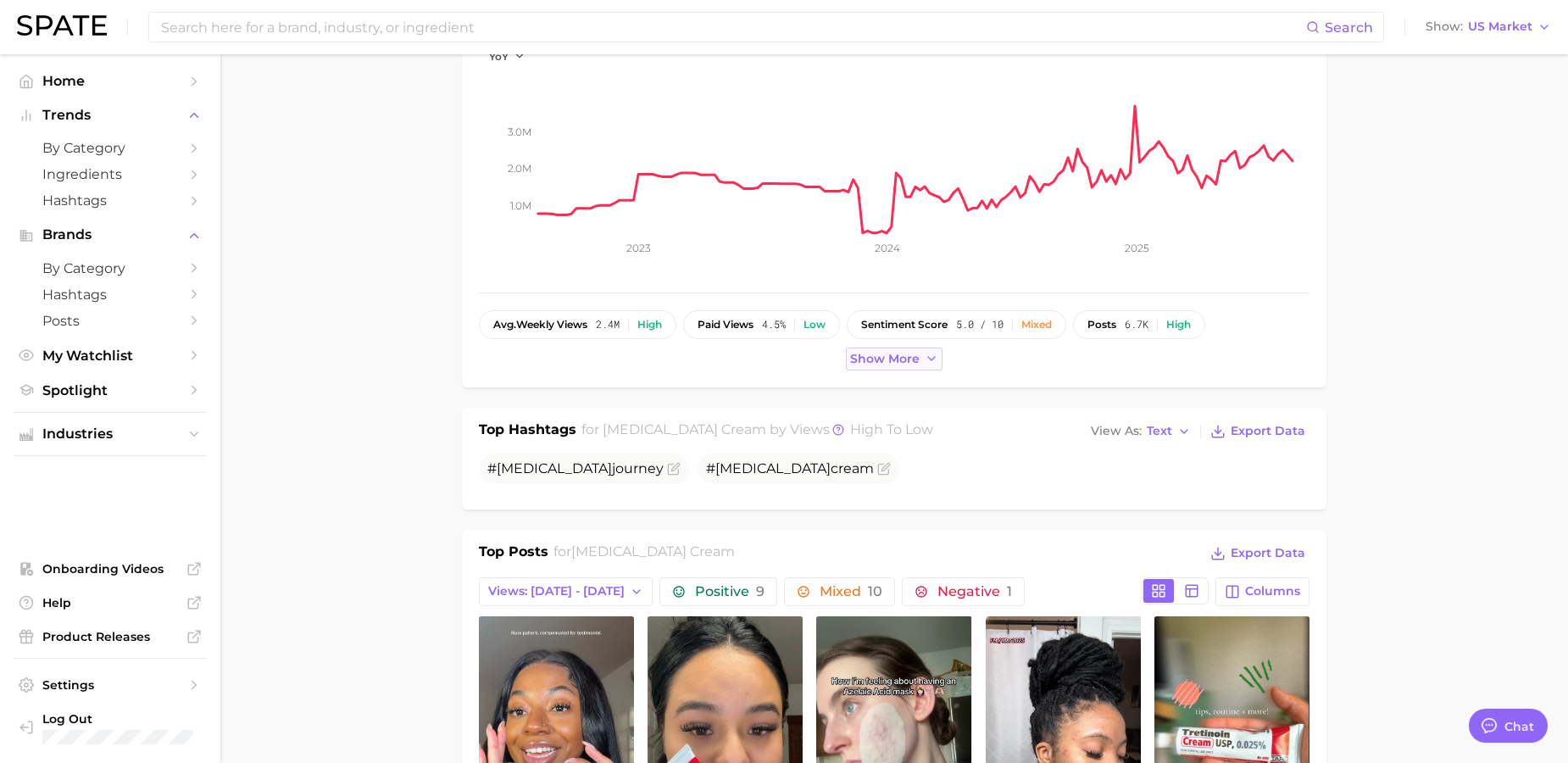
click at [888, 363] on span "Show more" at bounding box center [884, 360] width 70 height 15
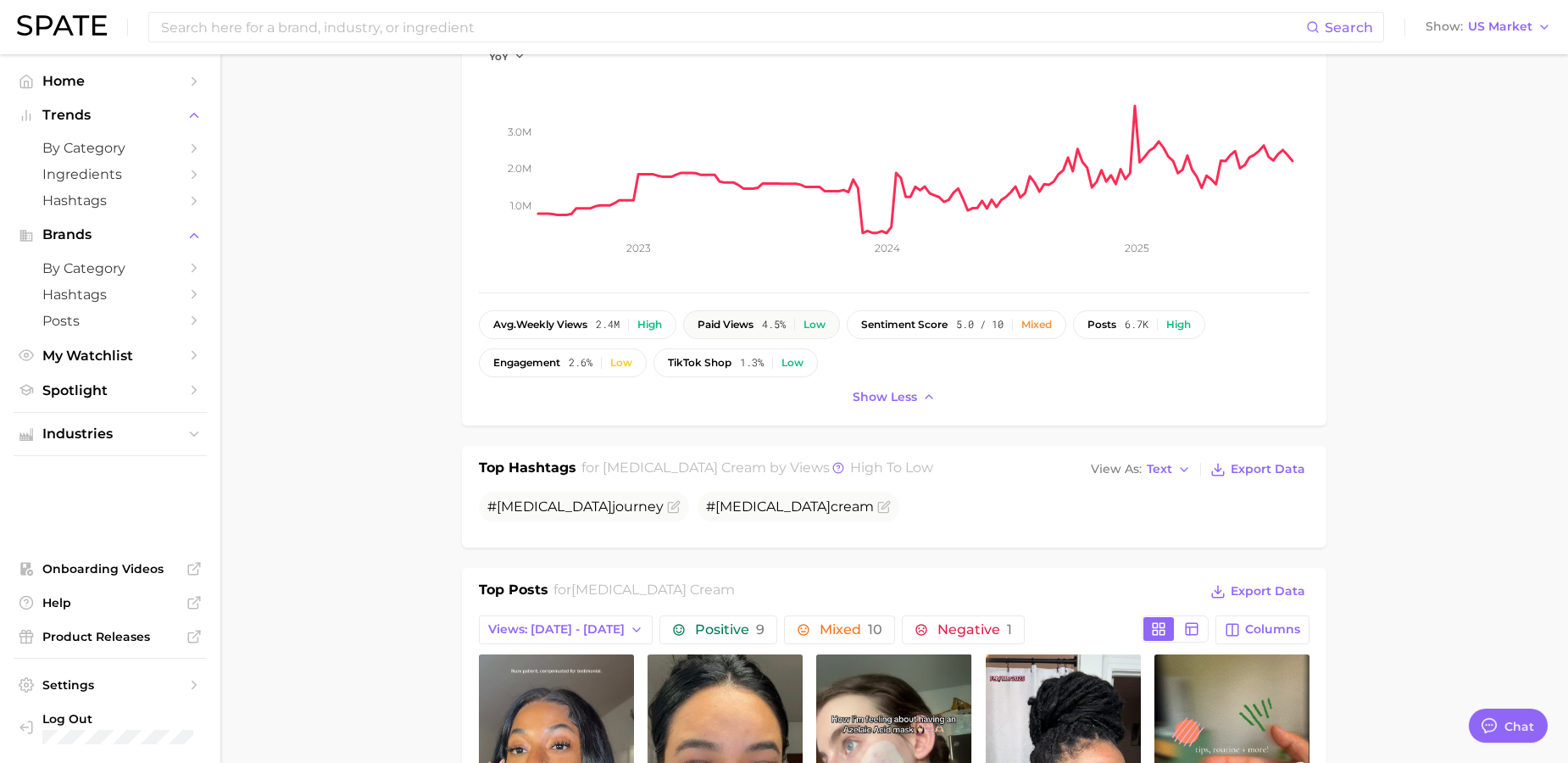
click at [770, 323] on span "4.5%" at bounding box center [774, 324] width 24 height 12
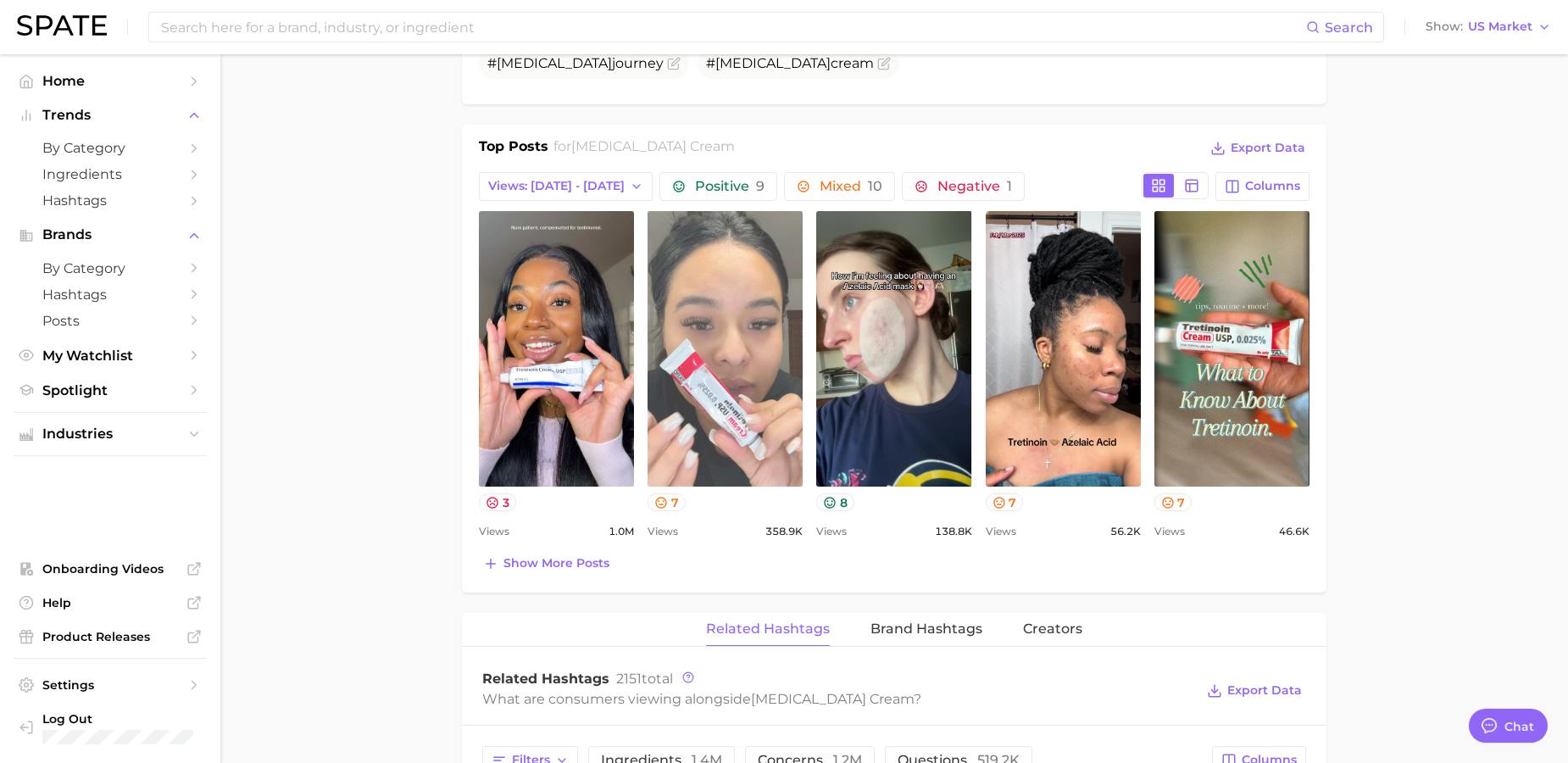
scroll to position [773, 0]
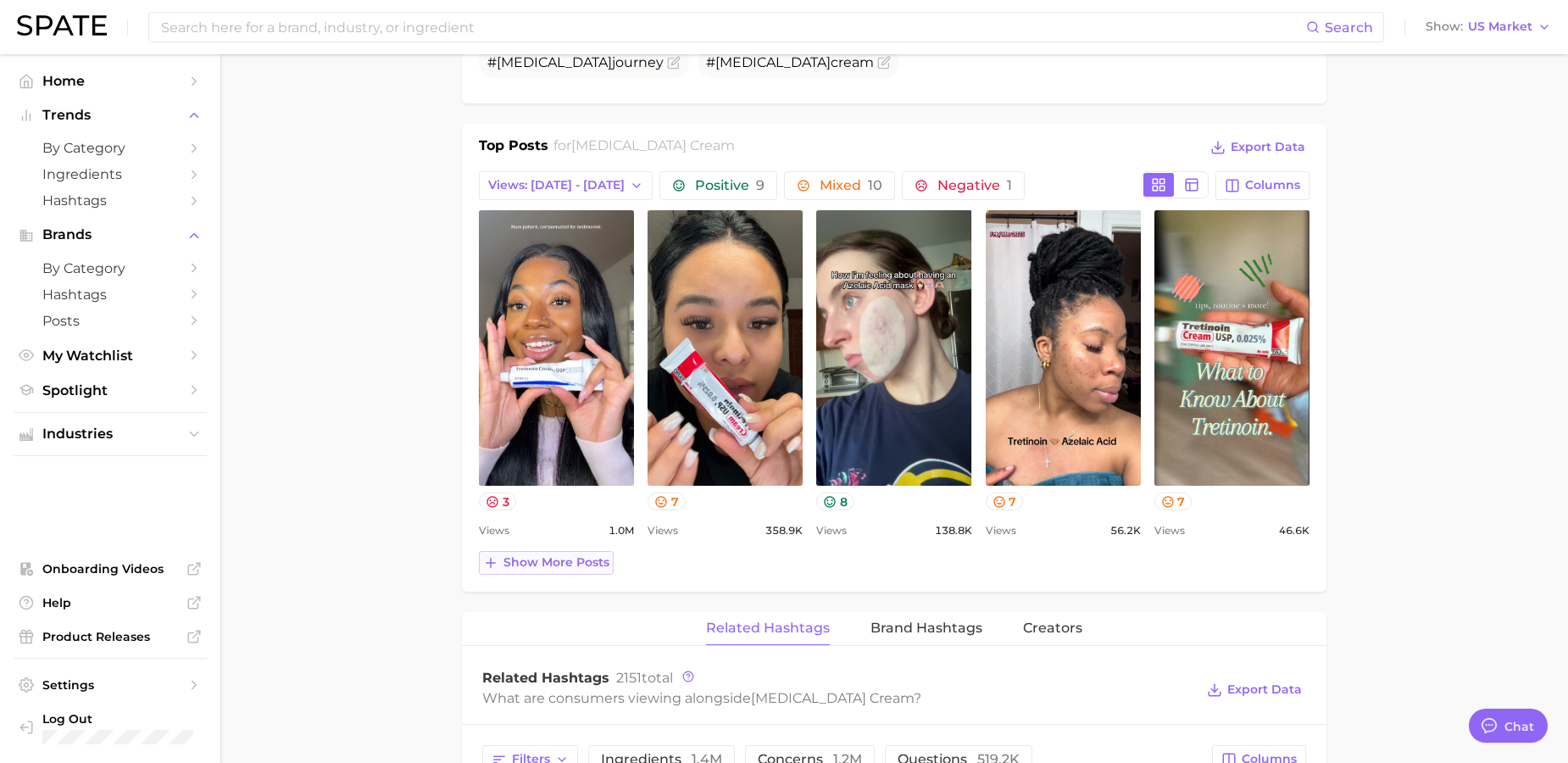
click at [597, 559] on span "Show more posts" at bounding box center [556, 562] width 106 height 15
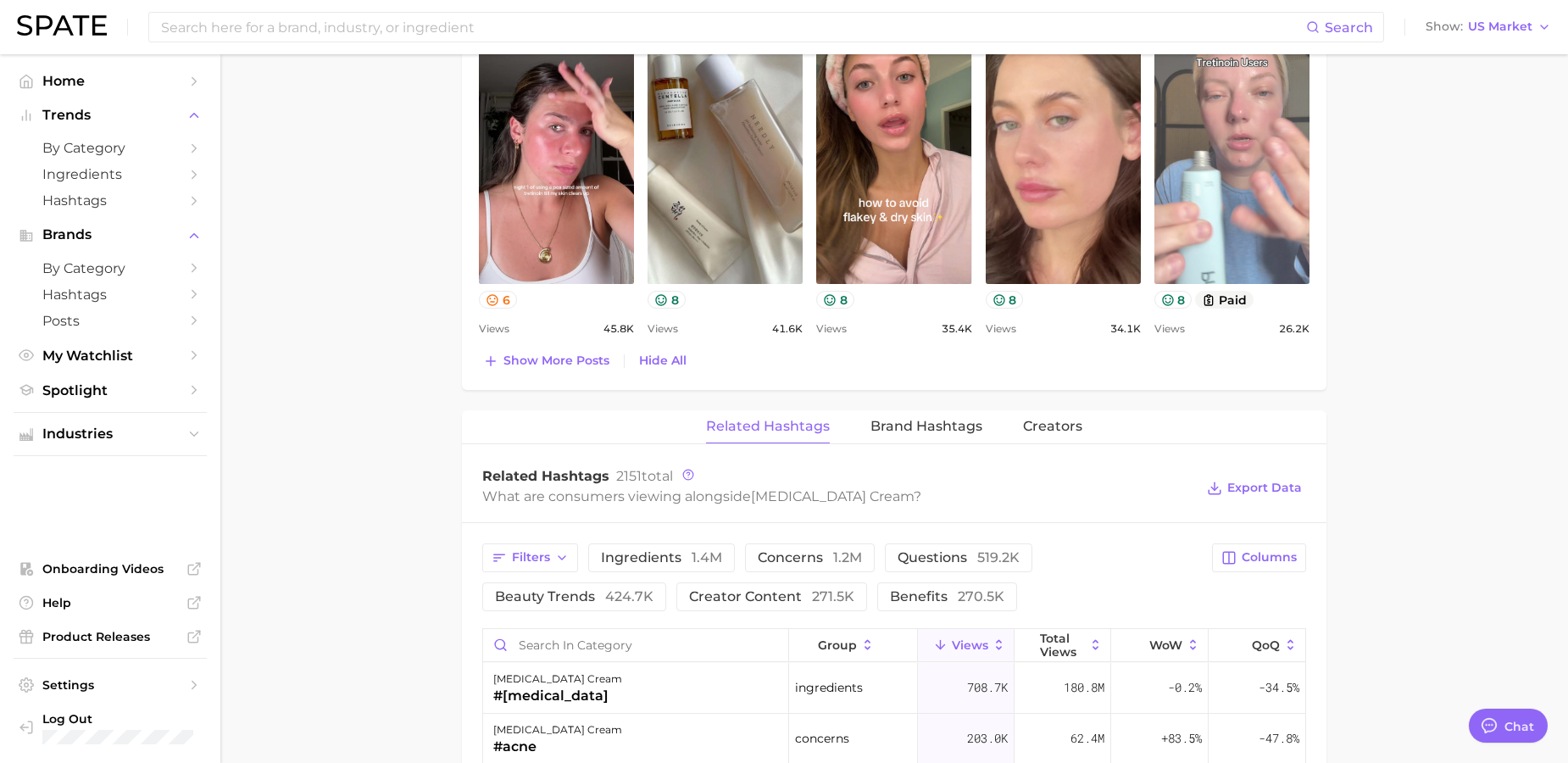
scroll to position [1282, 0]
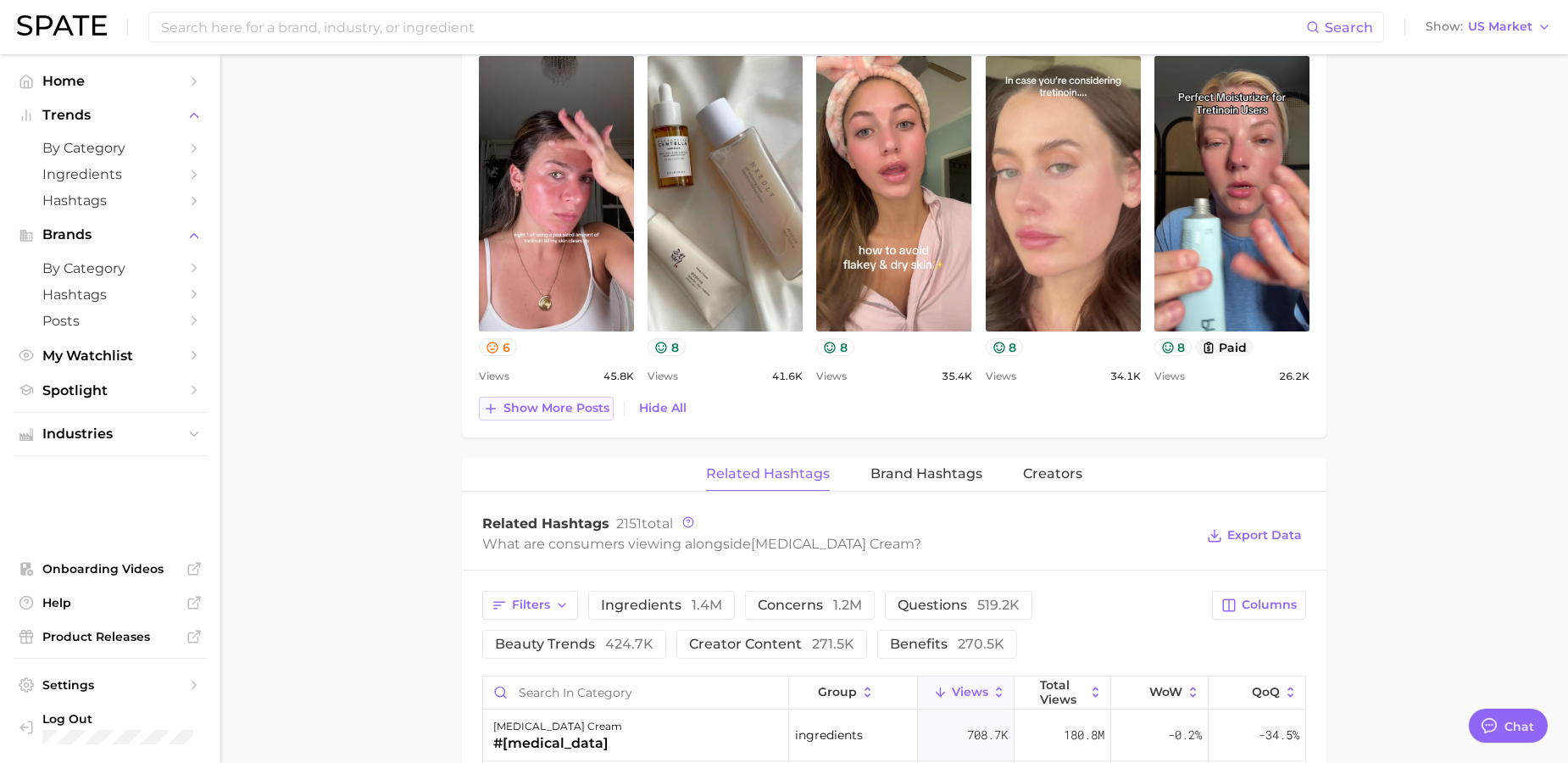
click at [527, 418] on button "Show more posts" at bounding box center [545, 409] width 135 height 24
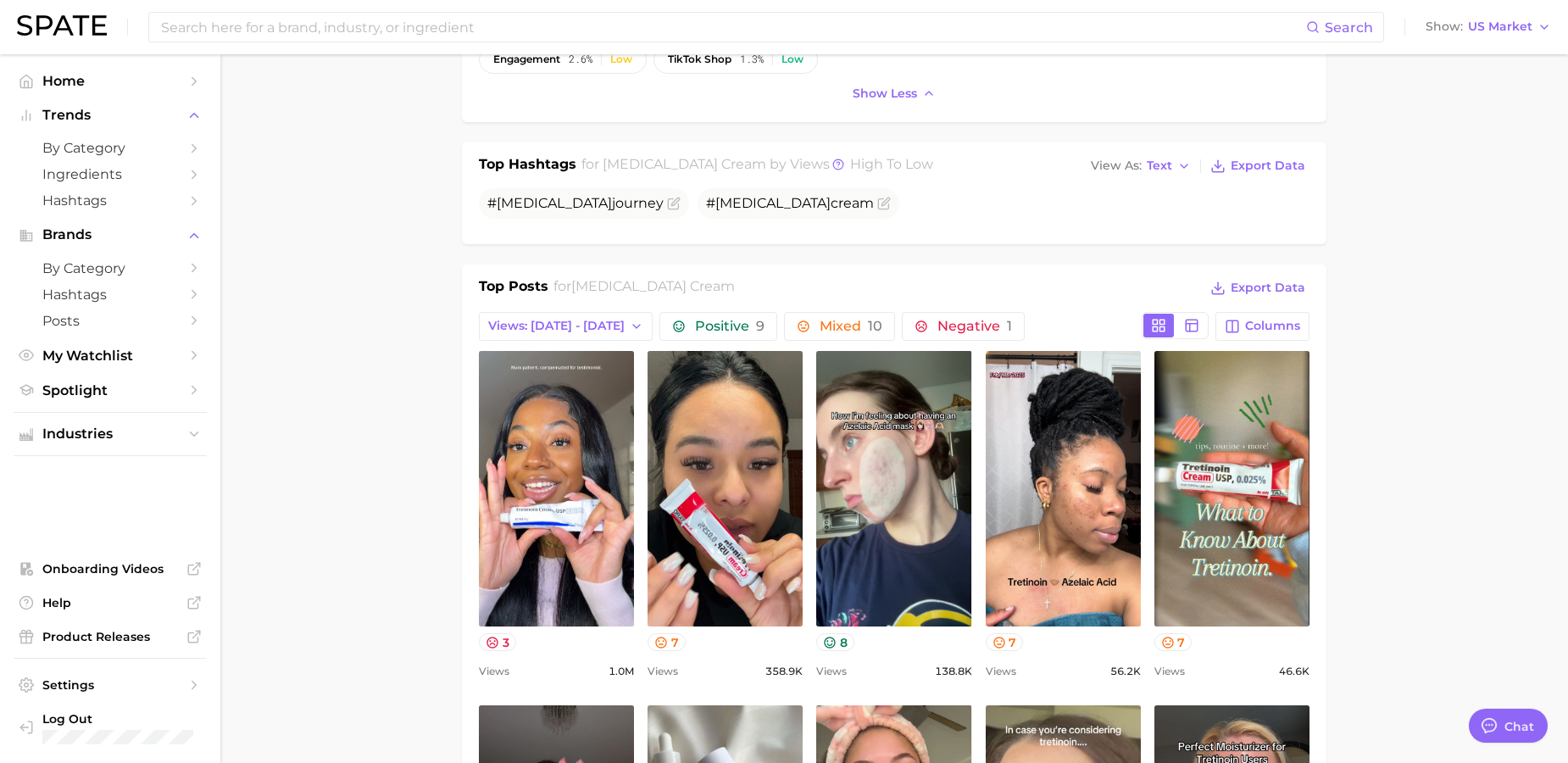
scroll to position [621, 0]
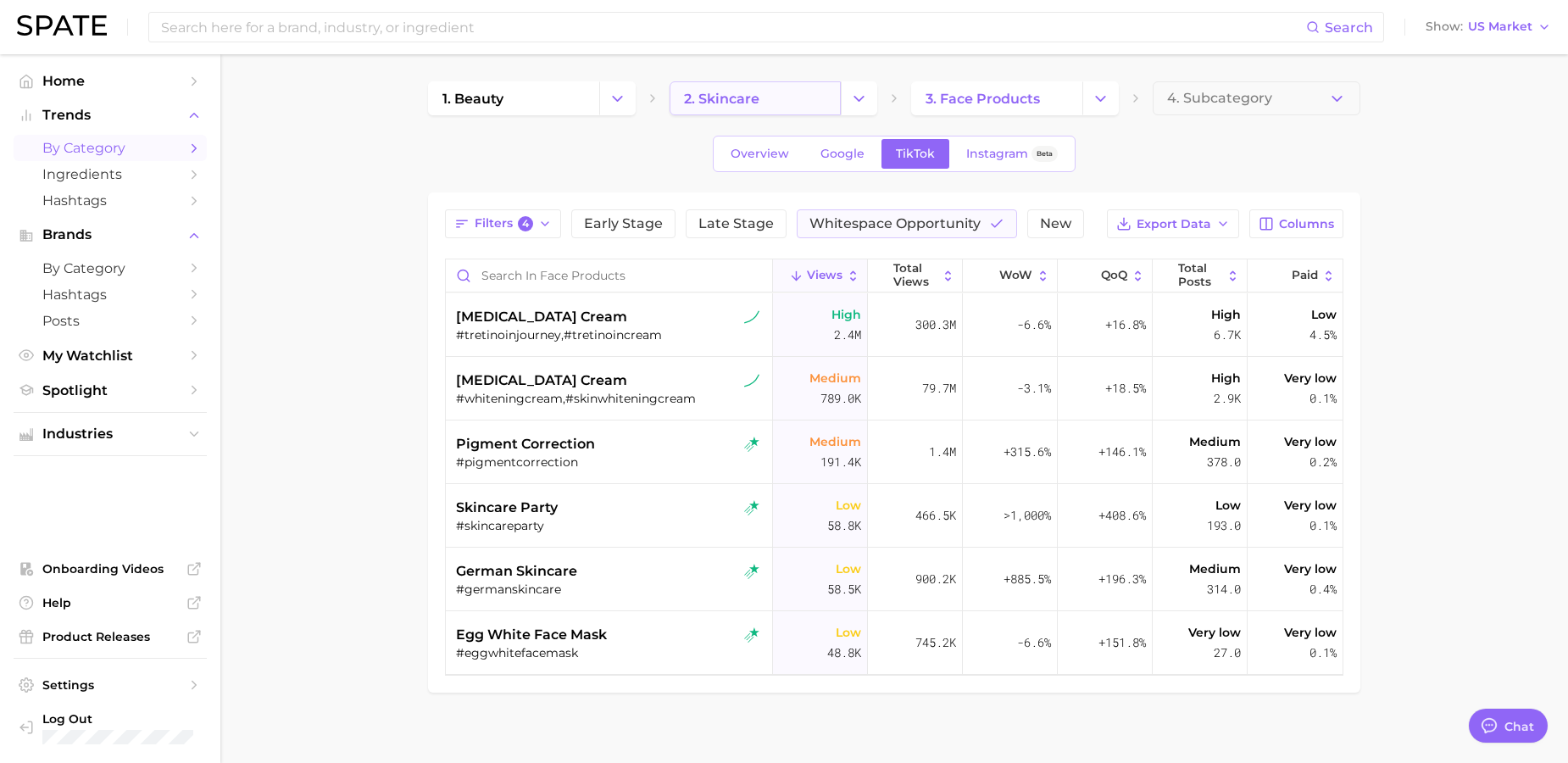
click at [727, 96] on span "2. skincare" at bounding box center [721, 99] width 75 height 16
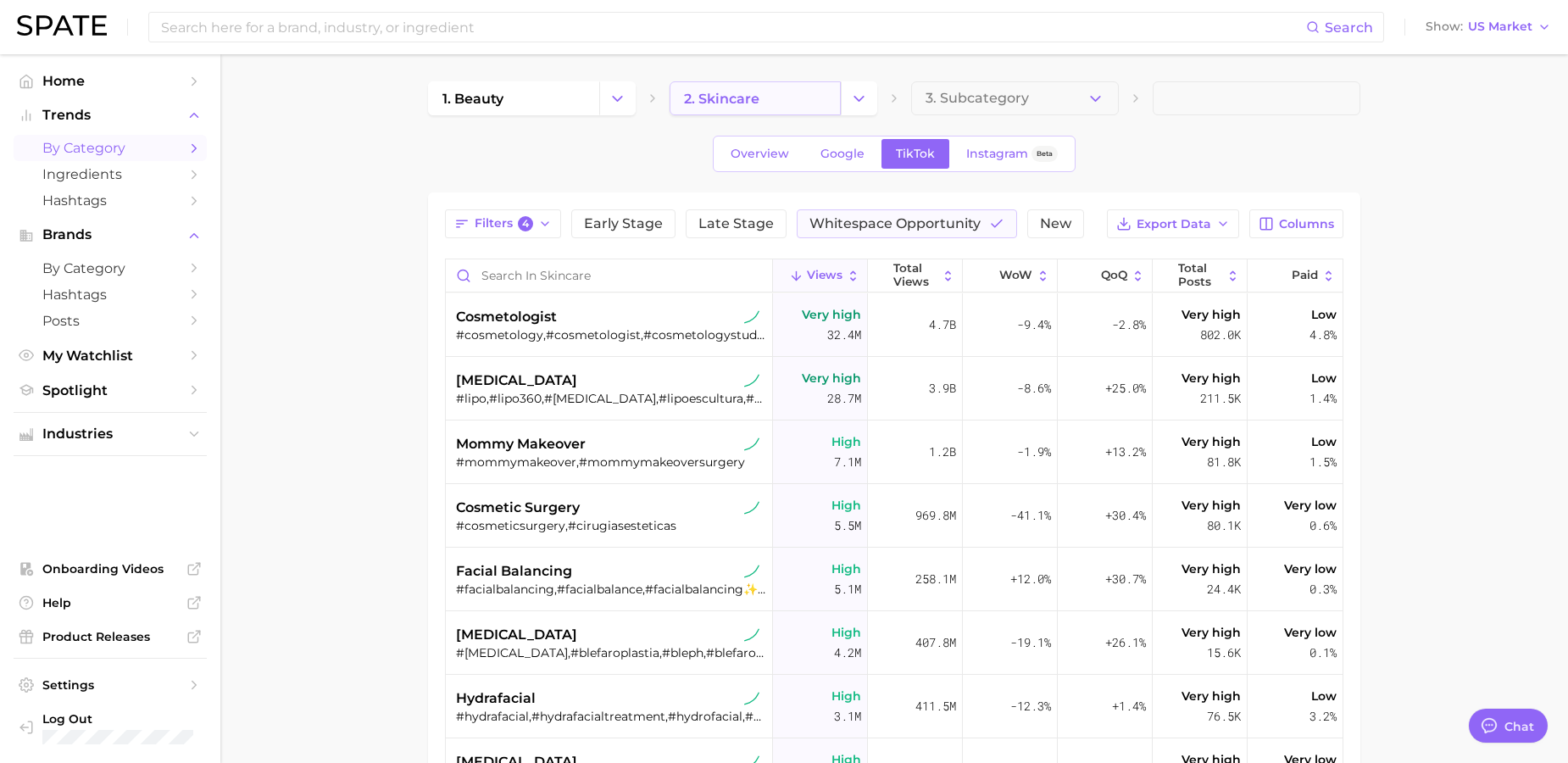
click at [763, 100] on link "2. skincare" at bounding box center [755, 99] width 171 height 33
click at [848, 91] on button "Change Category" at bounding box center [858, 99] width 36 height 33
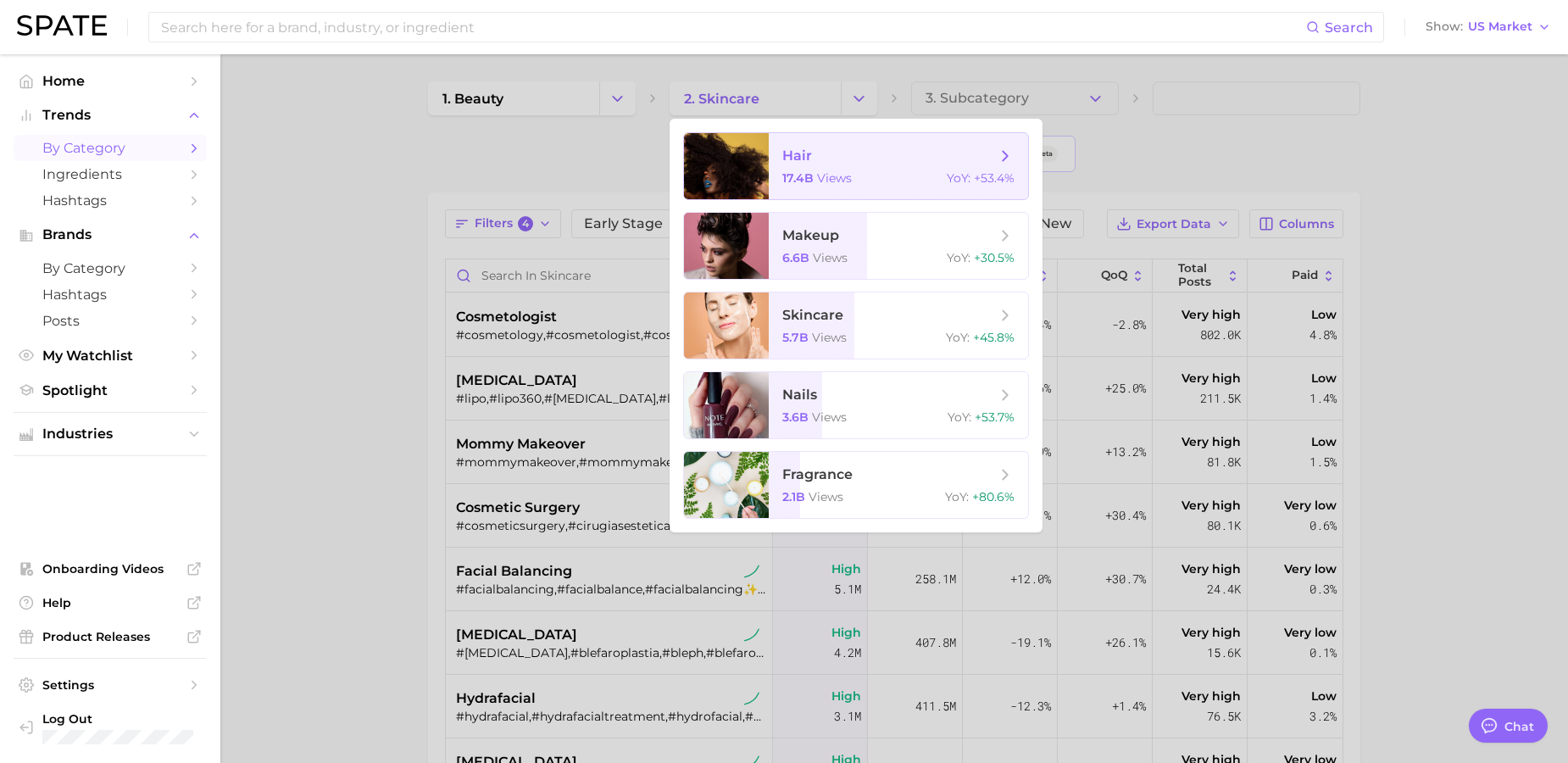
click at [853, 178] on div "17.4b views YoY : +53.4%" at bounding box center [898, 178] width 232 height 15
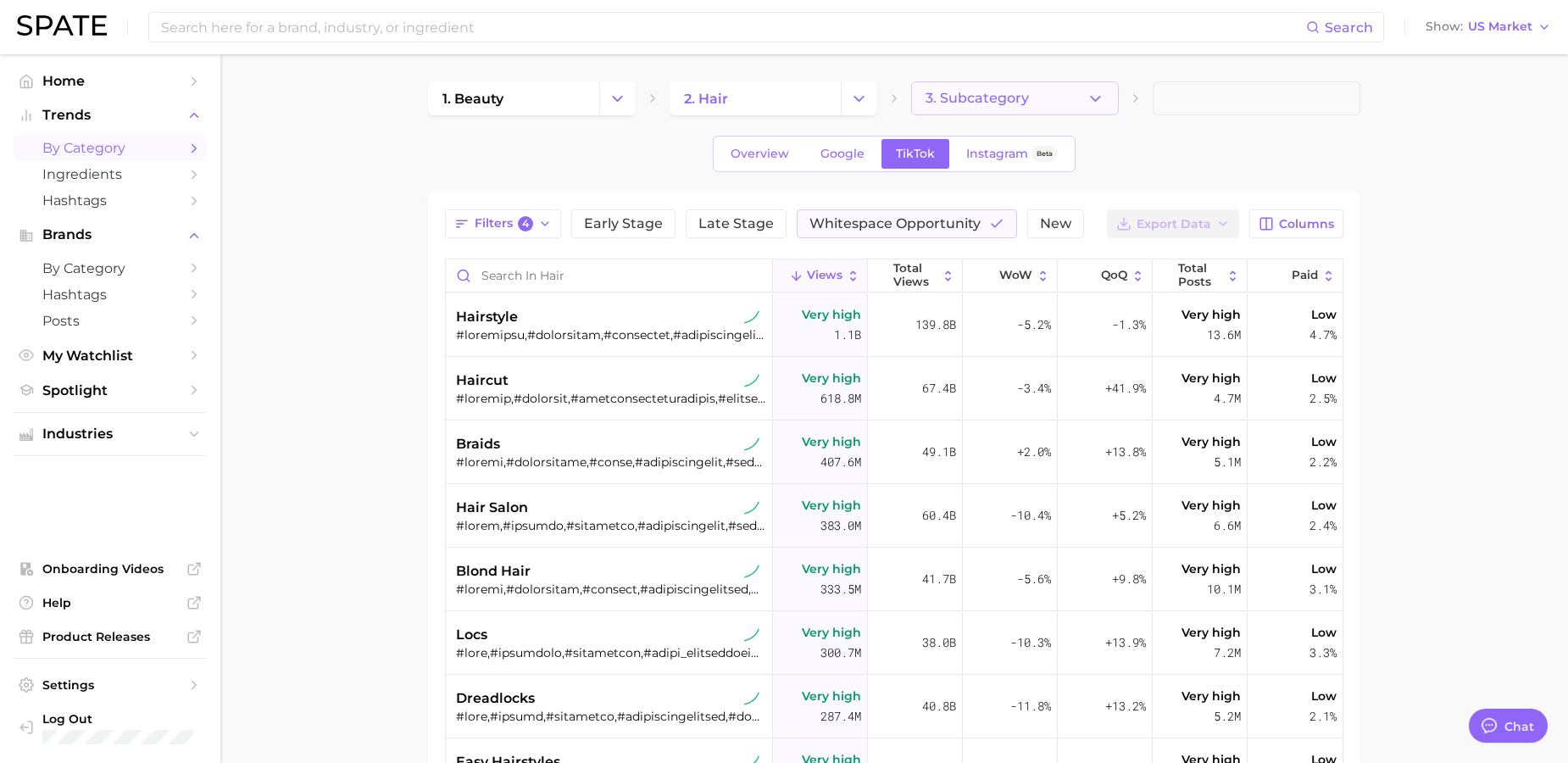
click at [1022, 107] on button "3. Subcategory" at bounding box center [1014, 99] width 207 height 33
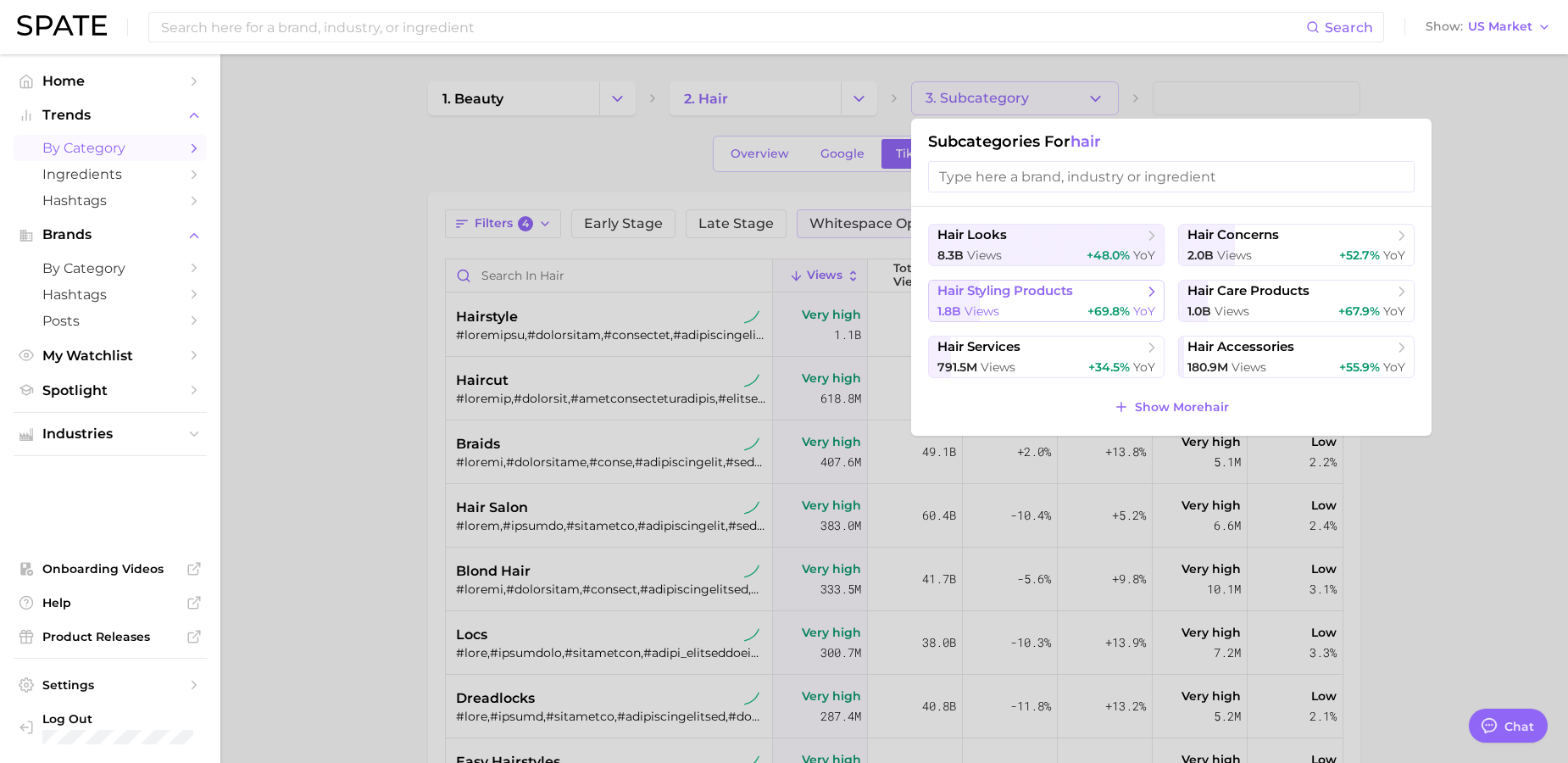
click at [1091, 306] on span "+69.8%" at bounding box center [1108, 311] width 43 height 15
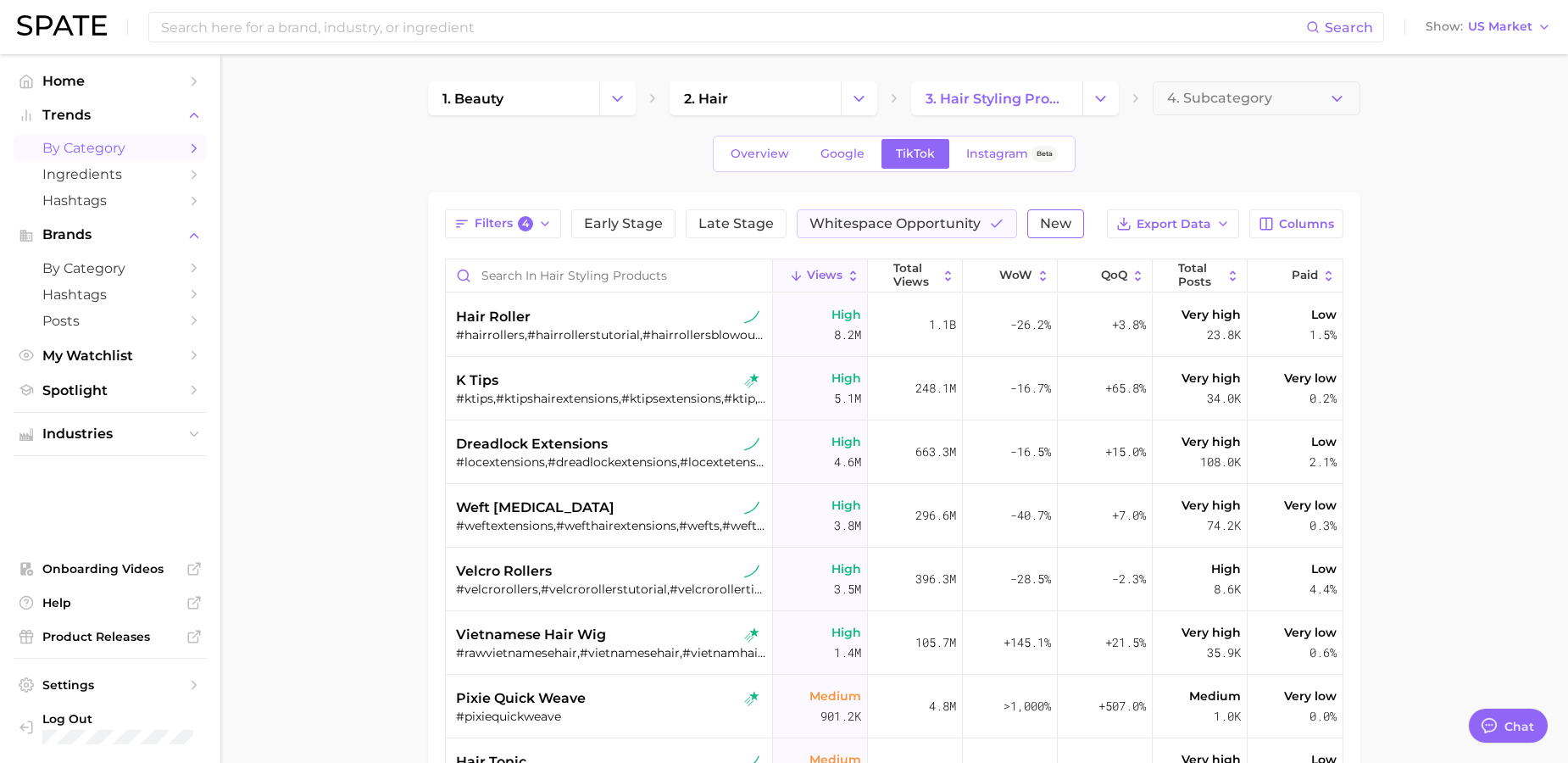
click at [1067, 226] on button "New" at bounding box center [1055, 223] width 57 height 29
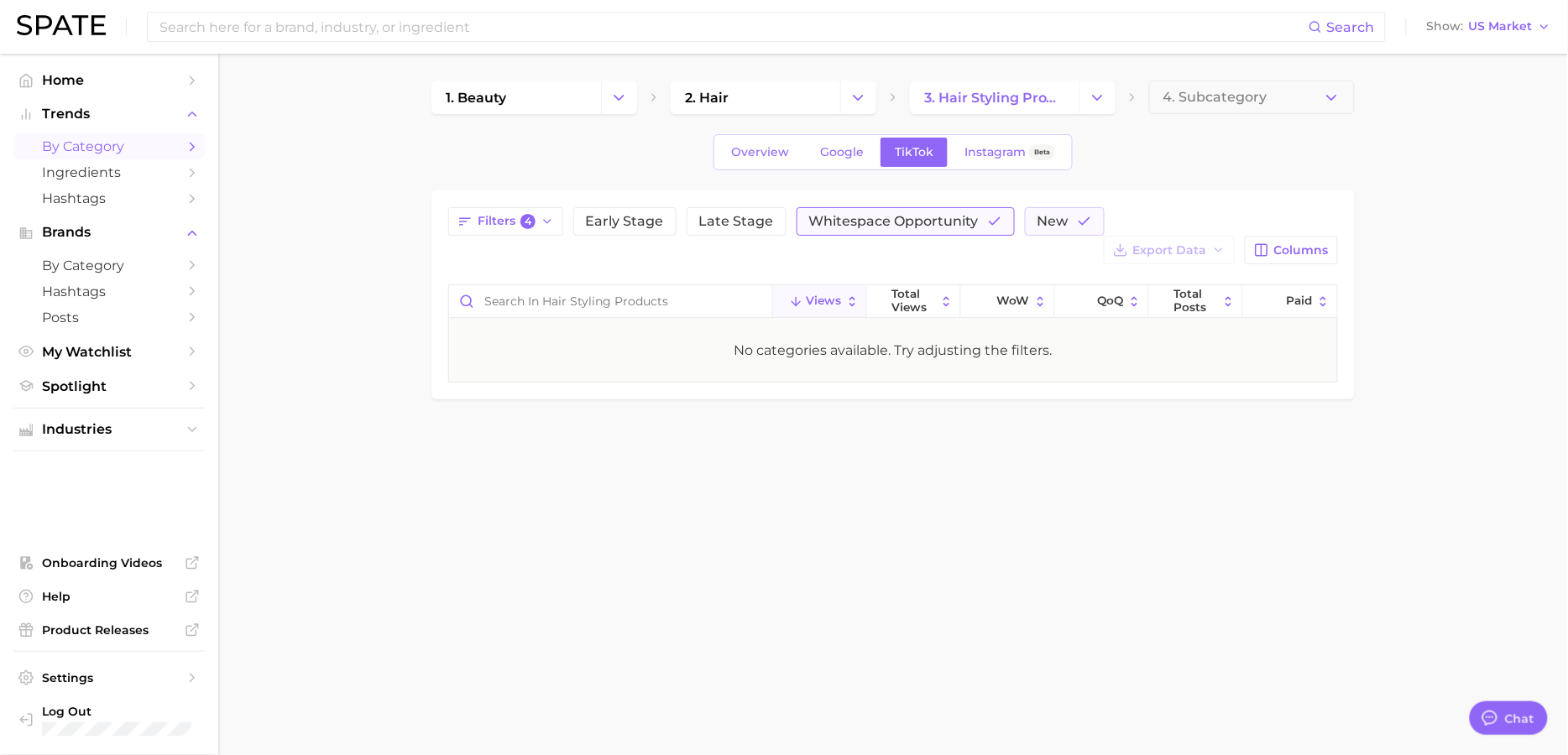
click at [969, 217] on span "Whitespace Opportunity" at bounding box center [894, 222] width 169 height 14
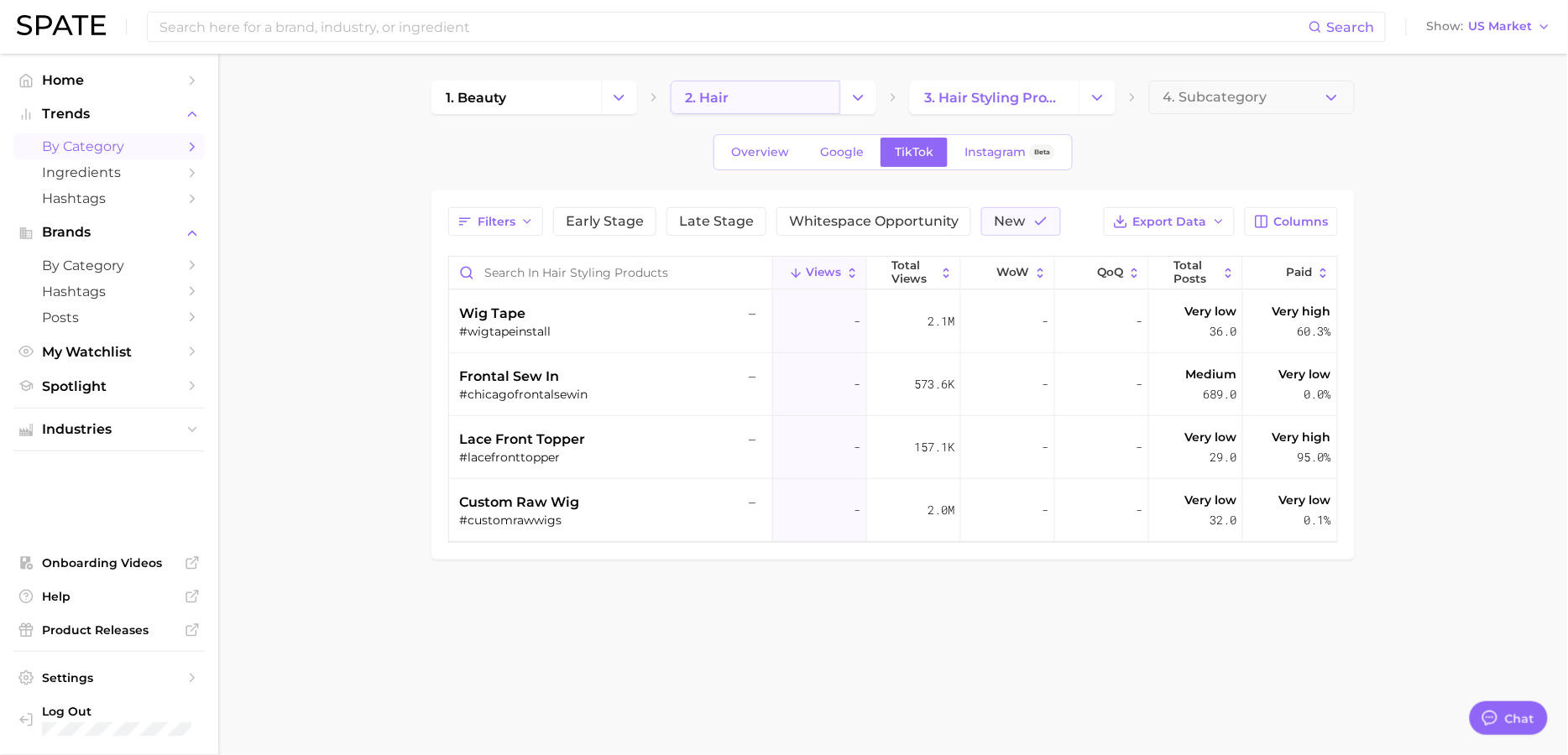
click at [759, 97] on link "2. hair" at bounding box center [755, 97] width 169 height 33
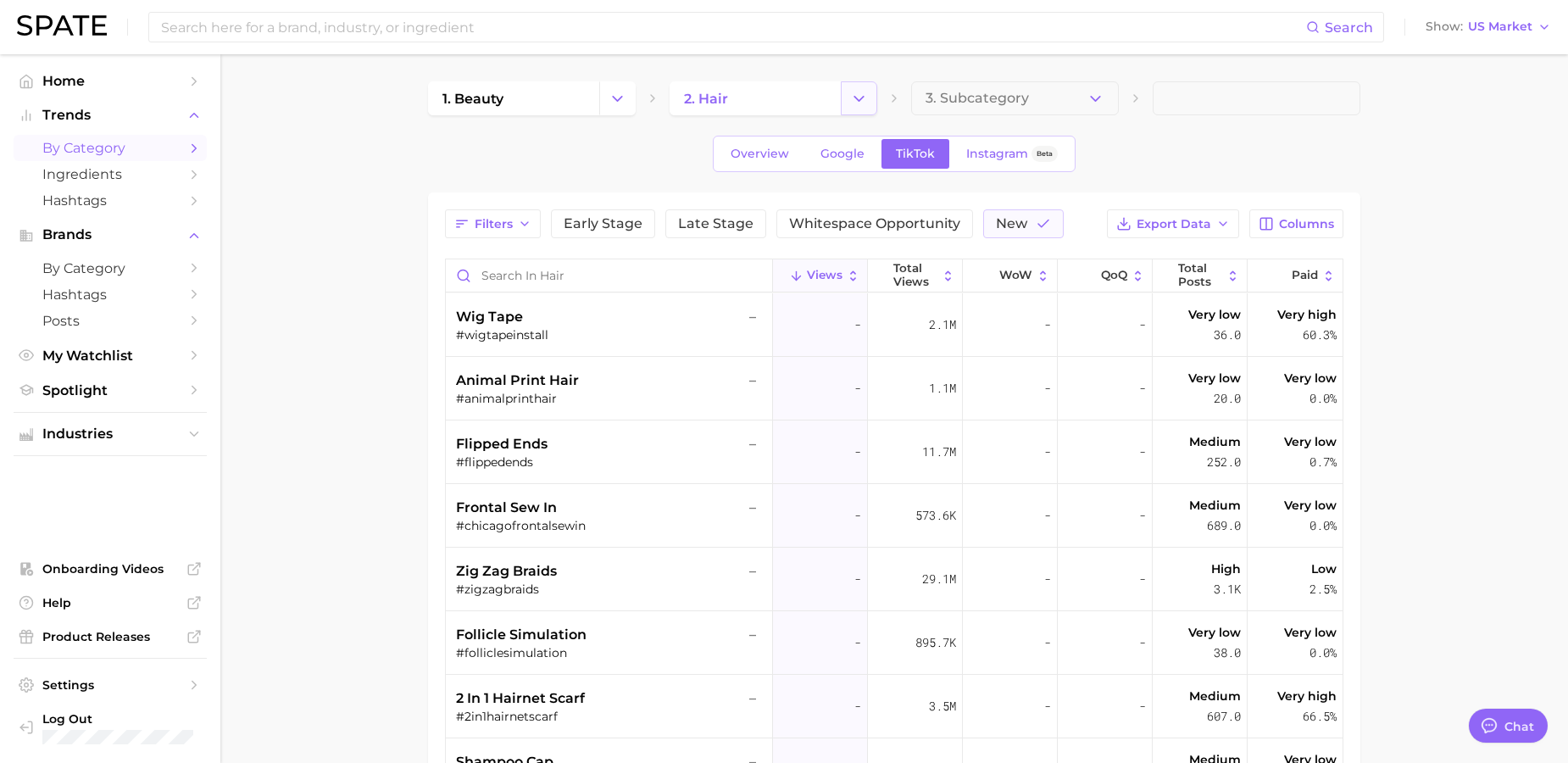
click at [855, 90] on icon "Change Category" at bounding box center [858, 99] width 18 height 18
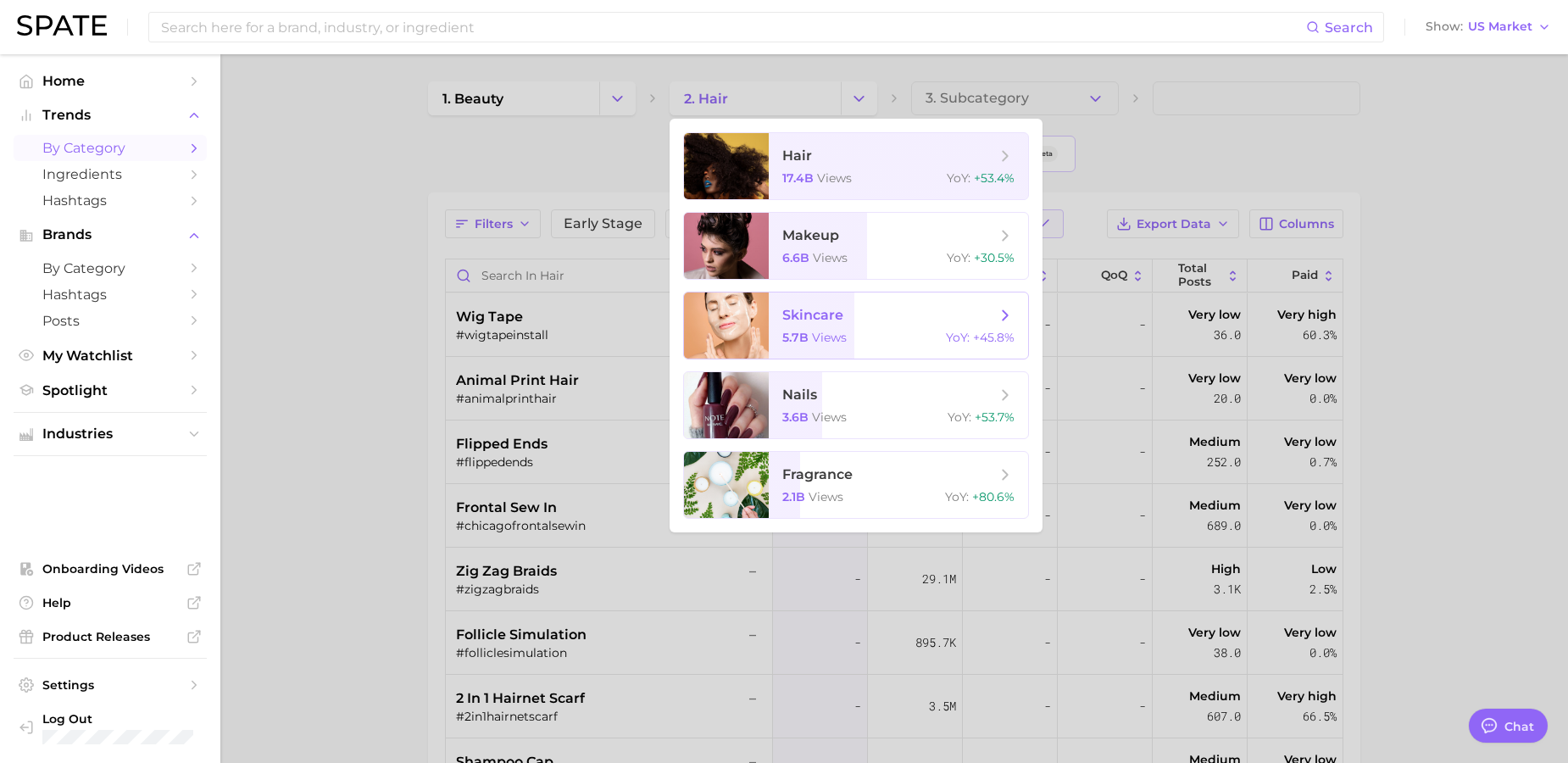
click at [845, 341] on div "5.7b views YoY : +45.8%" at bounding box center [898, 337] width 232 height 15
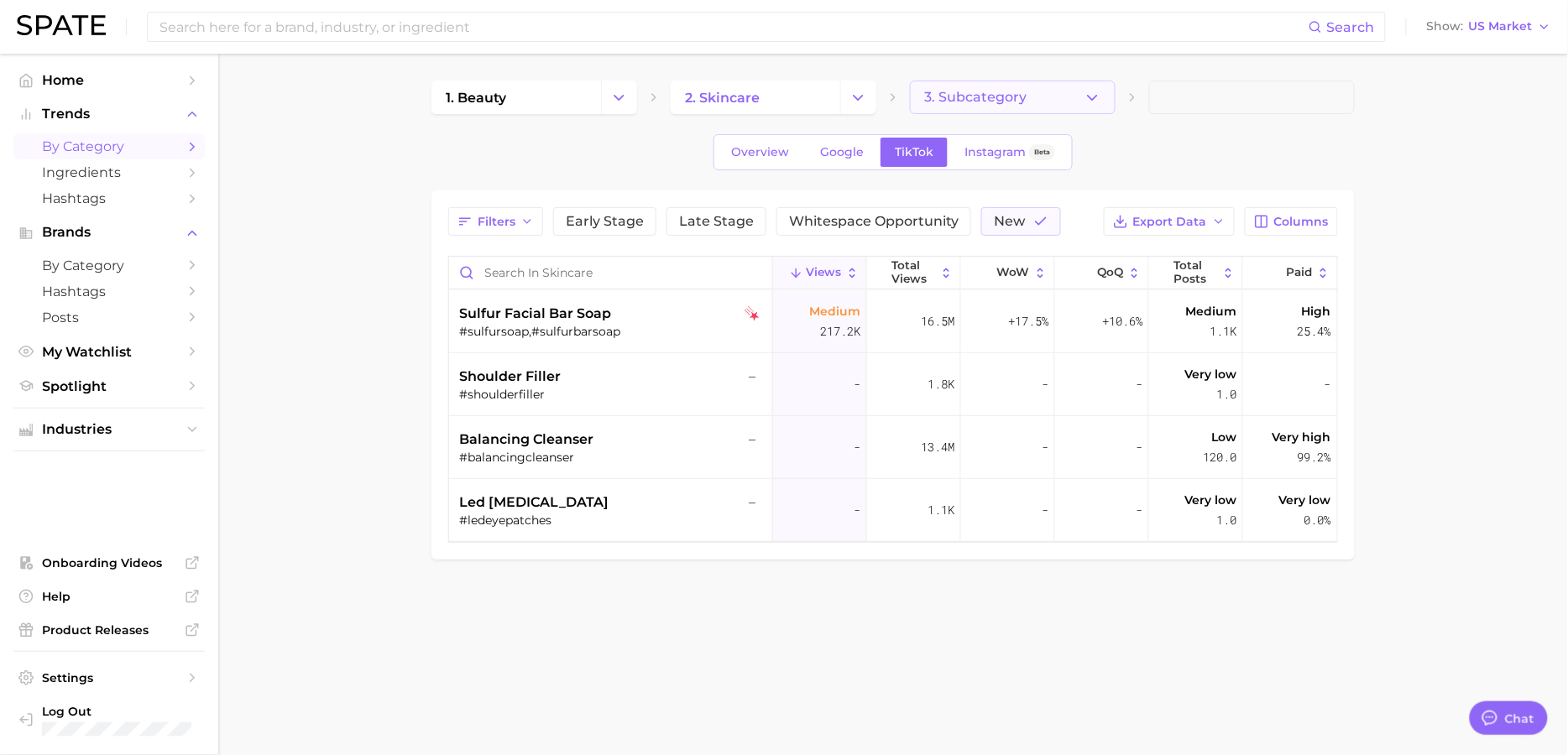
click at [1103, 100] on button "3. Subcategory" at bounding box center [1012, 97] width 205 height 33
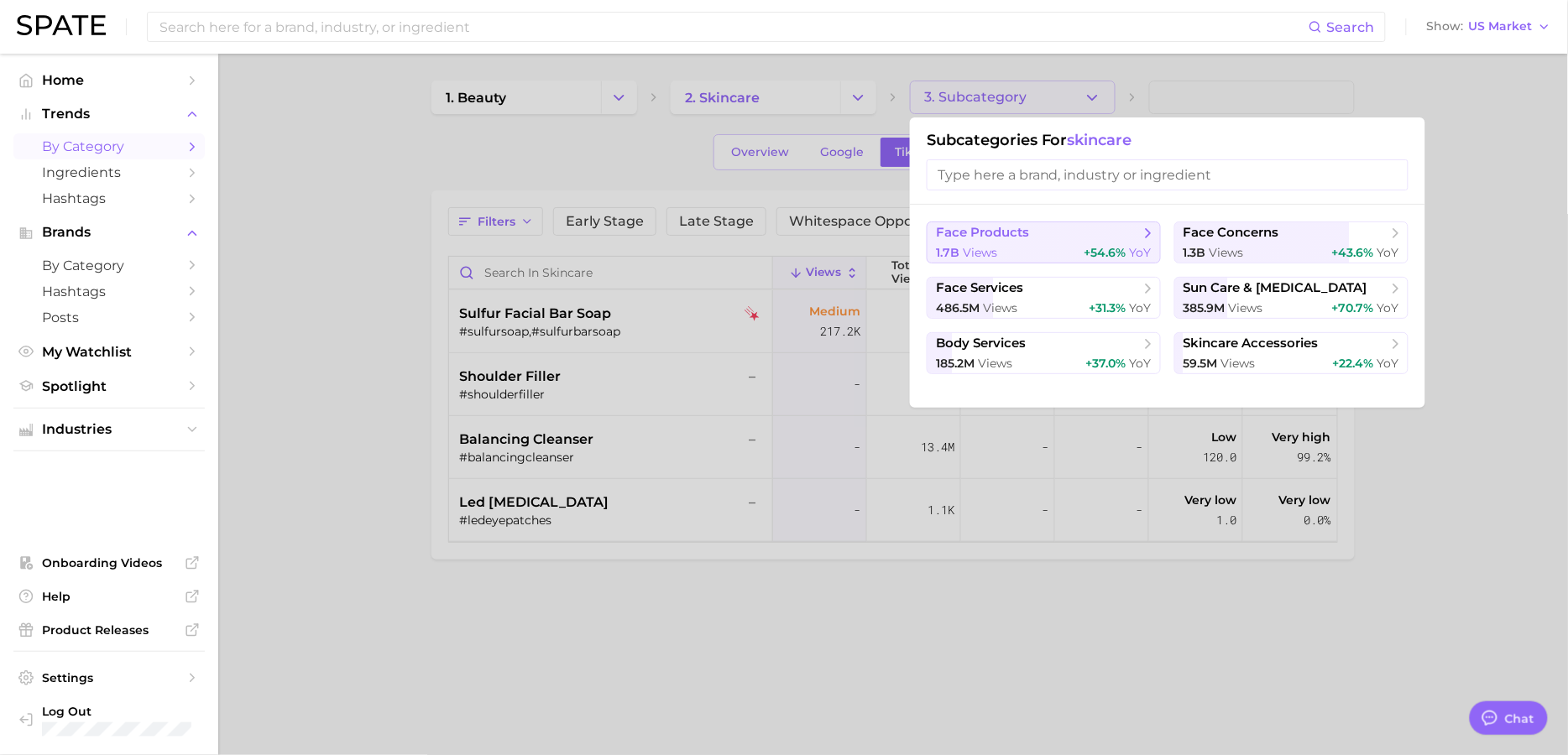
click at [1038, 237] on span "face products" at bounding box center [1038, 233] width 204 height 17
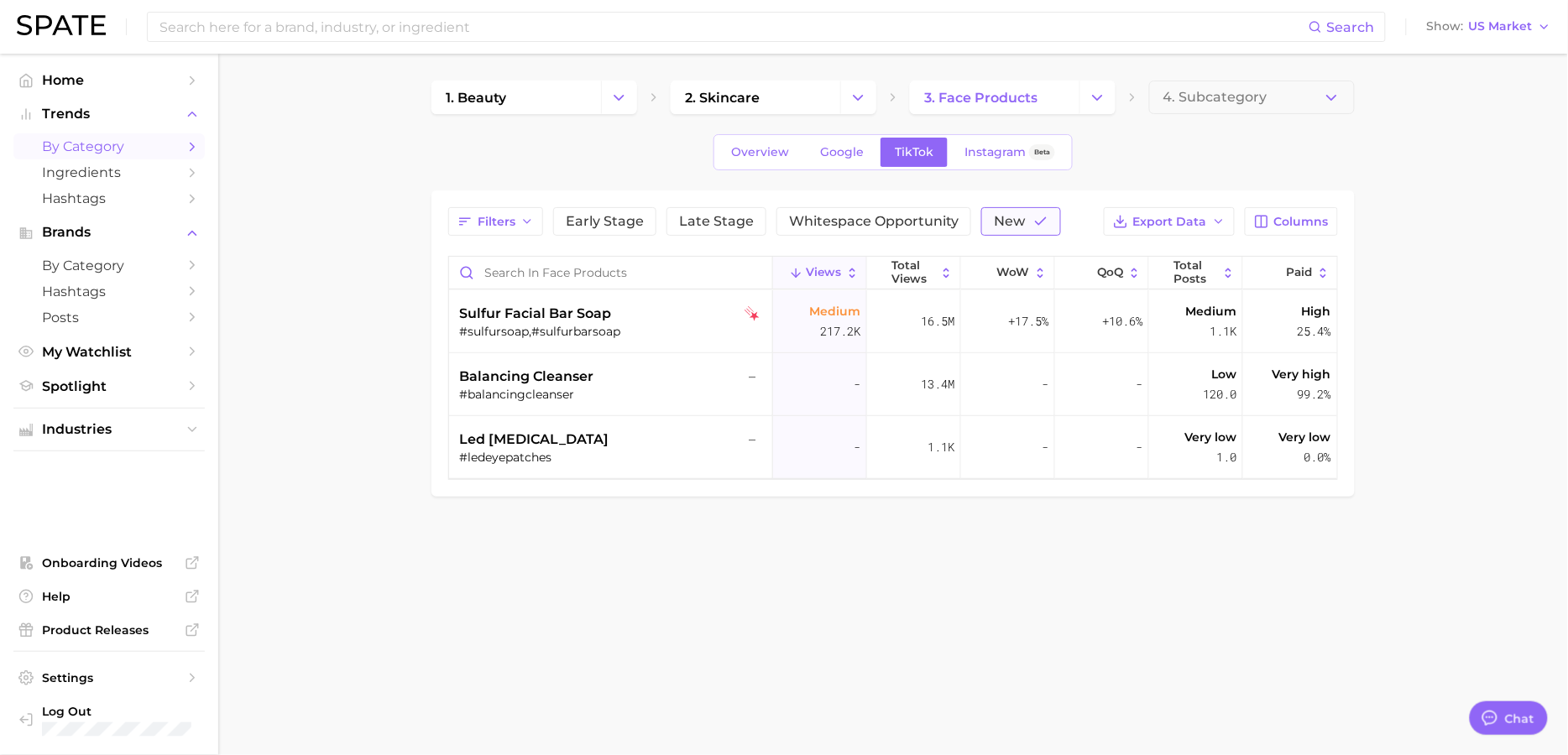
click at [1009, 220] on span "New" at bounding box center [1009, 222] width 31 height 14
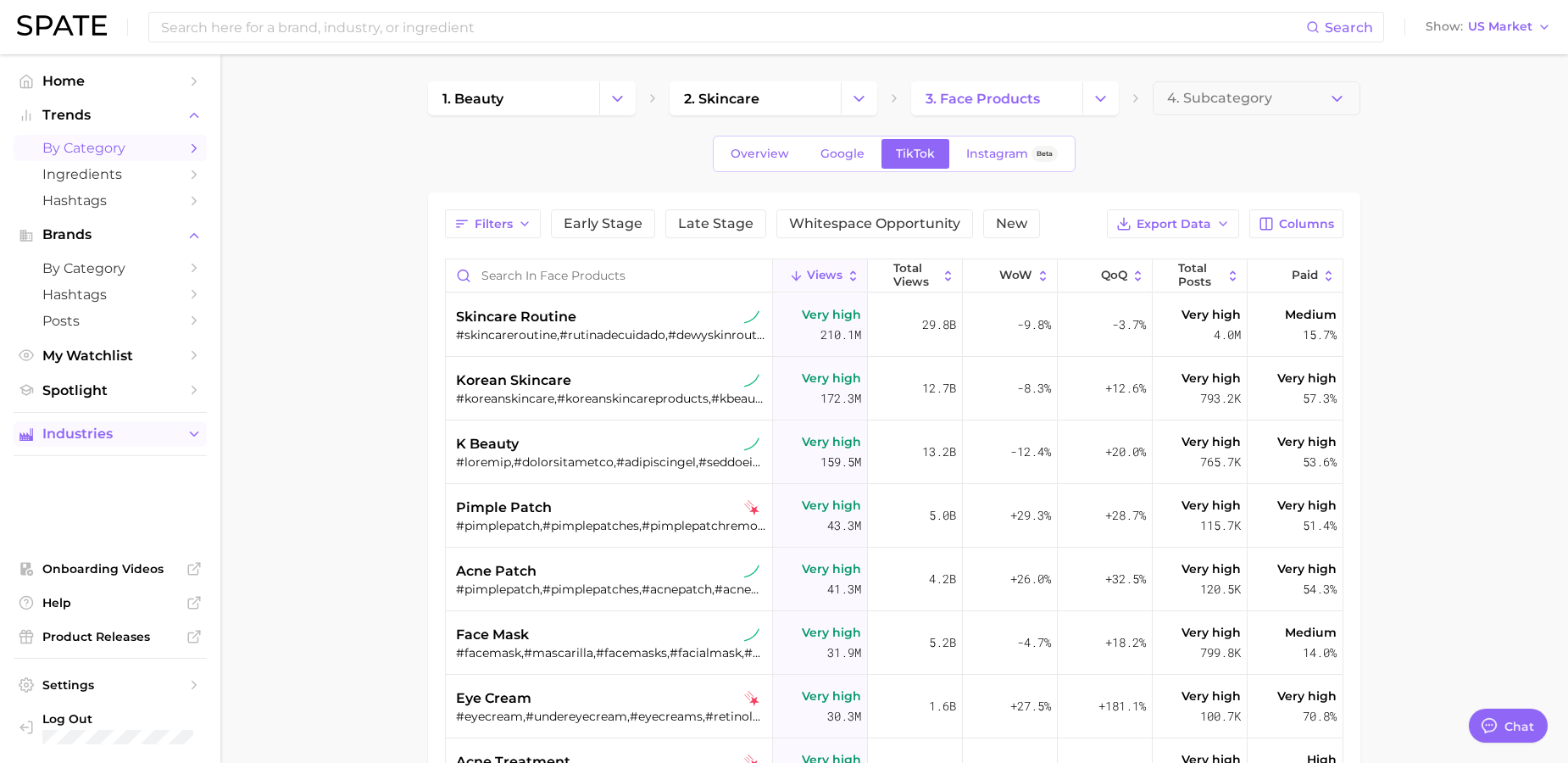
click at [133, 433] on span "Industries" at bounding box center [111, 434] width 136 height 15
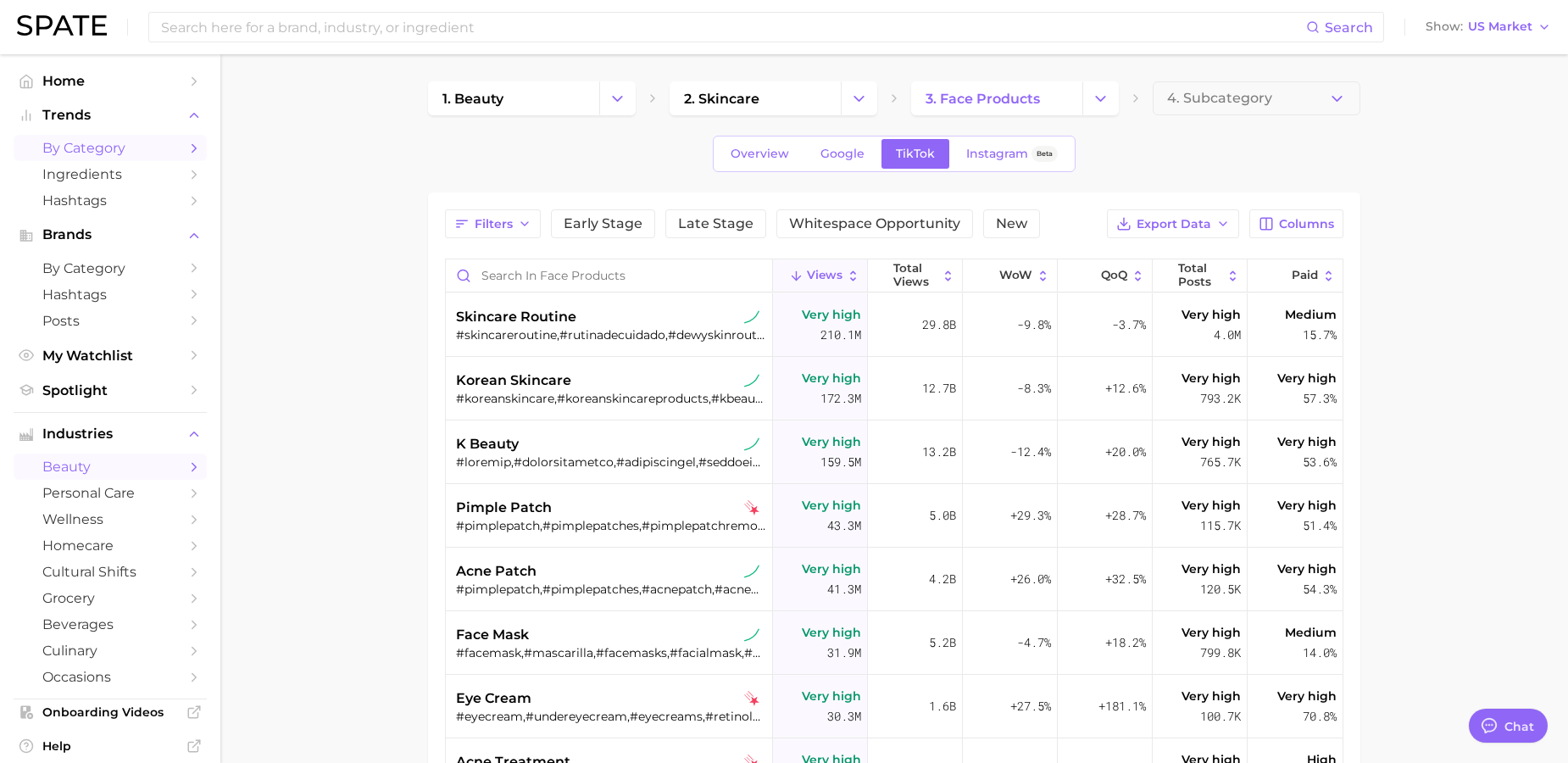
click at [141, 467] on span "beauty" at bounding box center [111, 467] width 136 height 16
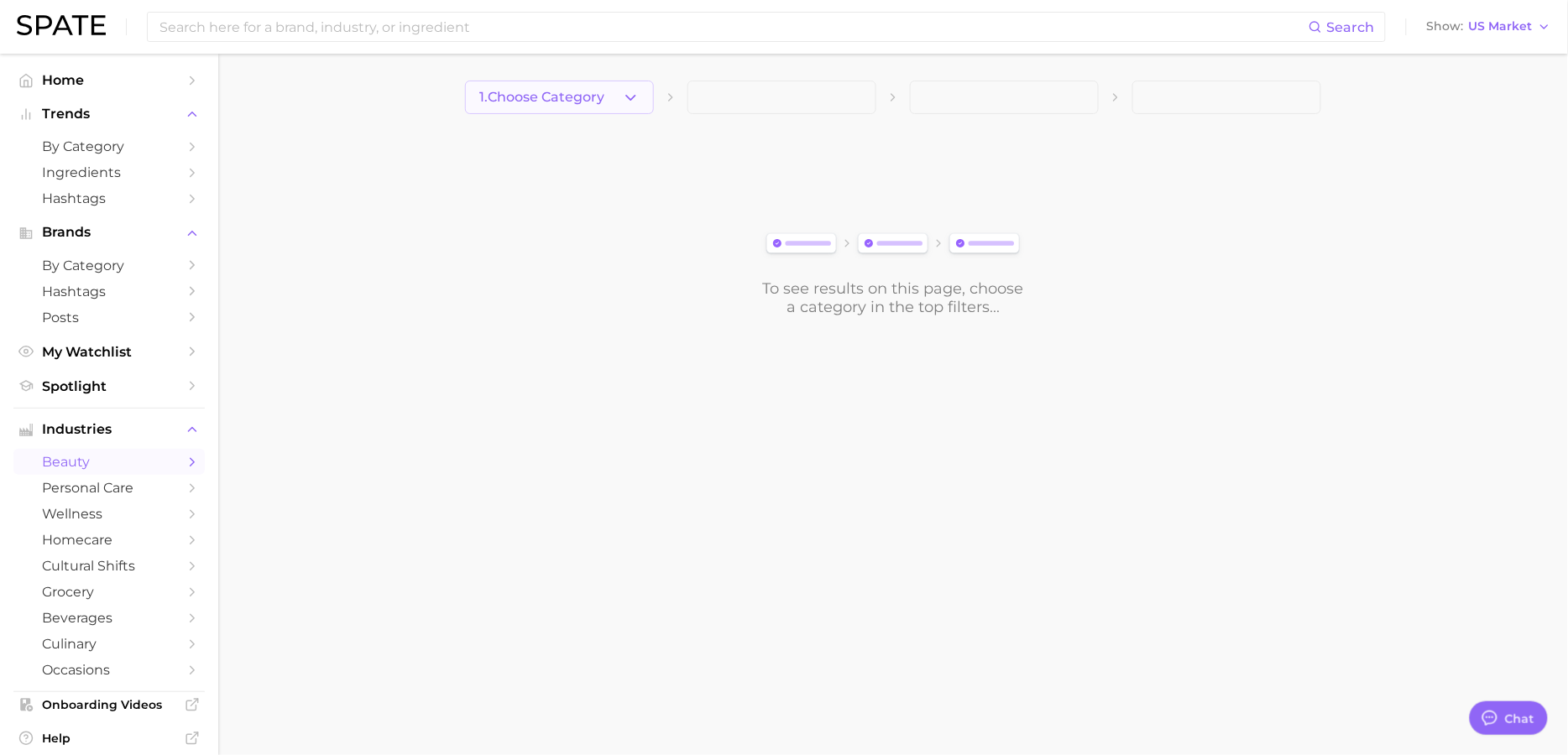
click at [597, 97] on span "1. Choose Category" at bounding box center [542, 97] width 125 height 15
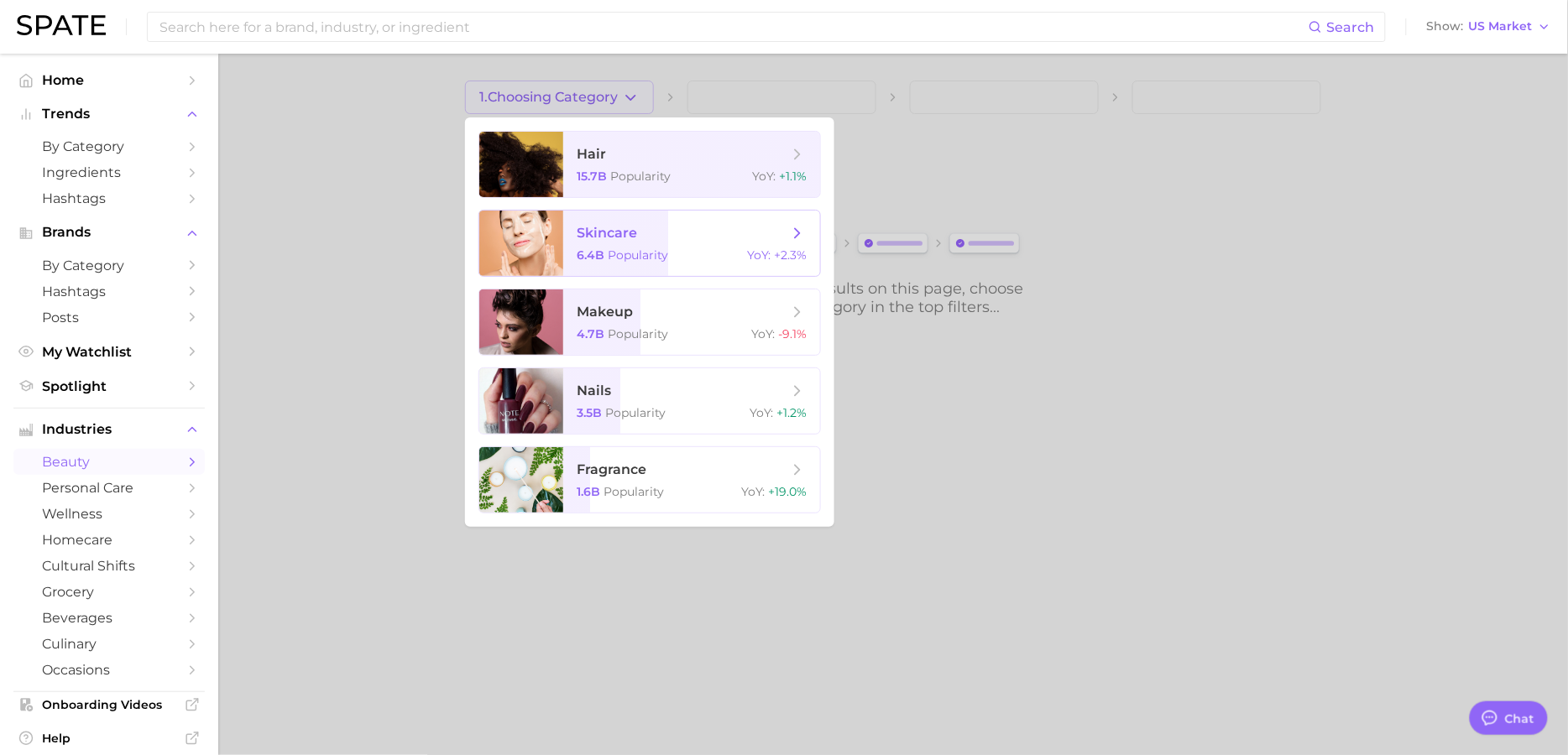
click at [691, 263] on span "skincare 6.4b Popularity YoY : +2.3%" at bounding box center [691, 243] width 257 height 65
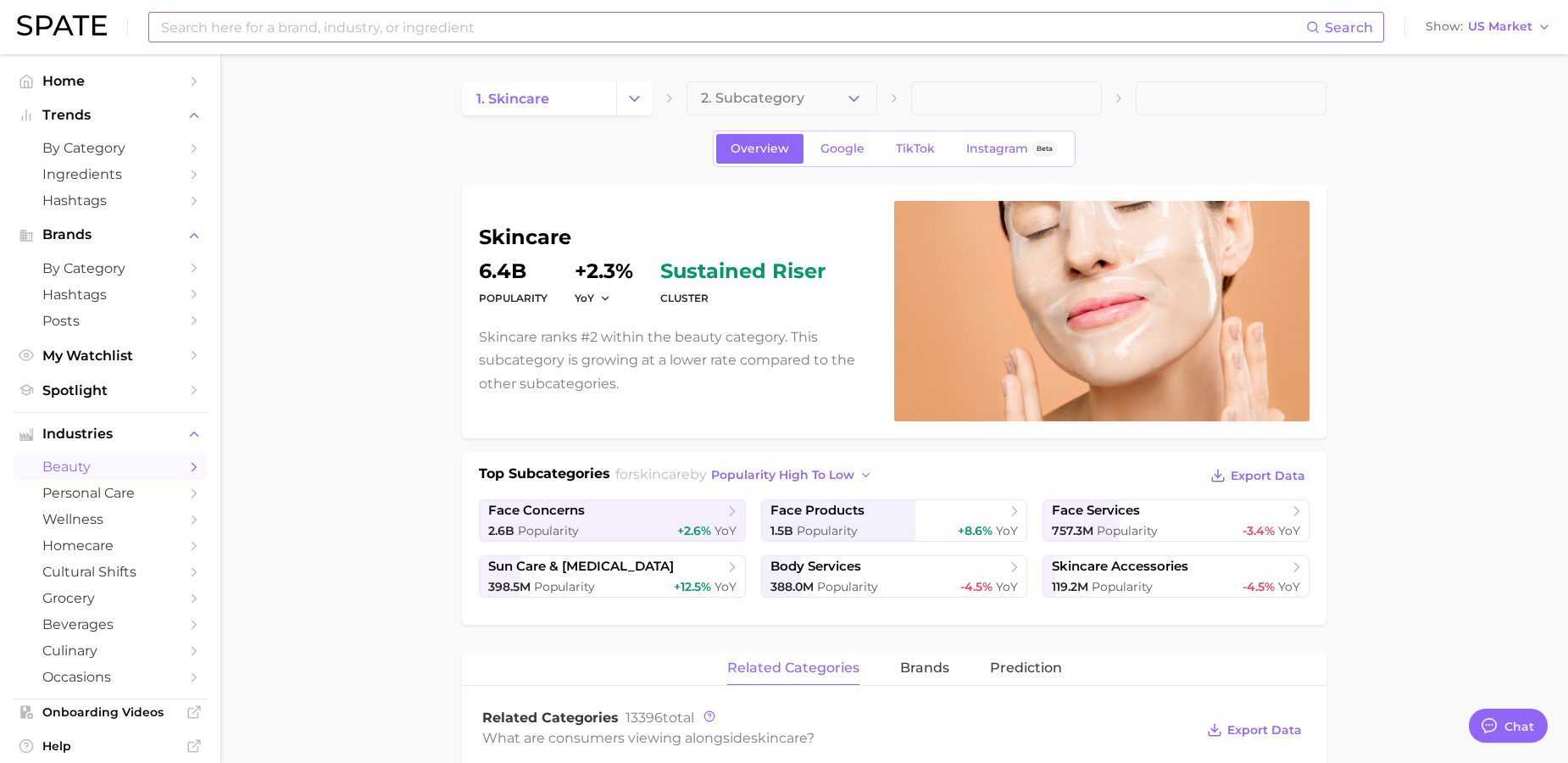
click at [500, 35] on input at bounding box center [732, 27] width 1146 height 29
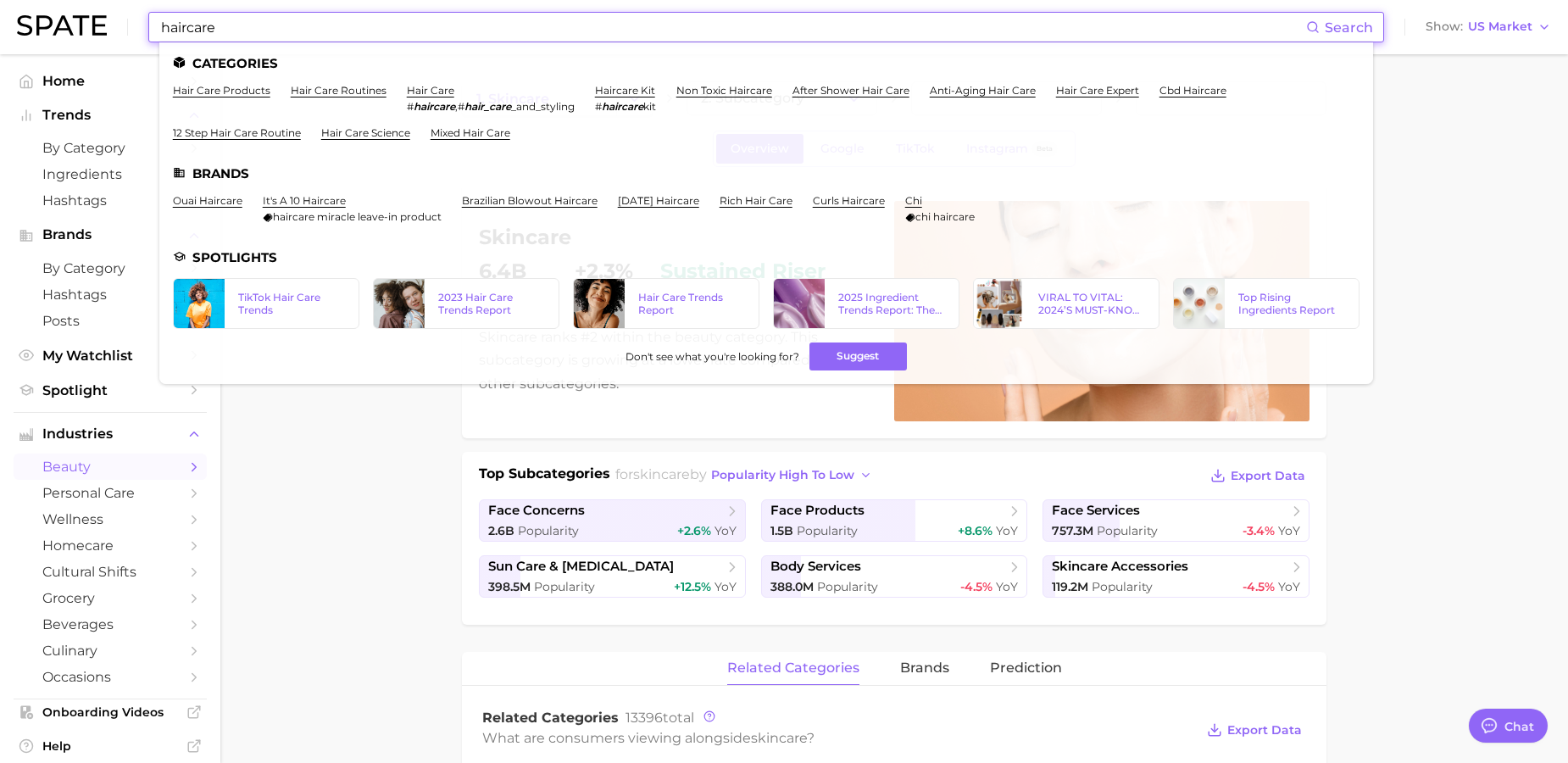
drag, startPoint x: 254, startPoint y: 25, endPoint x: 85, endPoint y: 19, distance: 169.1
click at [85, 19] on div "haircare Search Categories hair care products hair care routines hair care # ha…" at bounding box center [783, 27] width 1534 height 54
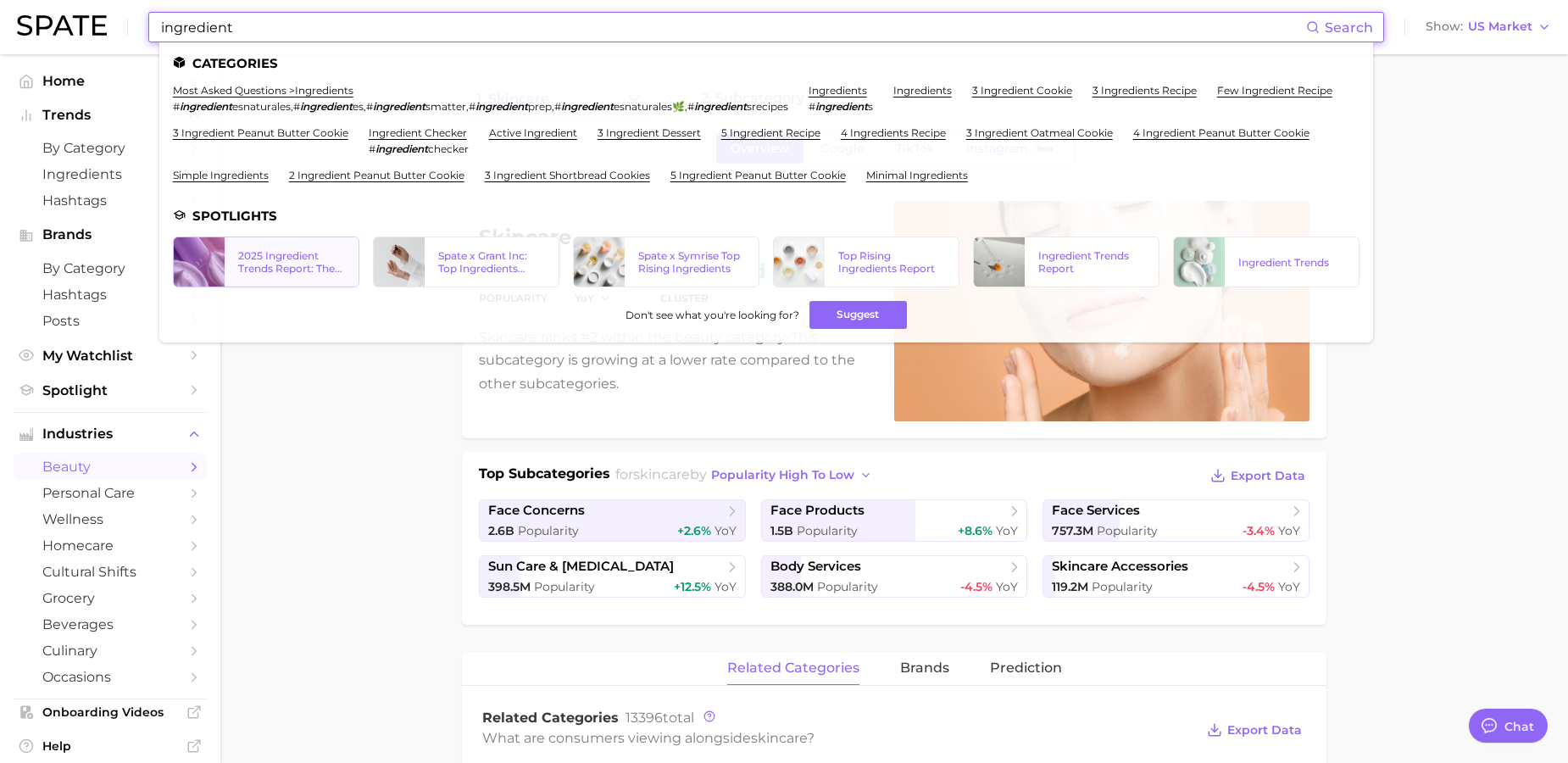
click at [295, 257] on div "2025 Ingredient Trends Report: The Ingredients Defining Beauty in [DATE]" at bounding box center [291, 261] width 107 height 25
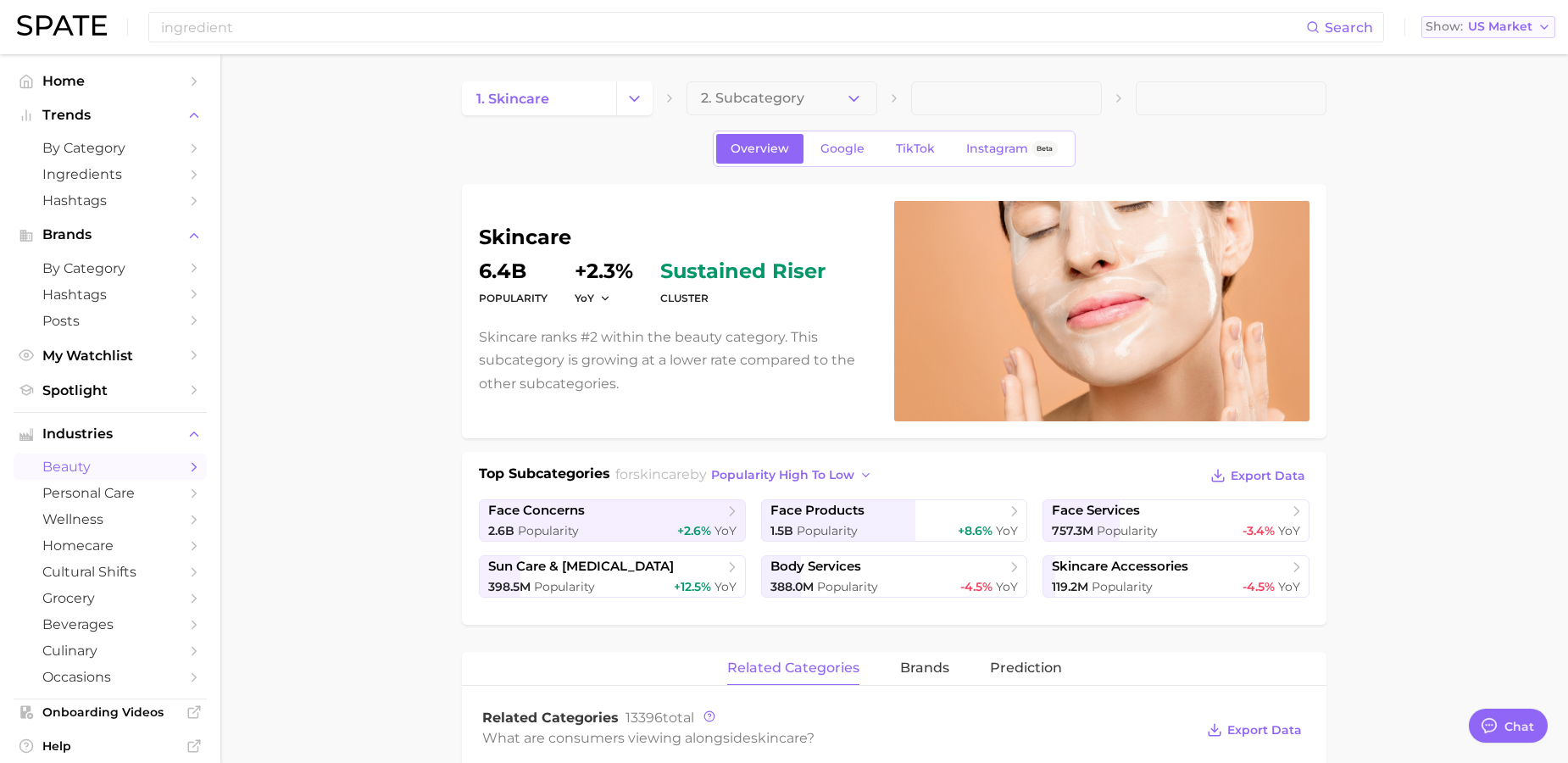
click at [1483, 32] on span "US Market" at bounding box center [1499, 27] width 64 height 9
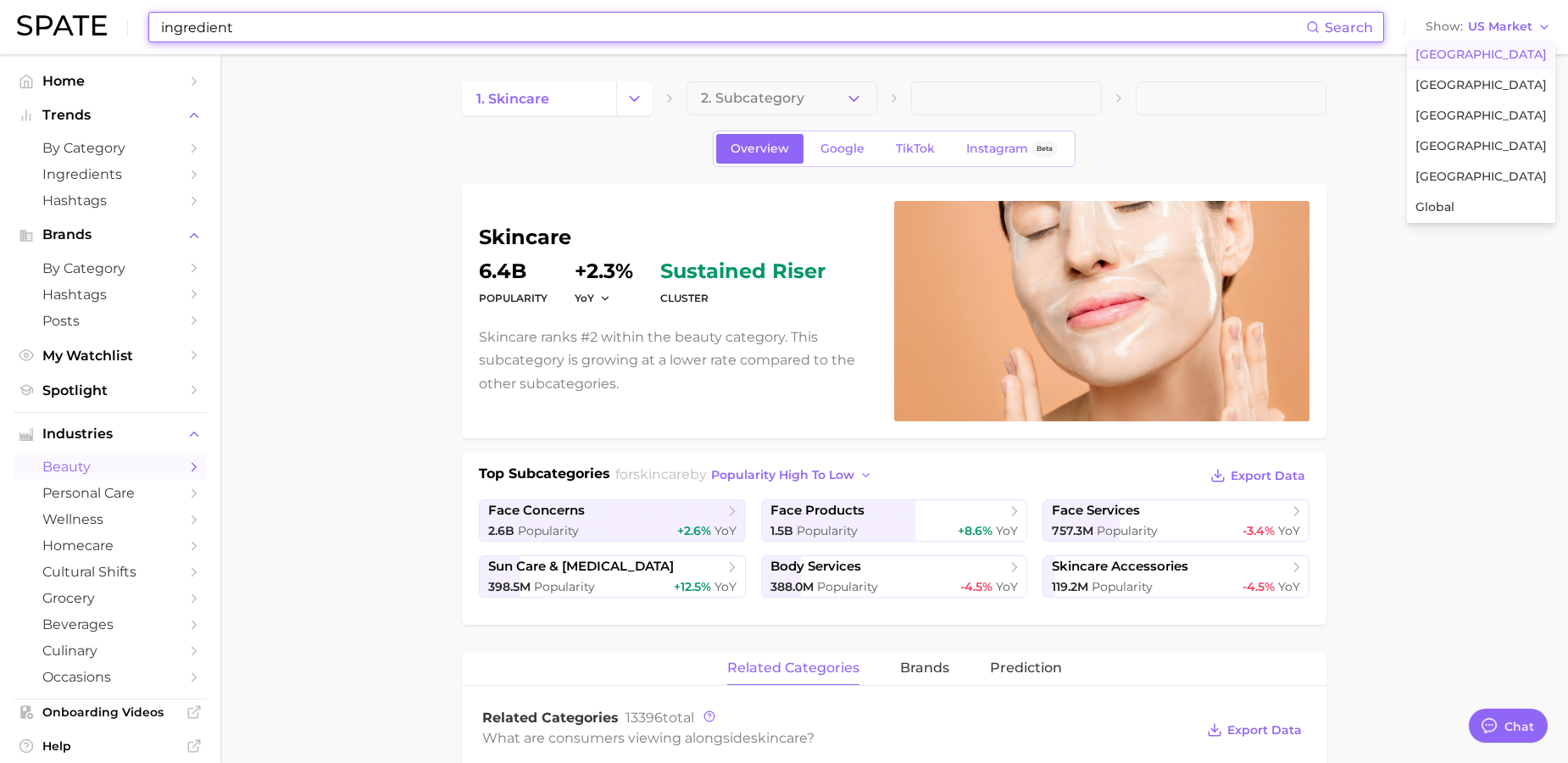
click at [506, 35] on input "ingredient" at bounding box center [732, 27] width 1146 height 29
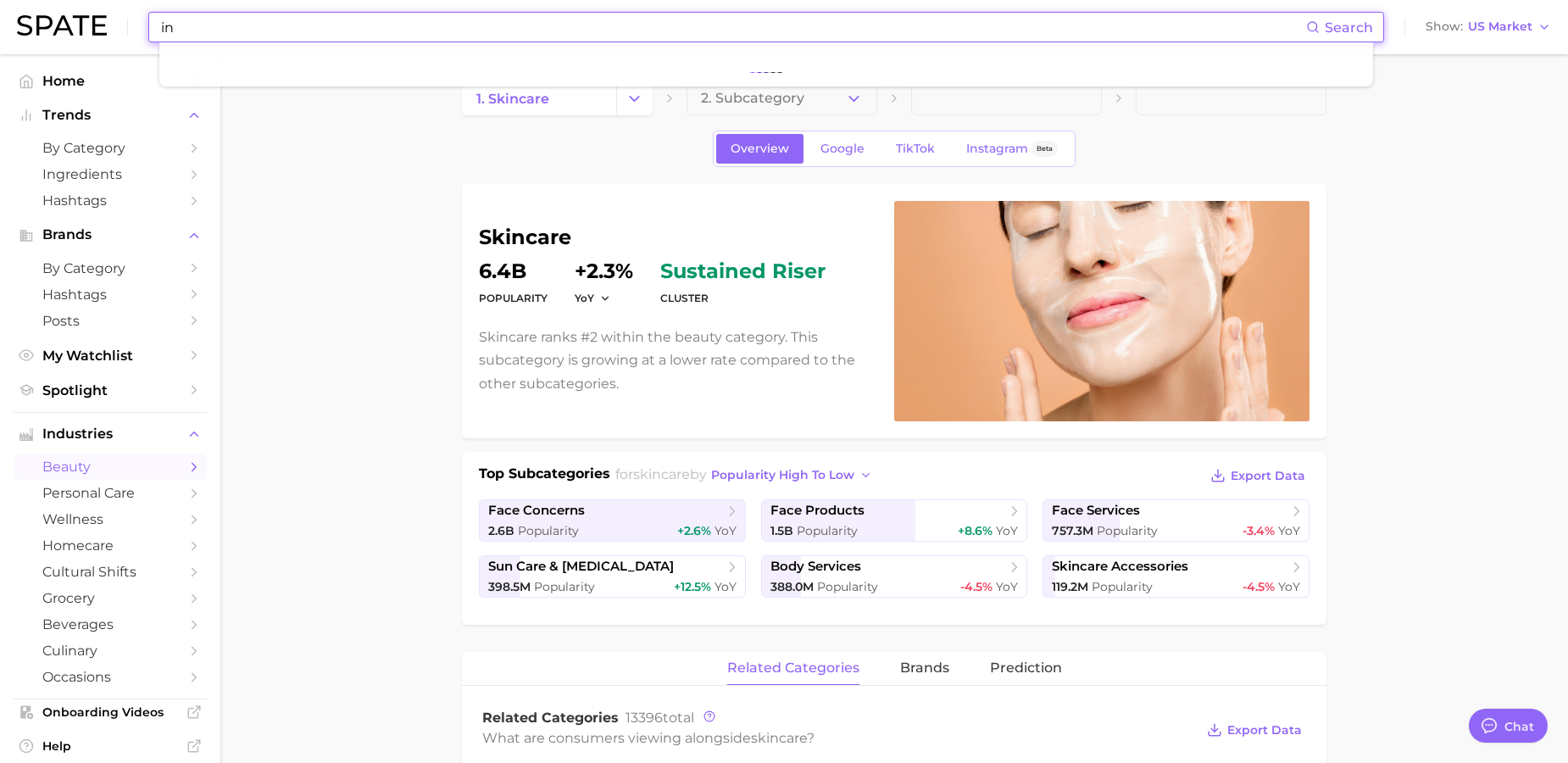
type input "i"
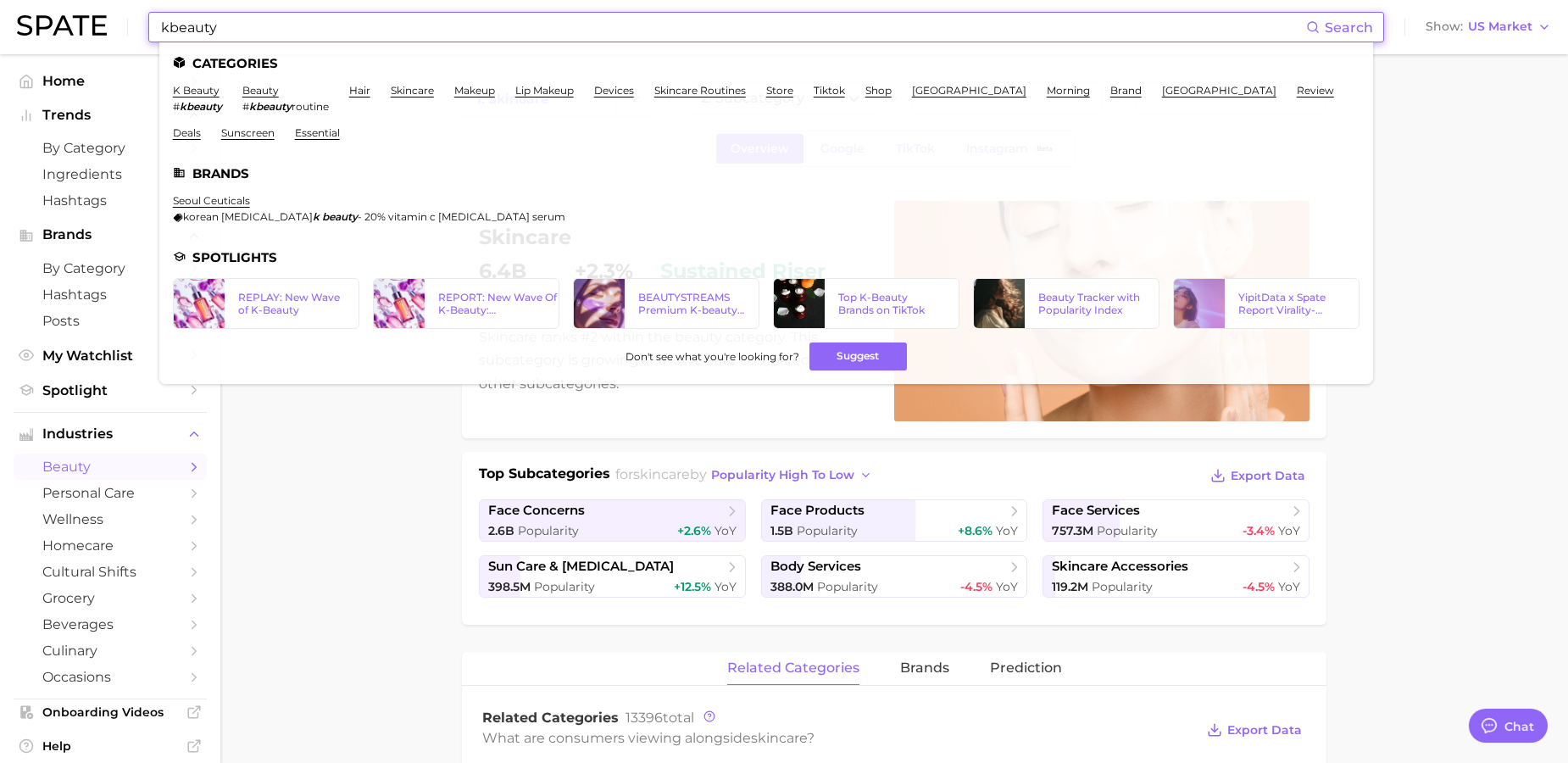
type input "kbeauty"
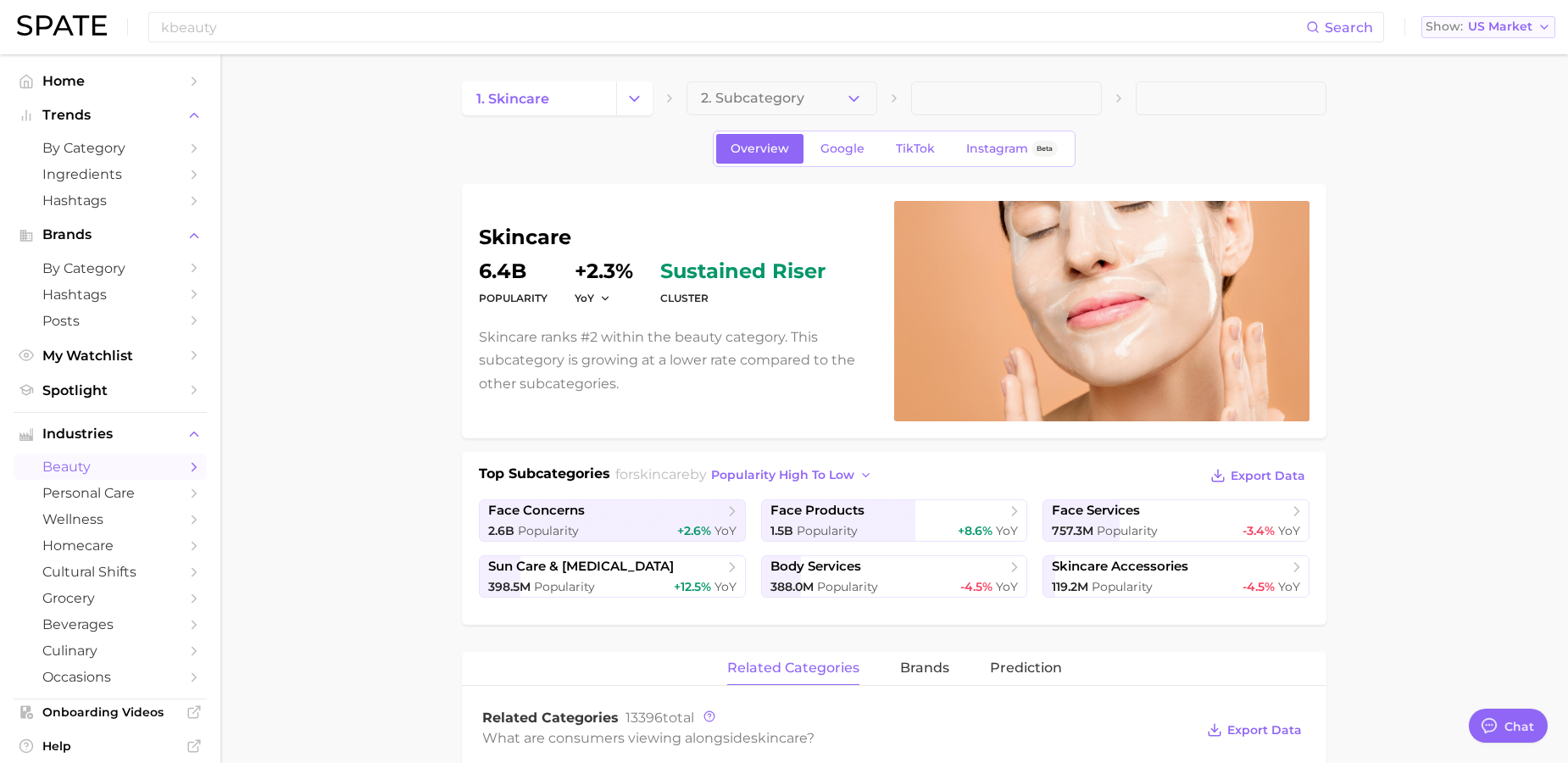
click at [1509, 24] on span "US Market" at bounding box center [1499, 27] width 64 height 9
click at [1497, 151] on span "[GEOGRAPHIC_DATA]" at bounding box center [1480, 147] width 131 height 15
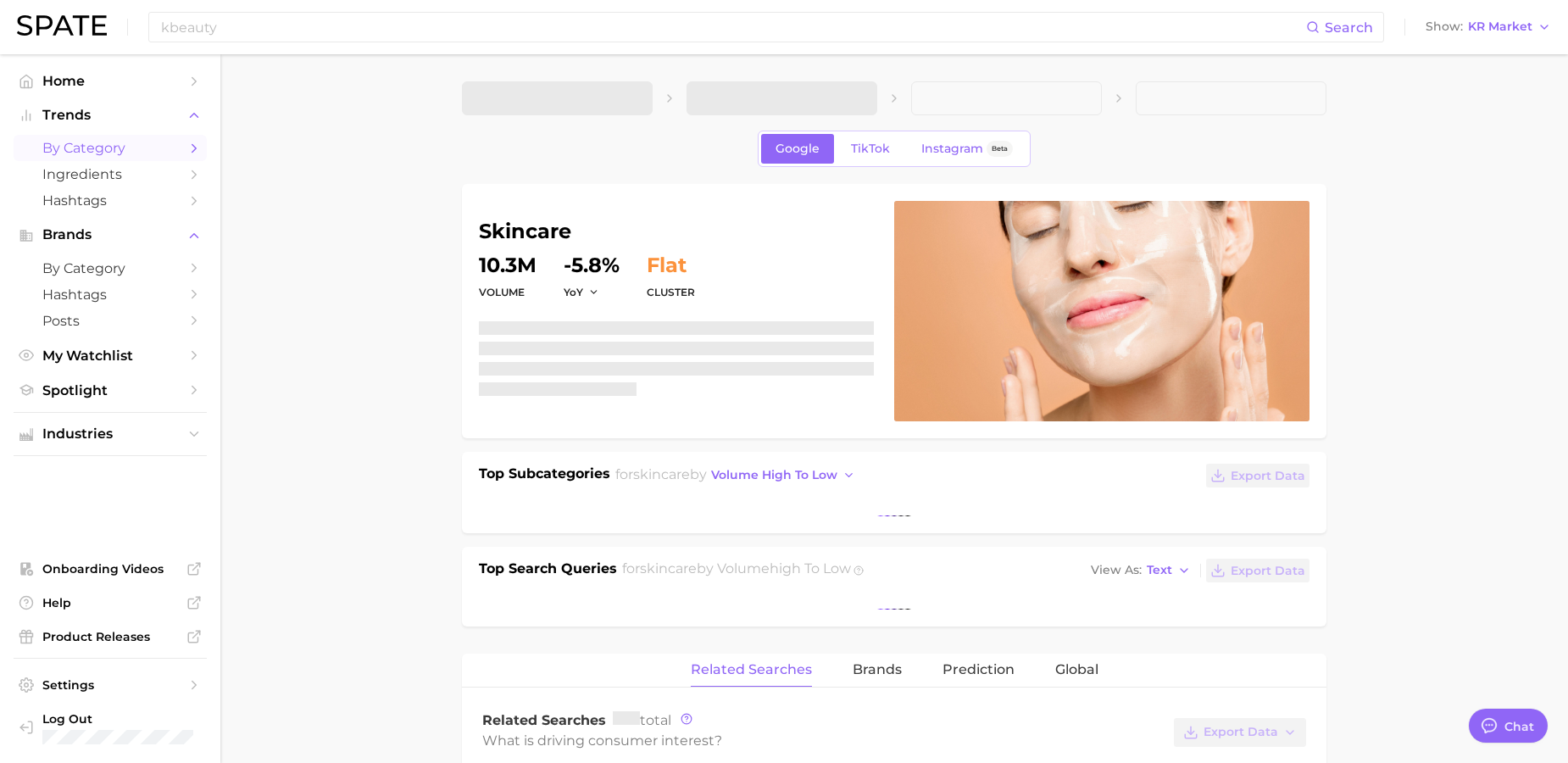
click at [96, 149] on span "by Category" at bounding box center [111, 148] width 136 height 16
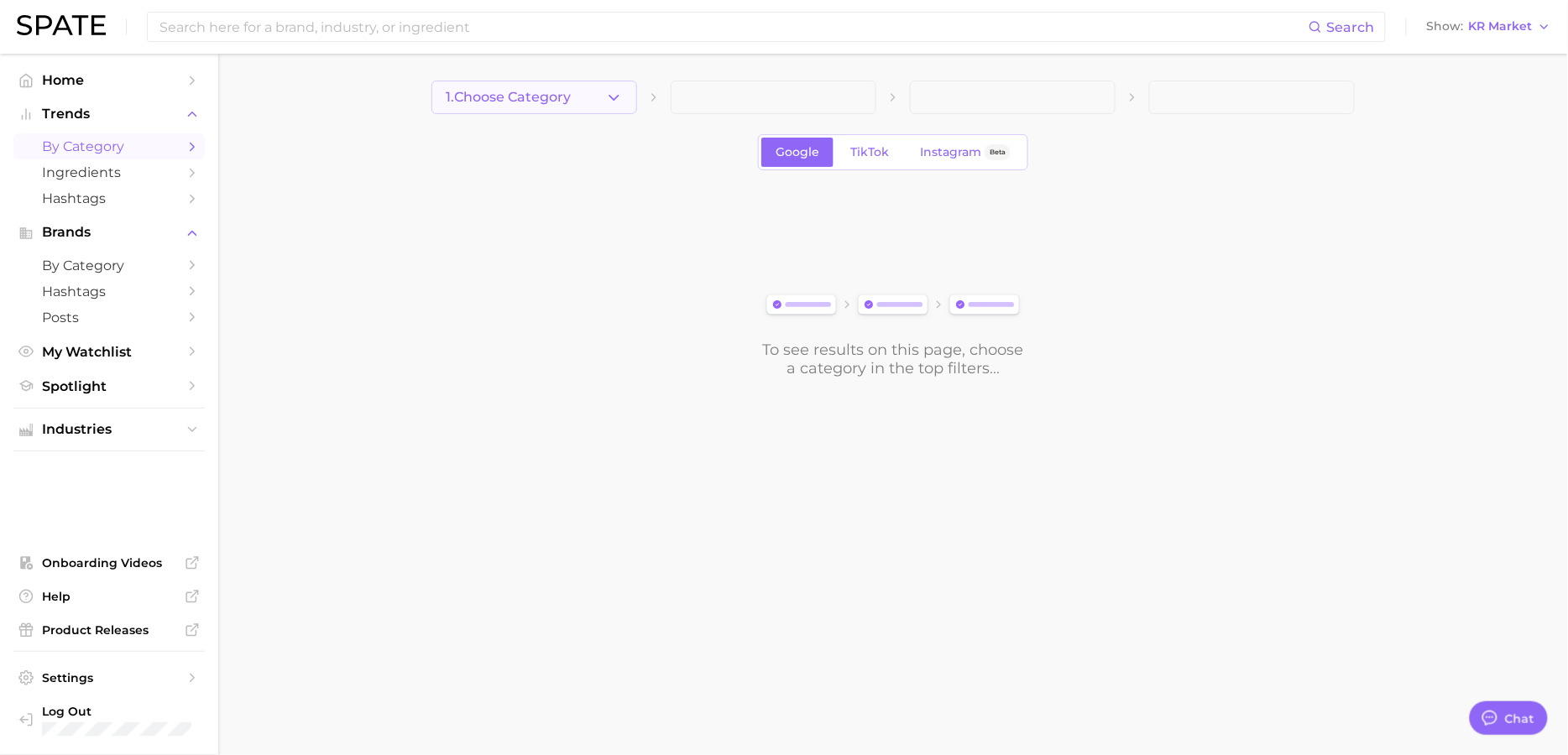
click at [524, 105] on button "1. Choose Category" at bounding box center [534, 97] width 205 height 33
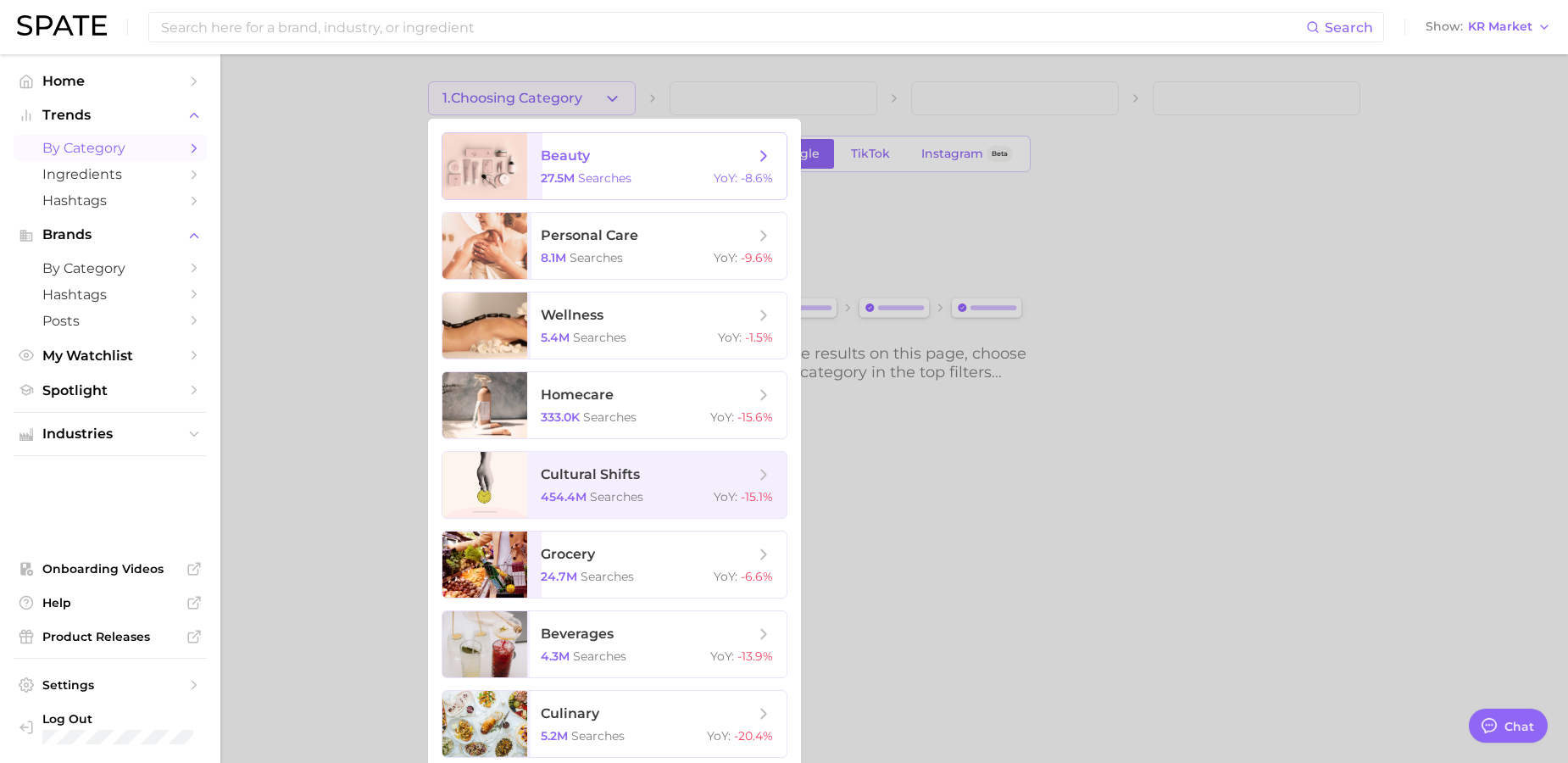
click at [638, 164] on span "beauty" at bounding box center [647, 156] width 214 height 19
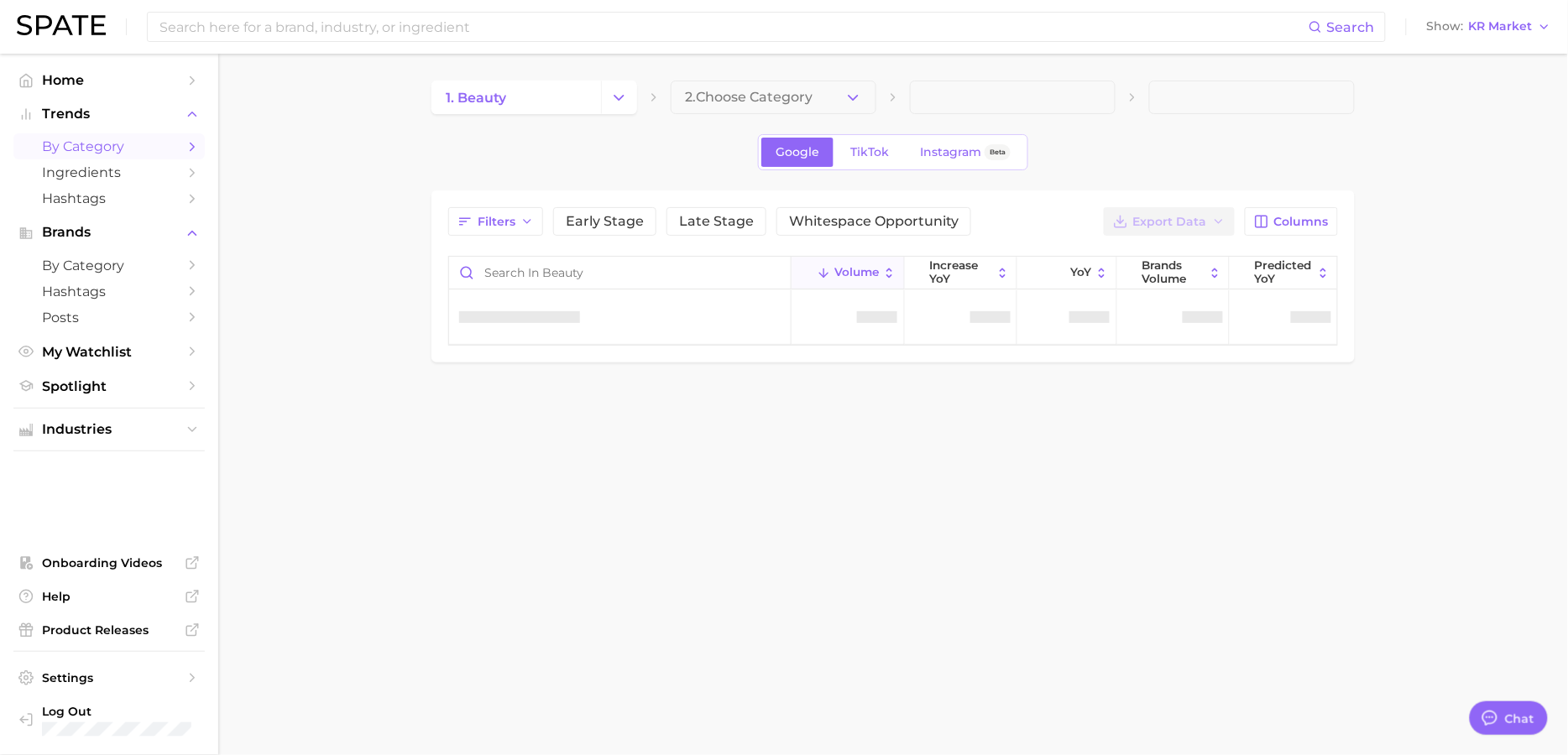
click at [755, 97] on span "2. Choose Category" at bounding box center [748, 97] width 128 height 15
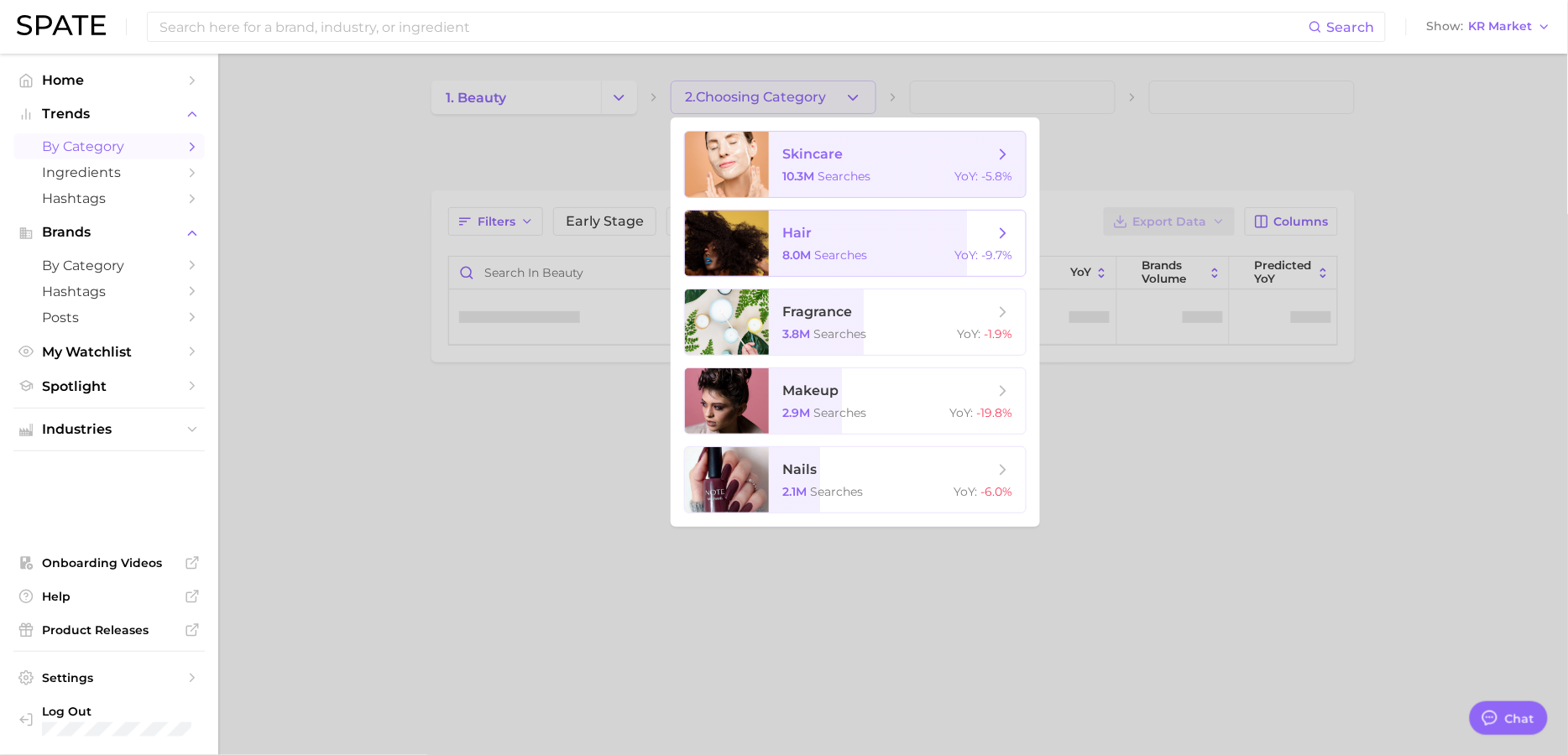
click at [850, 184] on span "skincare 10.3m searches YoY : -5.8%" at bounding box center [897, 164] width 257 height 65
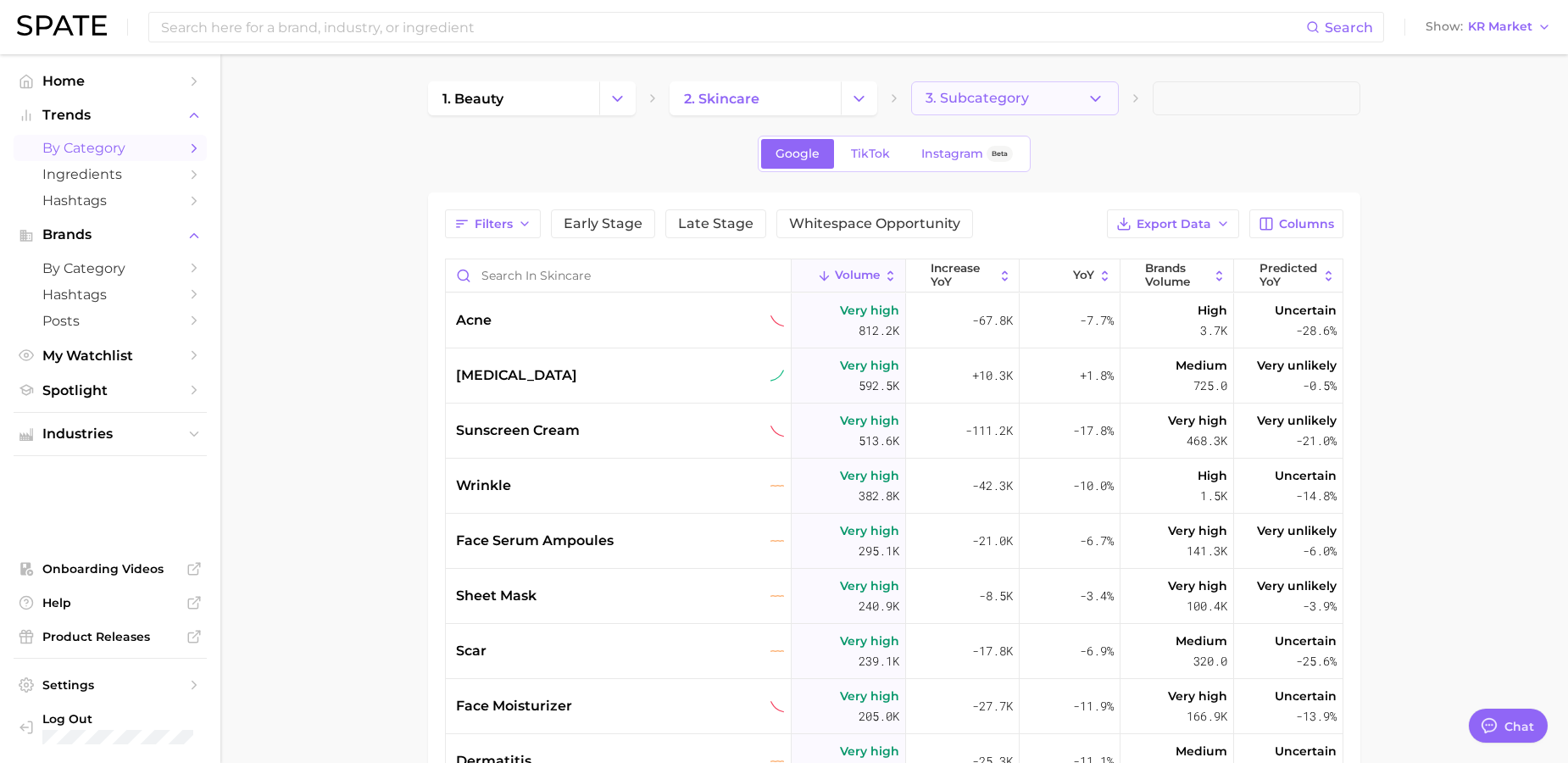
click at [1020, 101] on span "3. Subcategory" at bounding box center [976, 99] width 103 height 15
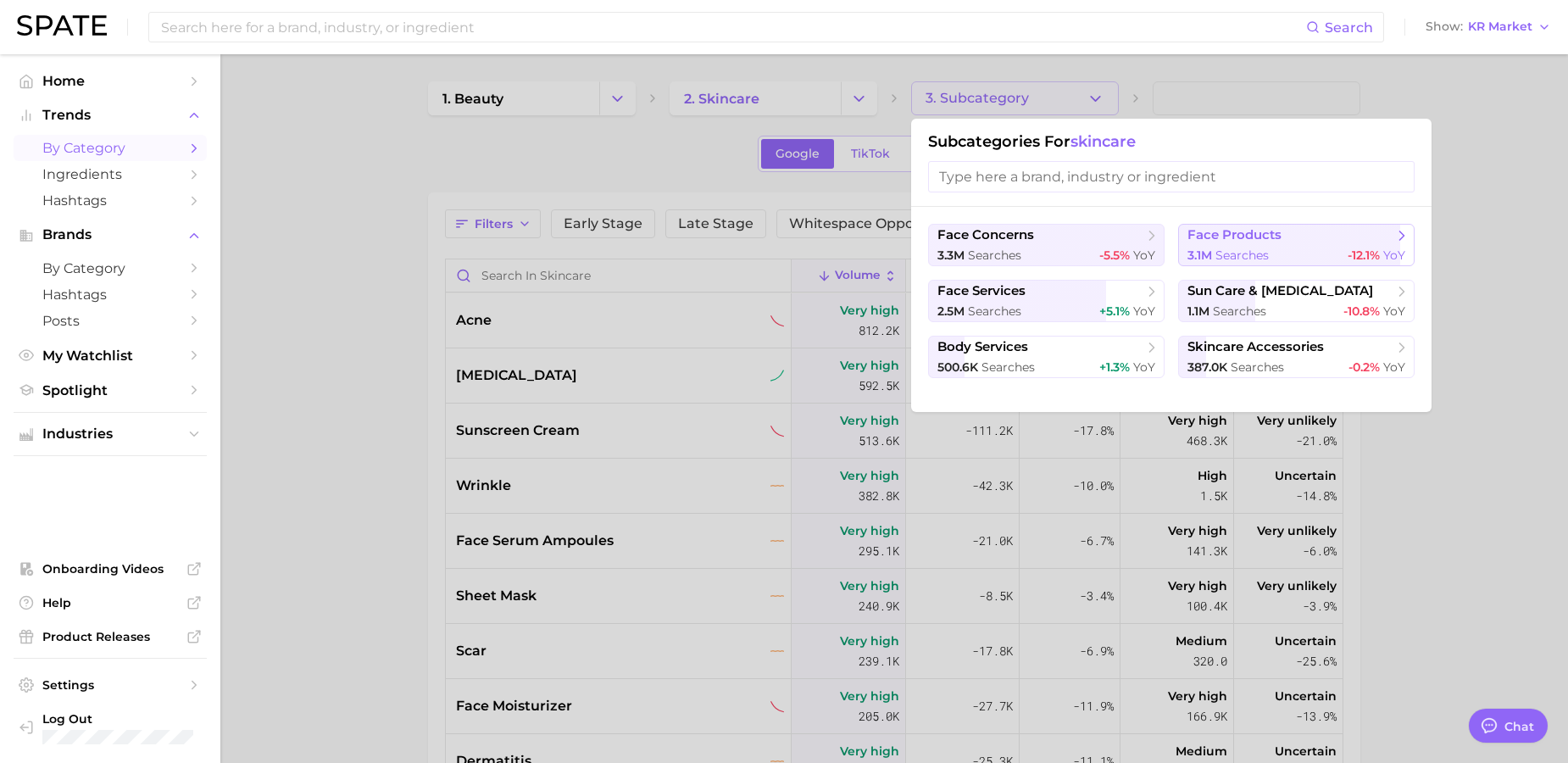
click at [1216, 245] on button "face products 3.1m searches -12.1% YoY" at bounding box center [1296, 245] width 237 height 43
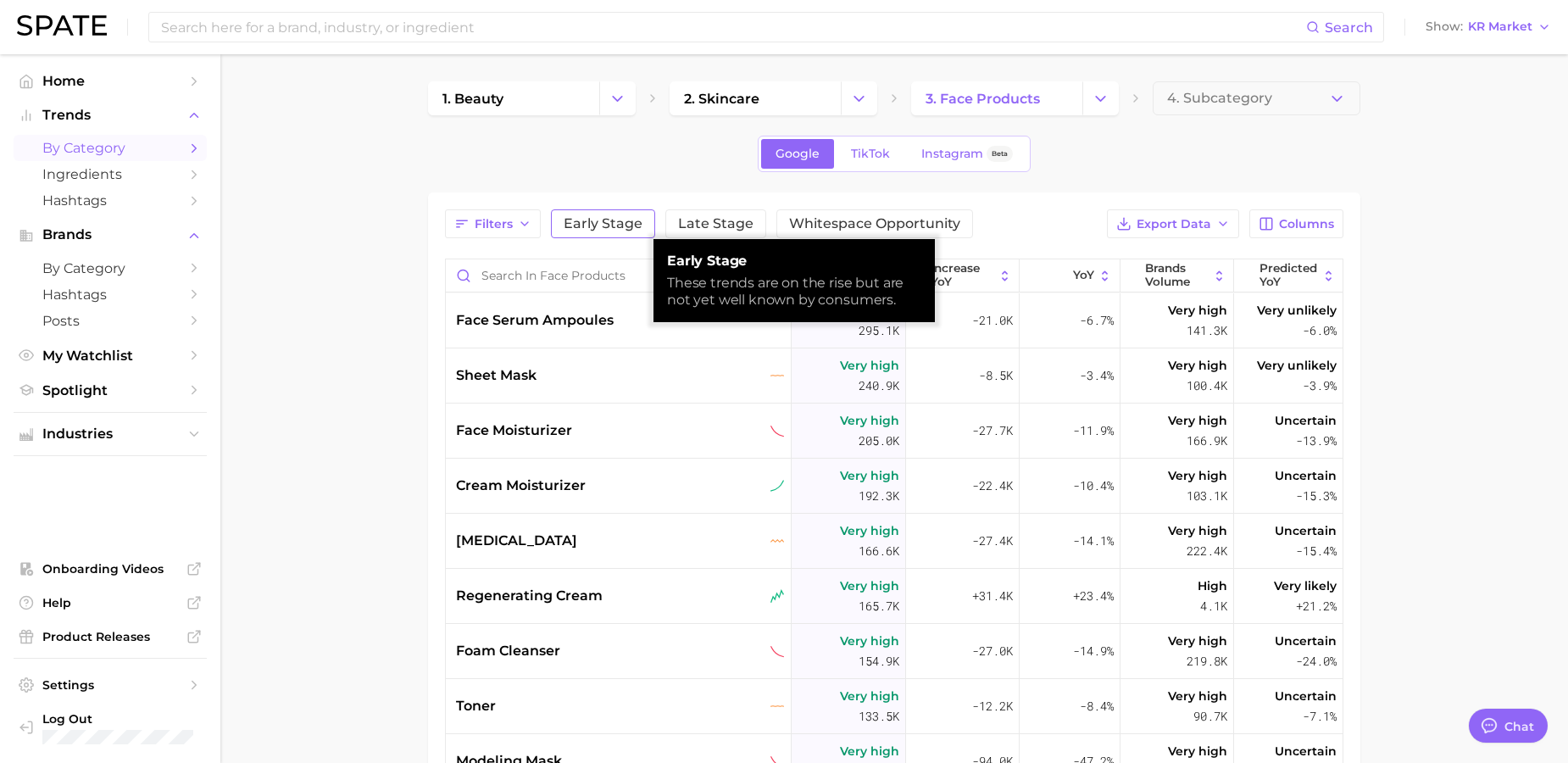
click at [602, 230] on span "Early Stage" at bounding box center [603, 224] width 79 height 14
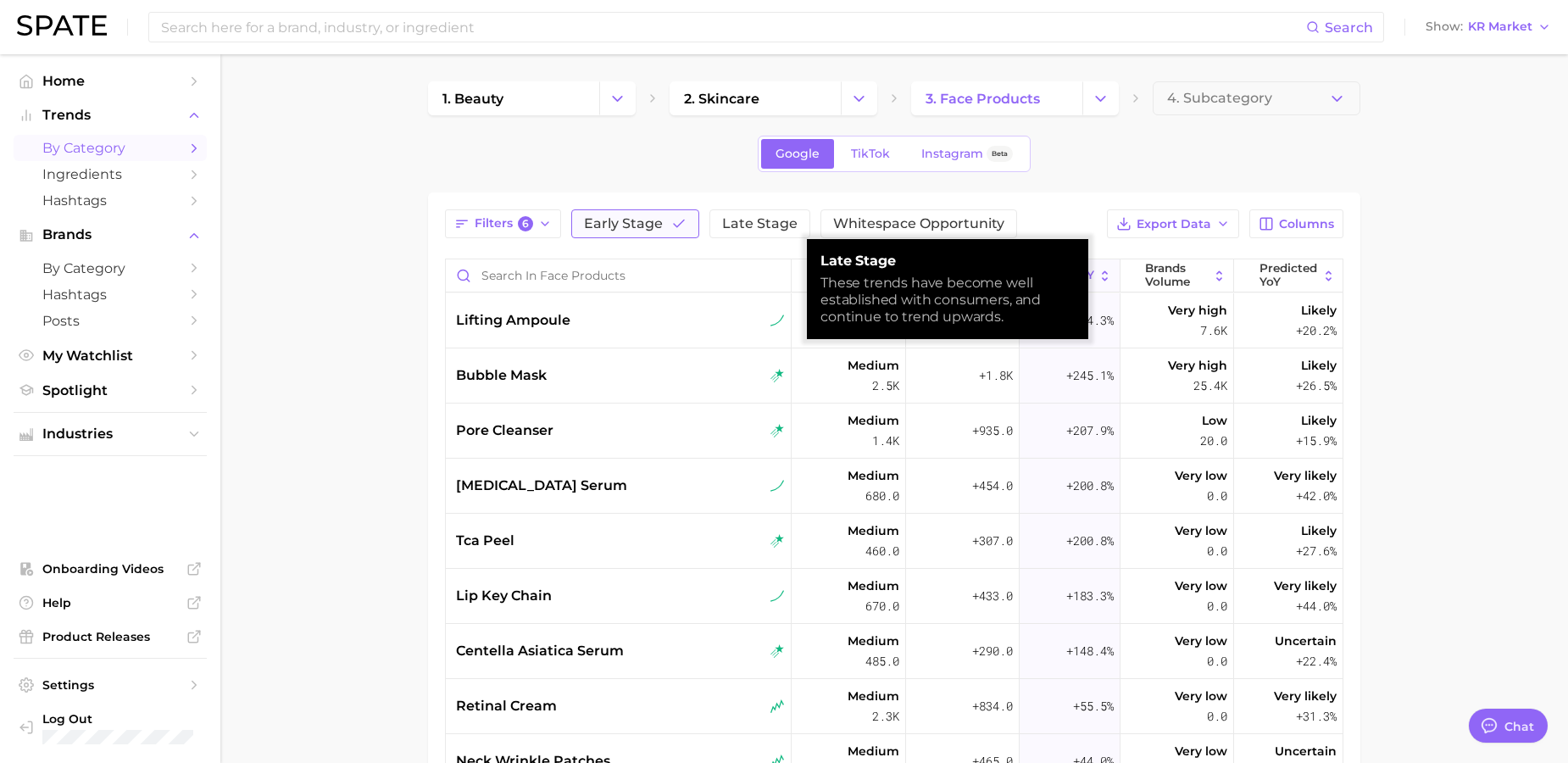
click at [679, 227] on icon "button" at bounding box center [678, 224] width 15 height 15
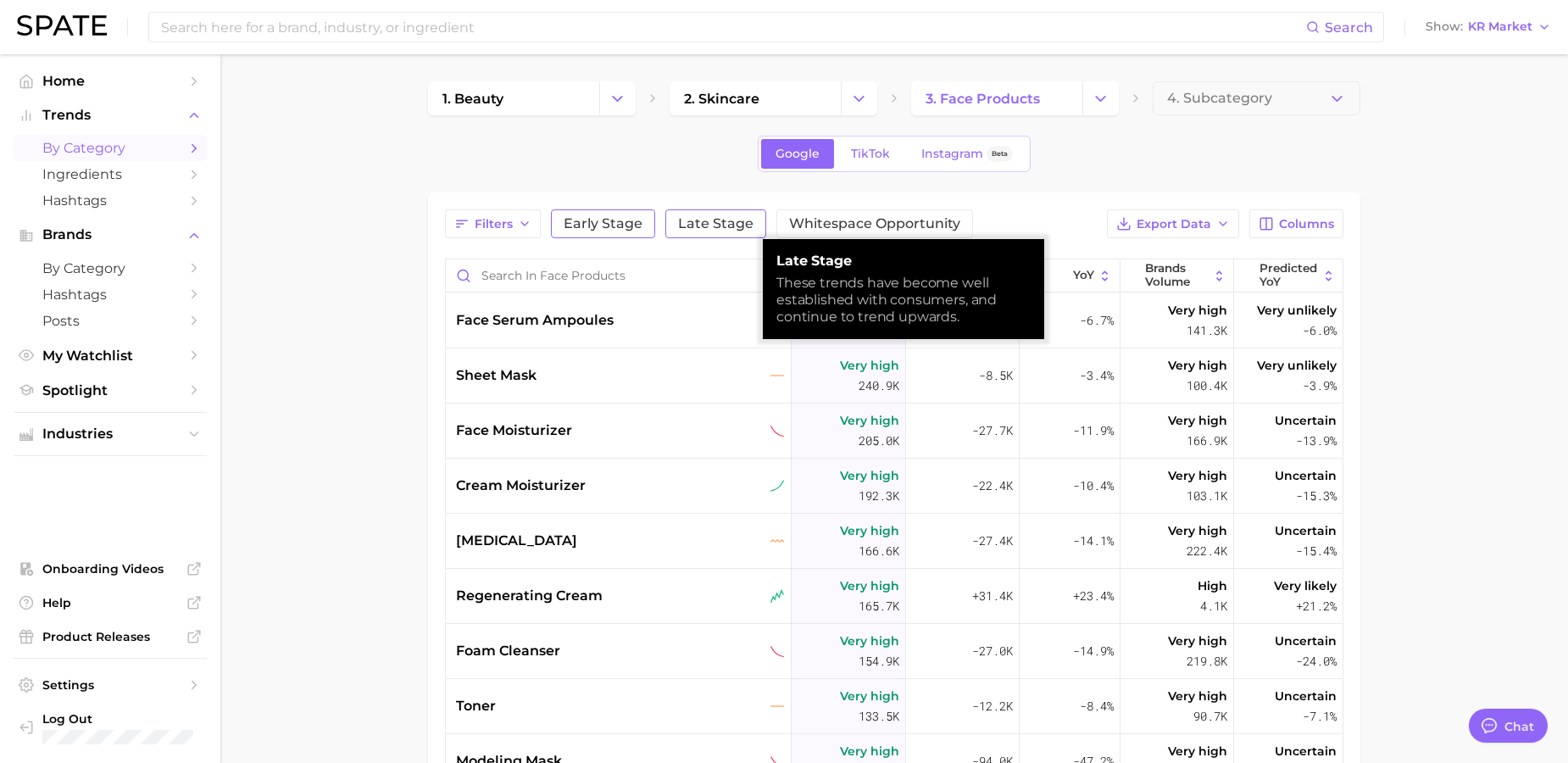
click at [722, 227] on span "Late Stage" at bounding box center [715, 224] width 75 height 14
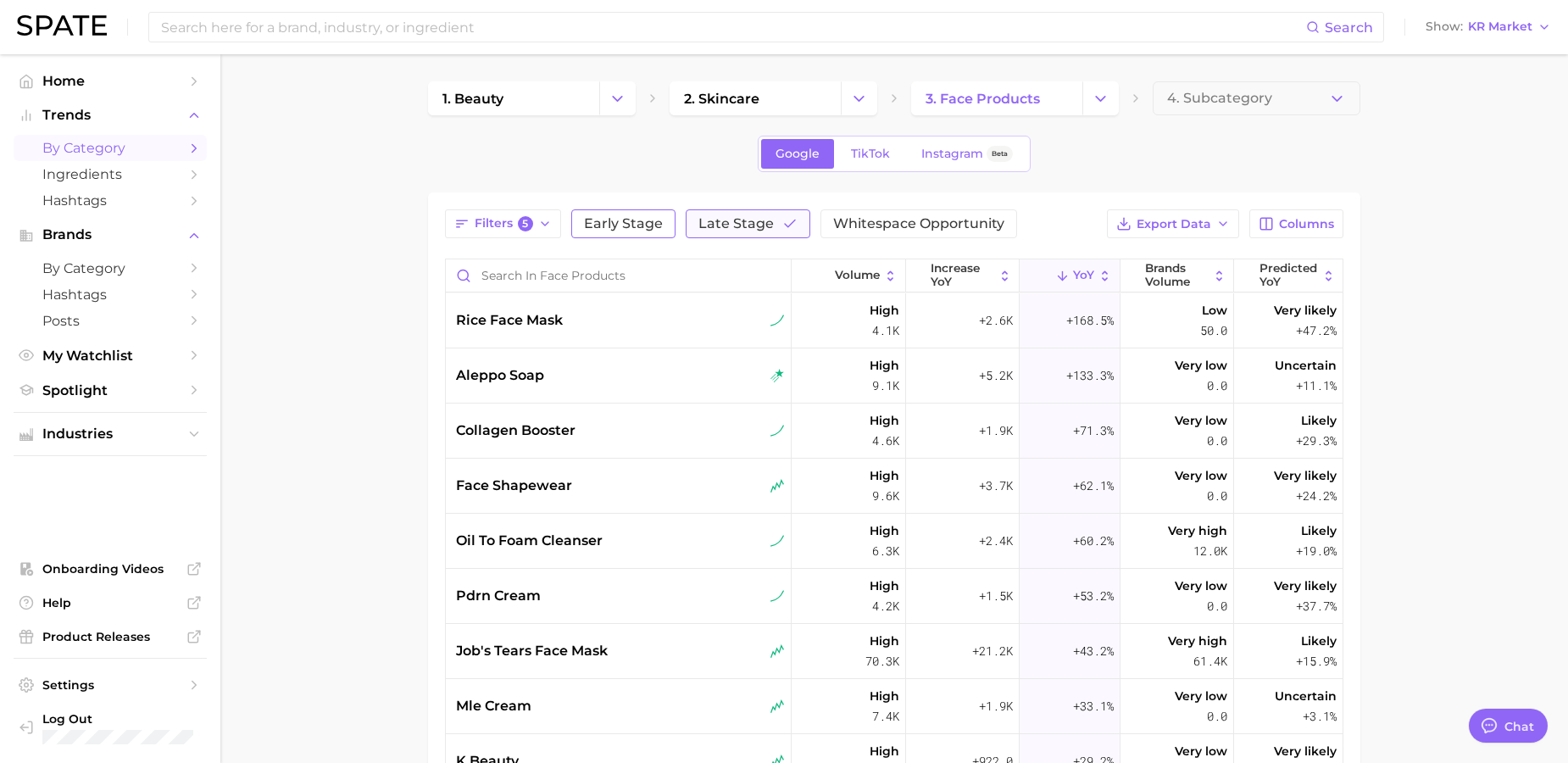
click at [708, 235] on button "Late Stage" at bounding box center [748, 223] width 124 height 29
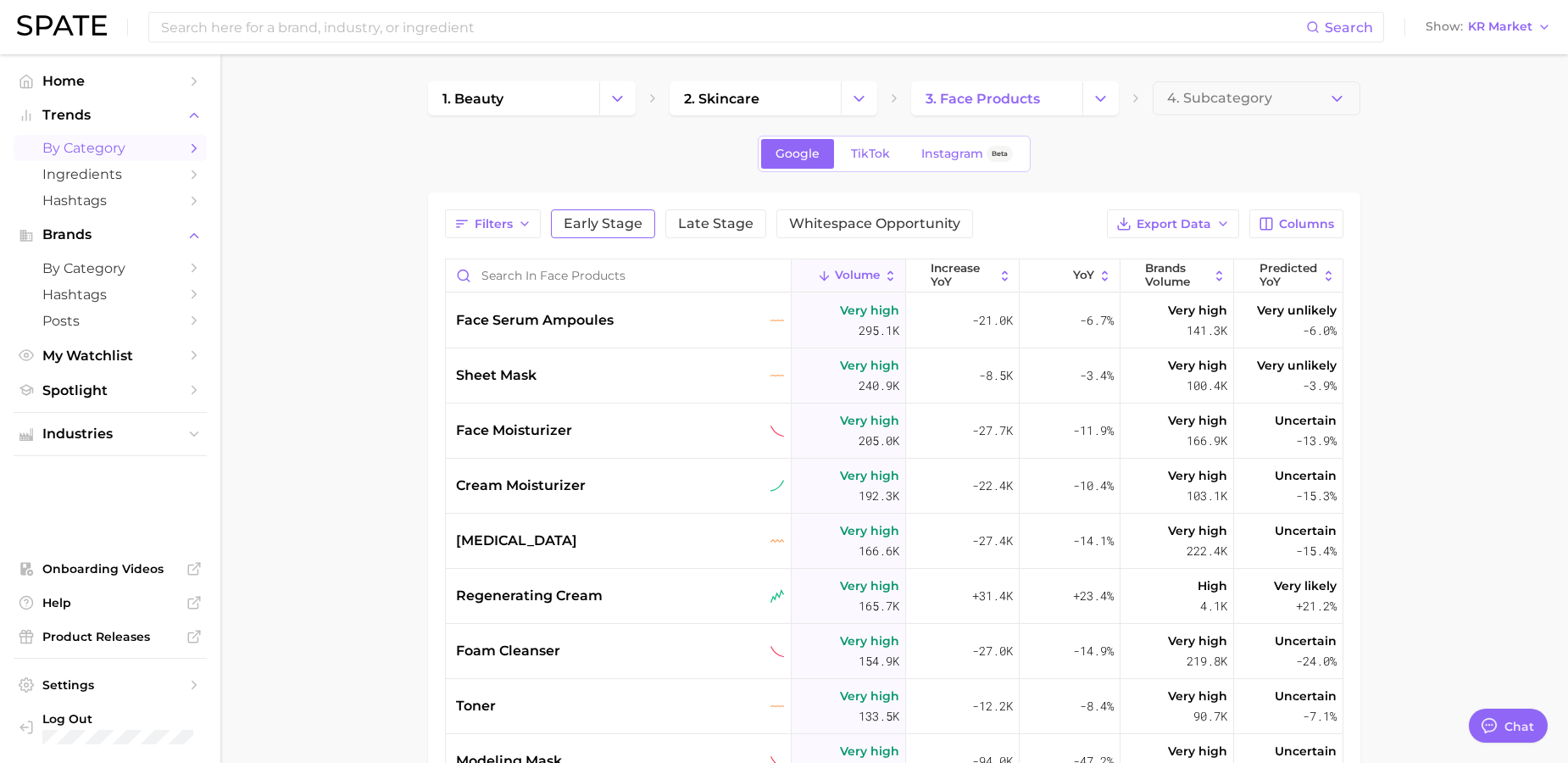
click at [632, 224] on span "Early Stage" at bounding box center [603, 224] width 79 height 14
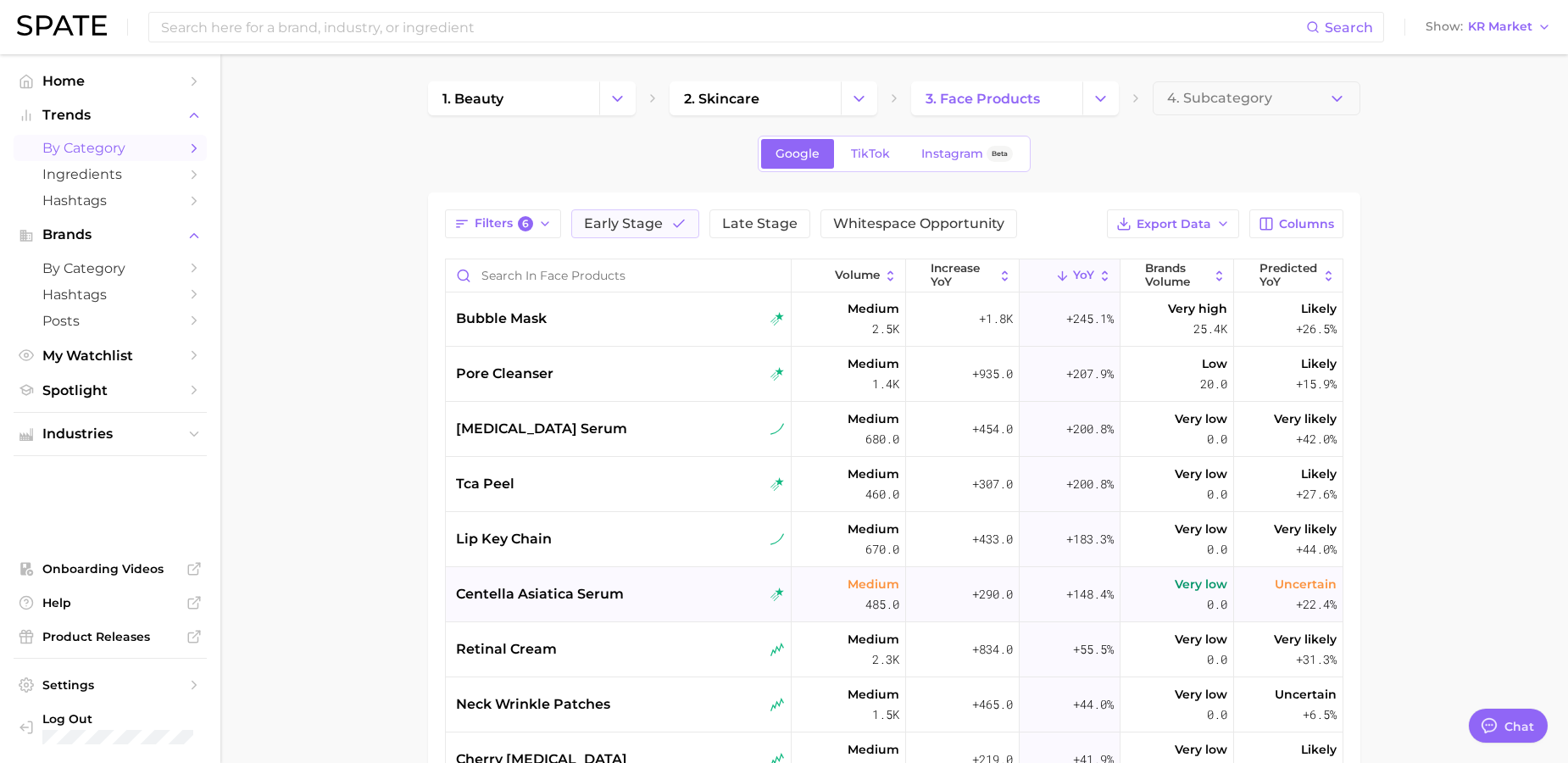
scroll to position [36, 0]
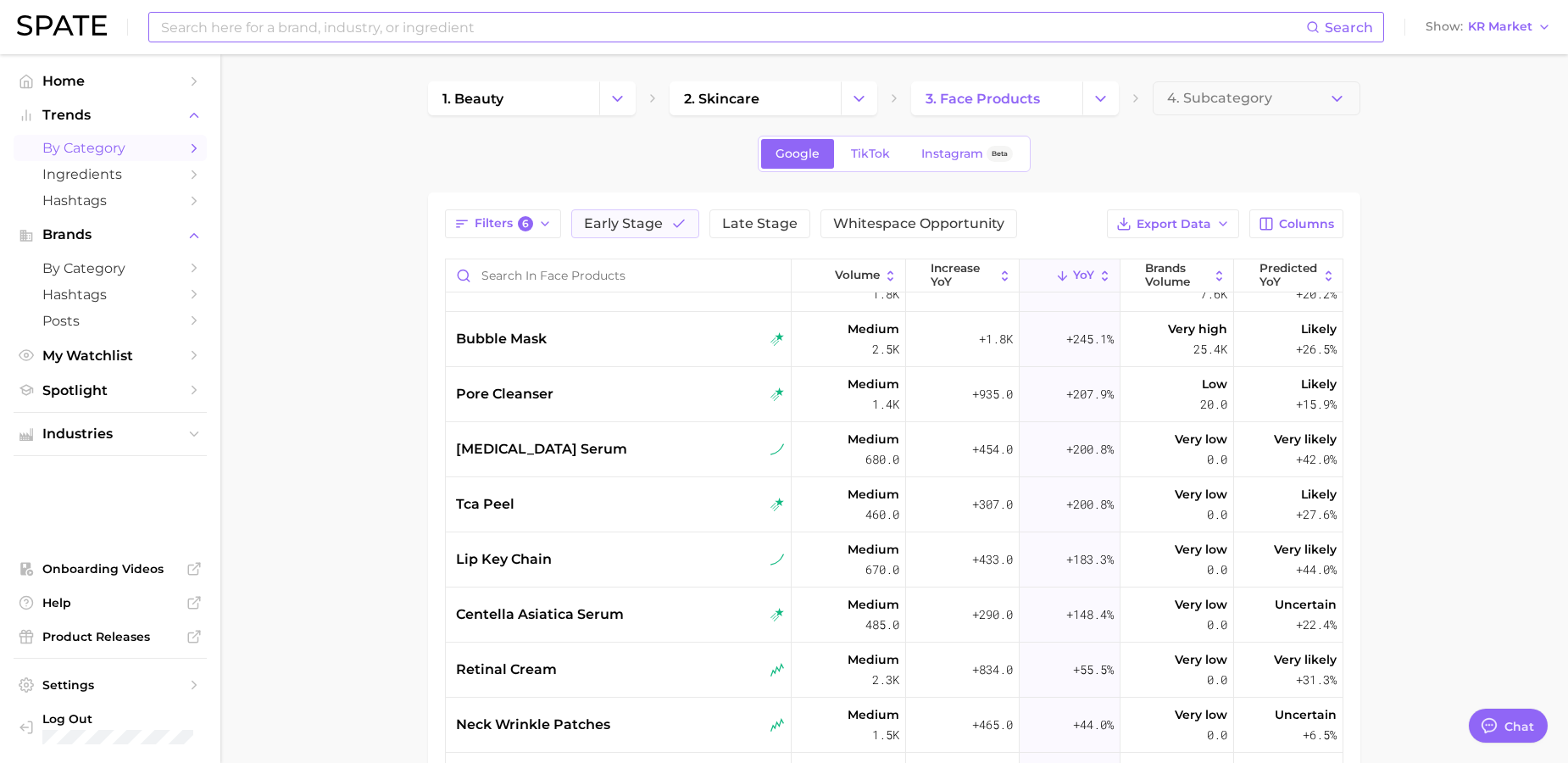
click at [392, 30] on input at bounding box center [732, 27] width 1146 height 29
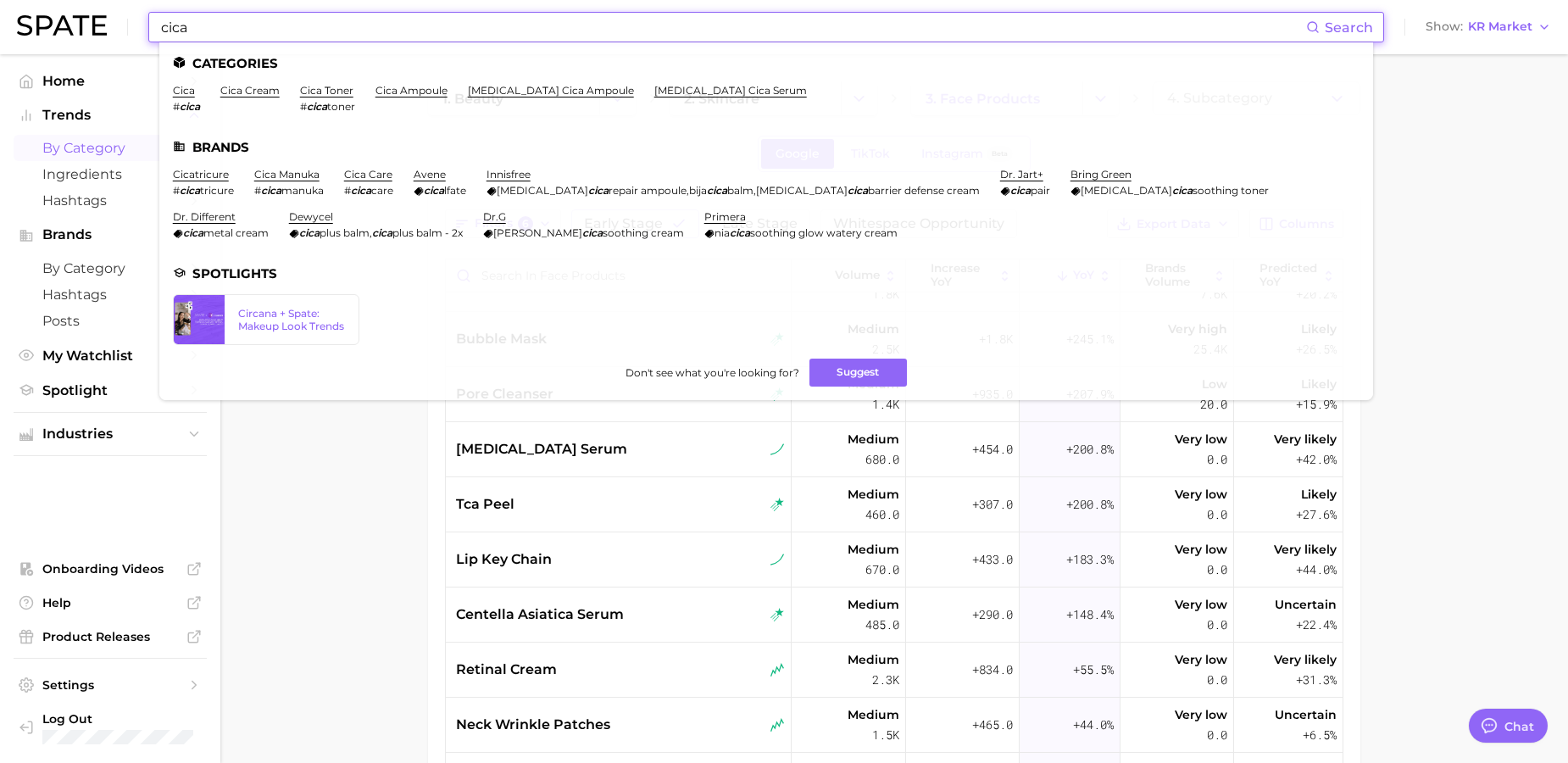
type input "cica"
click at [1405, 351] on main "1. beauty 2. skincare 3. face products 4. Subcategory Google TikTok Instagram B…" at bounding box center [894, 588] width 1347 height 1069
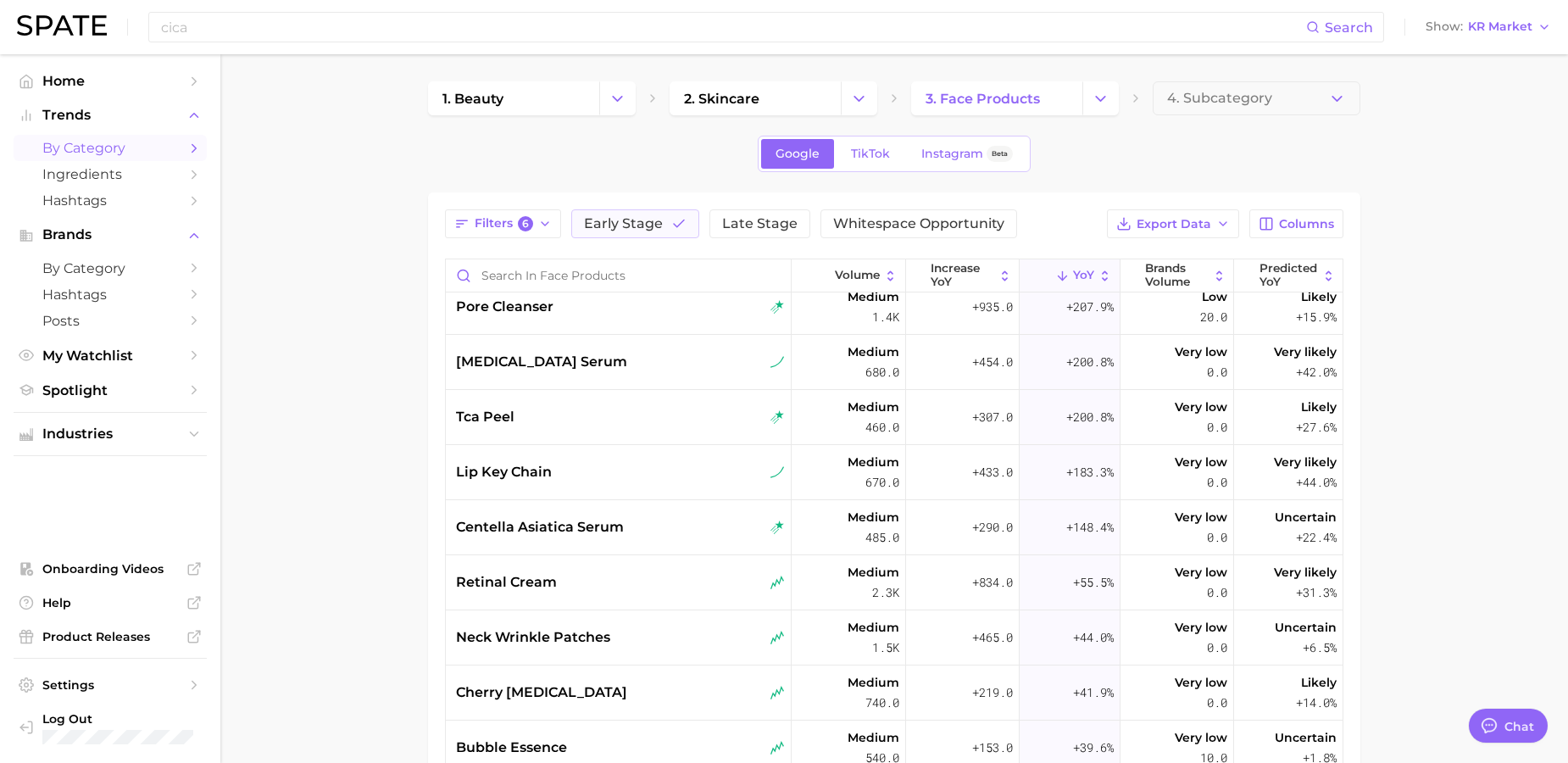
scroll to position [0, 0]
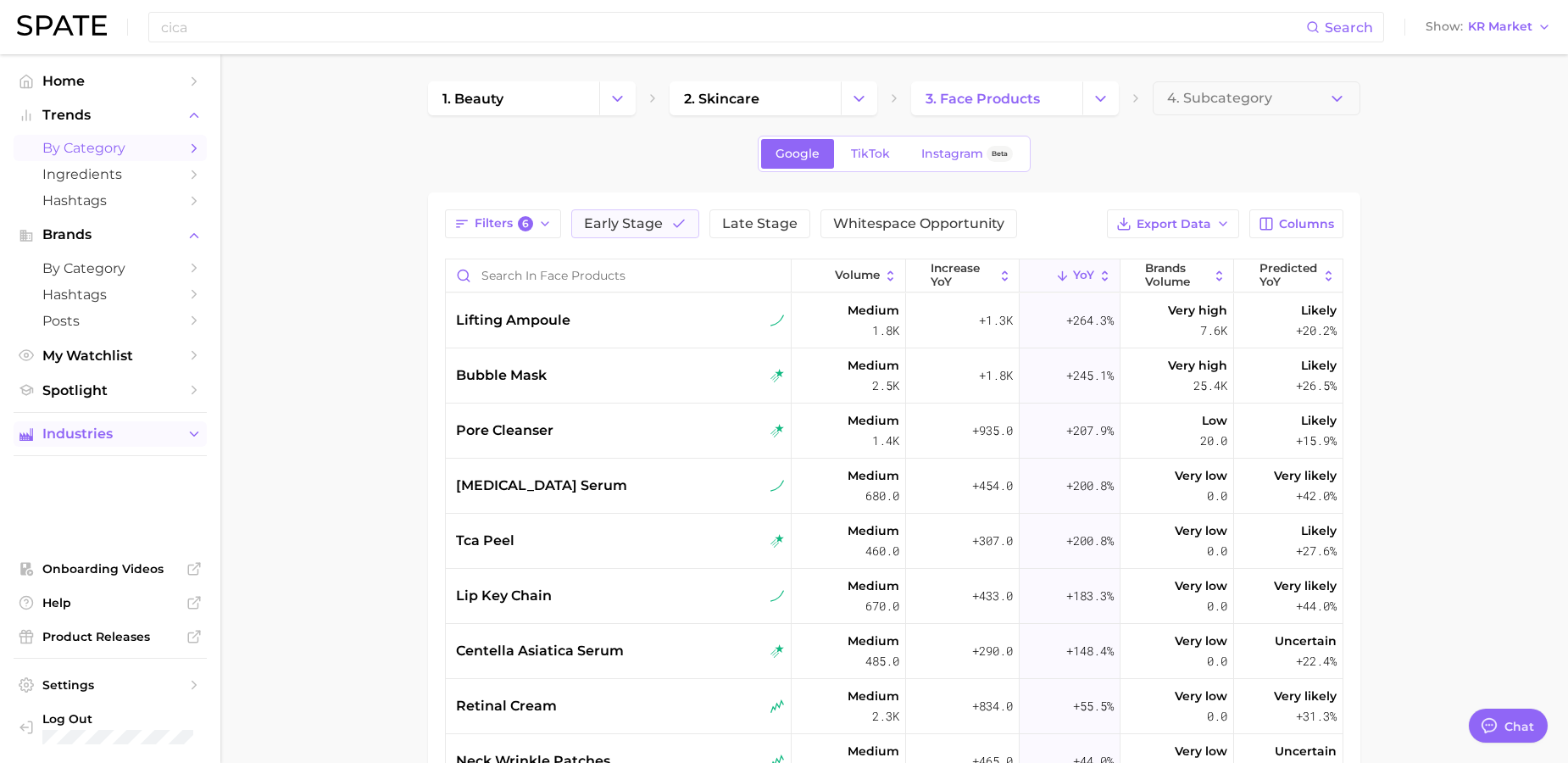
click at [49, 437] on span "Industries" at bounding box center [111, 434] width 136 height 15
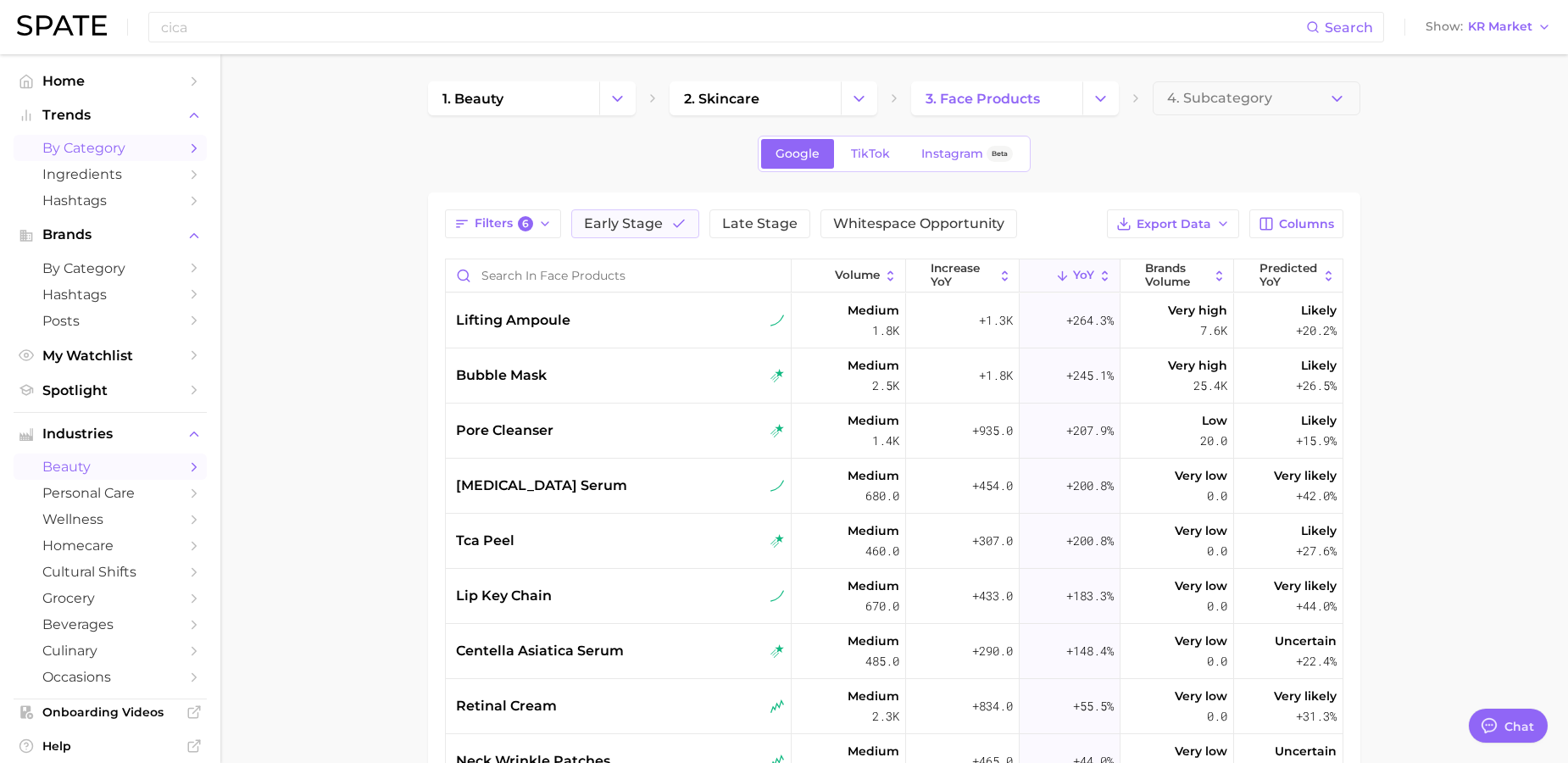
click at [106, 462] on span "beauty" at bounding box center [111, 467] width 136 height 16
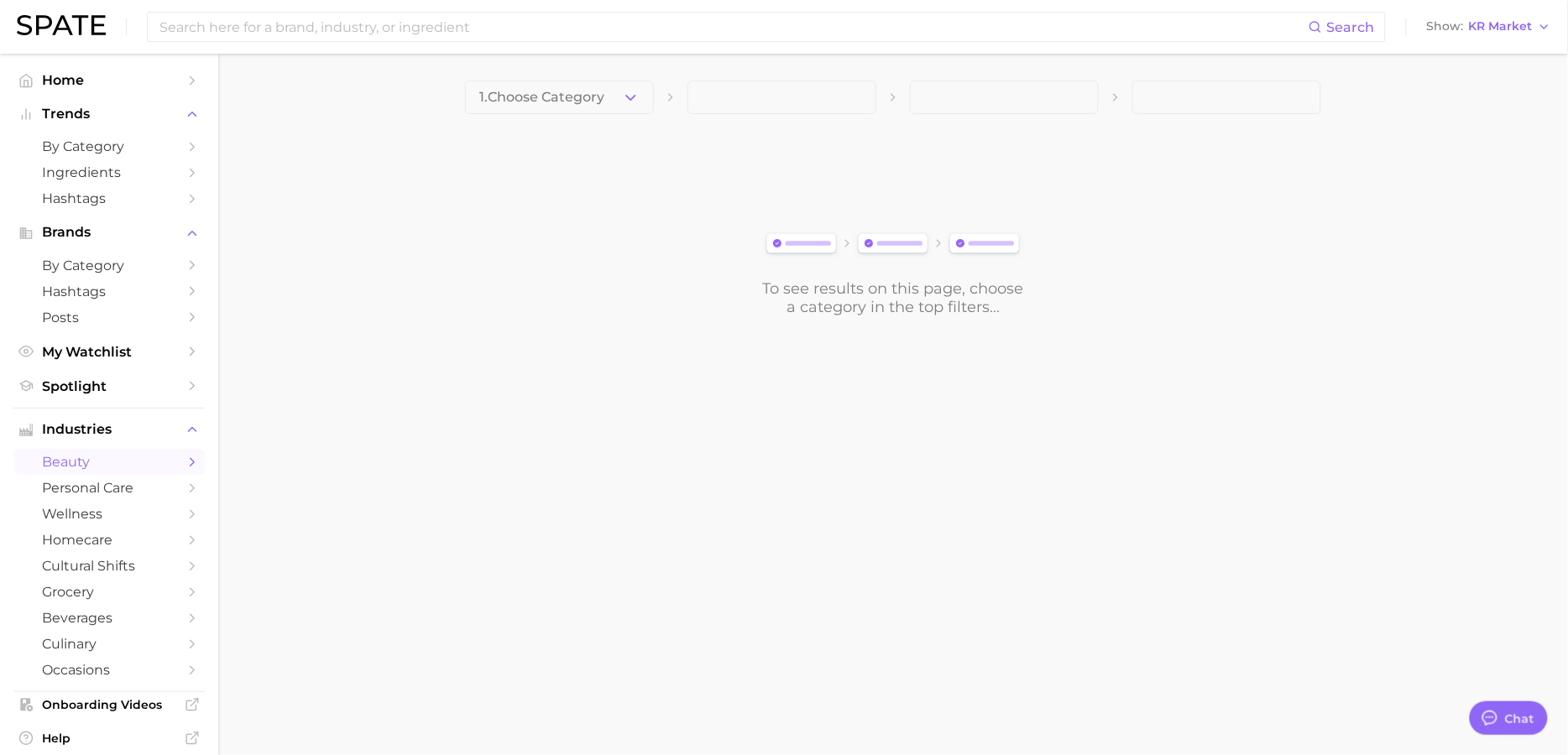
click at [617, 94] on button "1. Choose Category" at bounding box center [559, 97] width 189 height 33
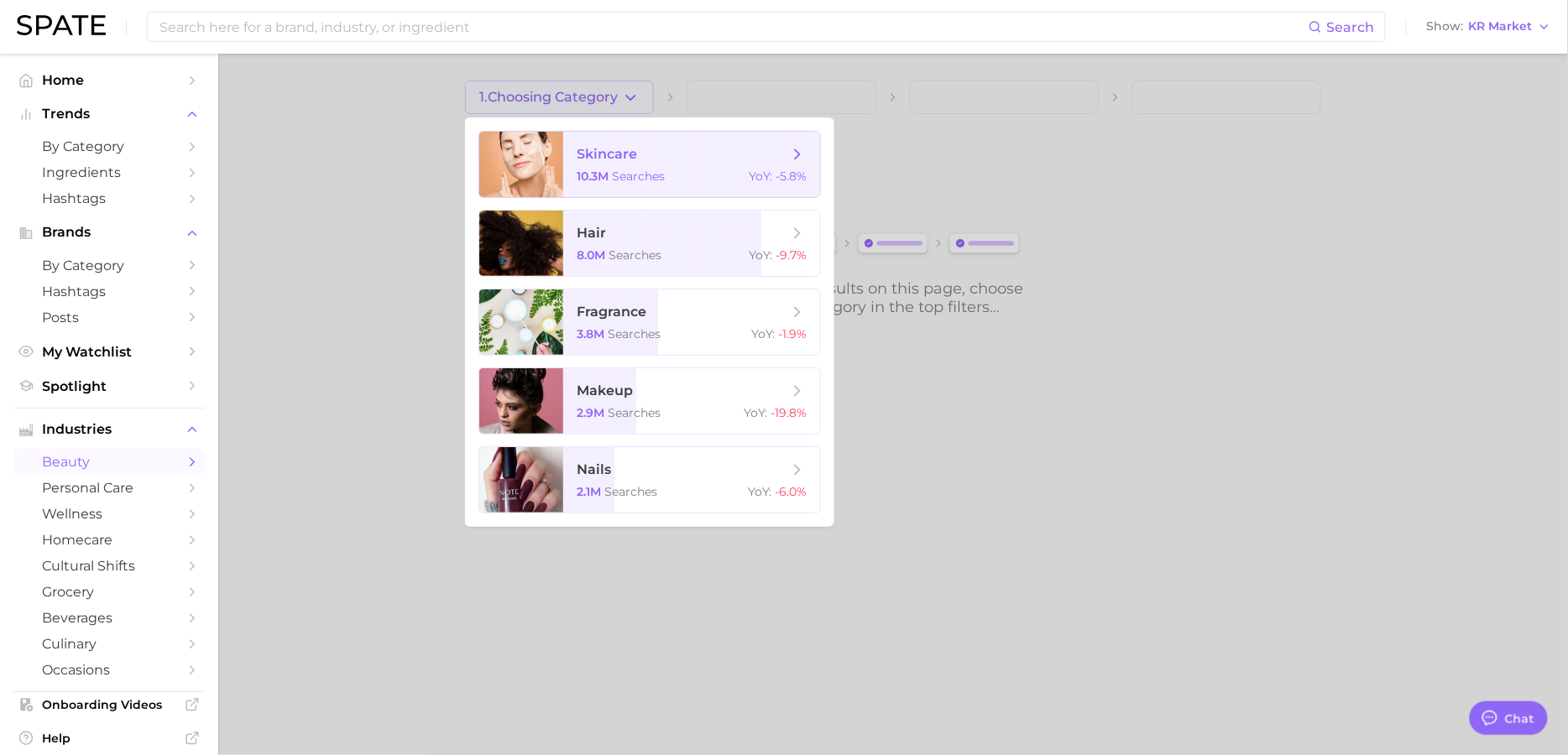
click at [640, 184] on span "skincare 10.3m searches YoY : -5.8%" at bounding box center [691, 164] width 257 height 65
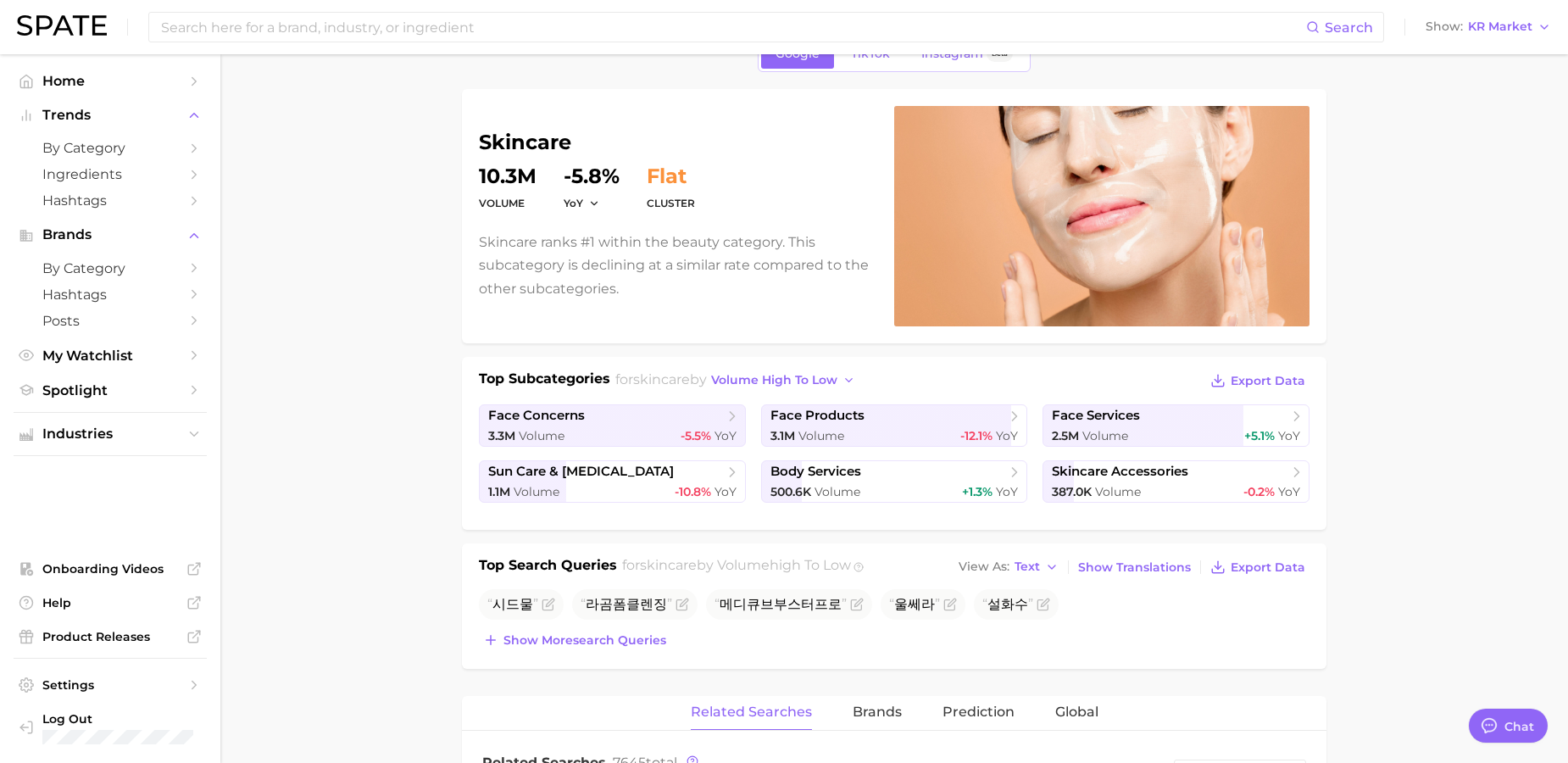
scroll to position [107, 0]
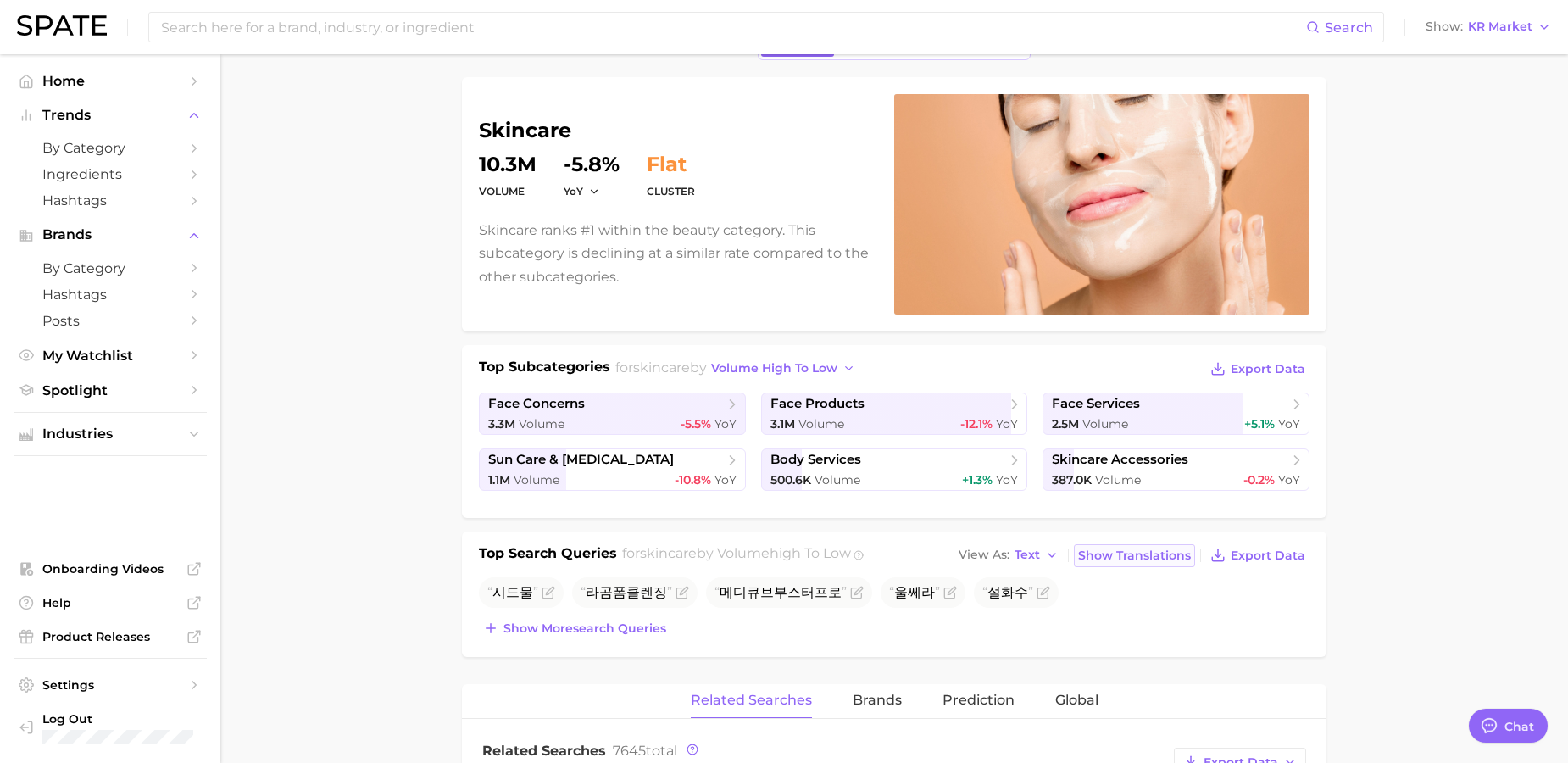
click at [1152, 557] on span "Show Translations" at bounding box center [1133, 556] width 112 height 15
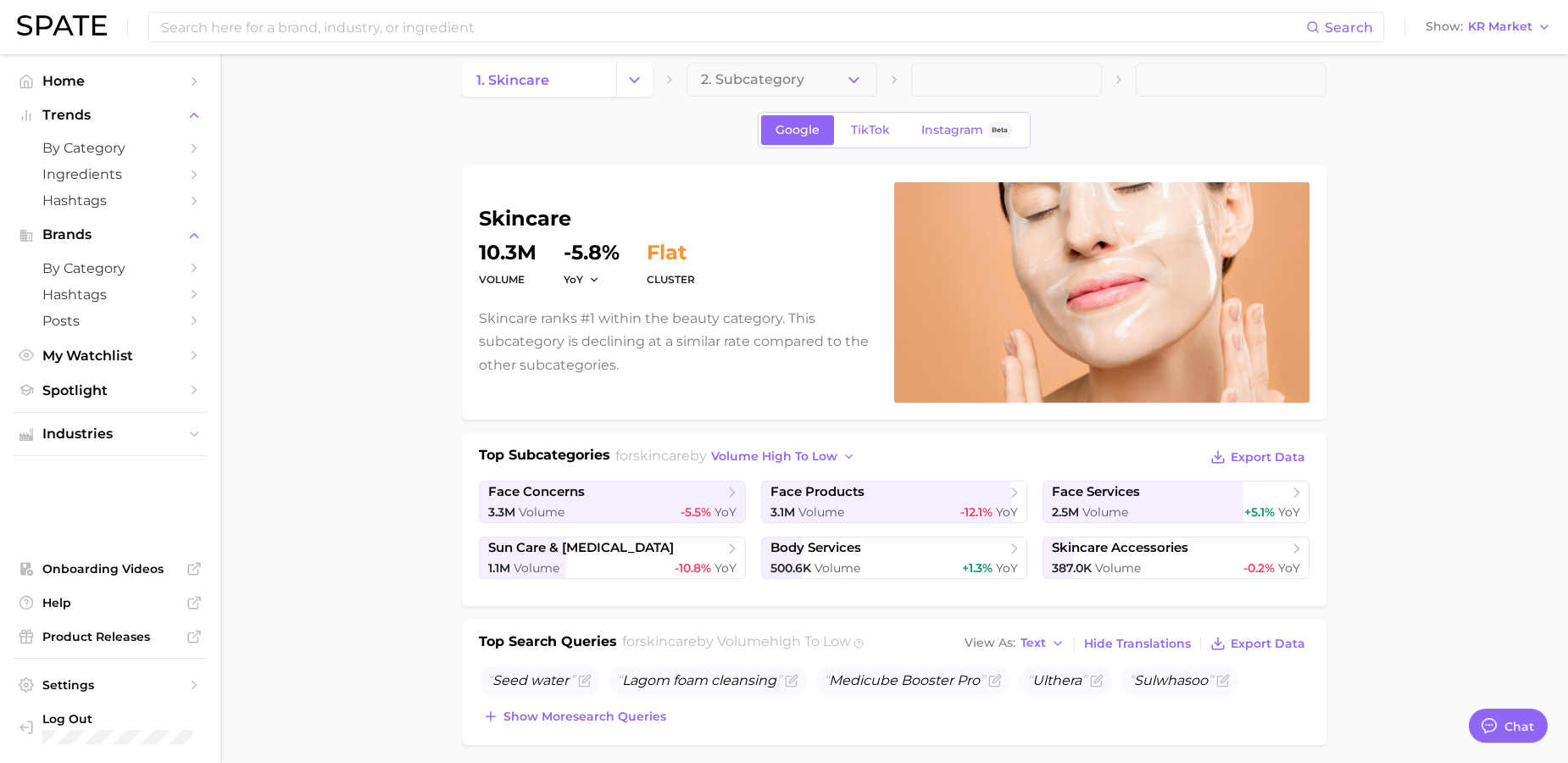
scroll to position [0, 0]
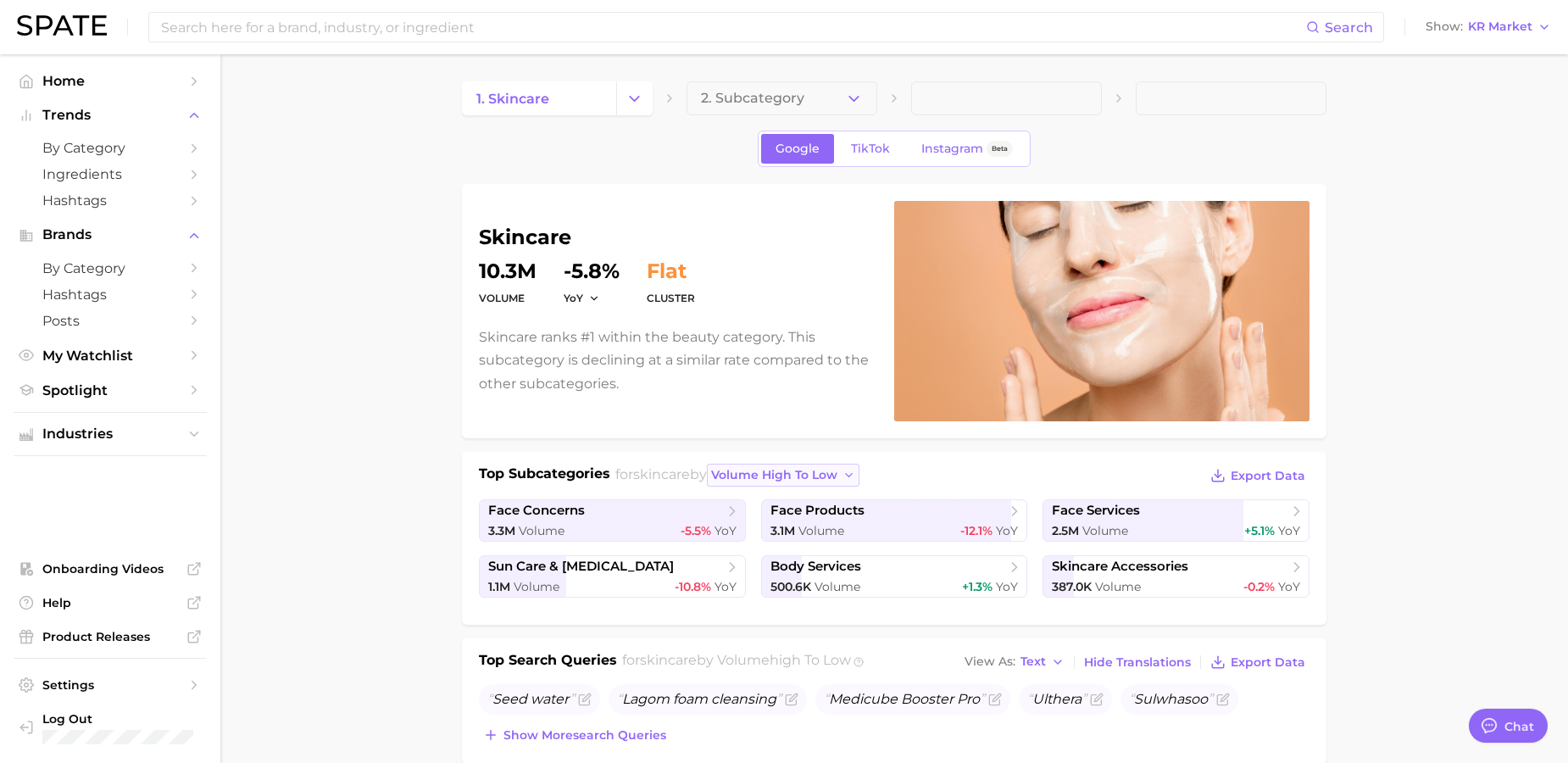
click at [833, 477] on span "volume high to low" at bounding box center [774, 476] width 126 height 15
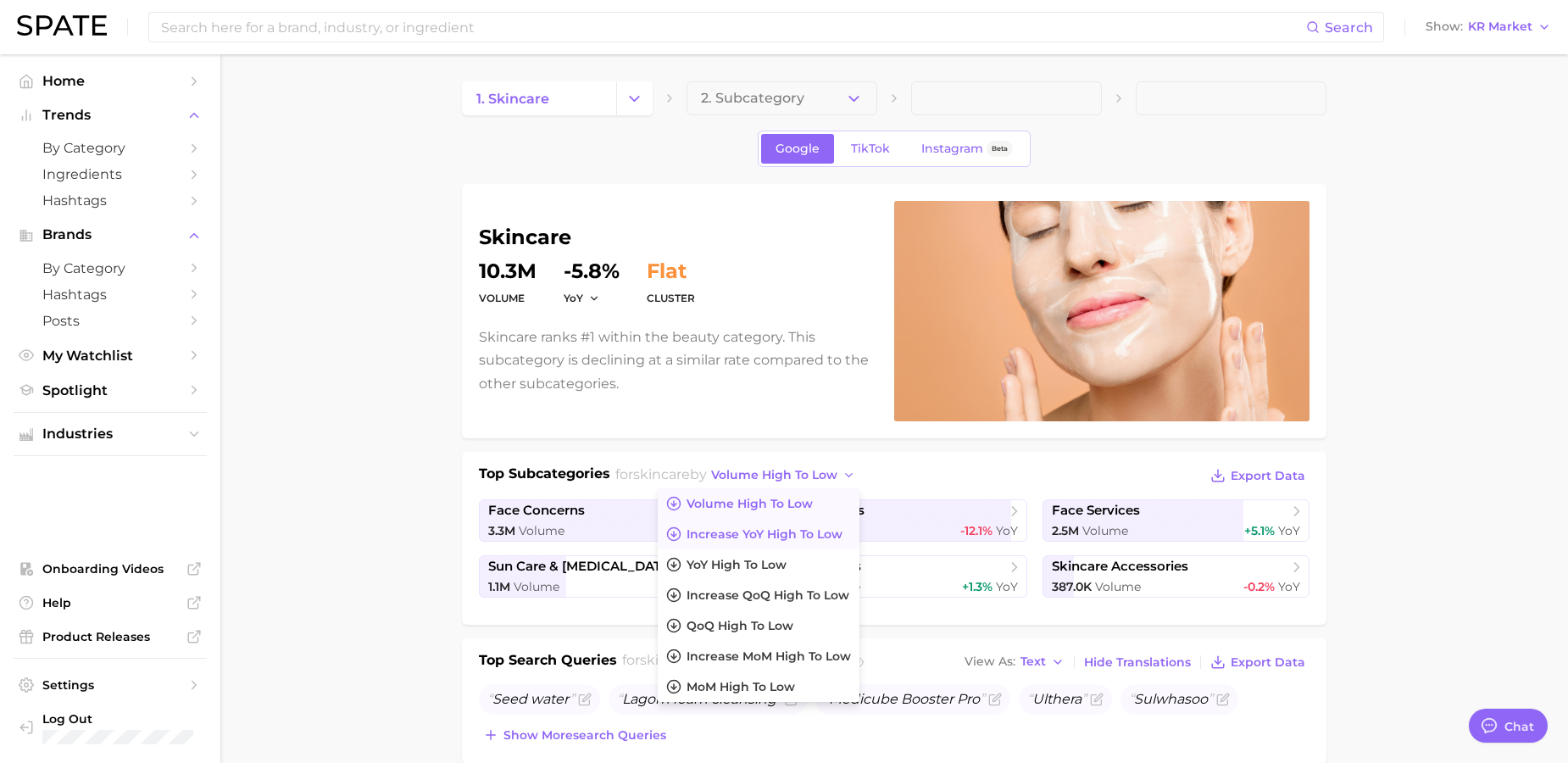
click at [816, 532] on span "increase YoY high to low" at bounding box center [764, 534] width 156 height 15
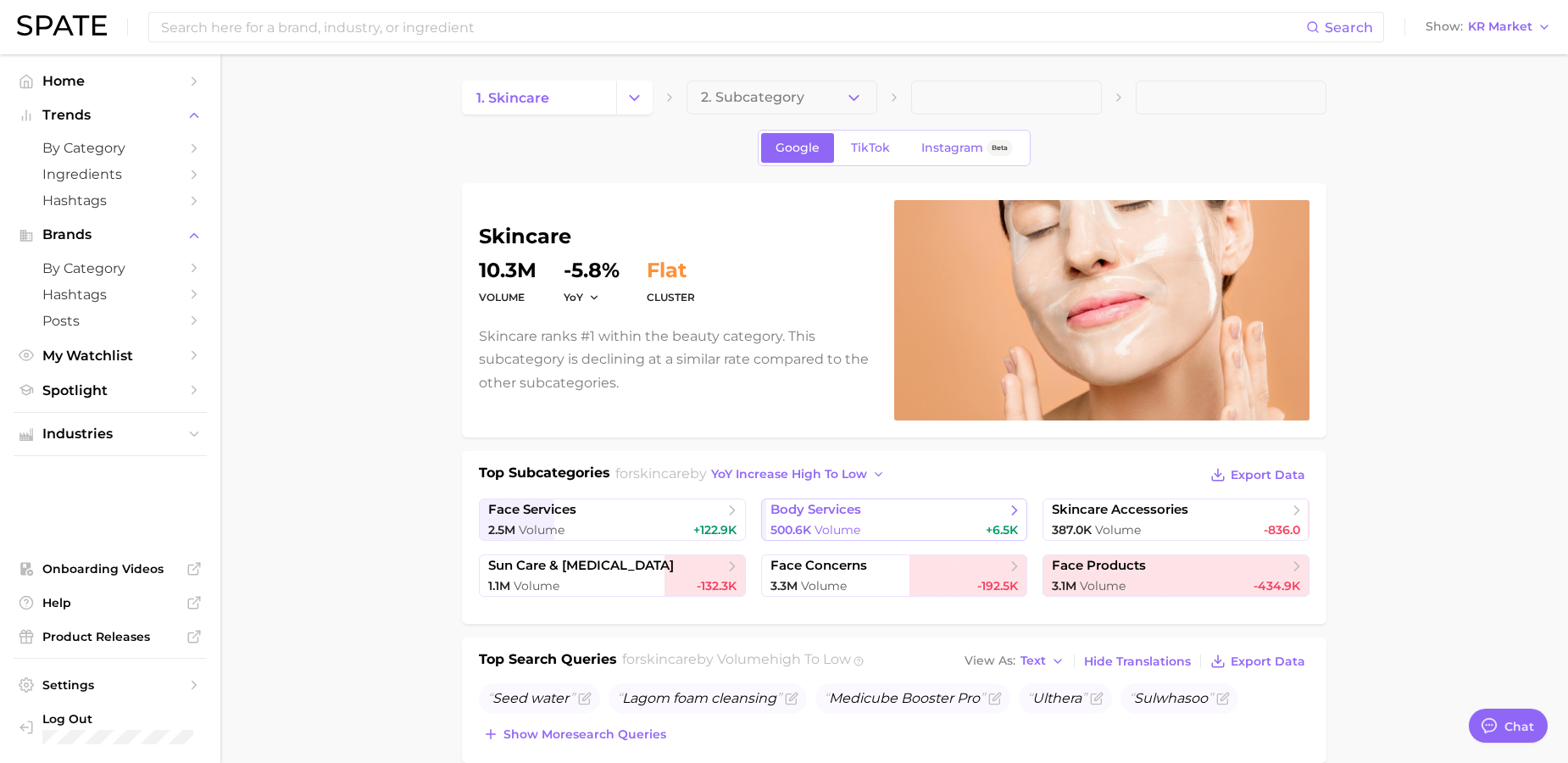
scroll to position [5, 0]
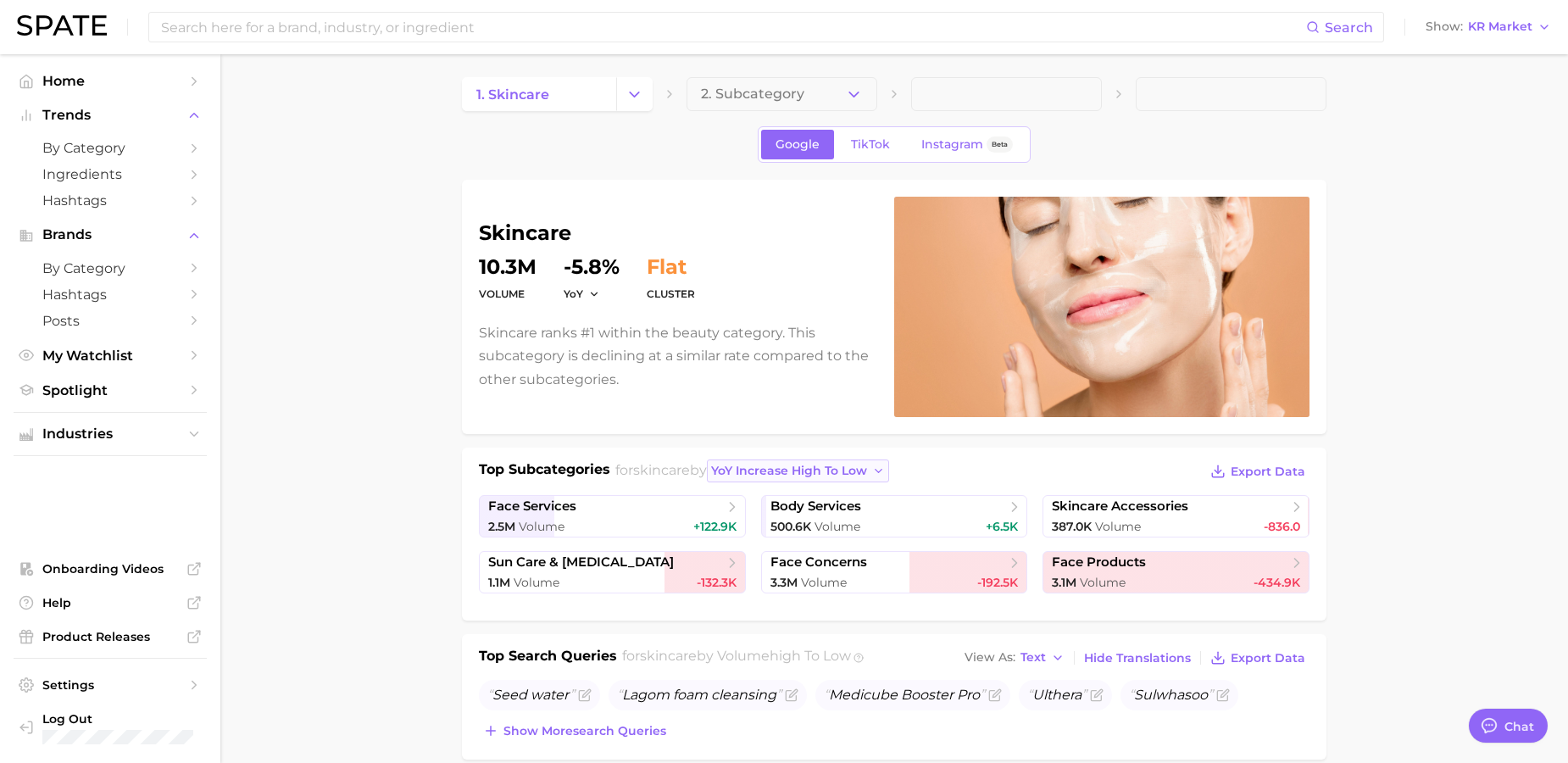
click at [842, 474] on span "YoY increase high to low" at bounding box center [789, 471] width 156 height 15
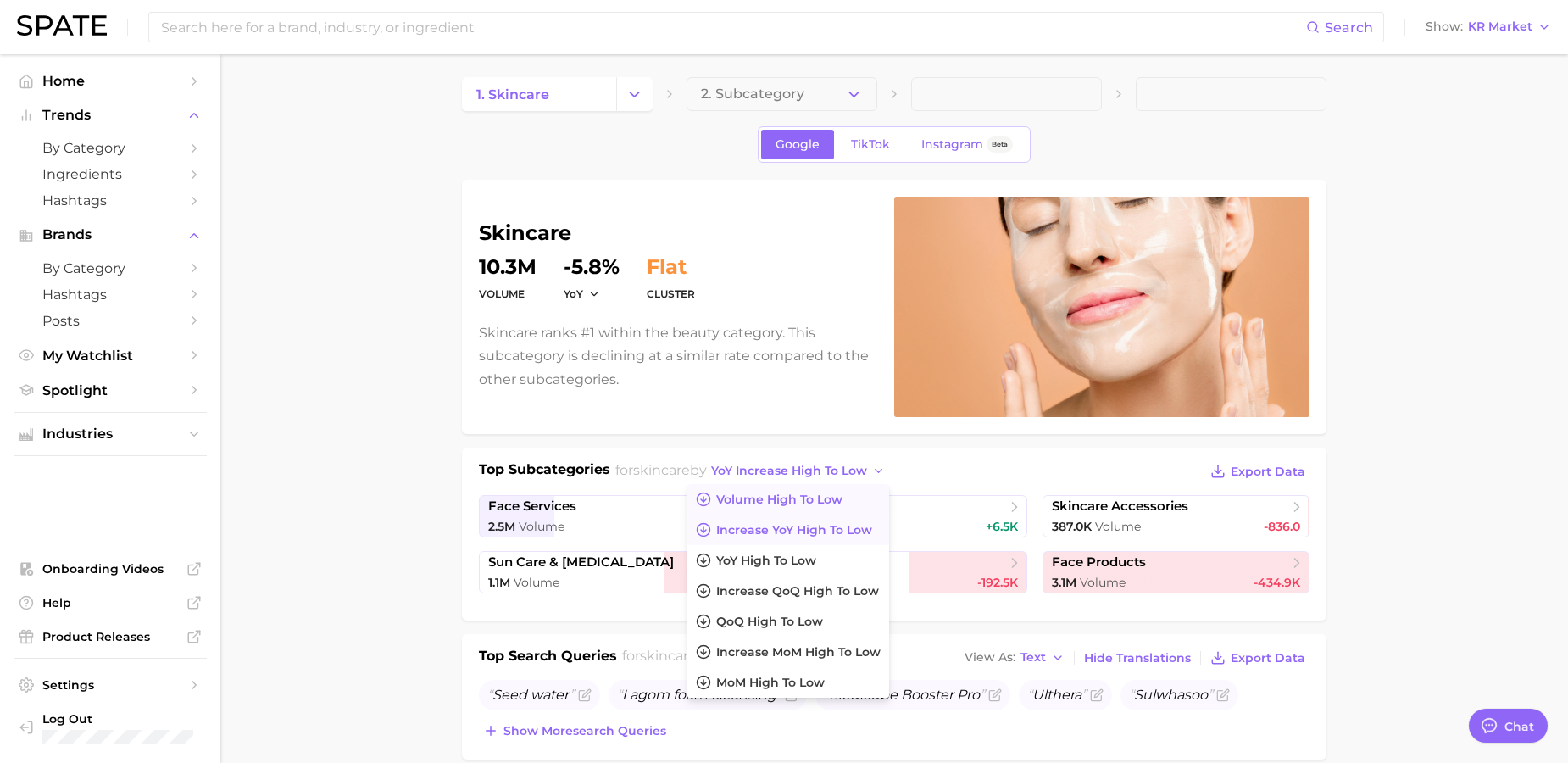
click at [827, 494] on span "Volume high to low" at bounding box center [779, 500] width 126 height 15
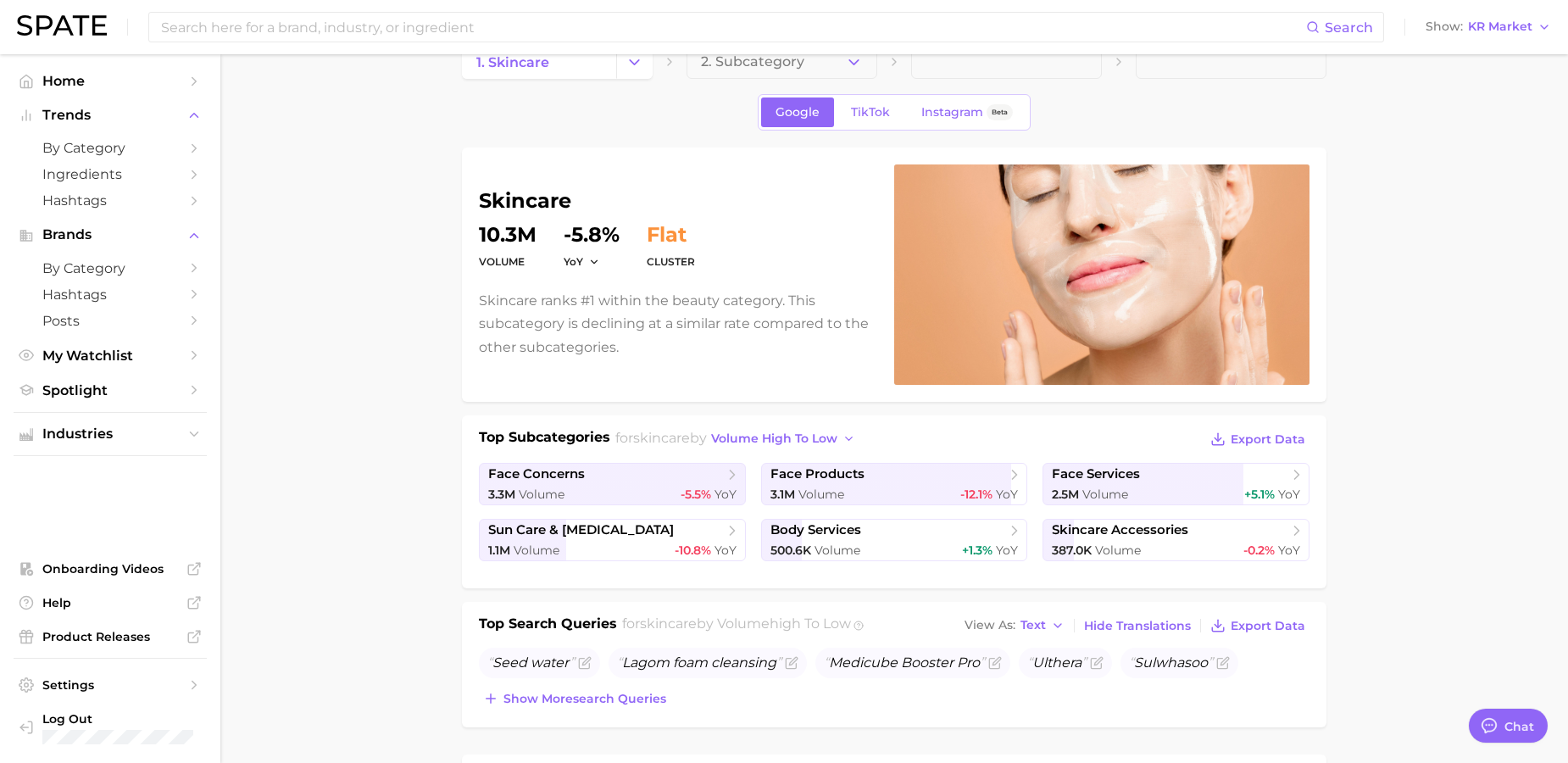
scroll to position [40, 0]
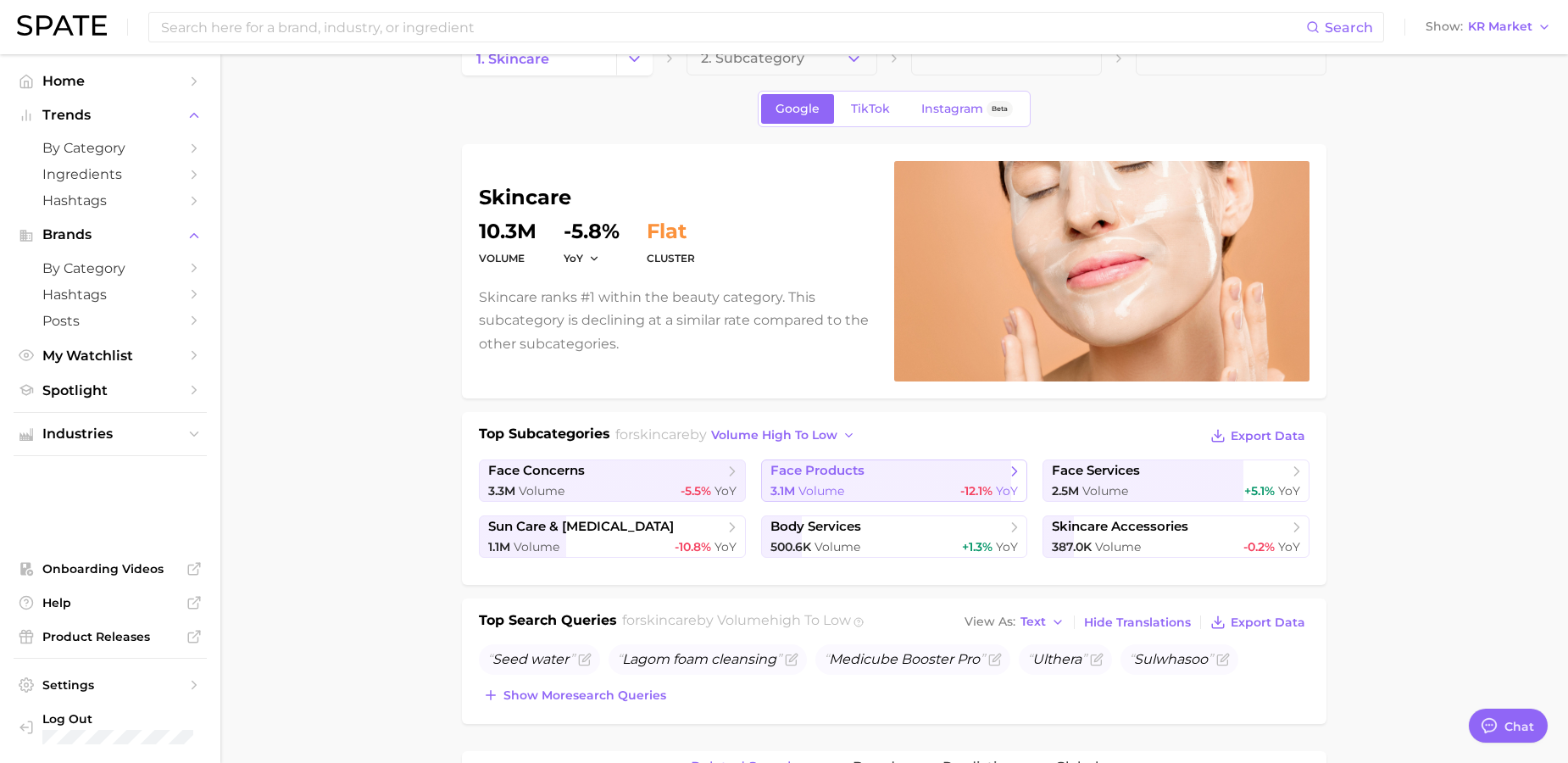
click at [850, 485] on div "3.1m Volume -12.1% YoY" at bounding box center [894, 491] width 248 height 16
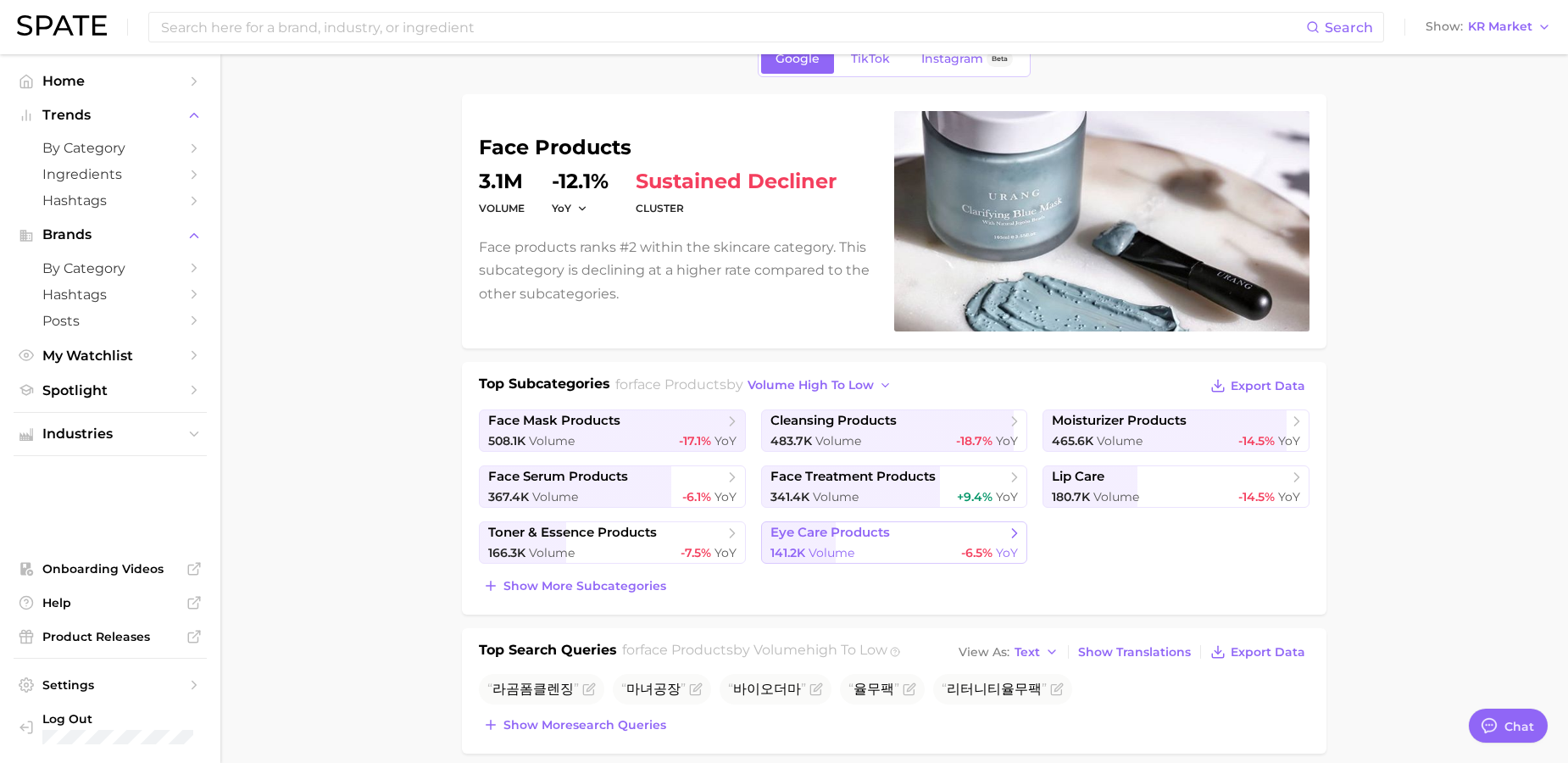
scroll to position [94, 0]
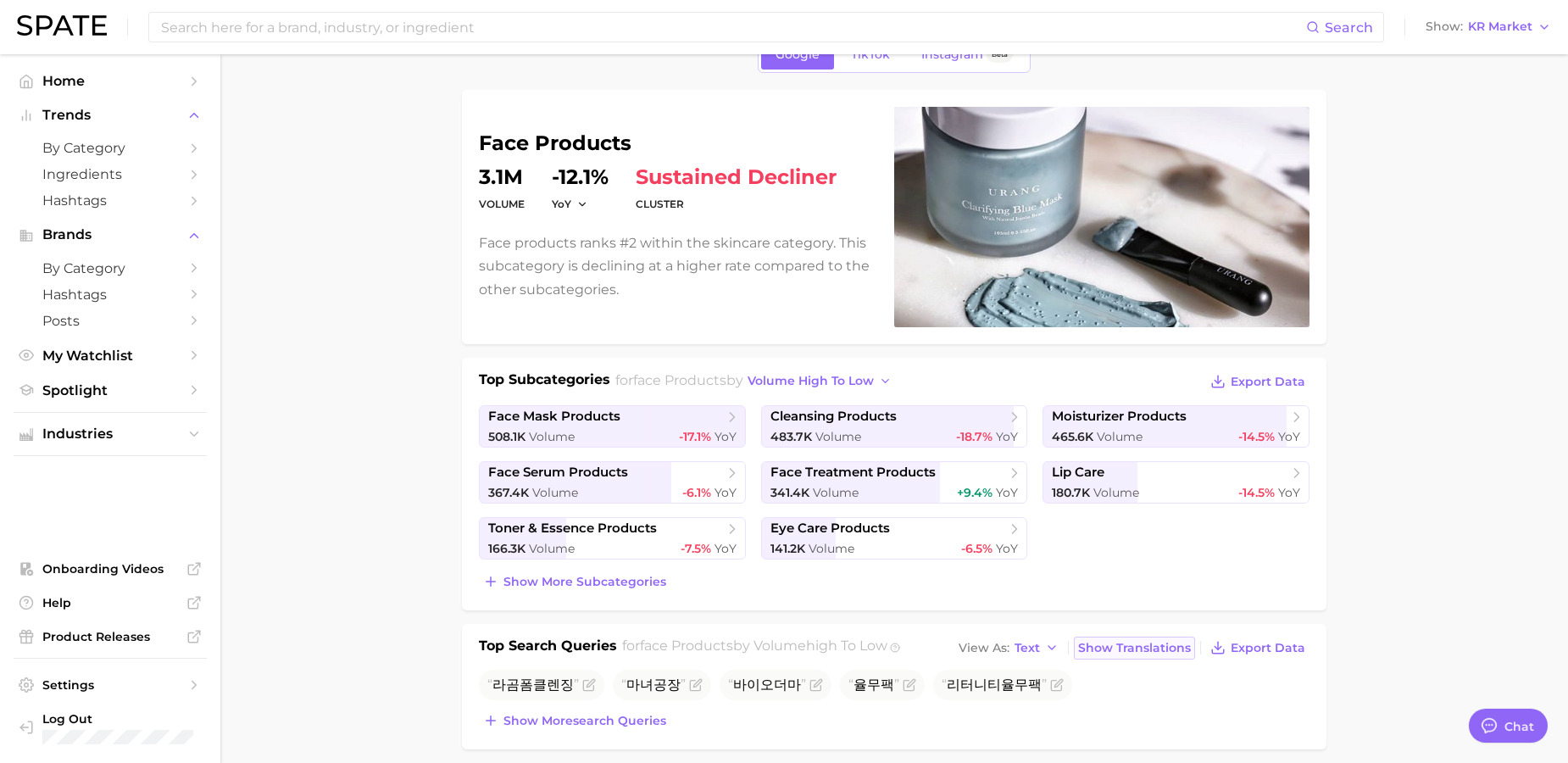
click at [1163, 646] on span "Show Translations" at bounding box center [1133, 649] width 112 height 15
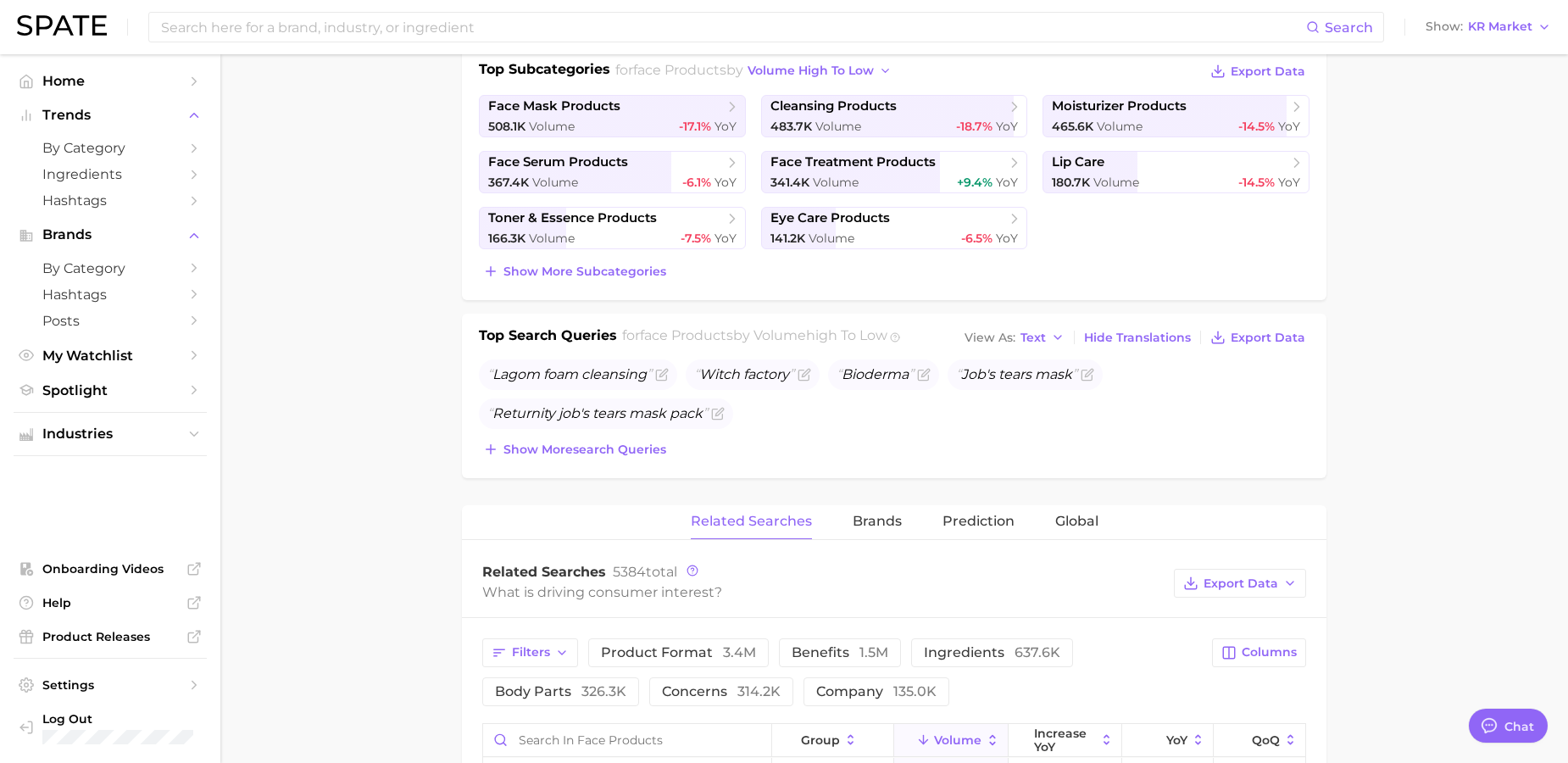
scroll to position [438, 0]
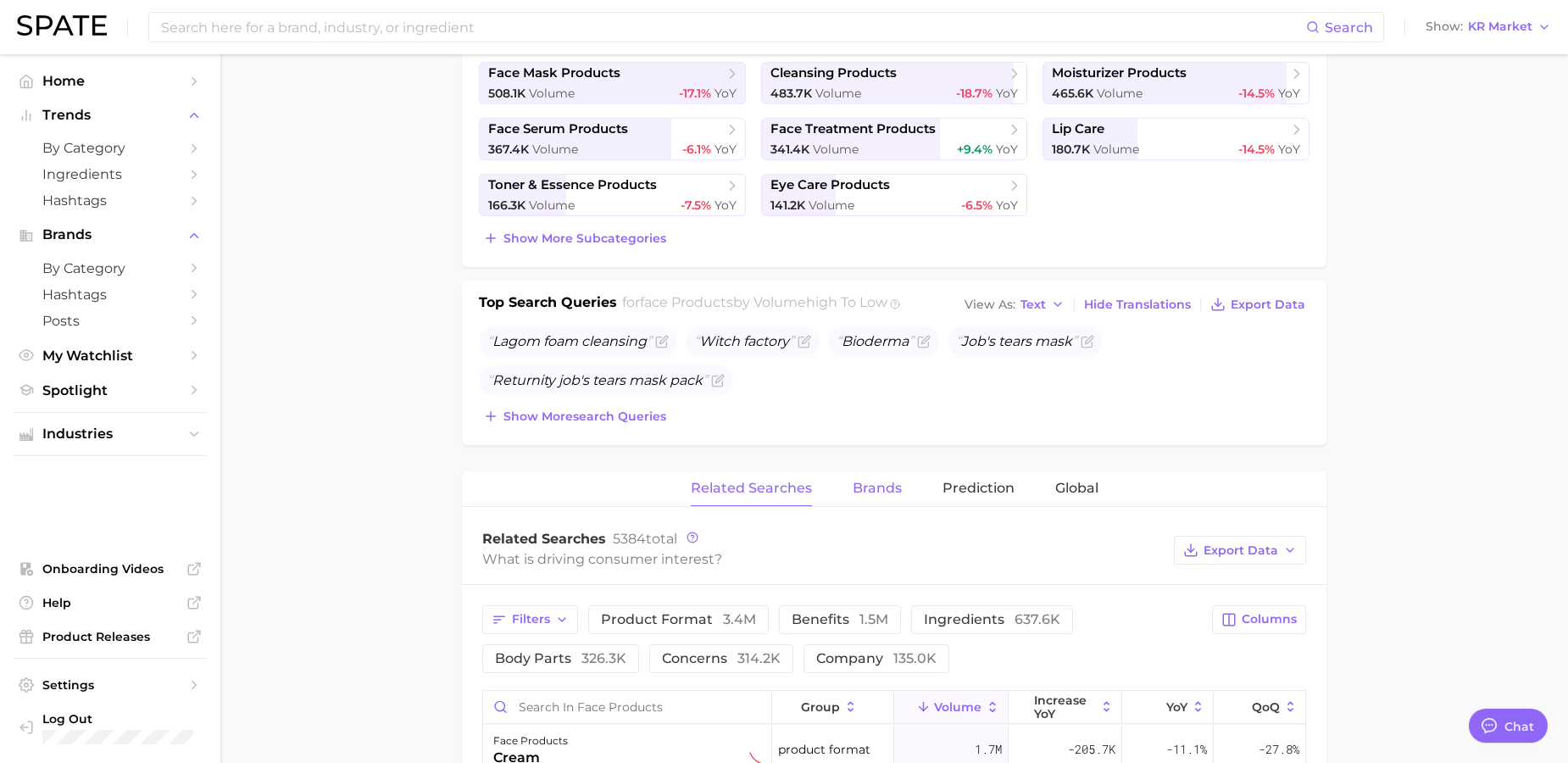
click at [862, 496] on span "Brands" at bounding box center [877, 488] width 49 height 15
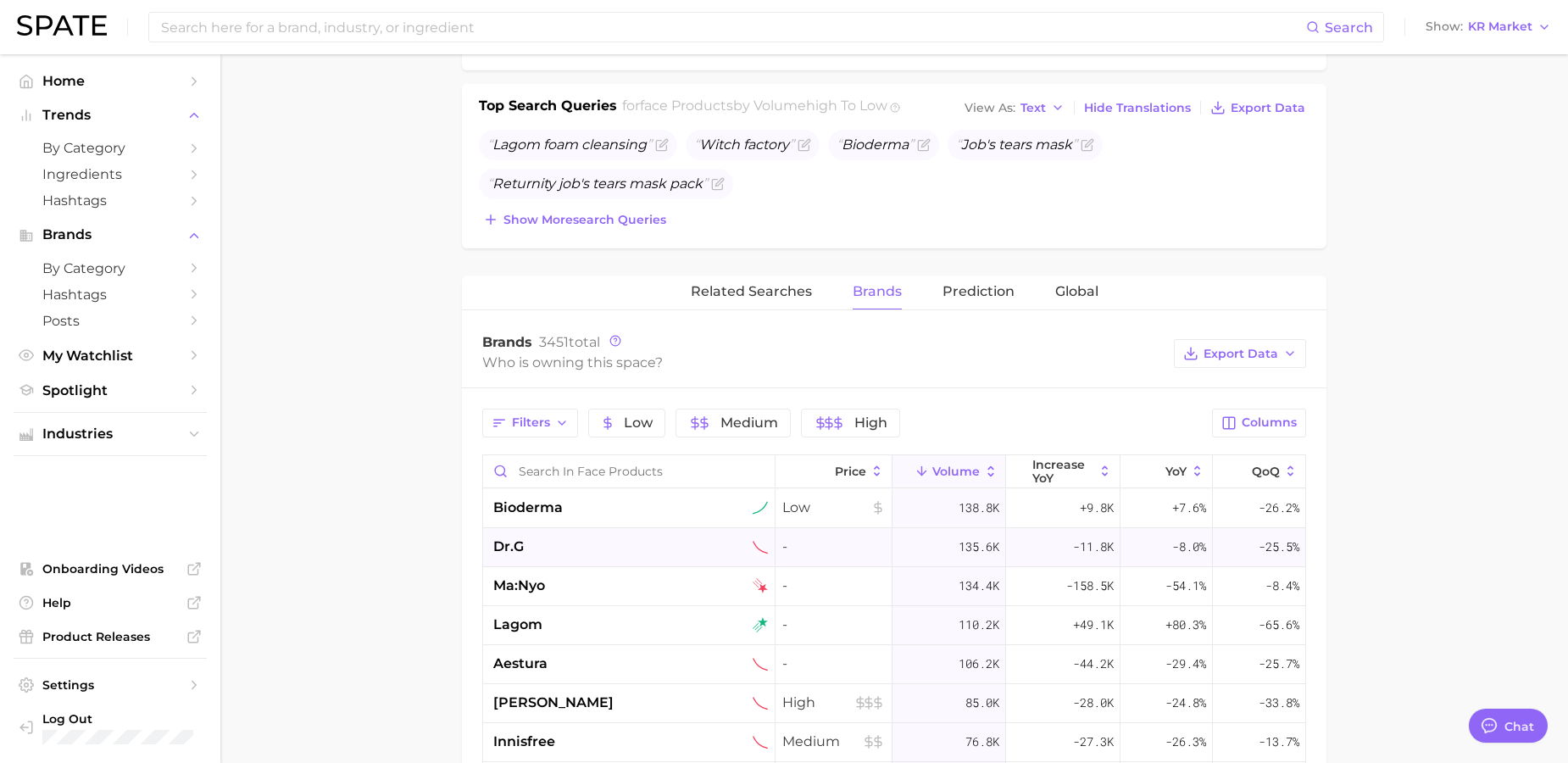
scroll to position [5, 0]
click at [856, 424] on span "High" at bounding box center [871, 423] width 33 height 14
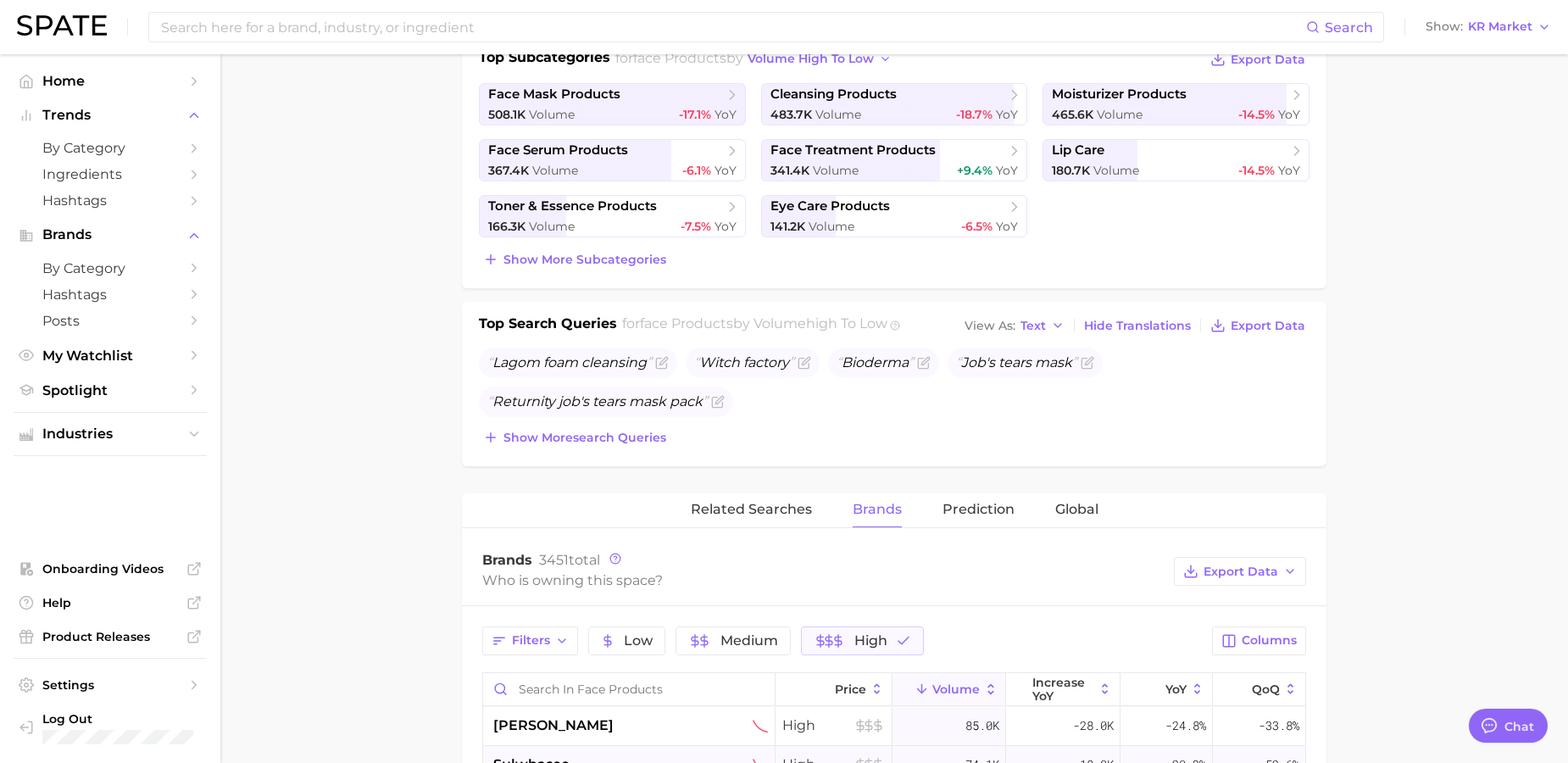
scroll to position [617, 0]
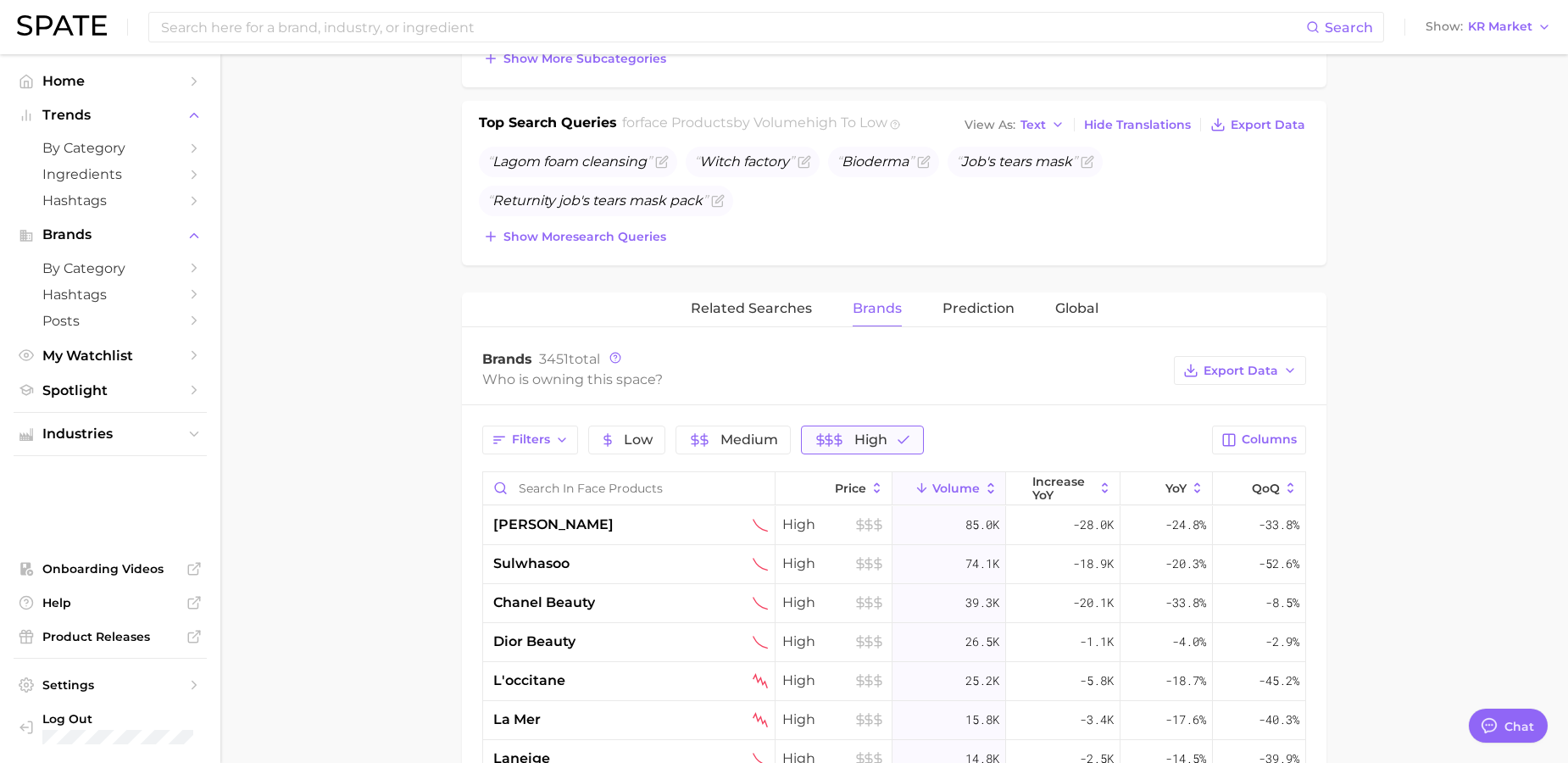
click at [871, 443] on span "High" at bounding box center [871, 440] width 33 height 14
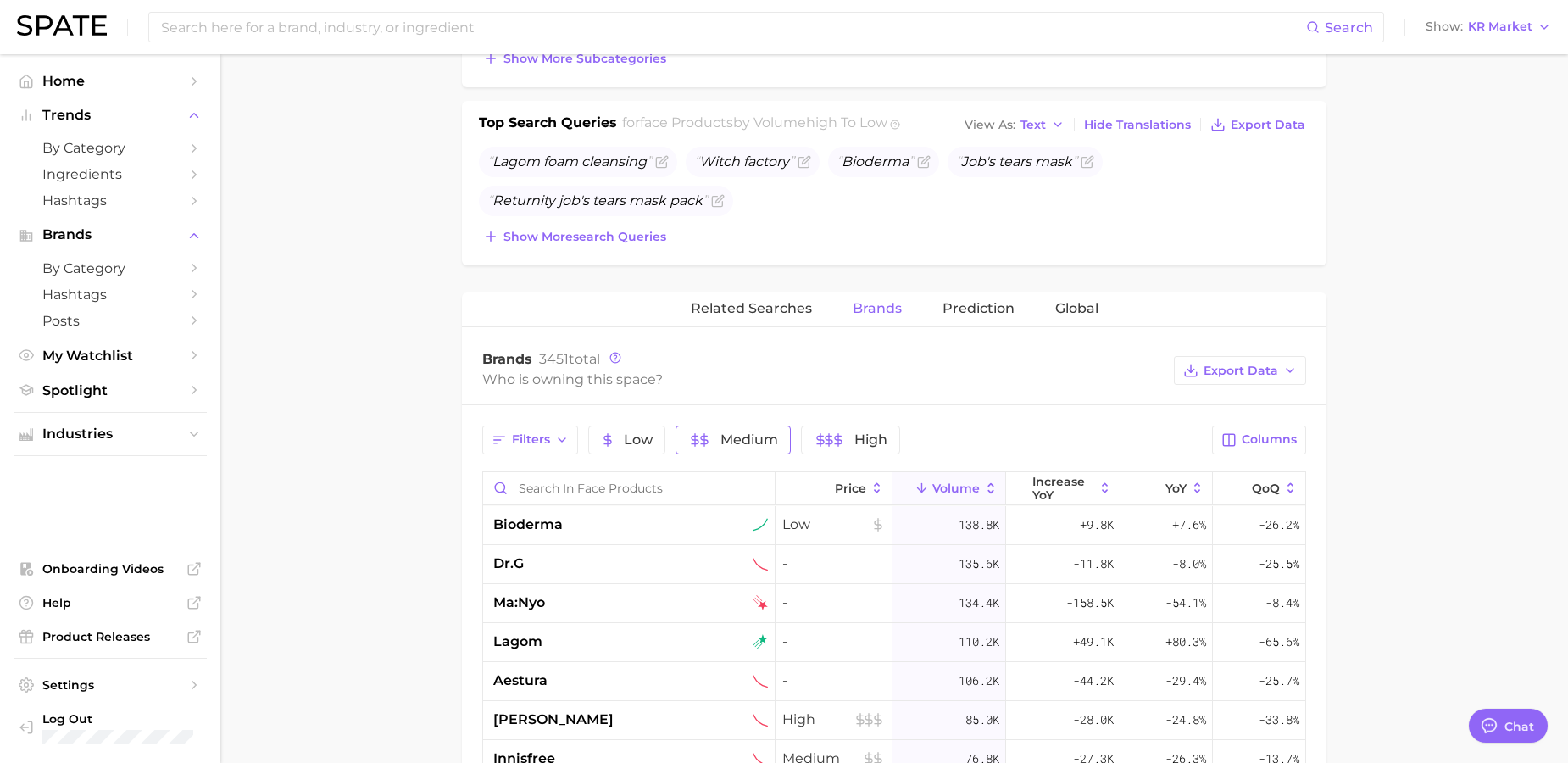
click at [764, 438] on span "Medium" at bounding box center [749, 440] width 58 height 14
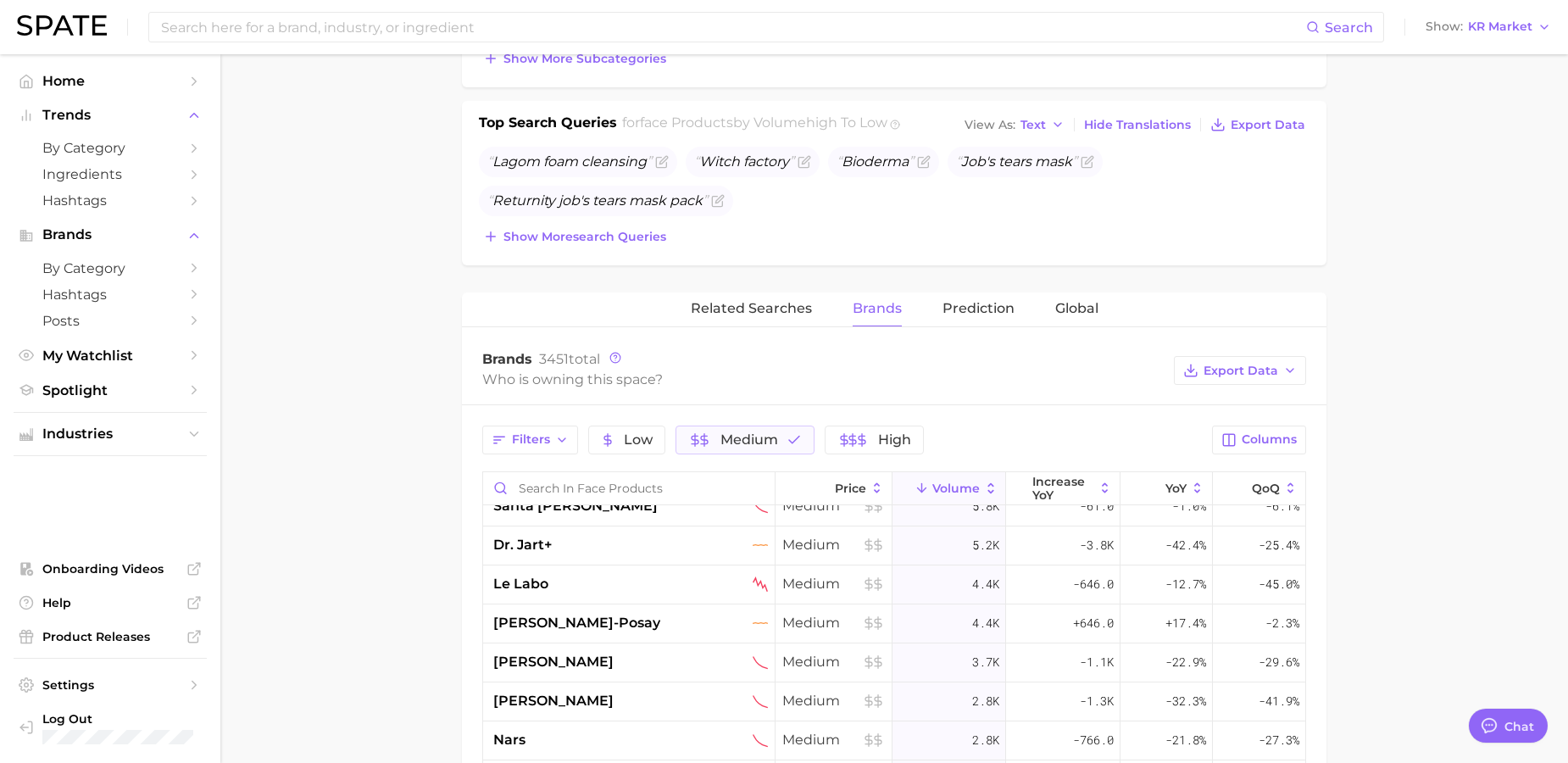
scroll to position [8, 0]
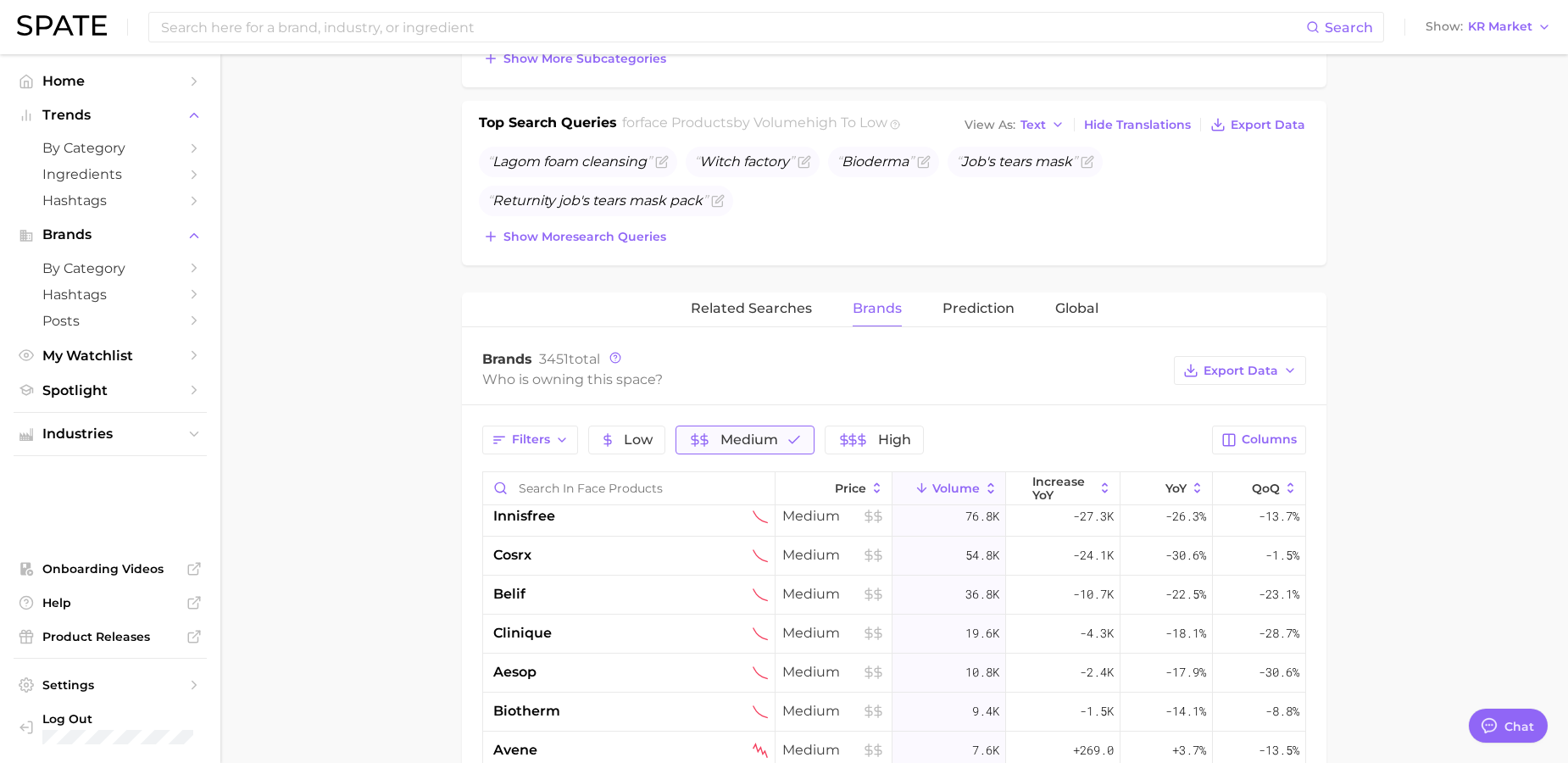
click at [764, 440] on span "Medium" at bounding box center [749, 440] width 58 height 14
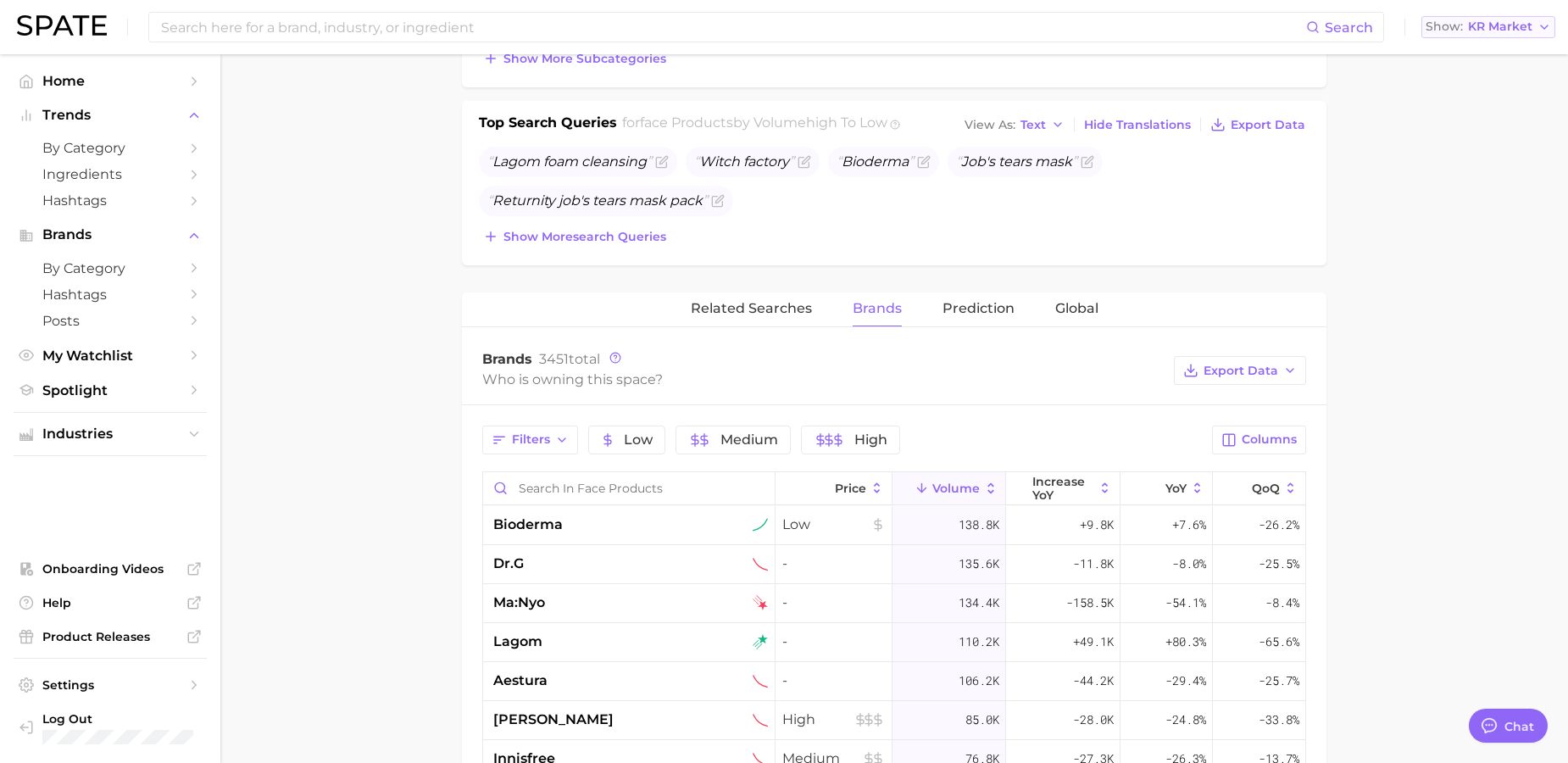
click at [1533, 22] on button "Show KR Market" at bounding box center [1488, 27] width 134 height 22
click at [1420, 461] on main "1. skincare 2. face products 3. Subcategory Google TikTok Instagram Beta face p…" at bounding box center [894, 388] width 1347 height 1902
click at [1478, 22] on span "KR Market" at bounding box center [1499, 27] width 64 height 9
click at [1478, 55] on span "[GEOGRAPHIC_DATA]" at bounding box center [1480, 55] width 131 height 15
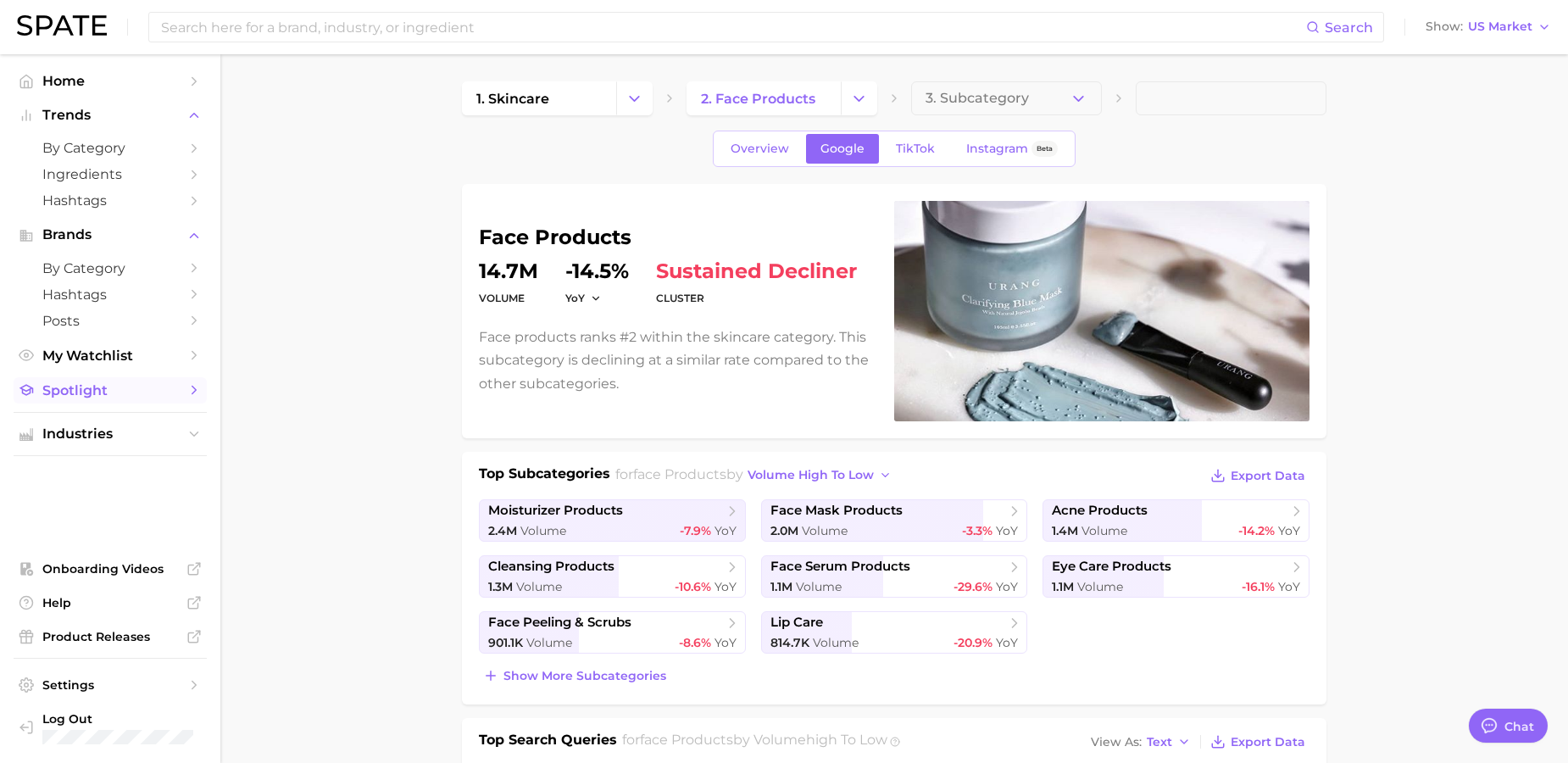
click at [118, 391] on span "Spotlight" at bounding box center [111, 389] width 136 height 16
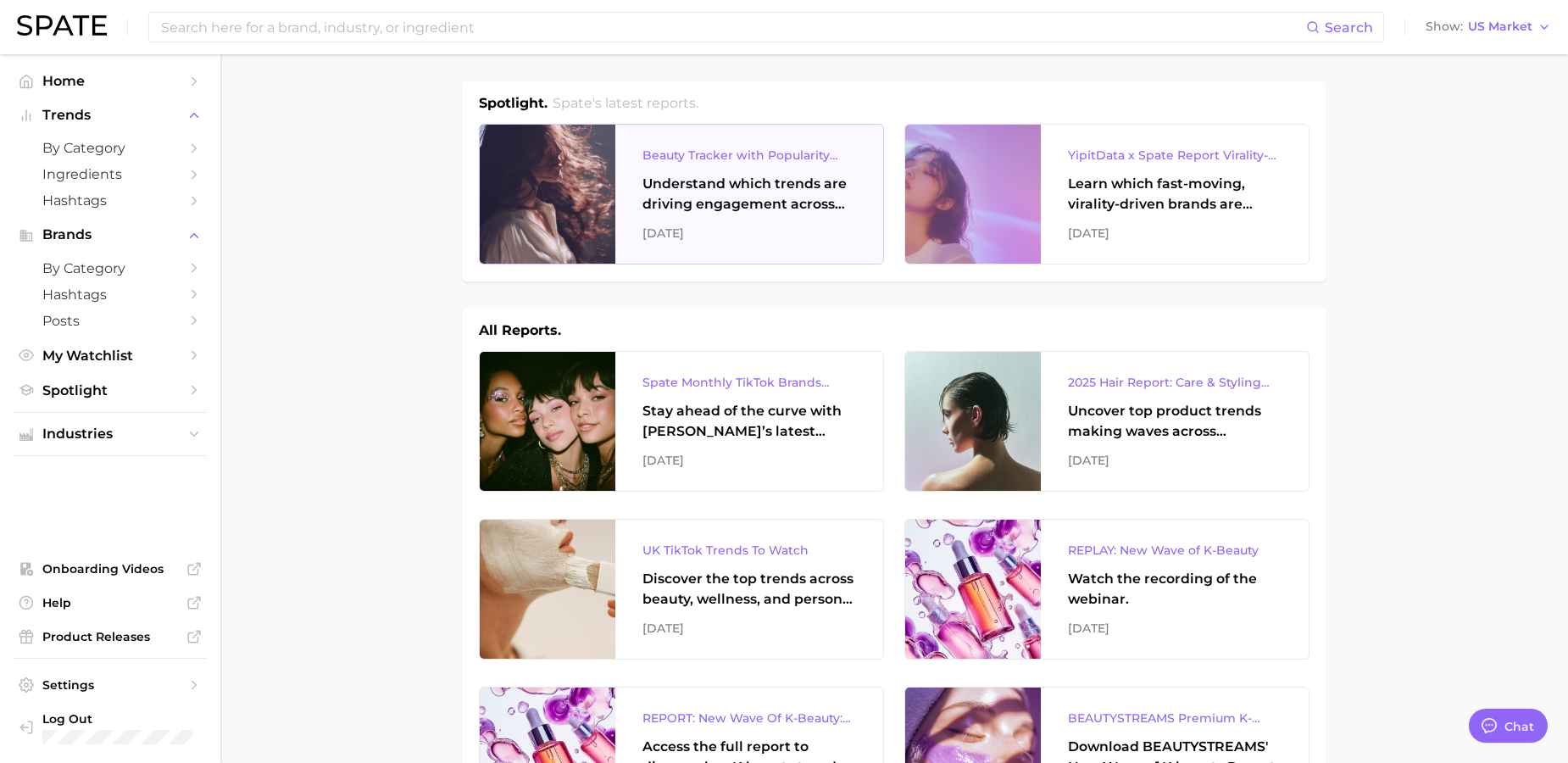
click at [740, 157] on div "Beauty Tracker with Popularity Index" at bounding box center [749, 155] width 214 height 20
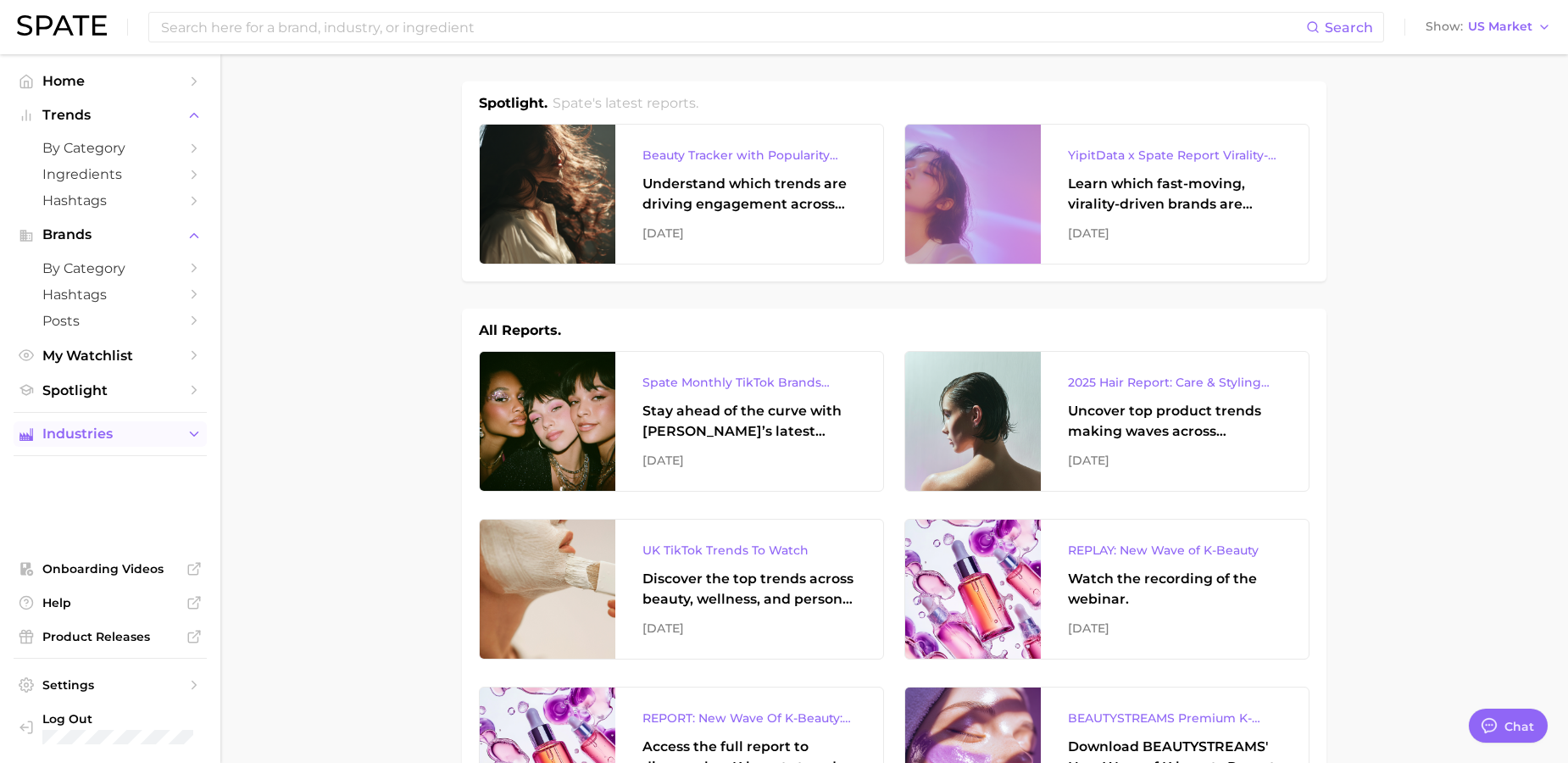
click at [85, 427] on span "Industries" at bounding box center [111, 434] width 136 height 15
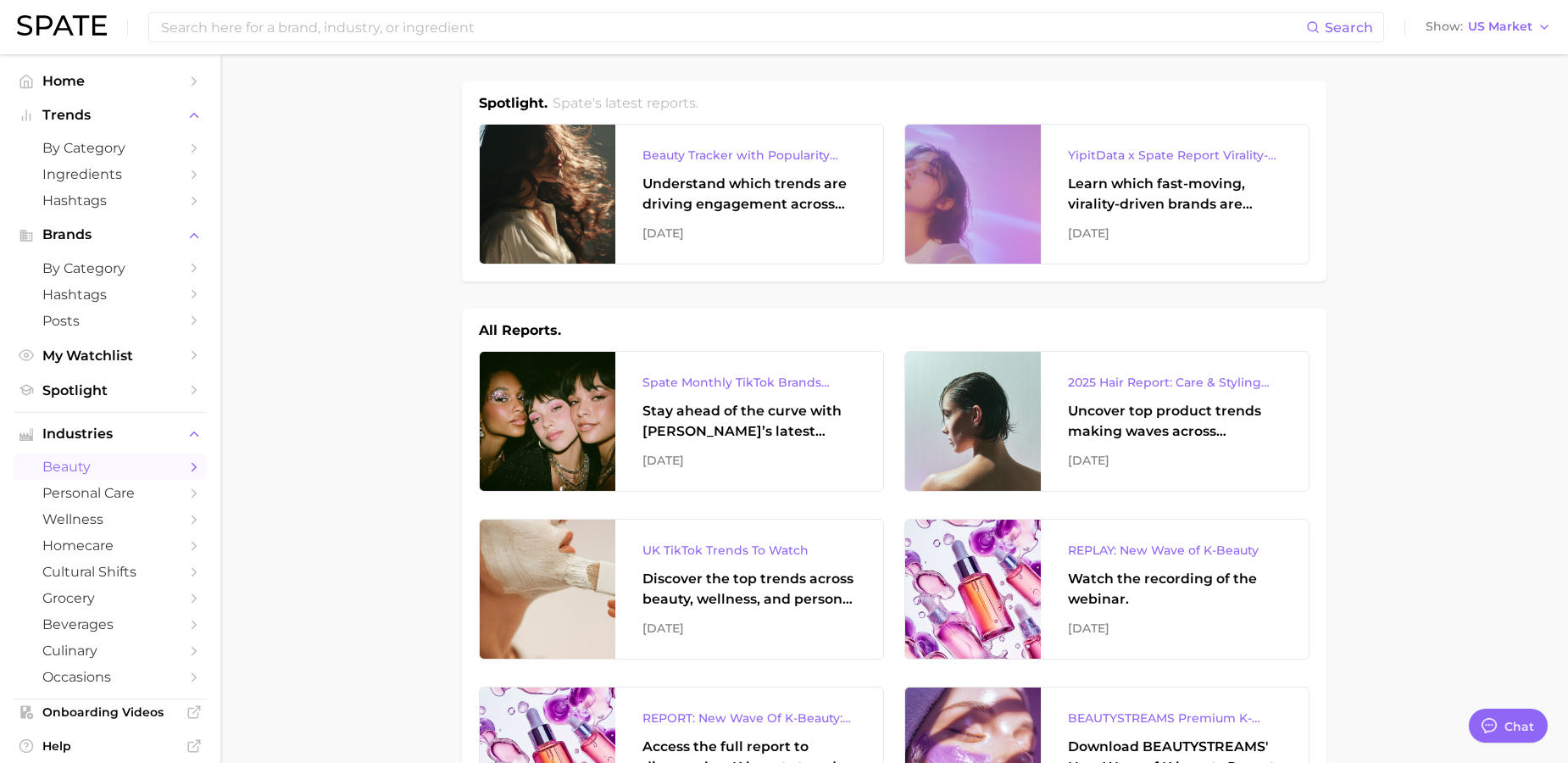
click at [140, 469] on span "beauty" at bounding box center [111, 467] width 136 height 16
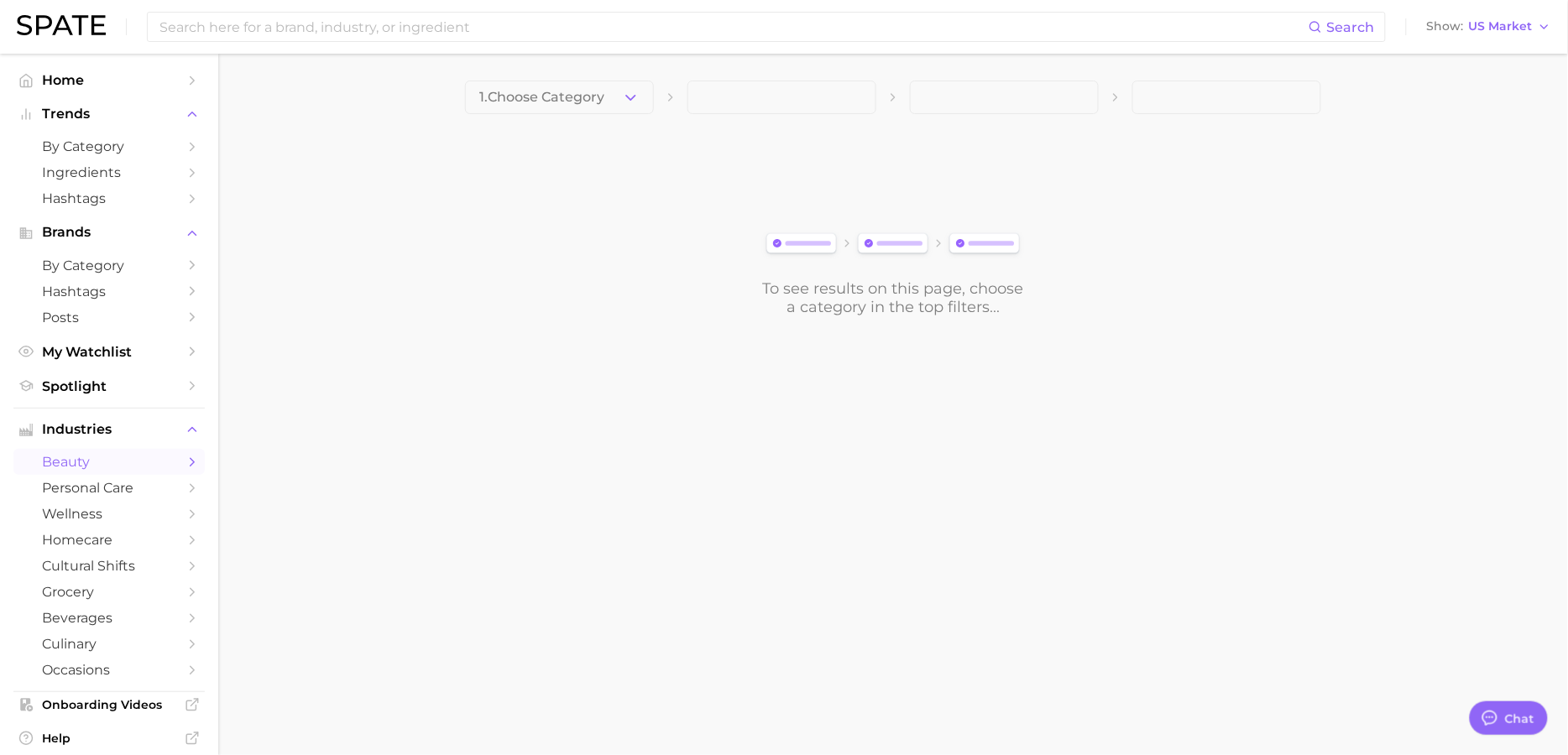
click at [561, 112] on button "1. Choose Category" at bounding box center [559, 97] width 189 height 33
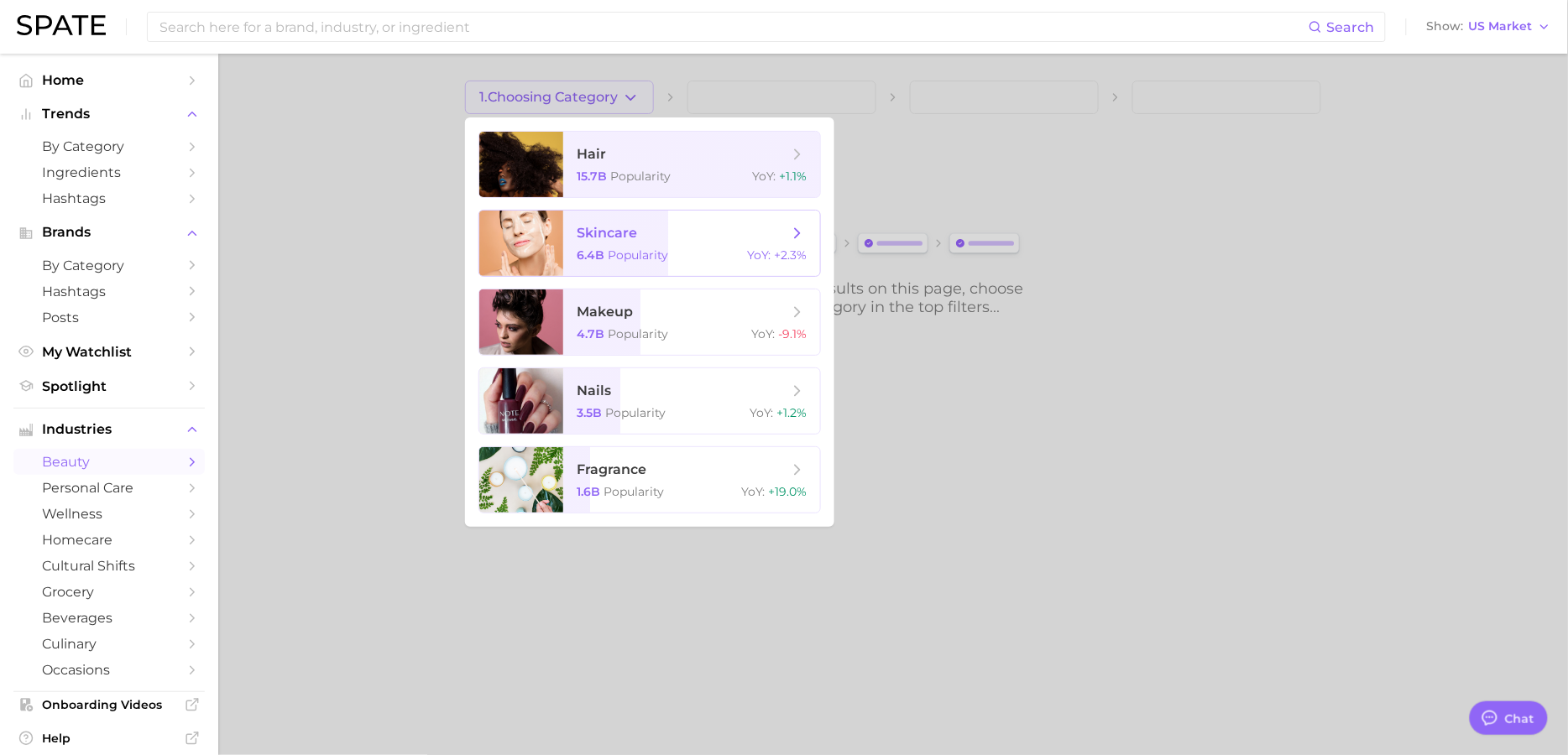
click at [645, 227] on span "skincare" at bounding box center [683, 234] width 212 height 18
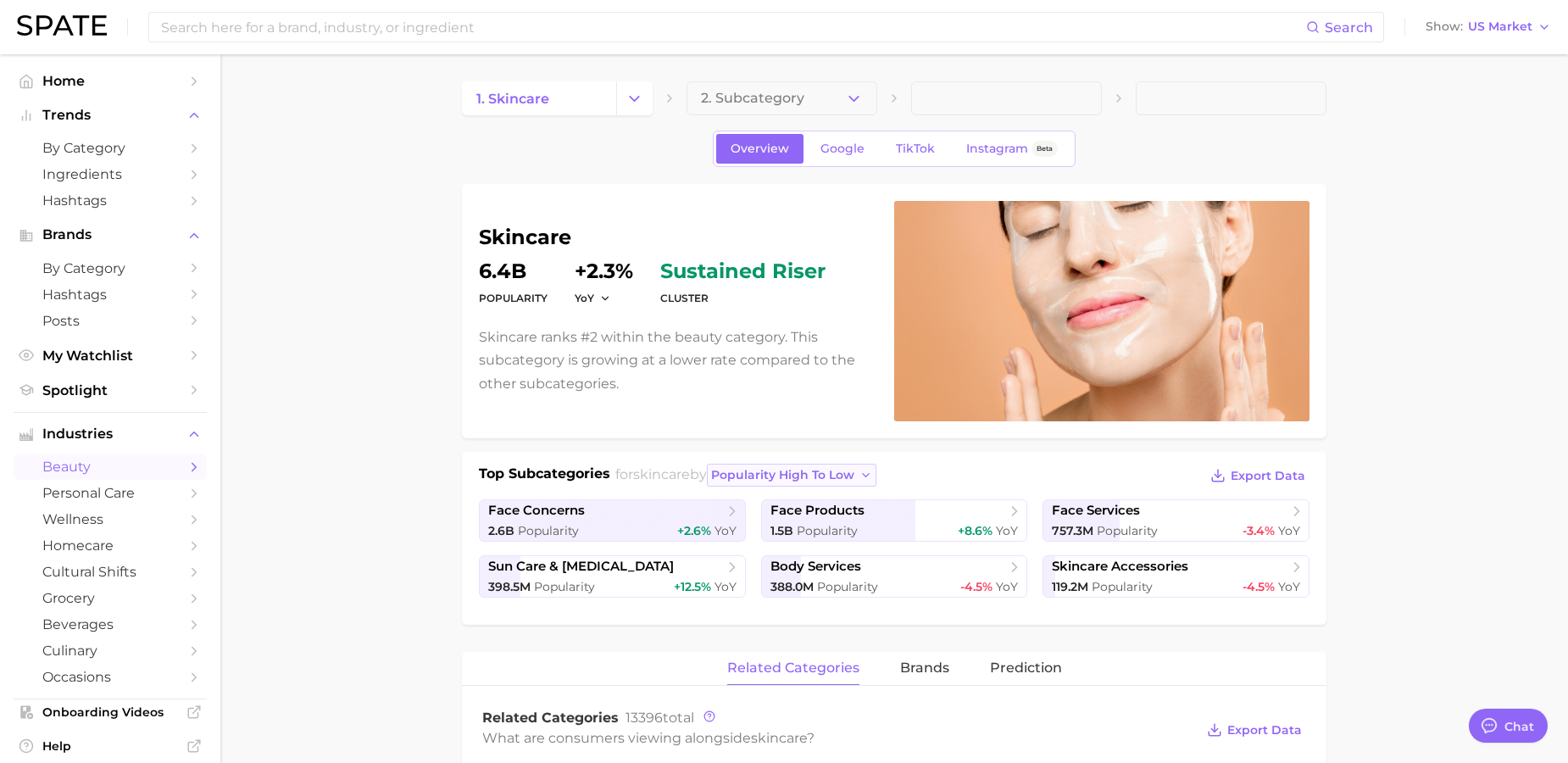
click at [850, 478] on span "popularity high to low" at bounding box center [782, 476] width 143 height 15
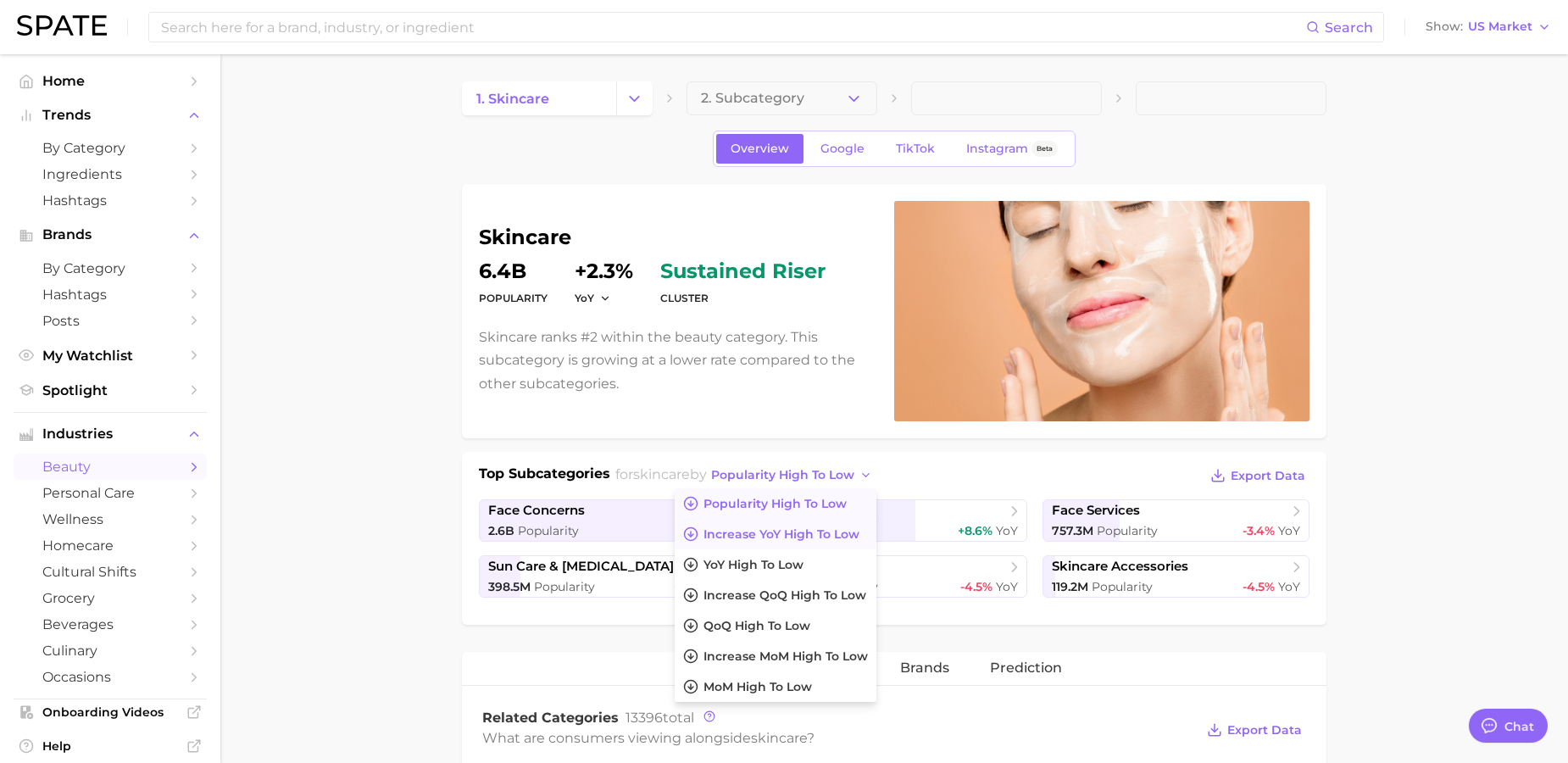
click at [849, 529] on span "Increase YoY high to low" at bounding box center [781, 534] width 156 height 15
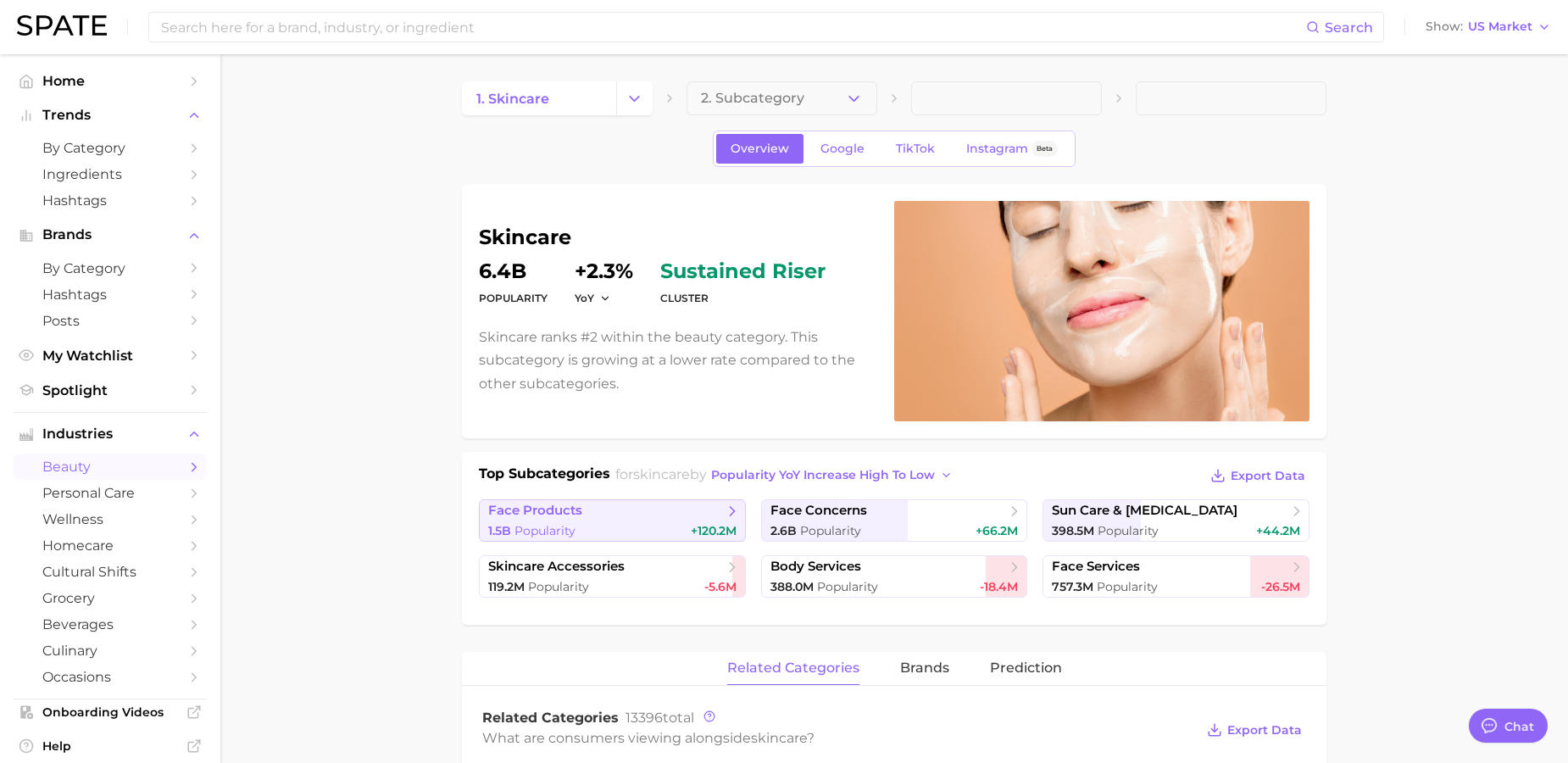
click at [650, 536] on div "1.5b Popularity +120.2m" at bounding box center [611, 531] width 248 height 16
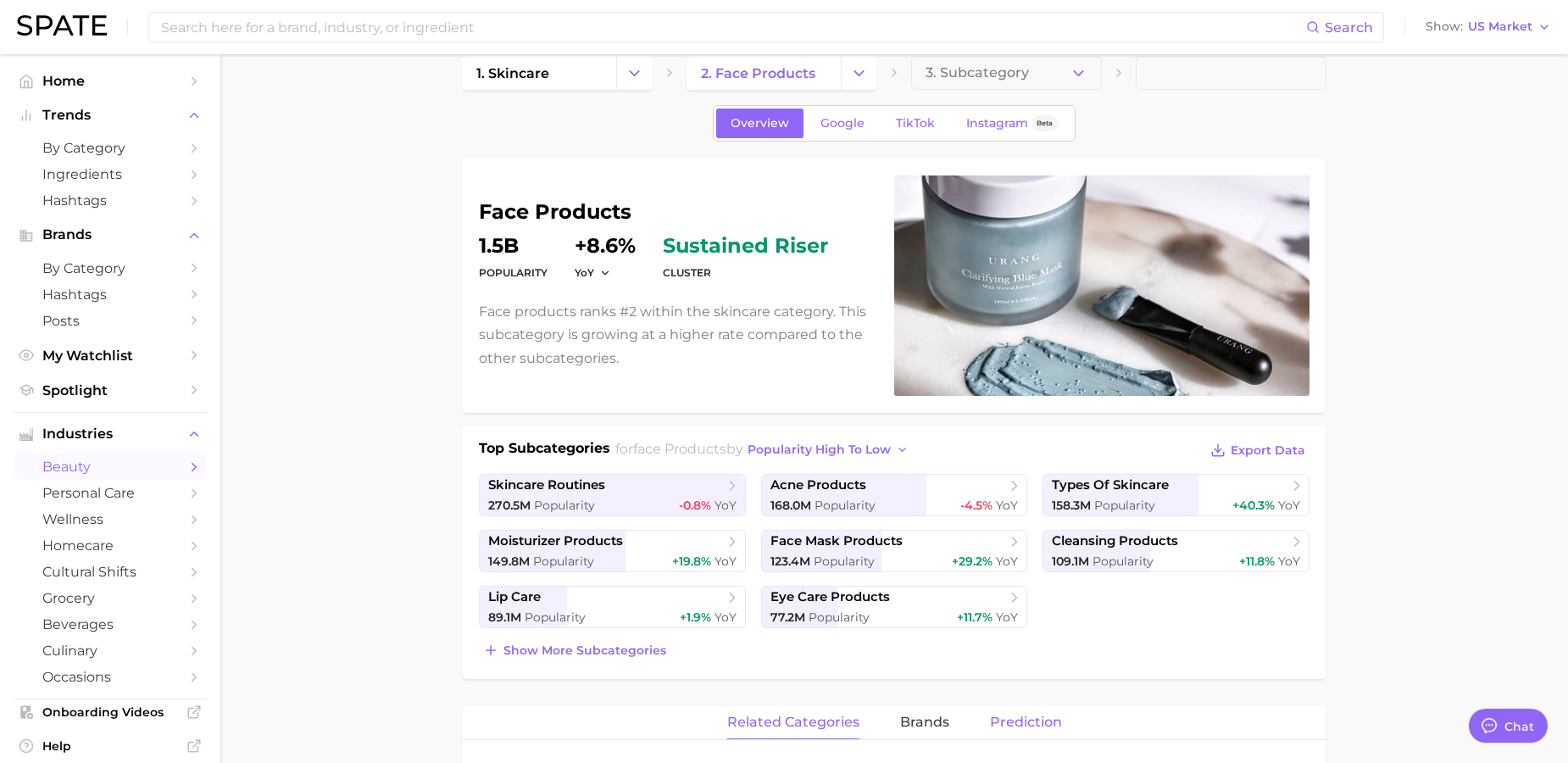
scroll to position [38, 0]
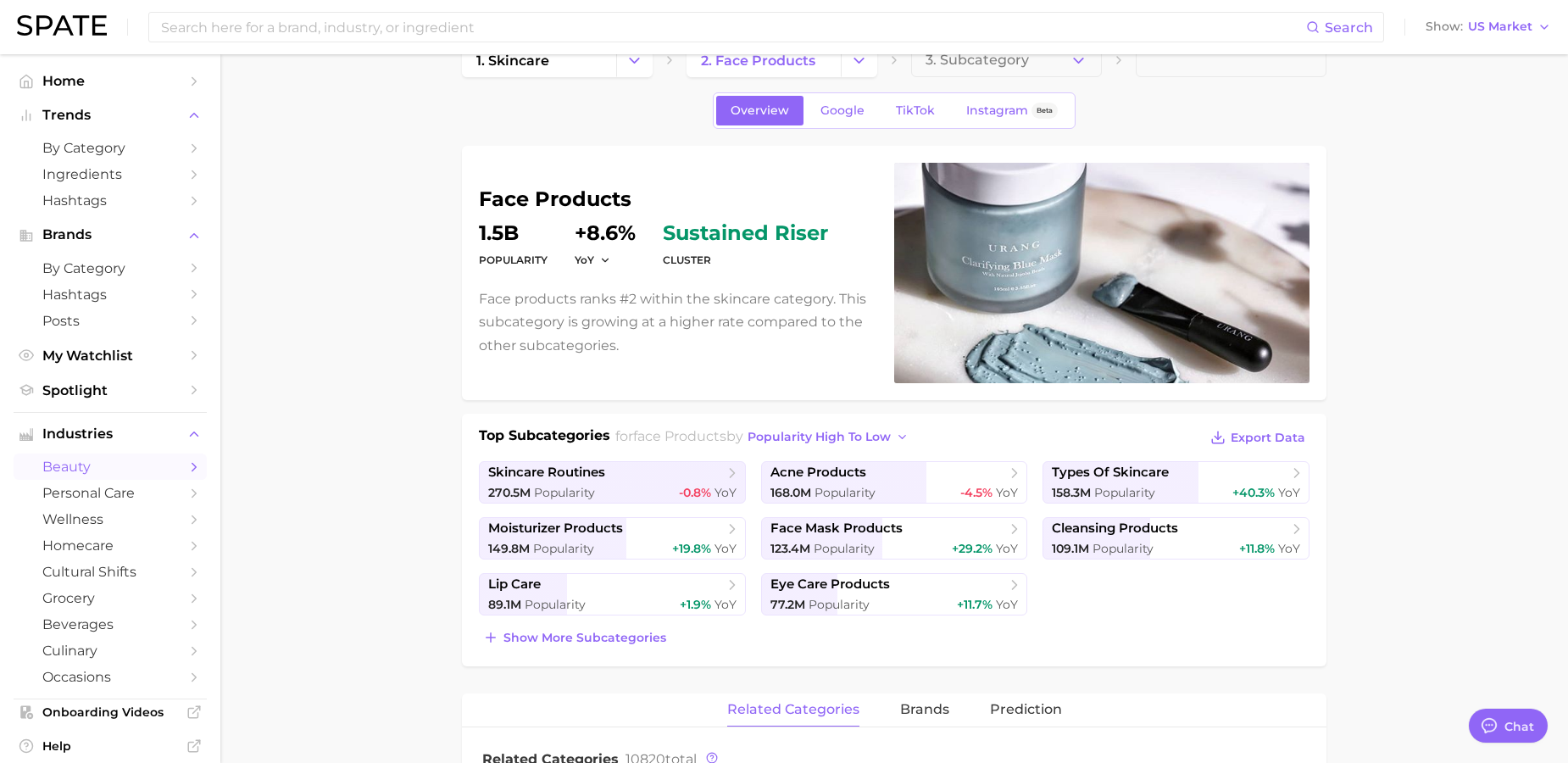
click at [75, 469] on span "beauty" at bounding box center [111, 467] width 136 height 16
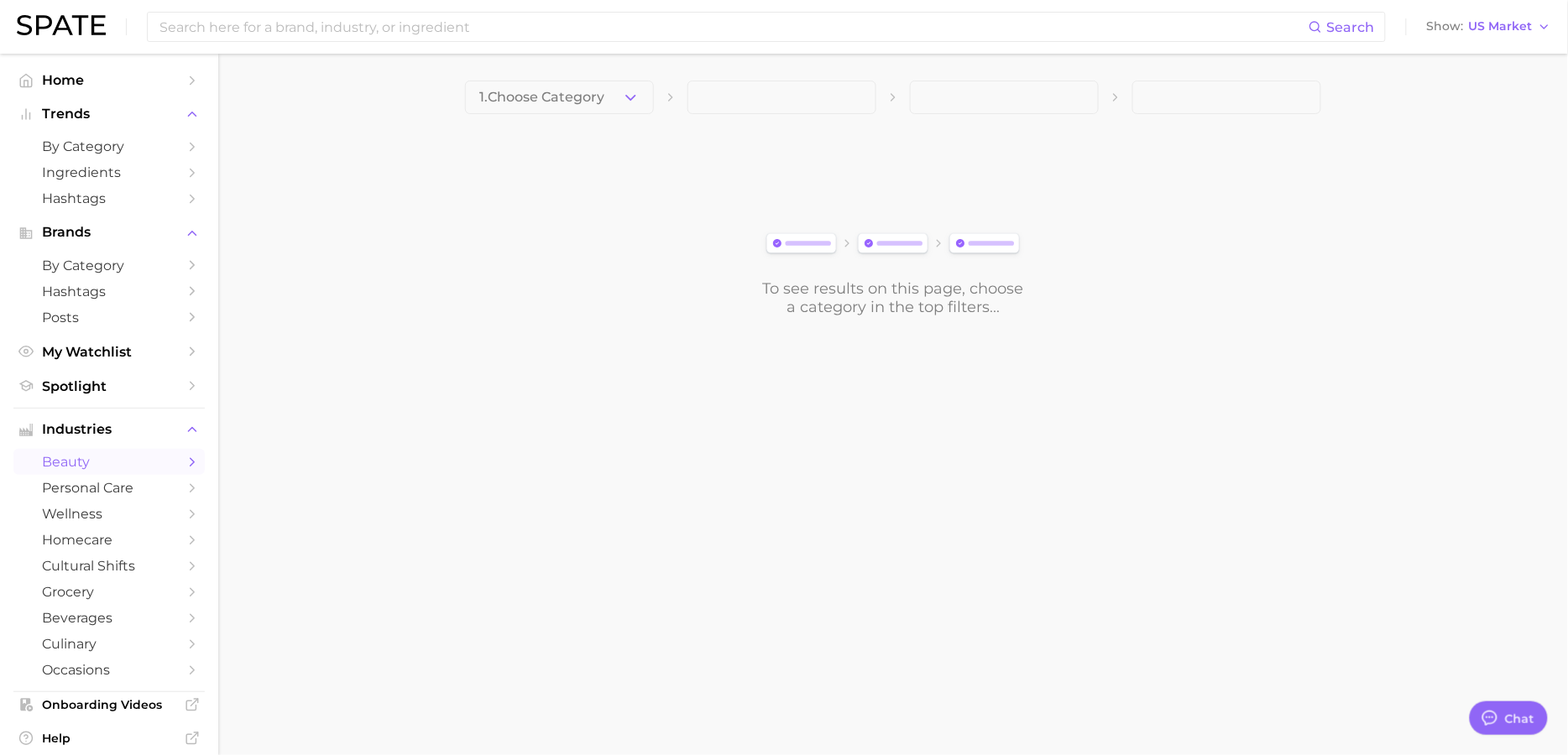
click at [576, 94] on span "1. Choose Category" at bounding box center [542, 97] width 125 height 15
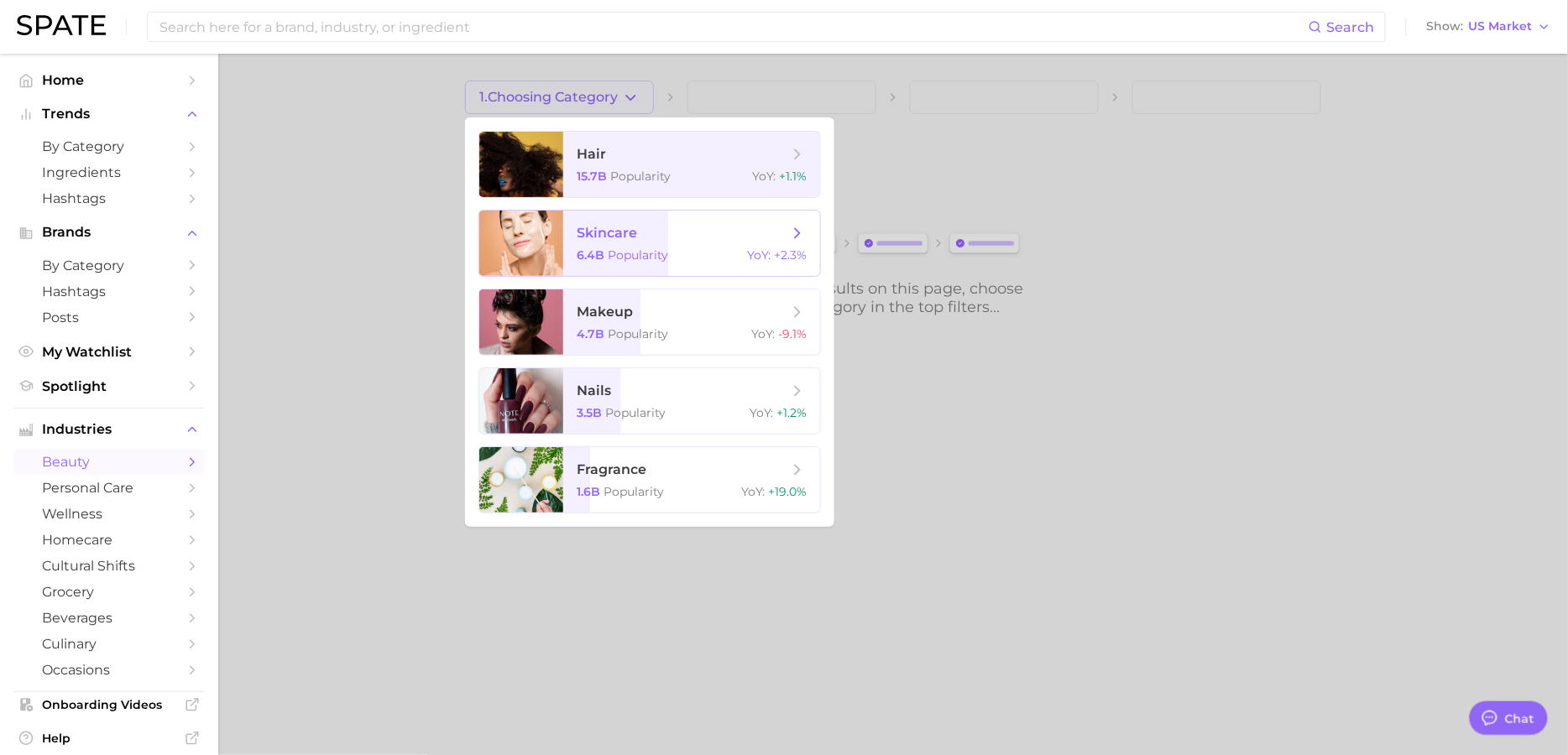
click at [731, 207] on ul "hair 15.7b Popularity YoY : +1.1% skincare 6.4b Popularity YoY : +2.3% makeup 4…" at bounding box center [649, 322] width 369 height 409
click at [670, 253] on div "6.4b Popularity YoY : +2.3%" at bounding box center [692, 255] width 230 height 15
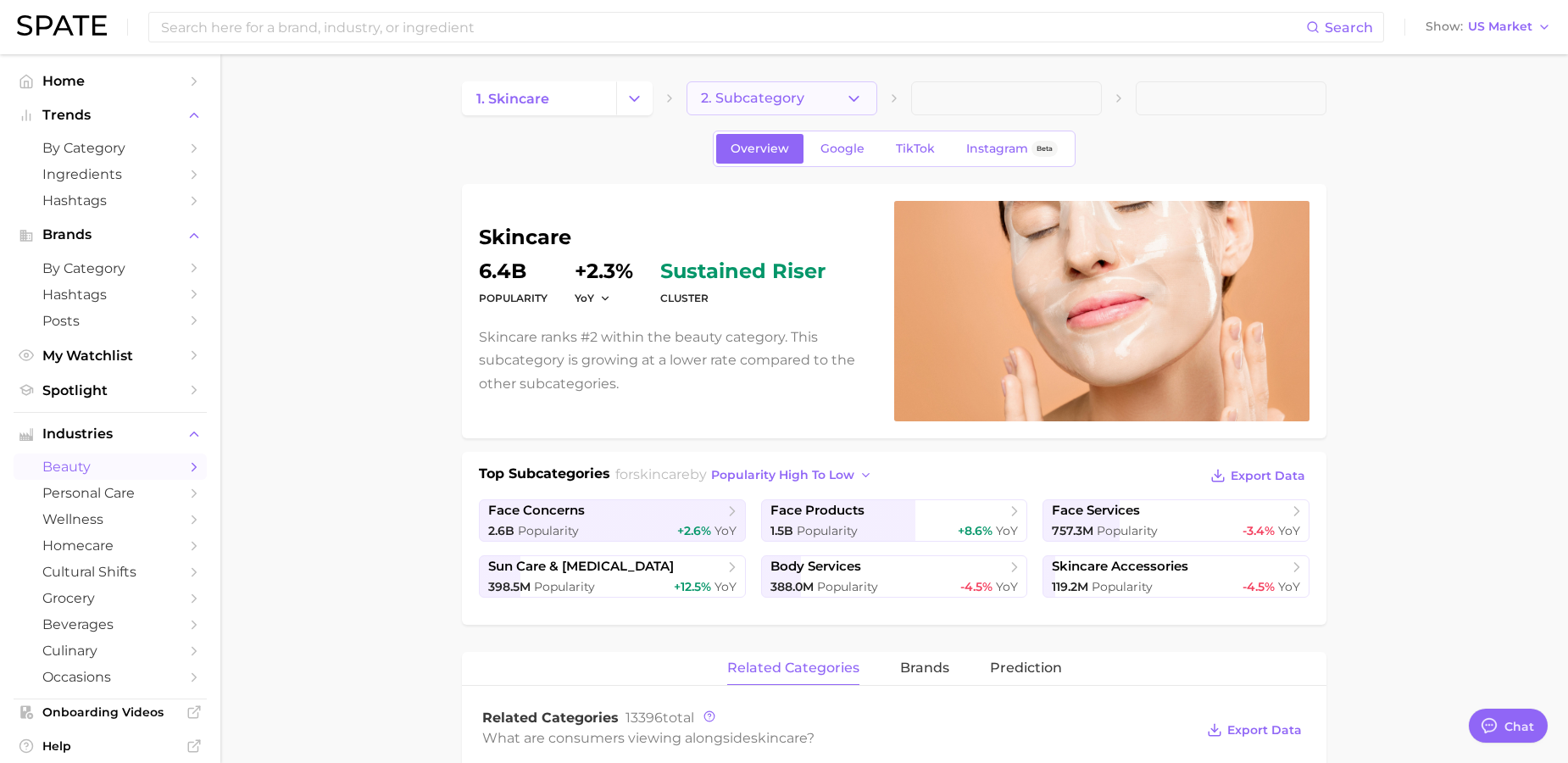
click at [840, 100] on button "2. Subcategory" at bounding box center [781, 99] width 190 height 33
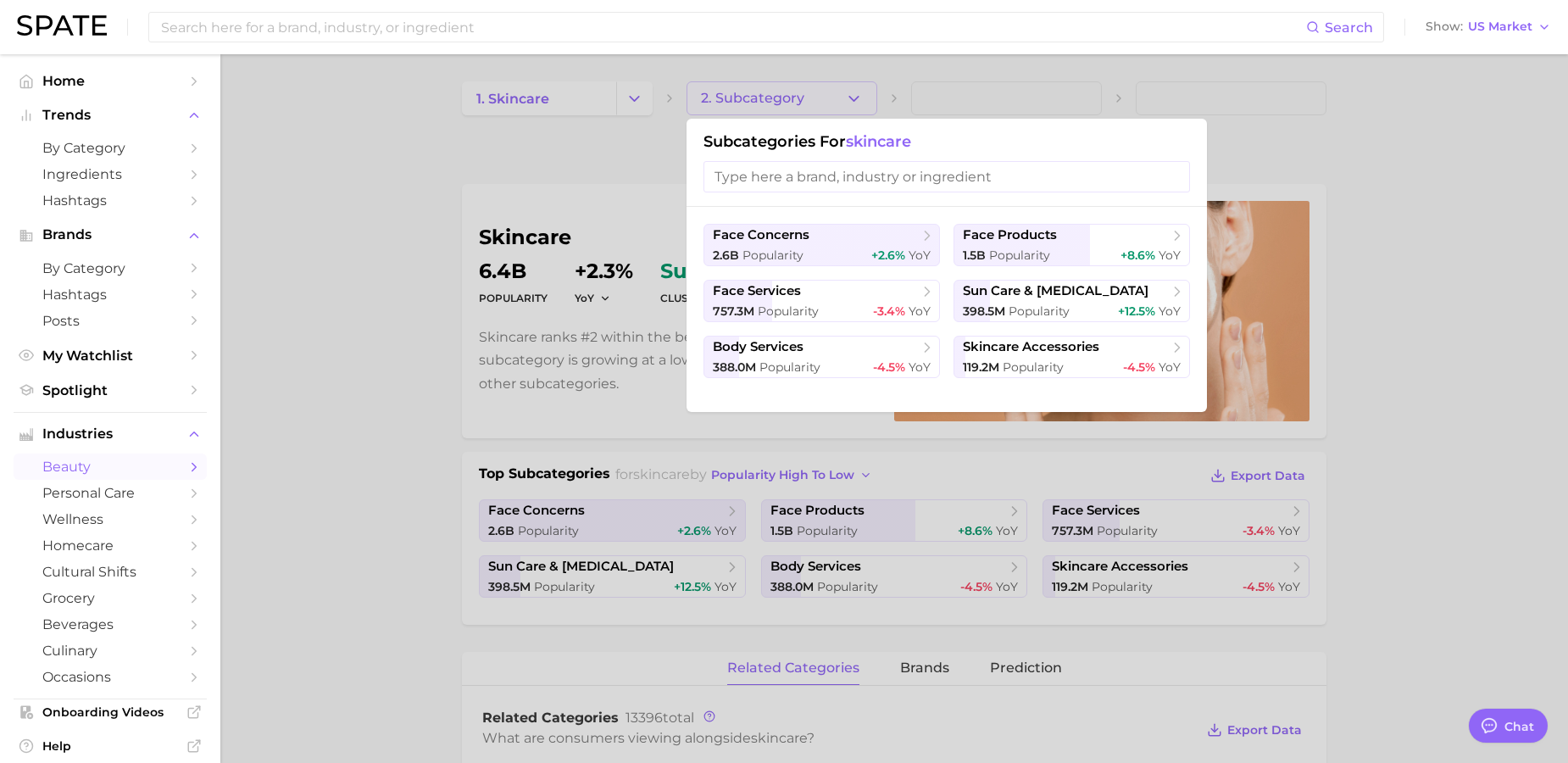
click at [896, 185] on input "search" at bounding box center [947, 177] width 487 height 32
click at [848, 362] on div "388.0m Popularity -4.5% YoY" at bounding box center [821, 367] width 217 height 16
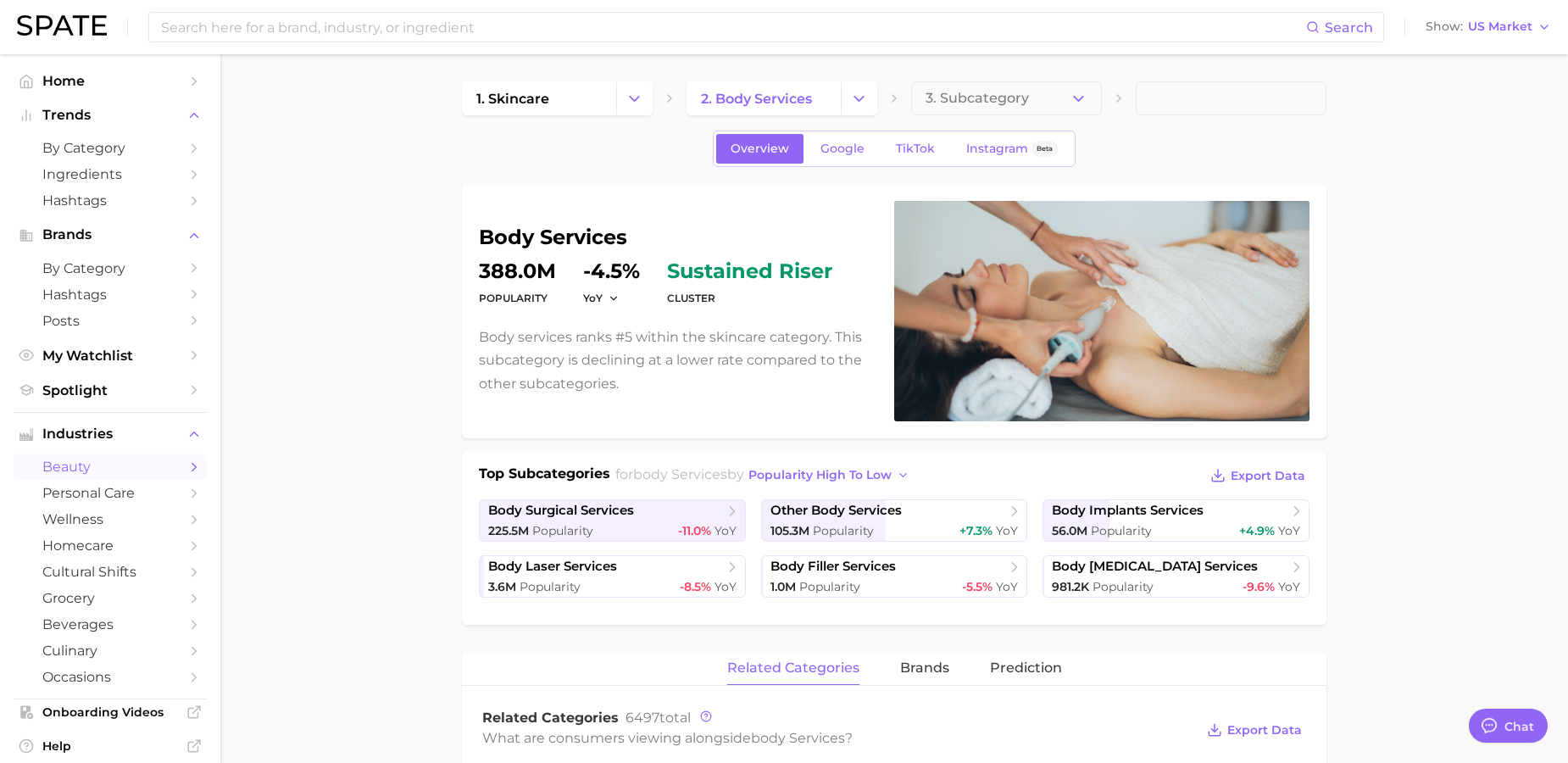
scroll to position [5, 0]
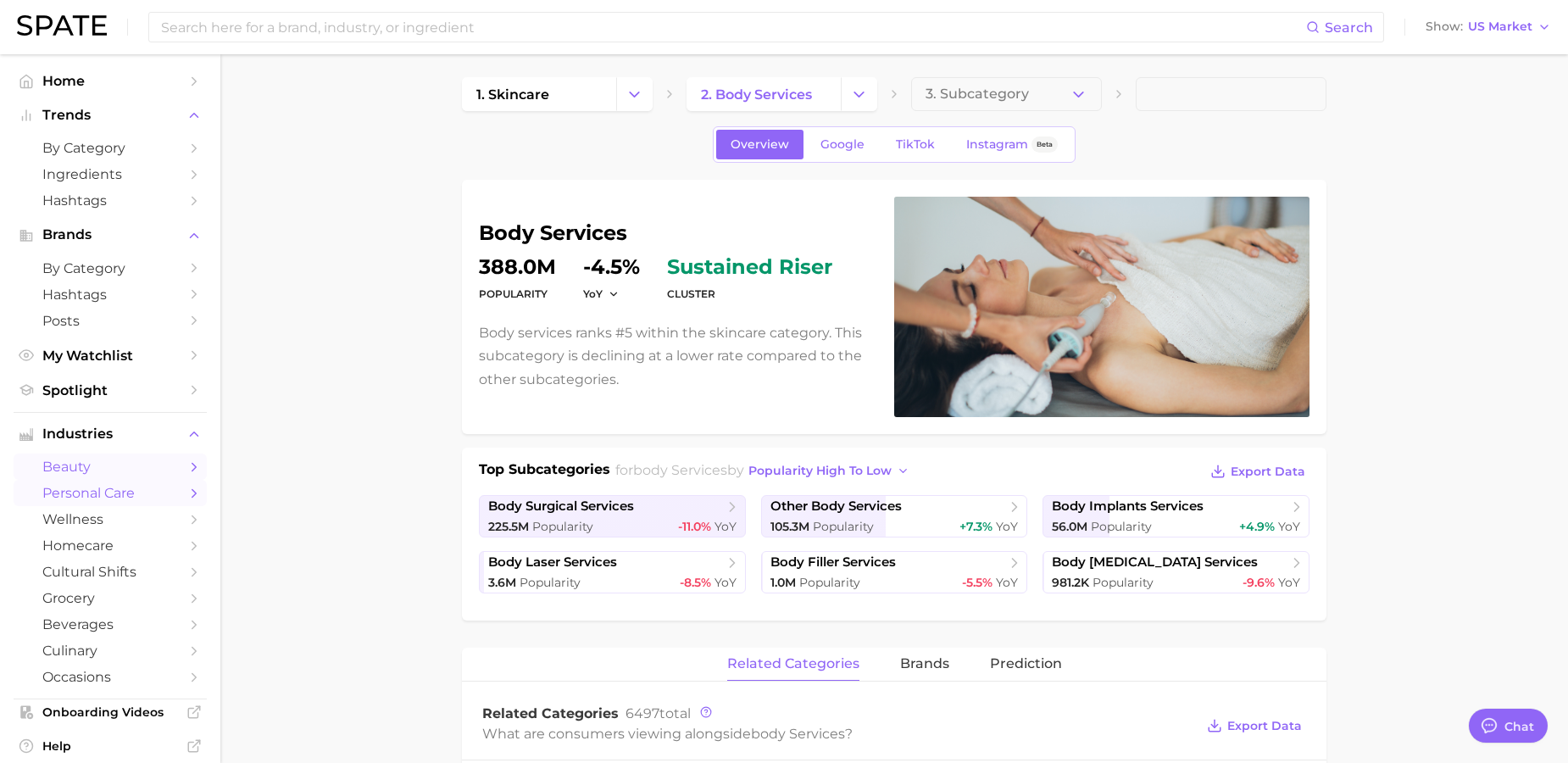
click at [130, 496] on span "personal care" at bounding box center [111, 493] width 136 height 16
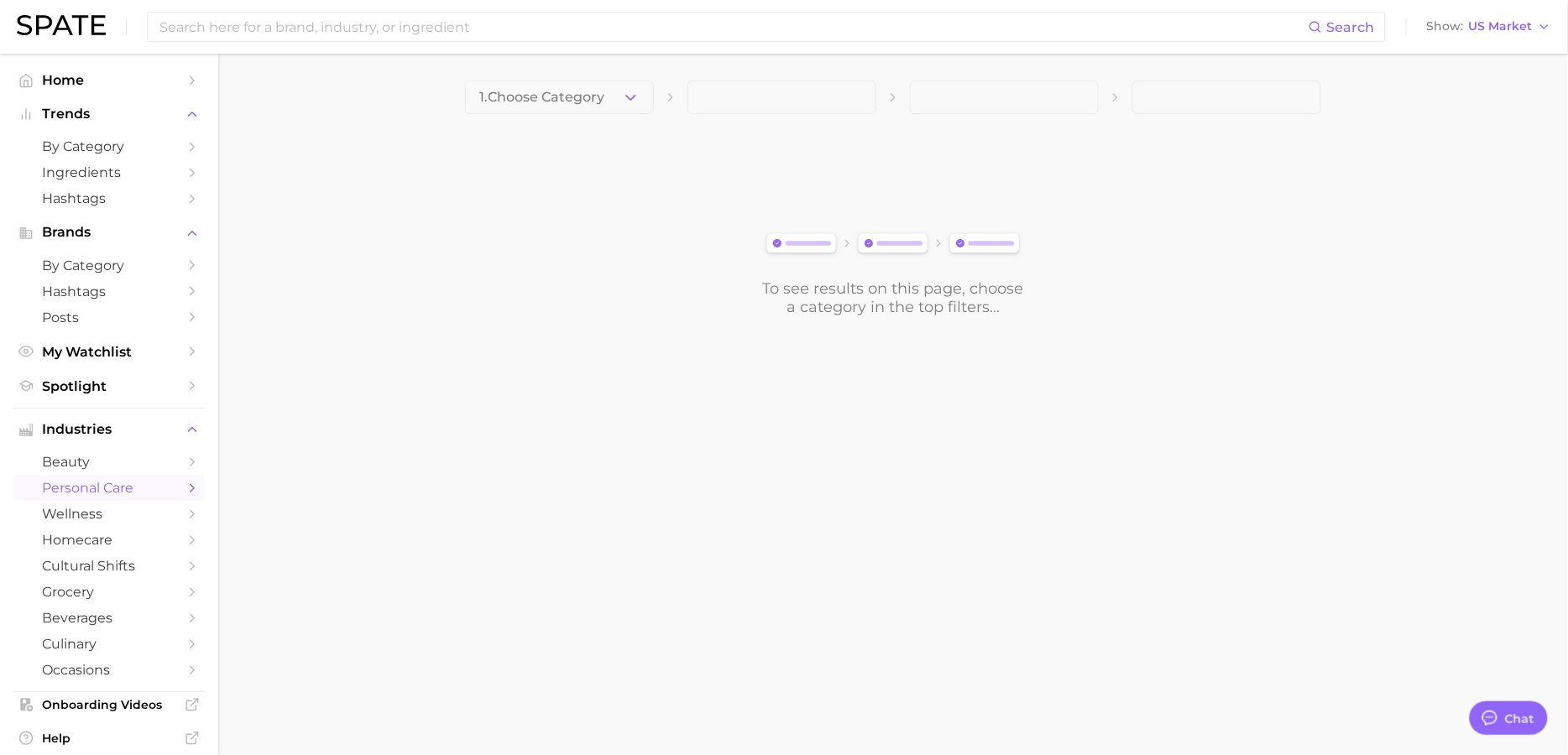
click at [605, 94] on span "1. Choose Category" at bounding box center [542, 97] width 125 height 15
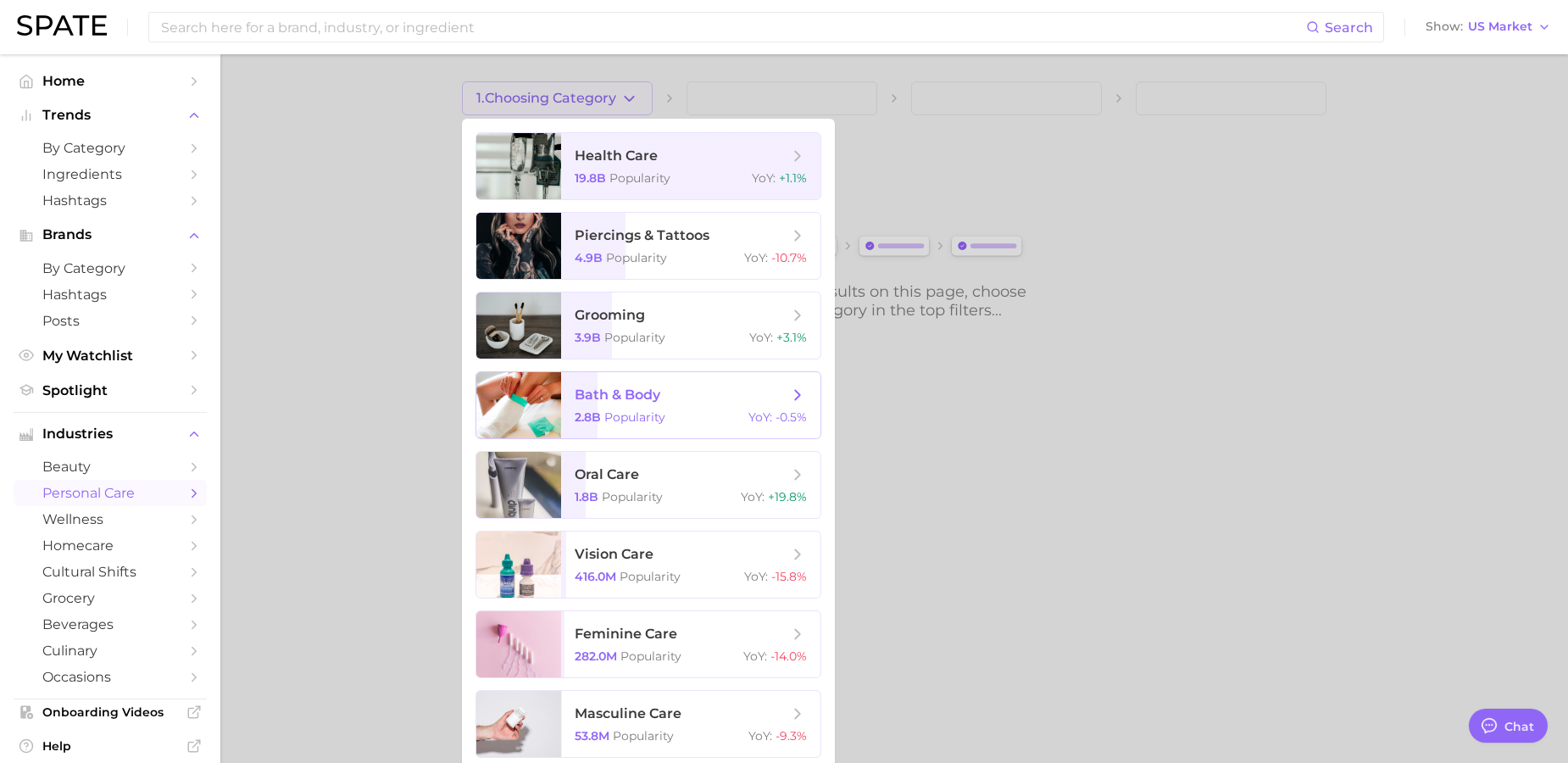
click at [706, 402] on span "bath & body" at bounding box center [681, 395] width 214 height 19
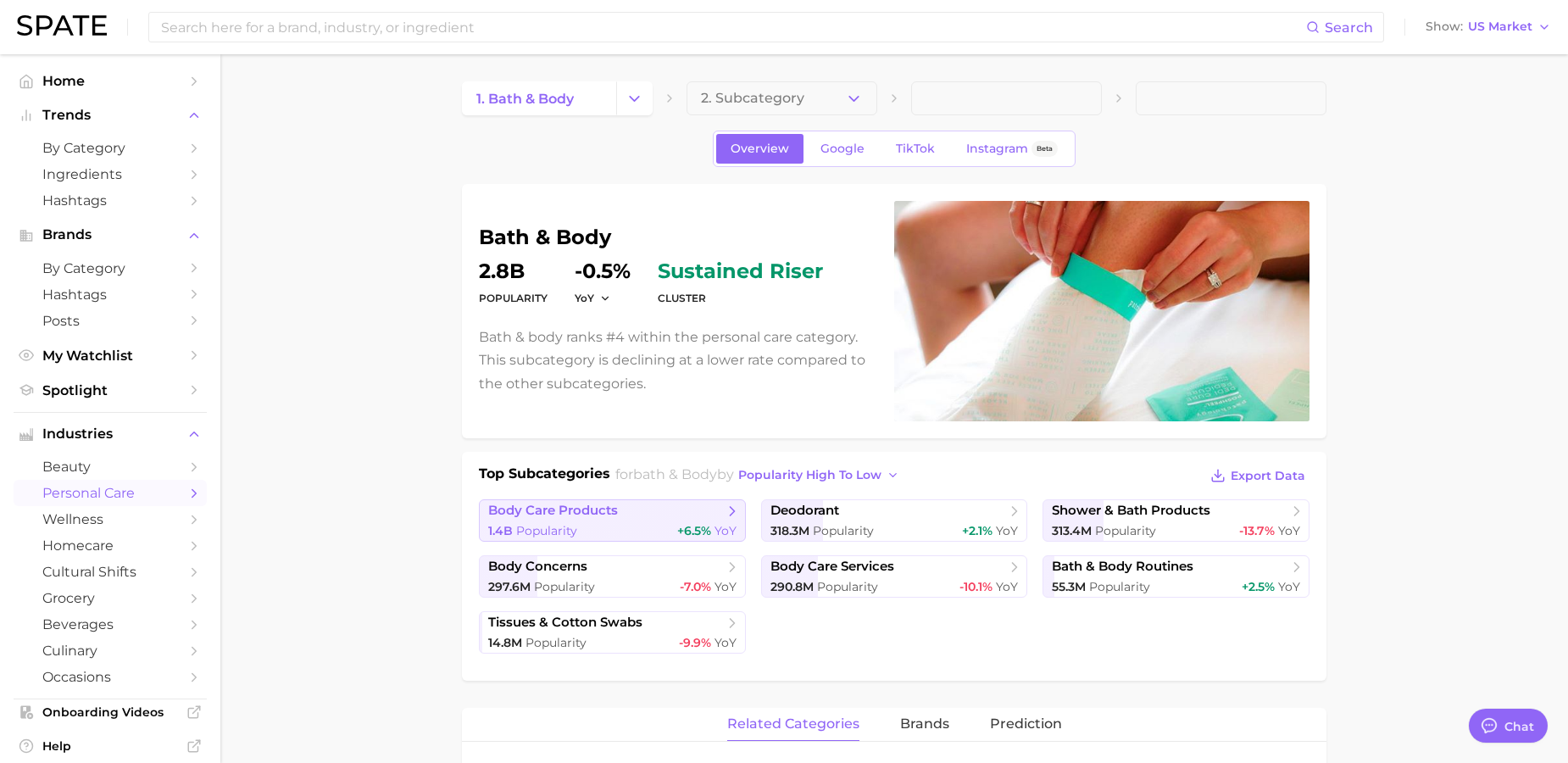
click at [660, 526] on div "1.4b Popularity +6.5% YoY" at bounding box center [611, 531] width 248 height 16
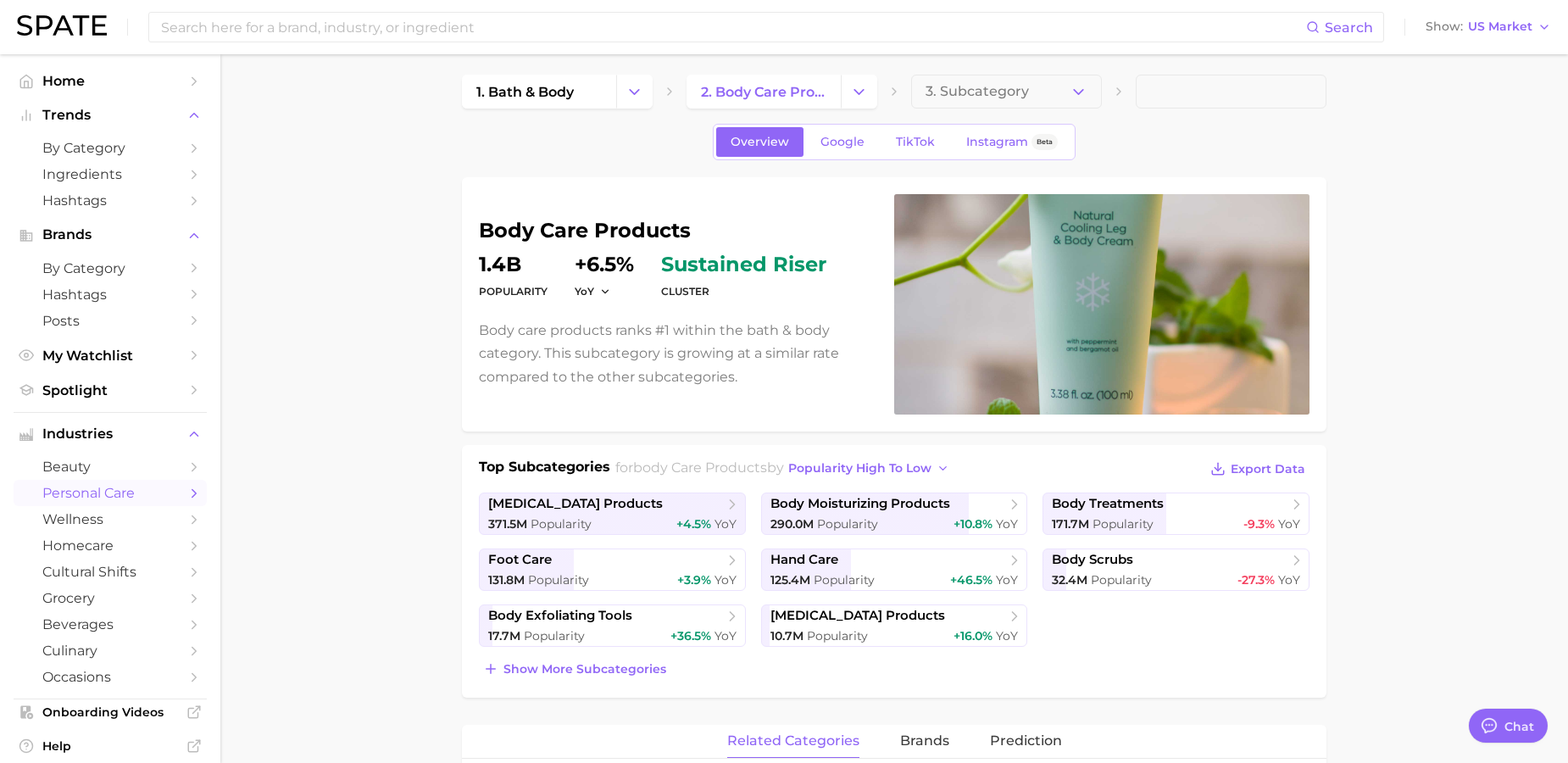
scroll to position [8, 0]
click at [625, 655] on button "Show more subcategories" at bounding box center [574, 667] width 191 height 24
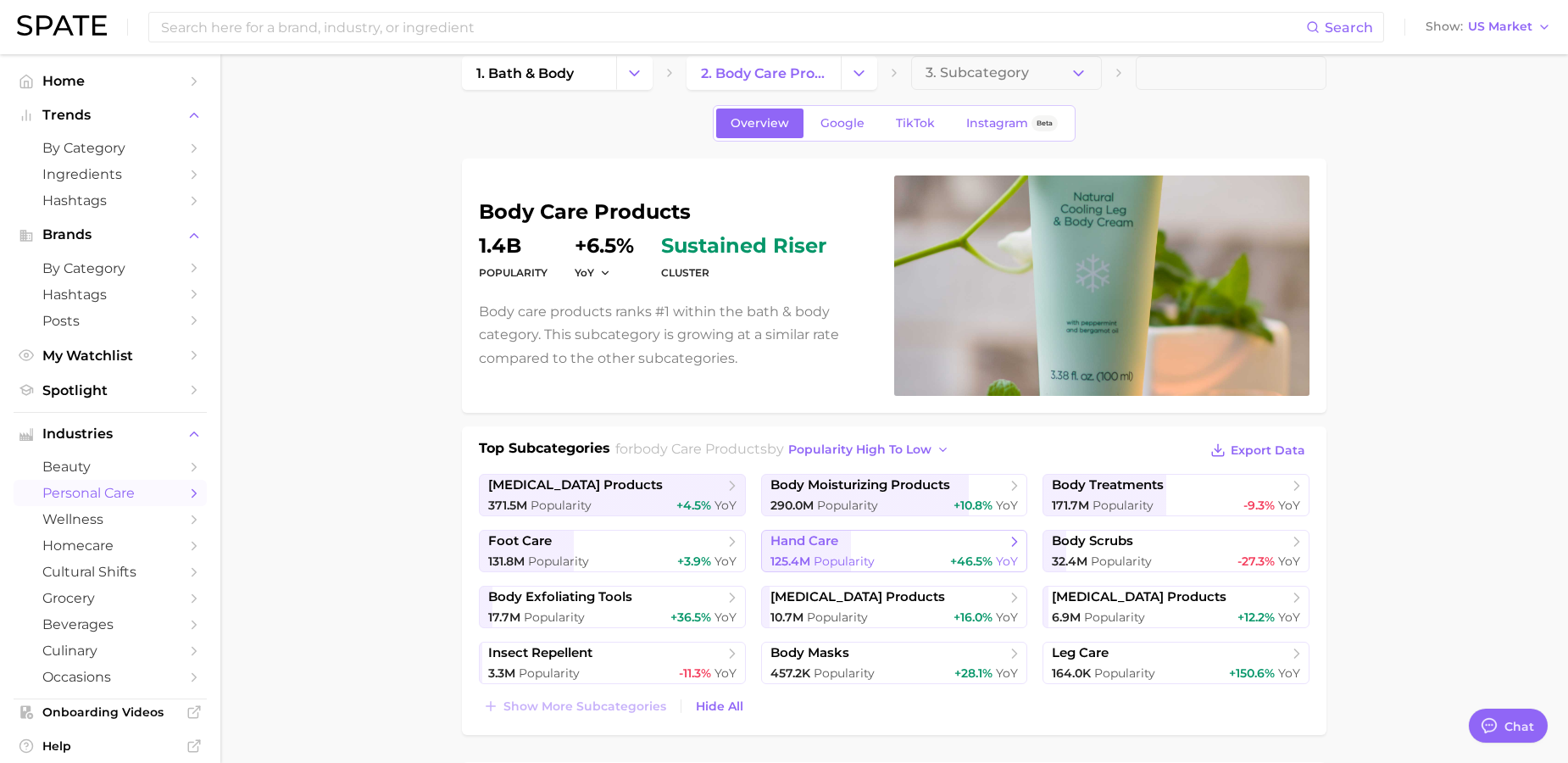
scroll to position [34, 0]
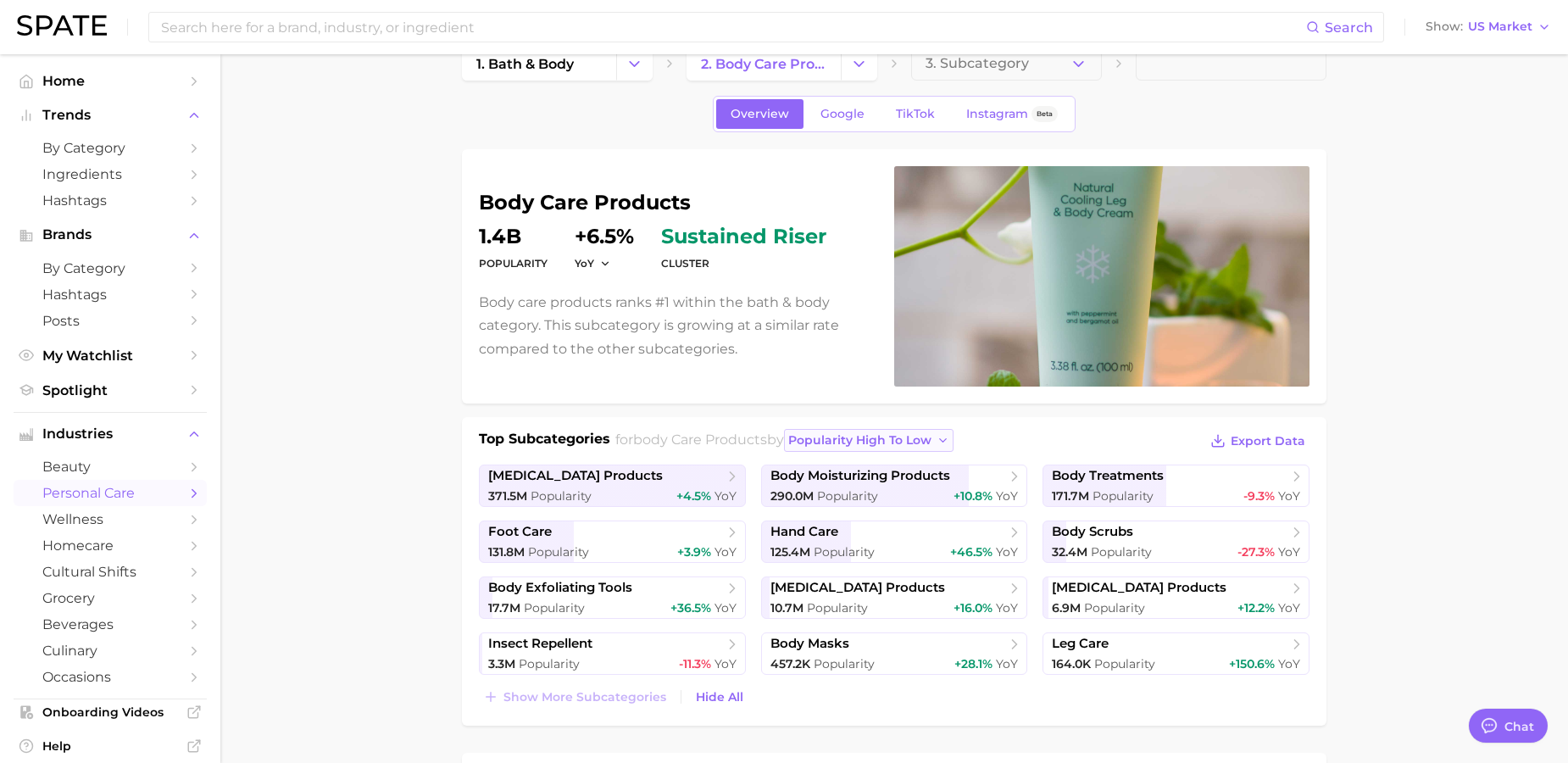
click at [932, 439] on span "popularity high to low" at bounding box center [859, 441] width 143 height 15
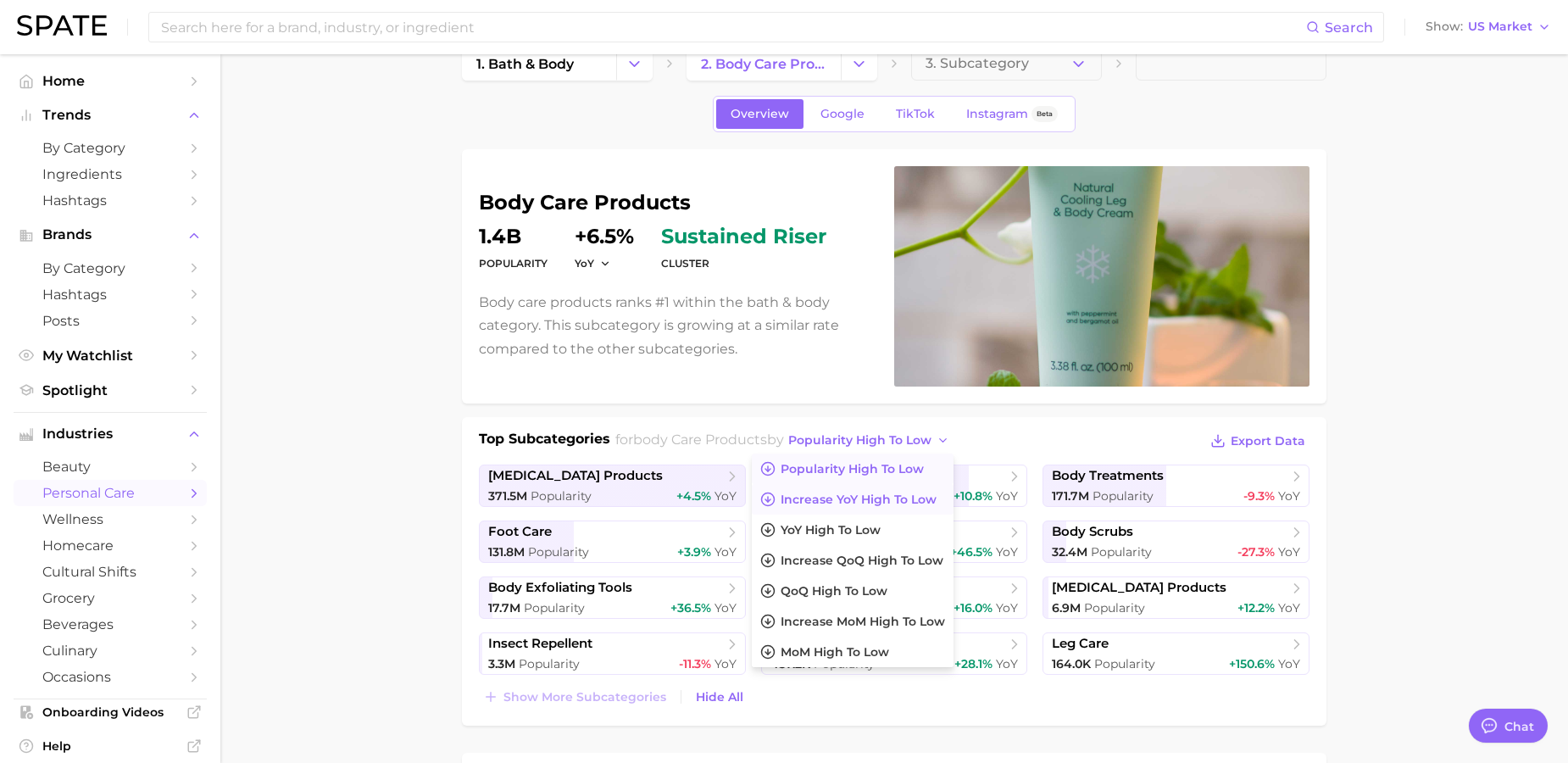
click at [936, 493] on span "Increase YoY high to low" at bounding box center [858, 500] width 156 height 15
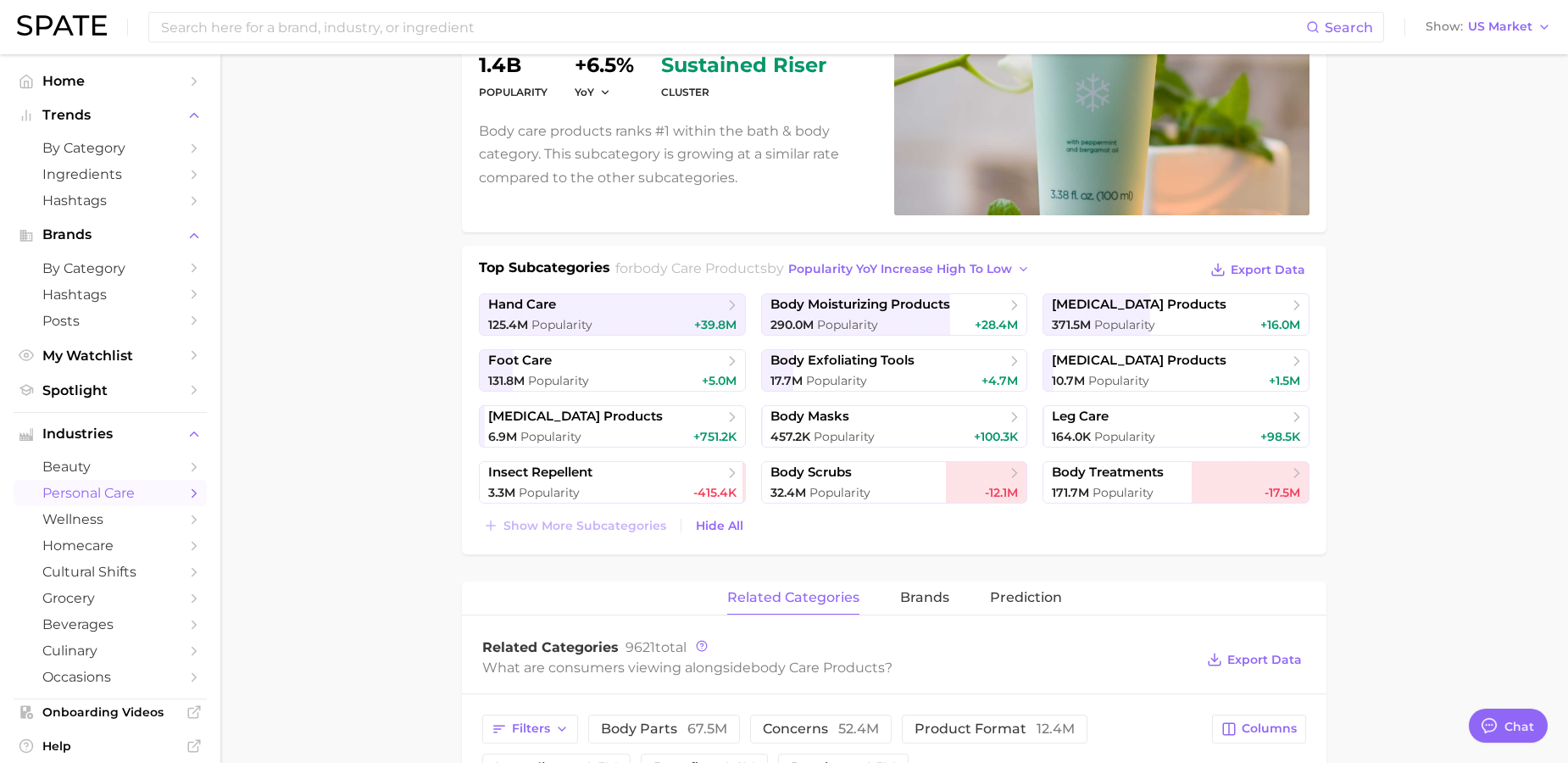
scroll to position [202, 0]
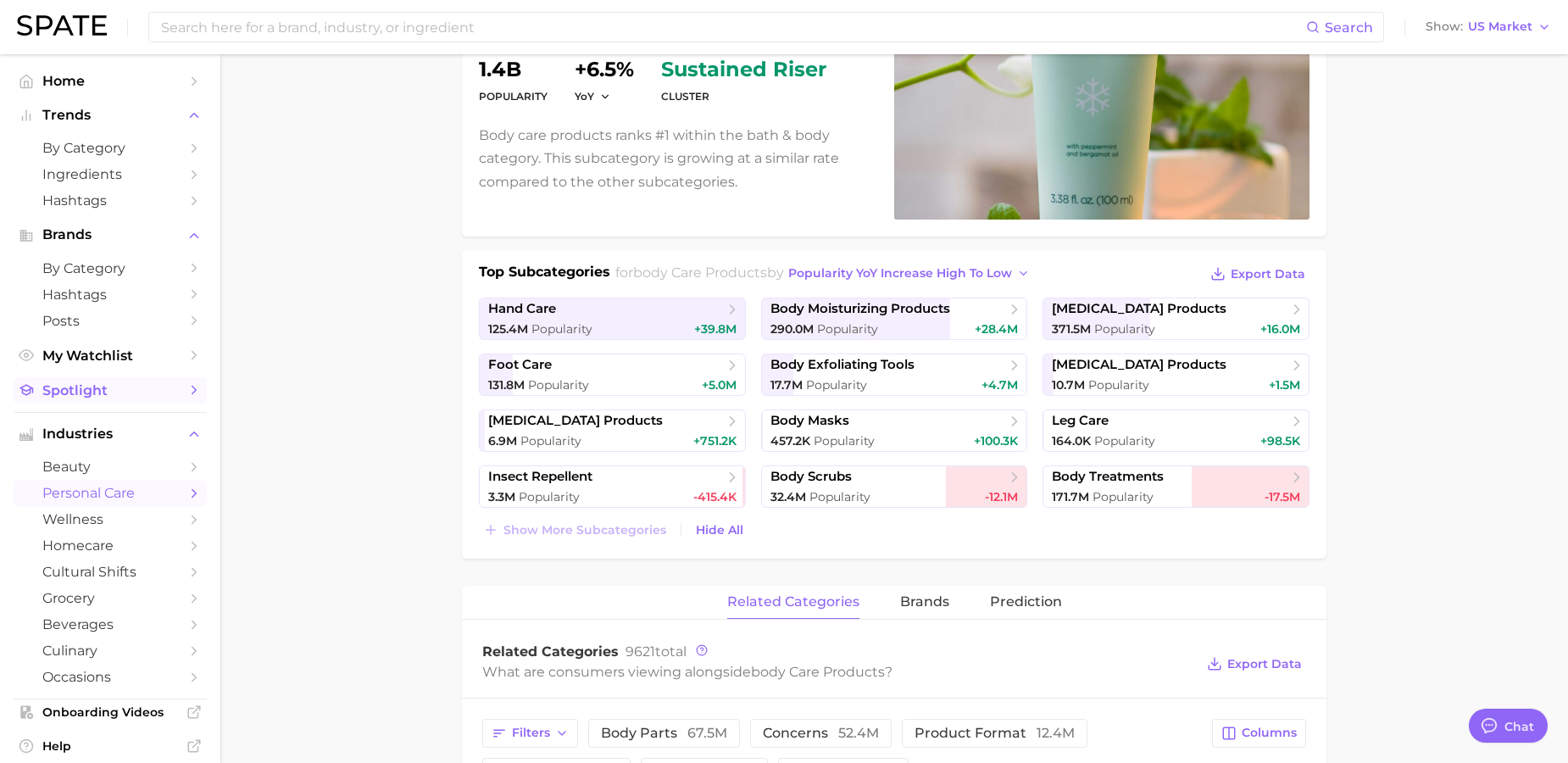
click at [141, 388] on span "Spotlight" at bounding box center [111, 389] width 136 height 16
